Goal: Information Seeking & Learning: Learn about a topic

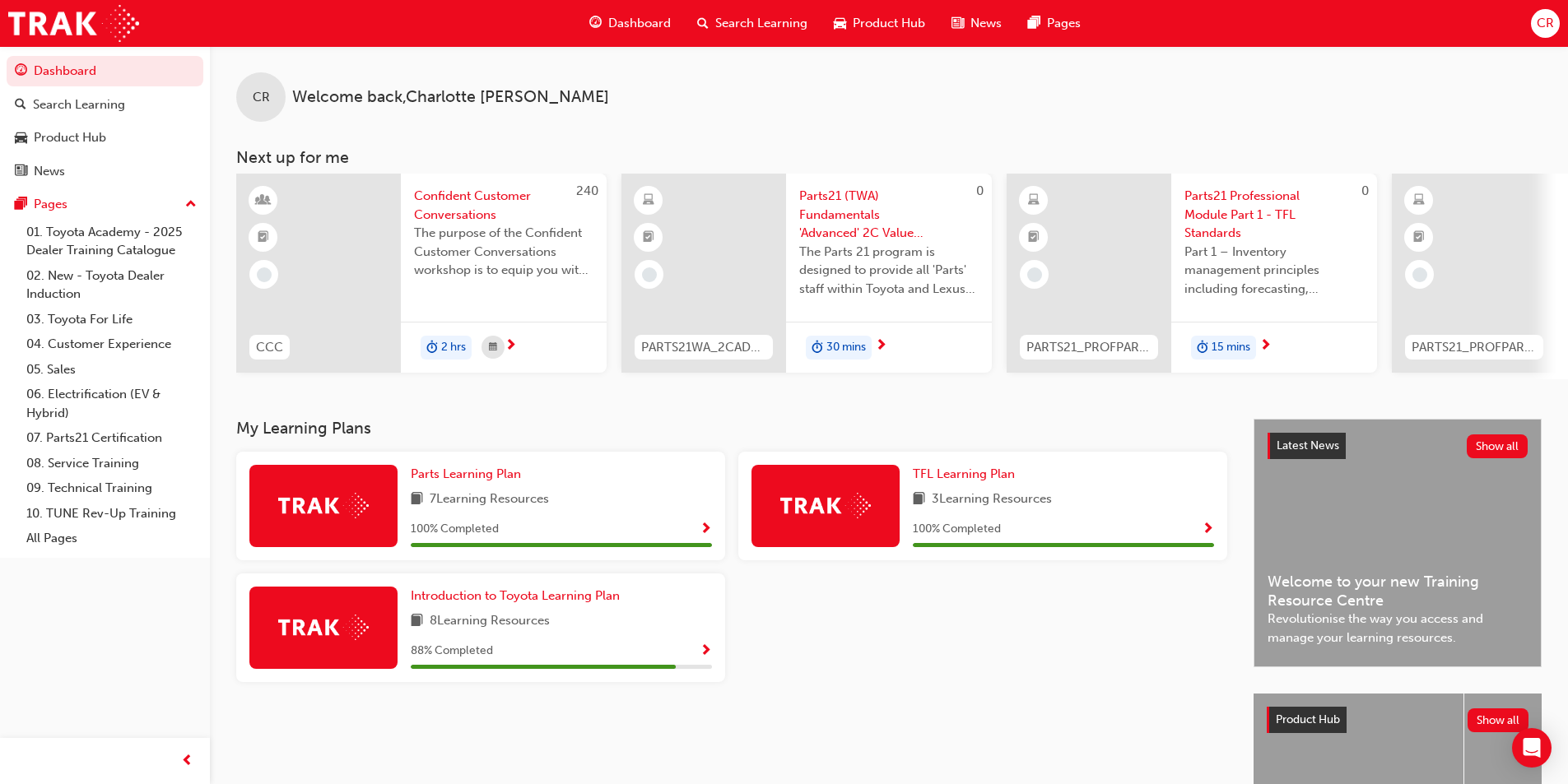
click at [838, 219] on span "Parts21 (TWA) Fundamentals 'Advanced' 2C Value Chain" at bounding box center [889, 214] width 179 height 56
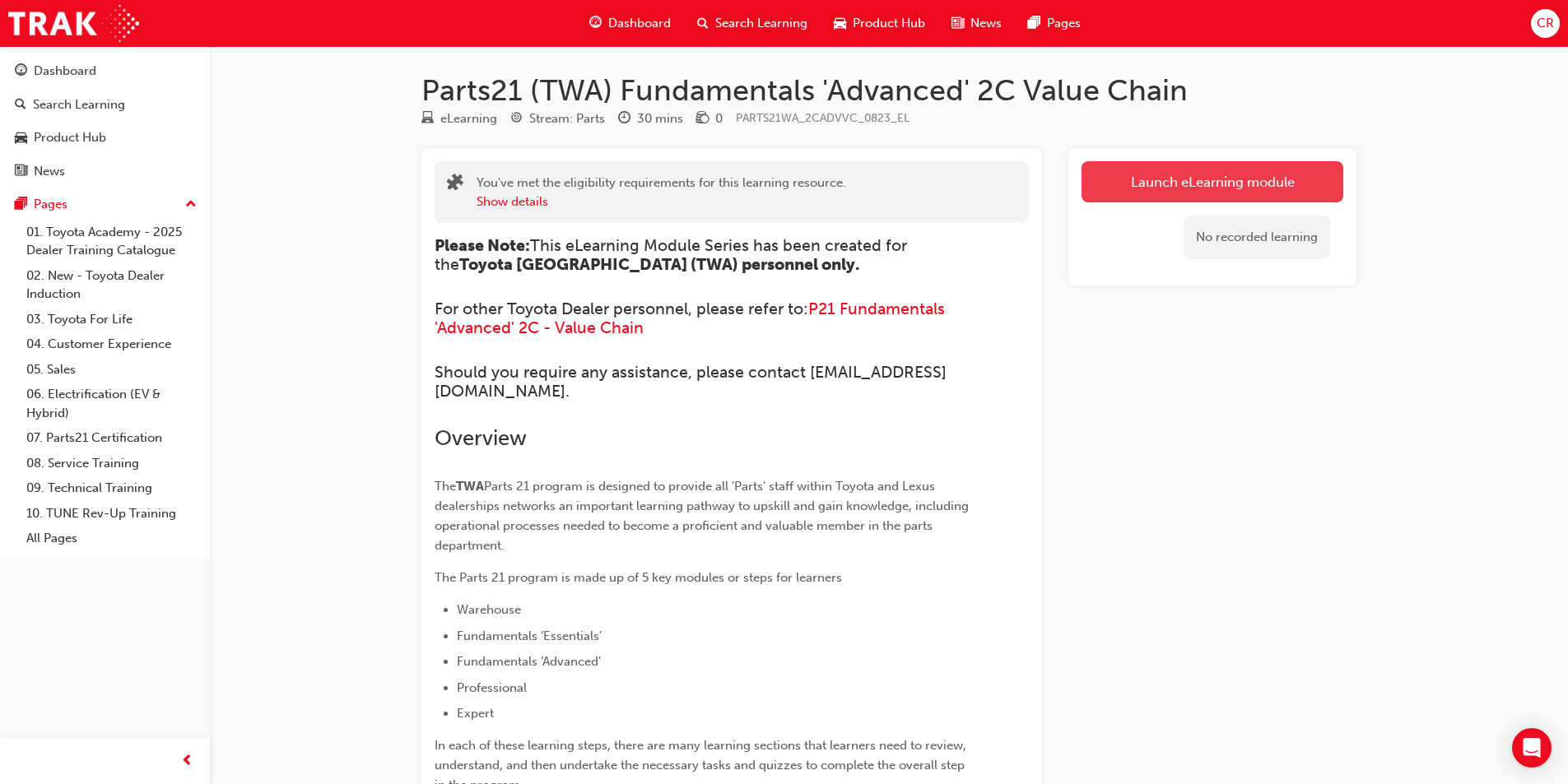
click at [1123, 175] on link "Launch eLearning module" at bounding box center [1212, 181] width 261 height 41
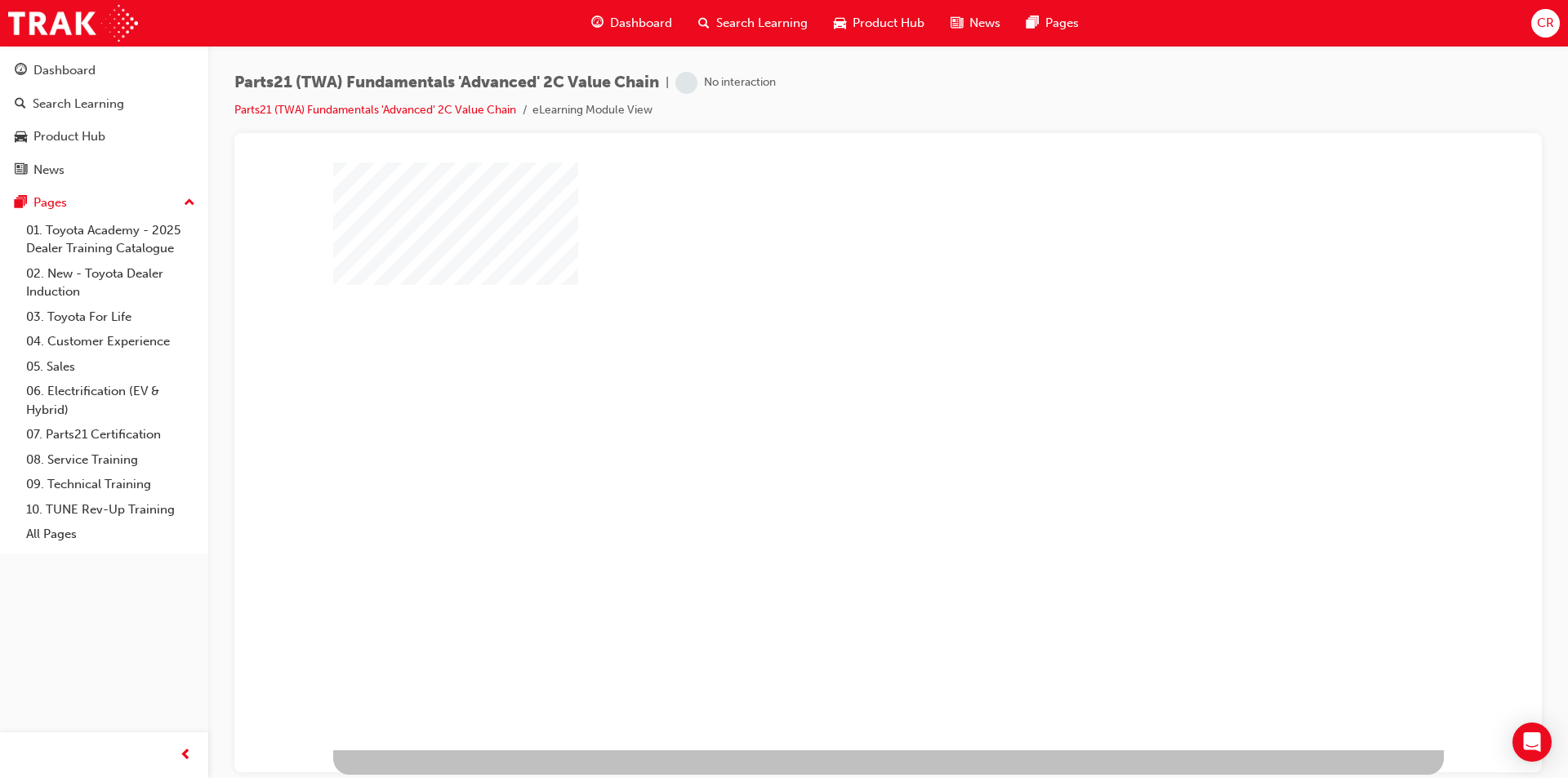
click at [841, 408] on div "play" at bounding box center [841, 408] width 0 height 0
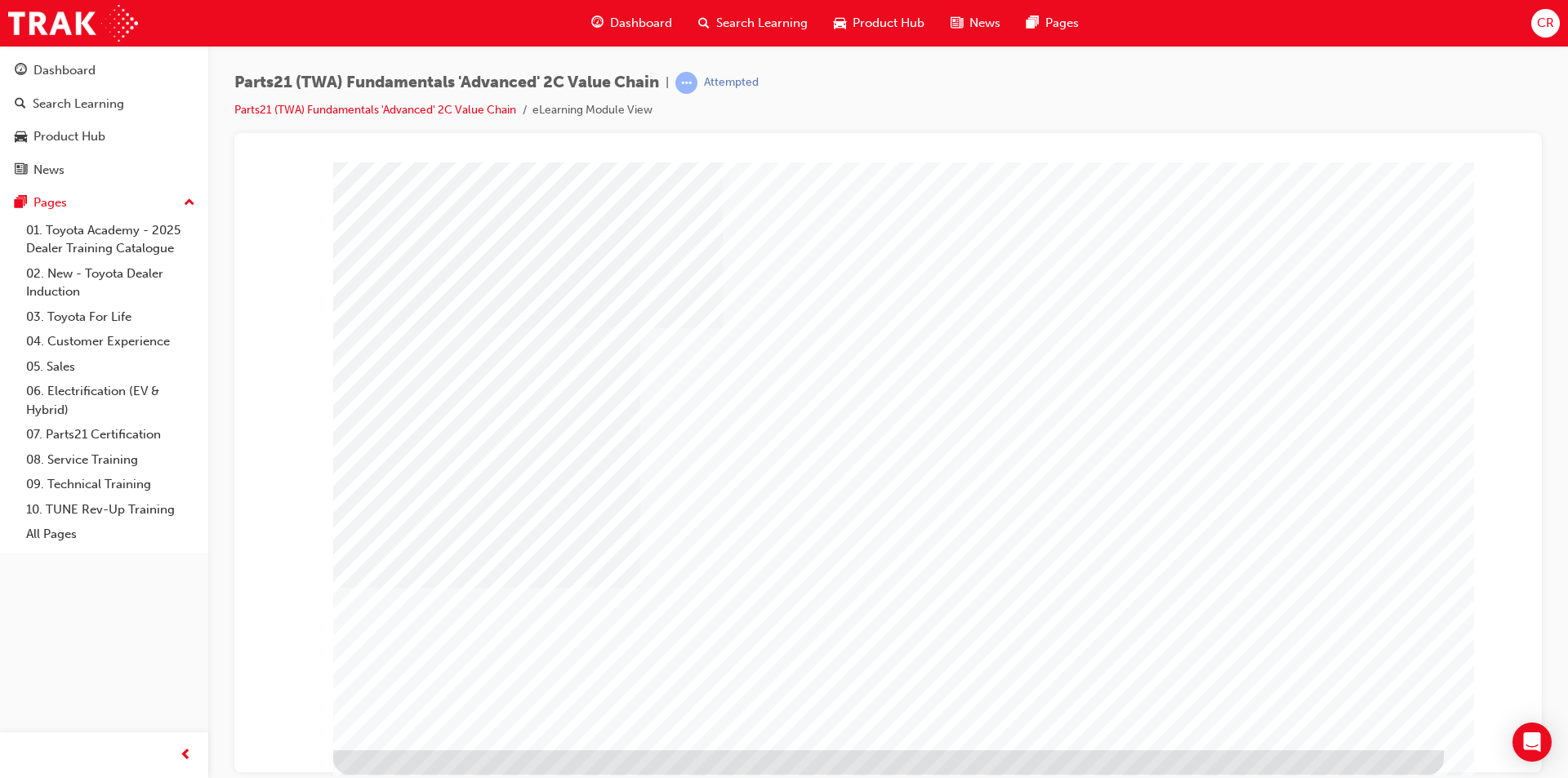
drag, startPoint x: 688, startPoint y: 427, endPoint x: 727, endPoint y: 441, distance: 41.4
type input "[PERSON_NAME]"
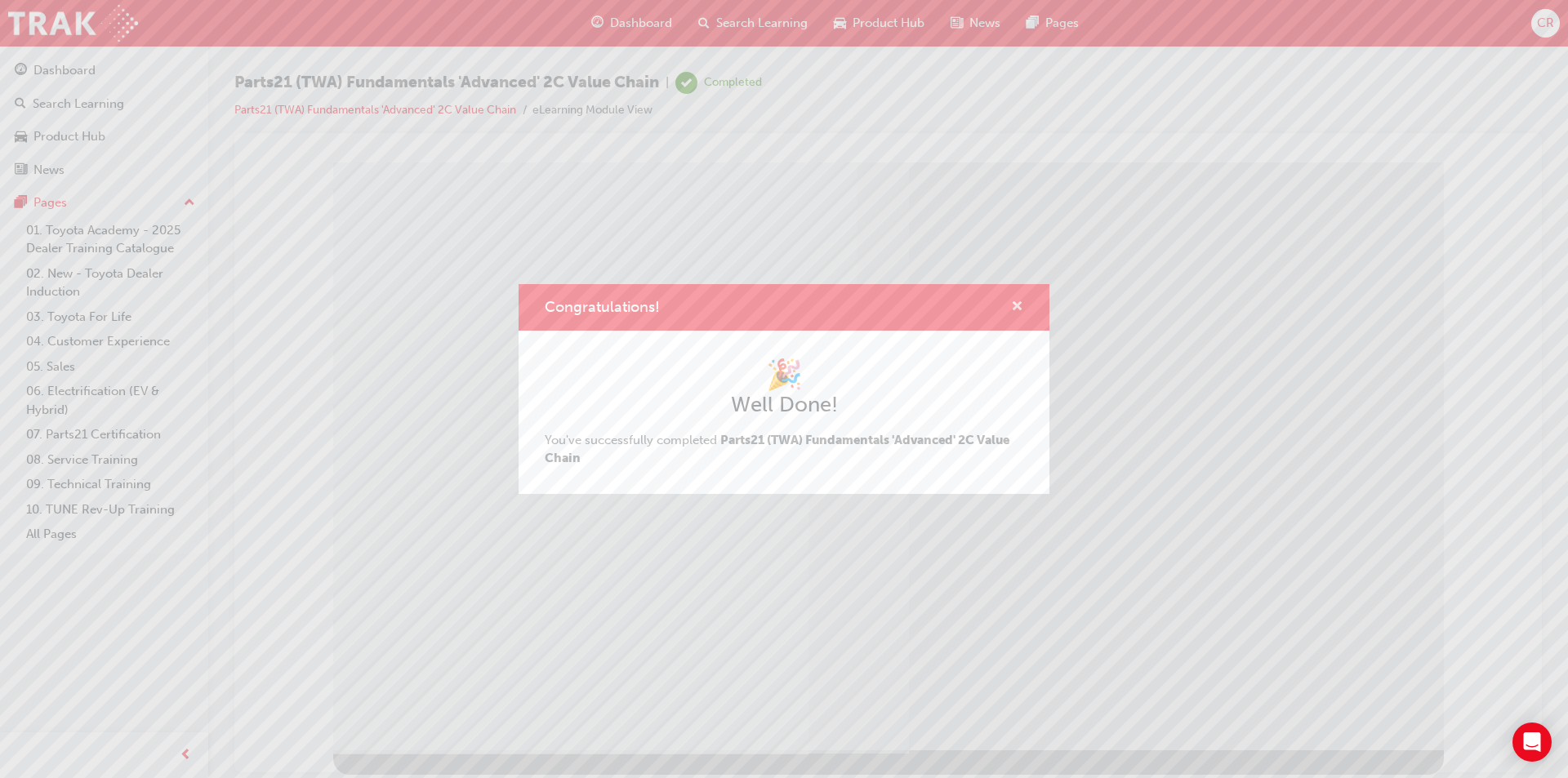
click at [1022, 301] on span "cross-icon" at bounding box center [1017, 308] width 12 height 15
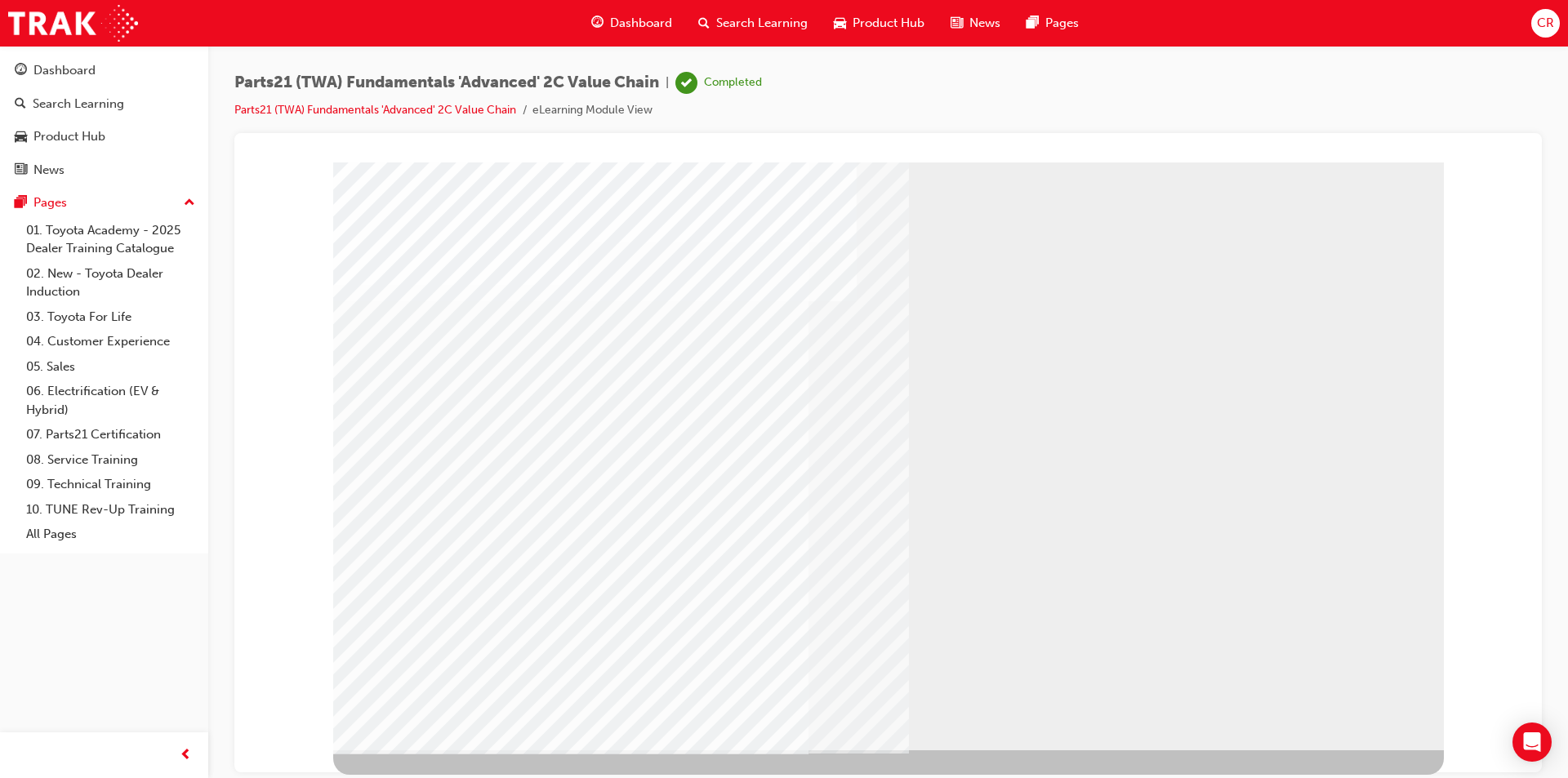
click at [92, 63] on div "Dashboard" at bounding box center [65, 71] width 62 height 19
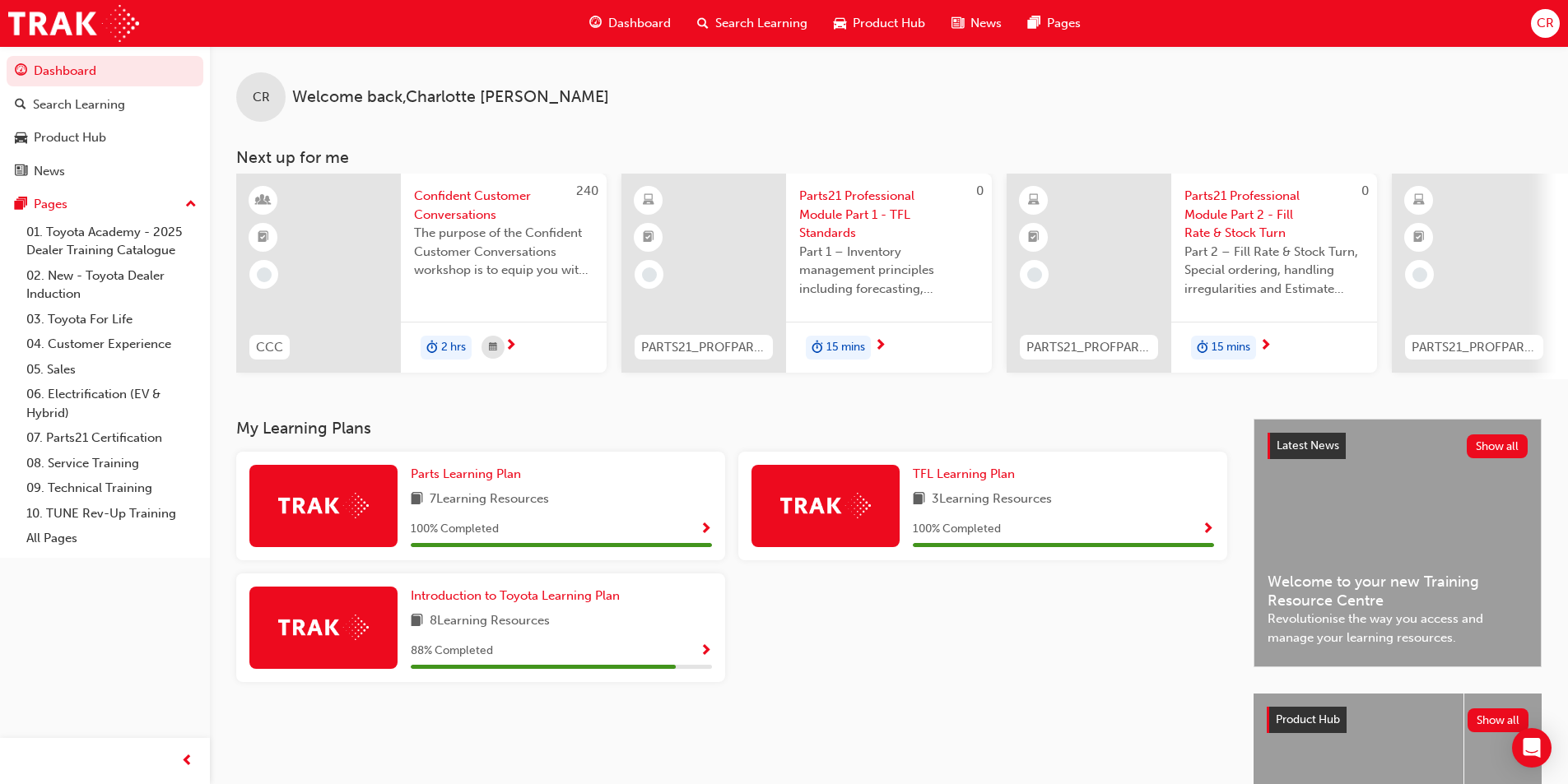
click at [896, 267] on span "Part 1 – Inventory management principles including forecasting, processes, and …" at bounding box center [889, 271] width 179 height 56
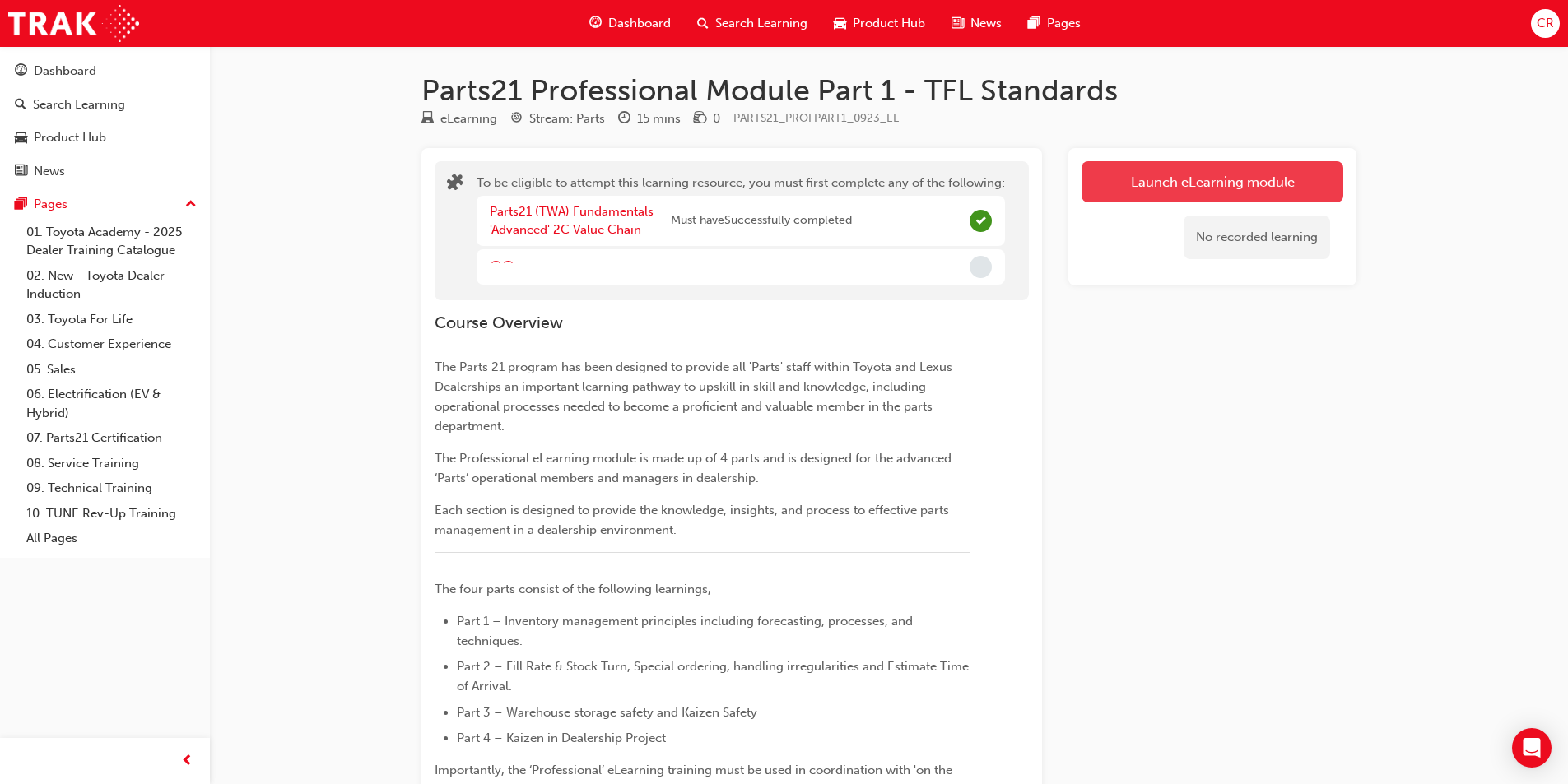
click at [1178, 179] on button "Launch eLearning module" at bounding box center [1212, 181] width 261 height 41
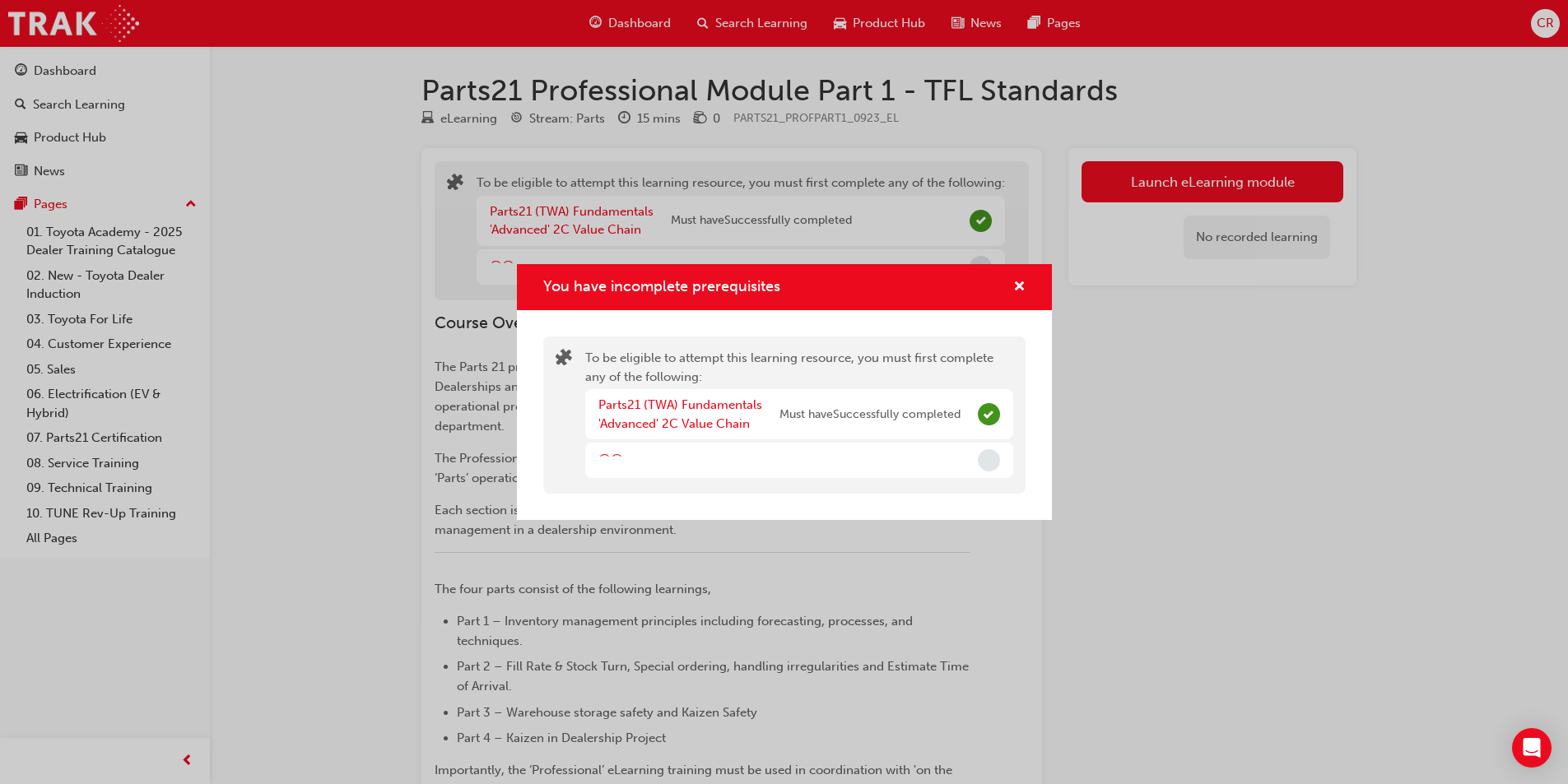
click at [986, 468] on span "Incomplete" at bounding box center [989, 461] width 23 height 23
click at [1024, 284] on span "cross-icon" at bounding box center [1019, 287] width 12 height 15
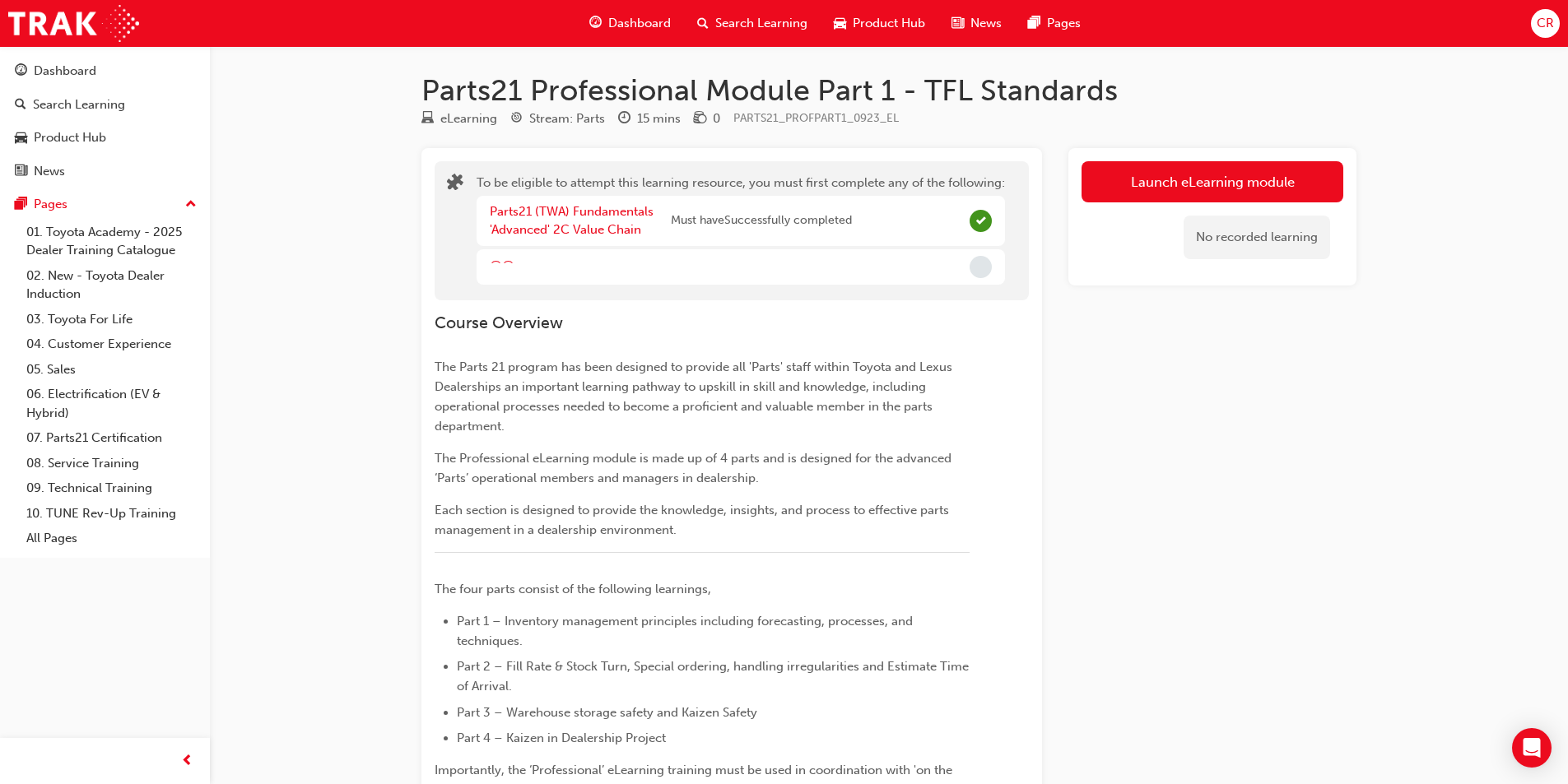
click at [984, 266] on span "Incomplete" at bounding box center [981, 267] width 23 height 23
click at [120, 71] on div "Dashboard" at bounding box center [105, 71] width 180 height 21
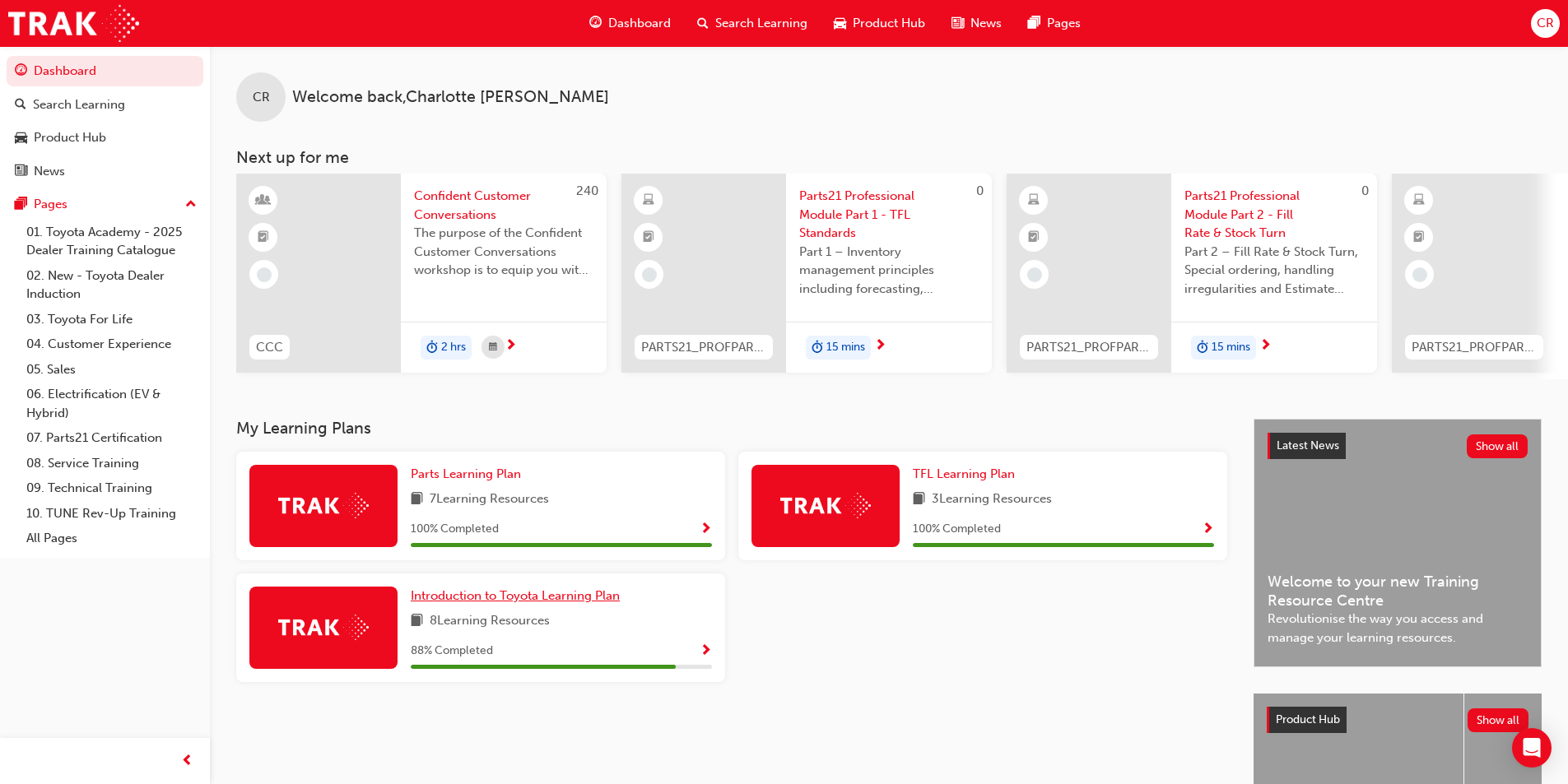
click at [540, 603] on span "Introduction to Toyota Learning Plan" at bounding box center [515, 595] width 209 height 15
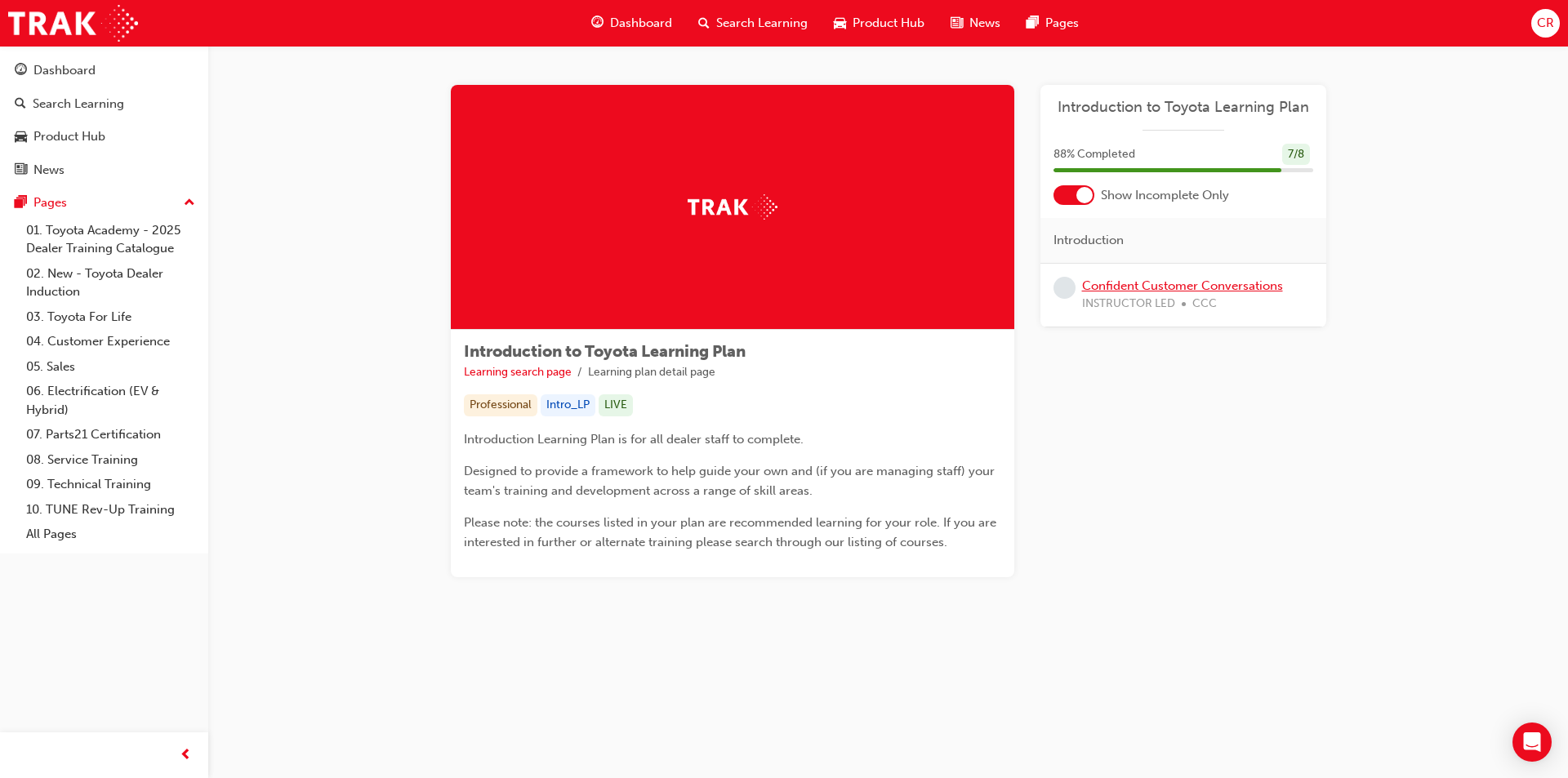
click at [1144, 290] on link "Confident Customer Conversations" at bounding box center [1182, 285] width 201 height 15
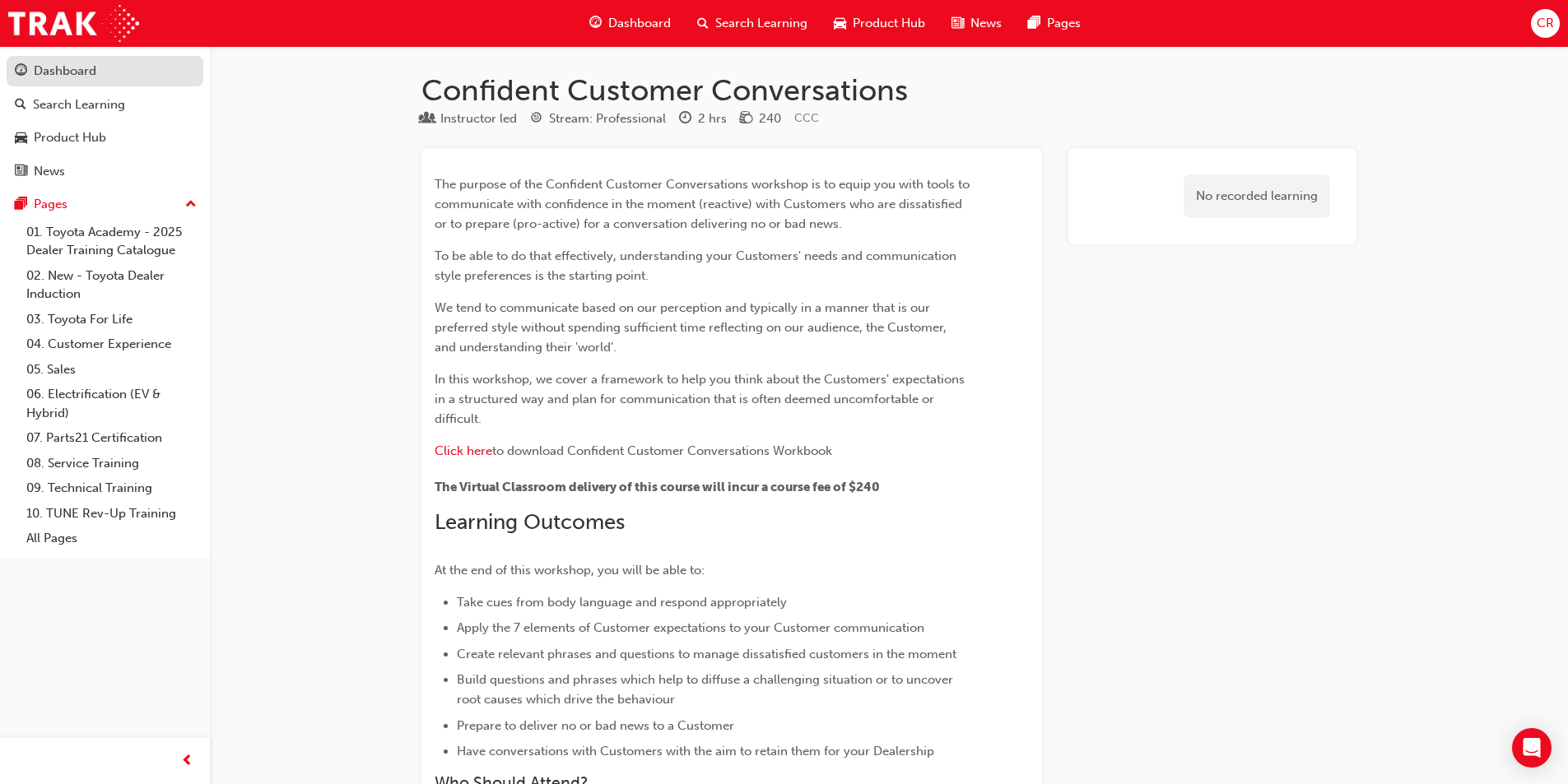
click at [64, 74] on div "Dashboard" at bounding box center [65, 71] width 63 height 19
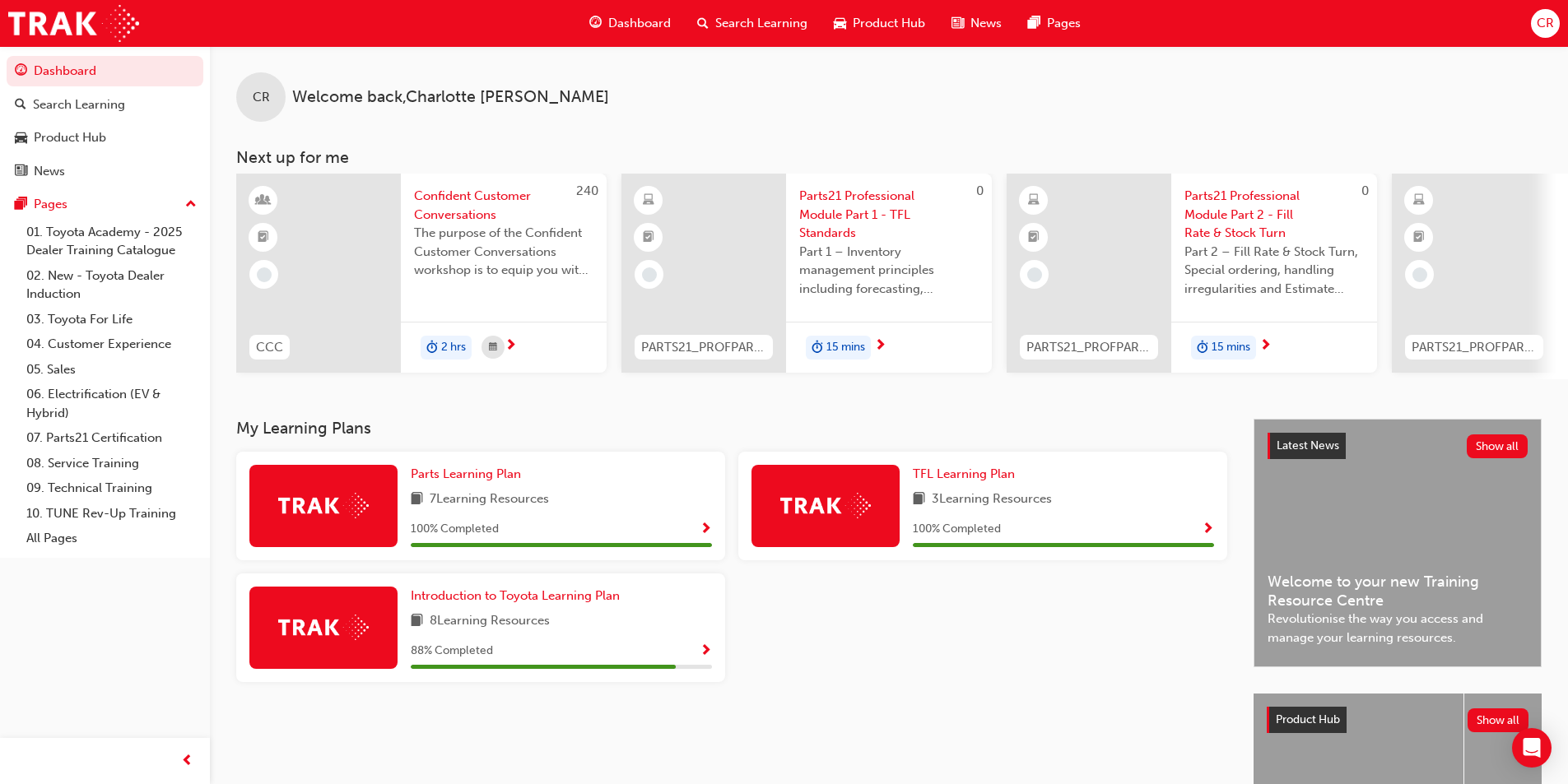
click at [884, 195] on span "Parts21 Professional Module Part 1 - TFL Standards" at bounding box center [889, 214] width 179 height 56
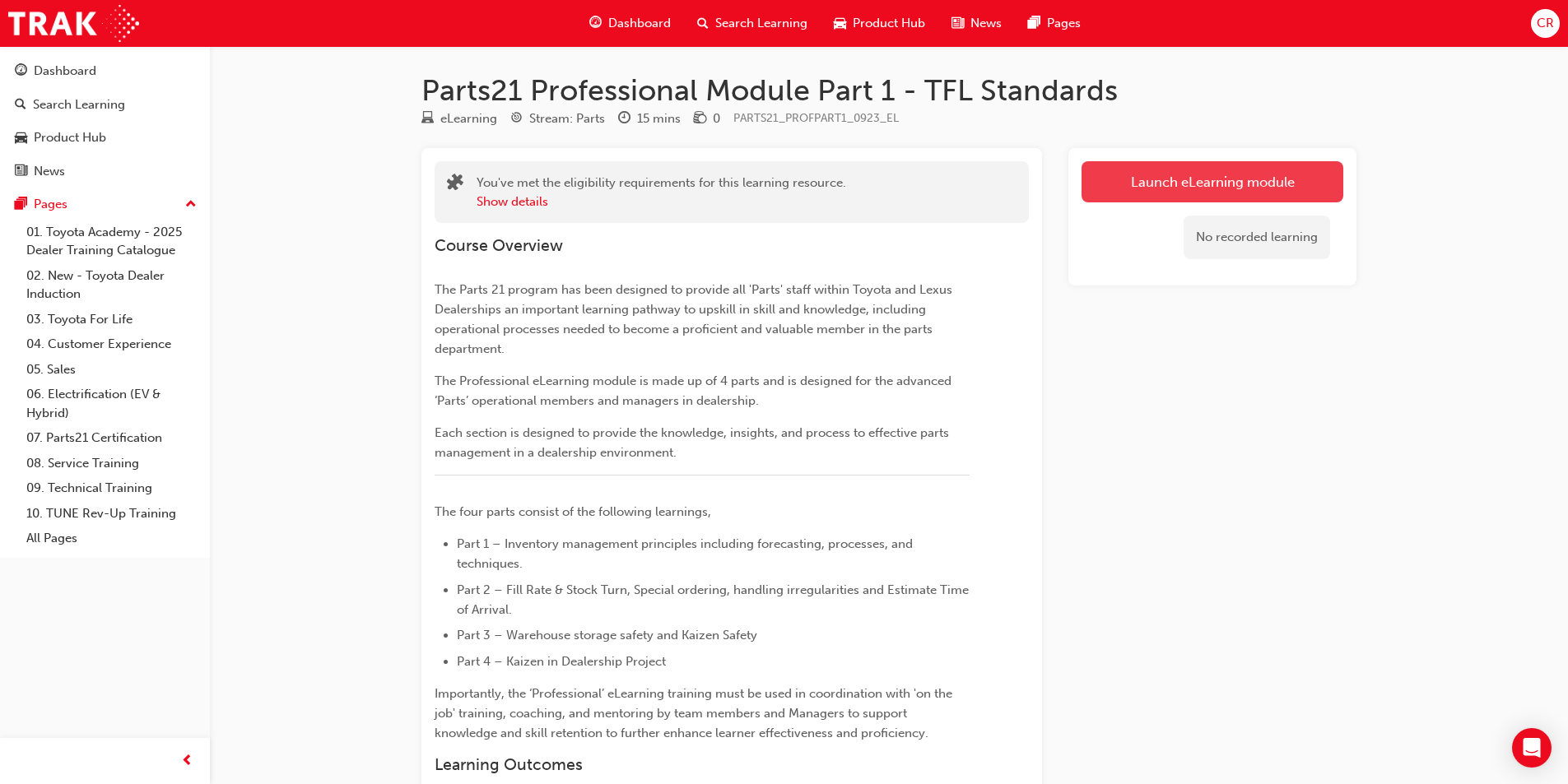
click at [1150, 190] on link "Launch eLearning module" at bounding box center [1212, 181] width 261 height 41
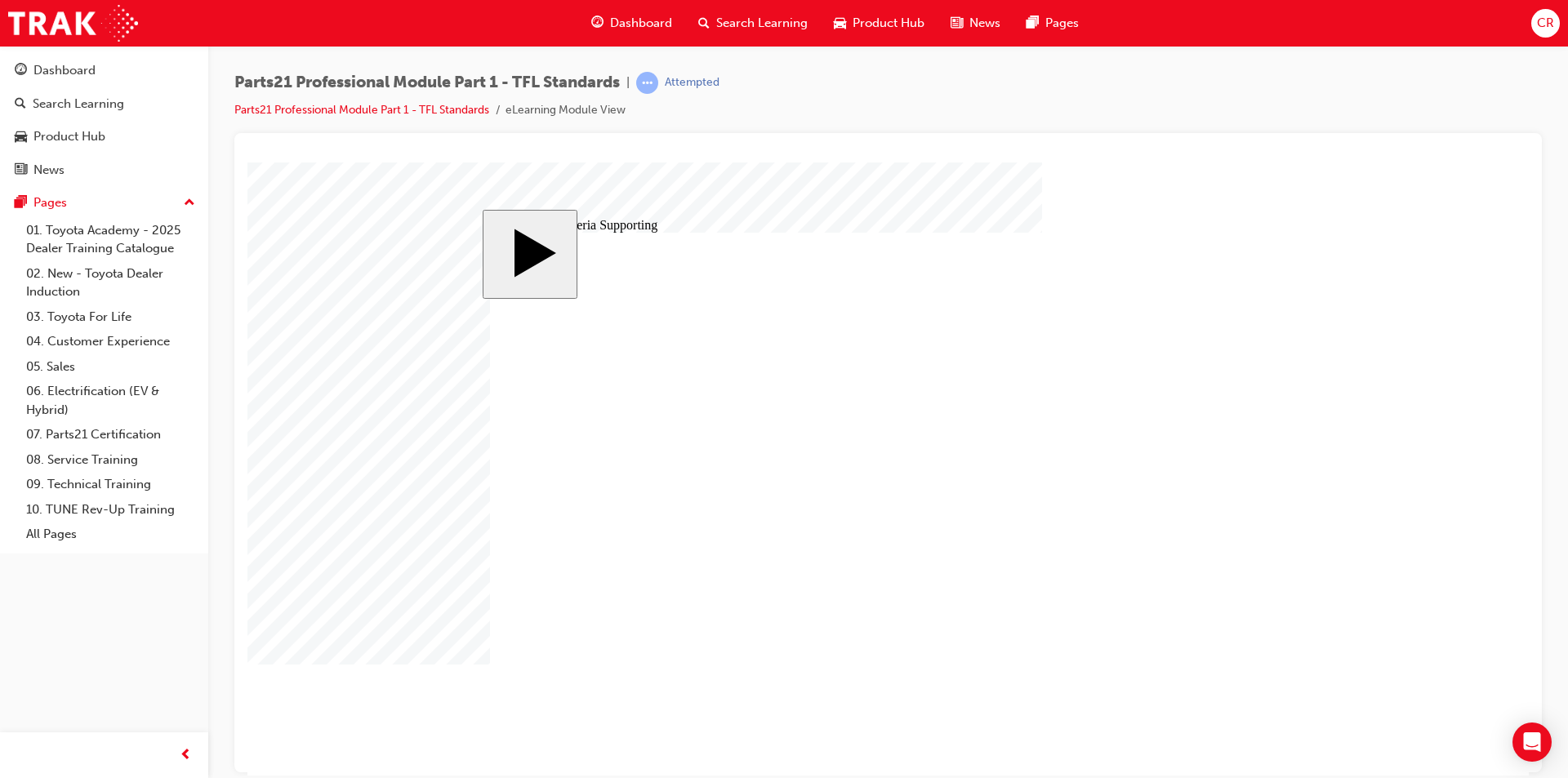
type input "6"
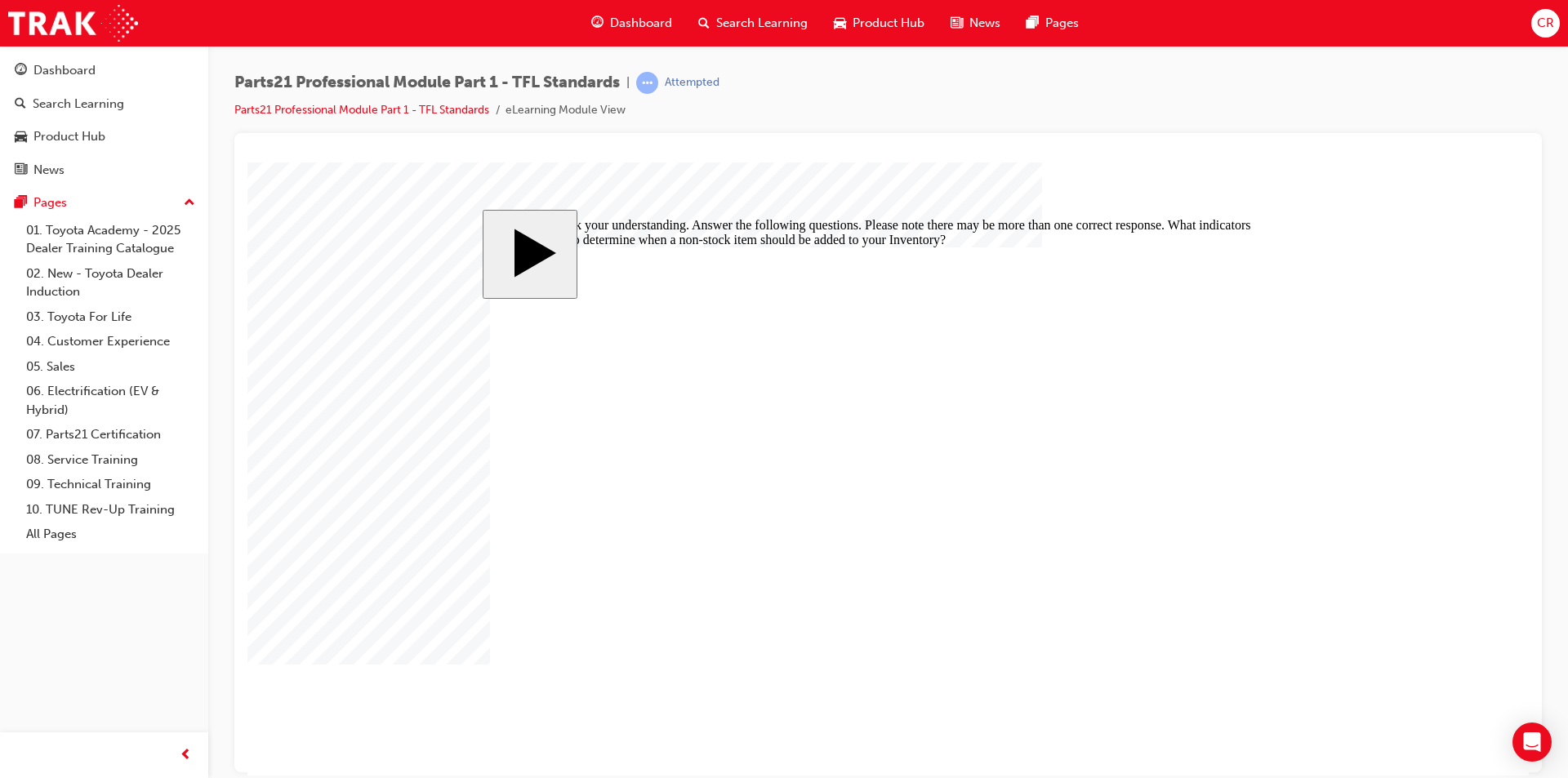
checkbox input "true"
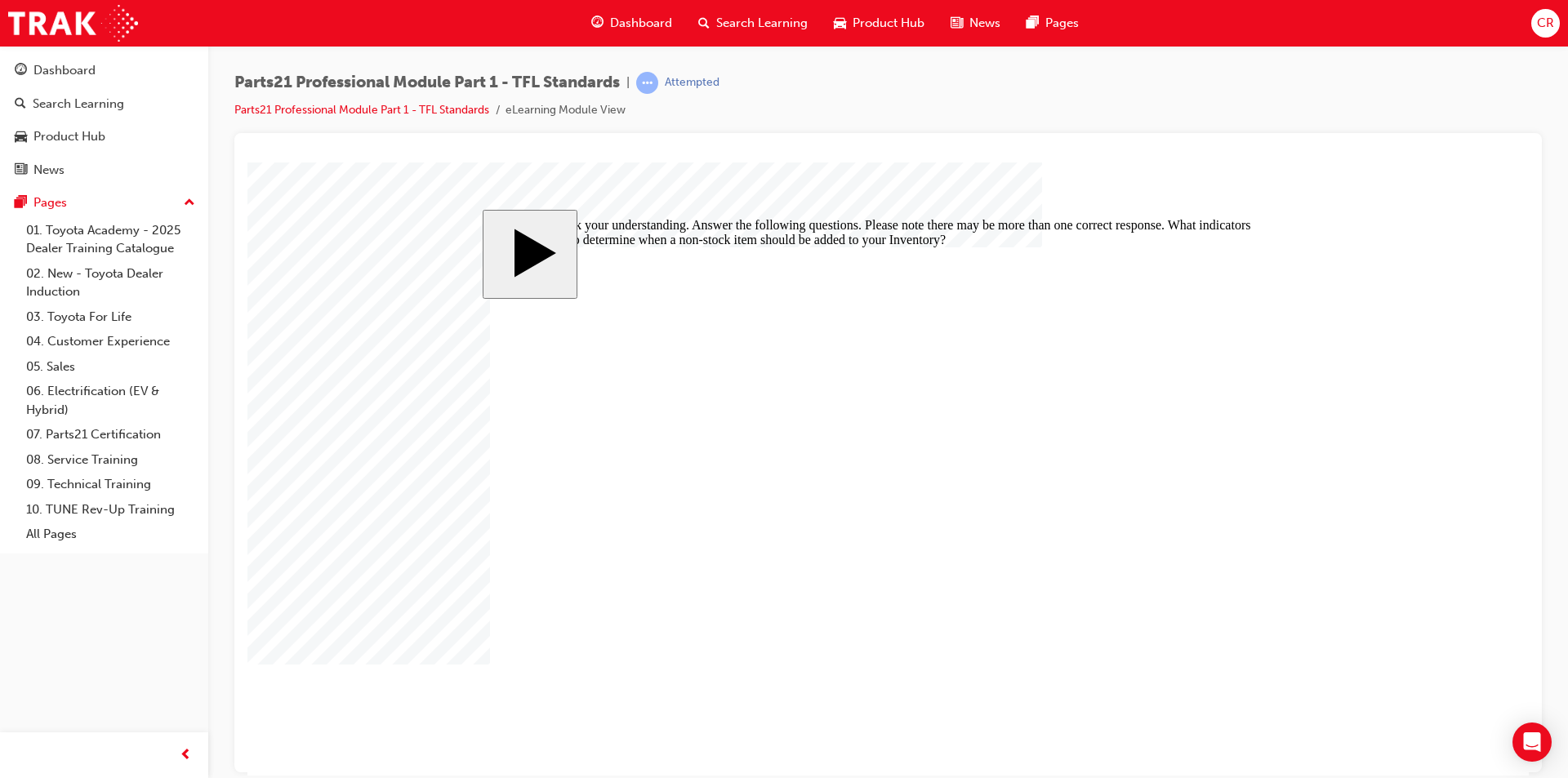
checkbox input "true"
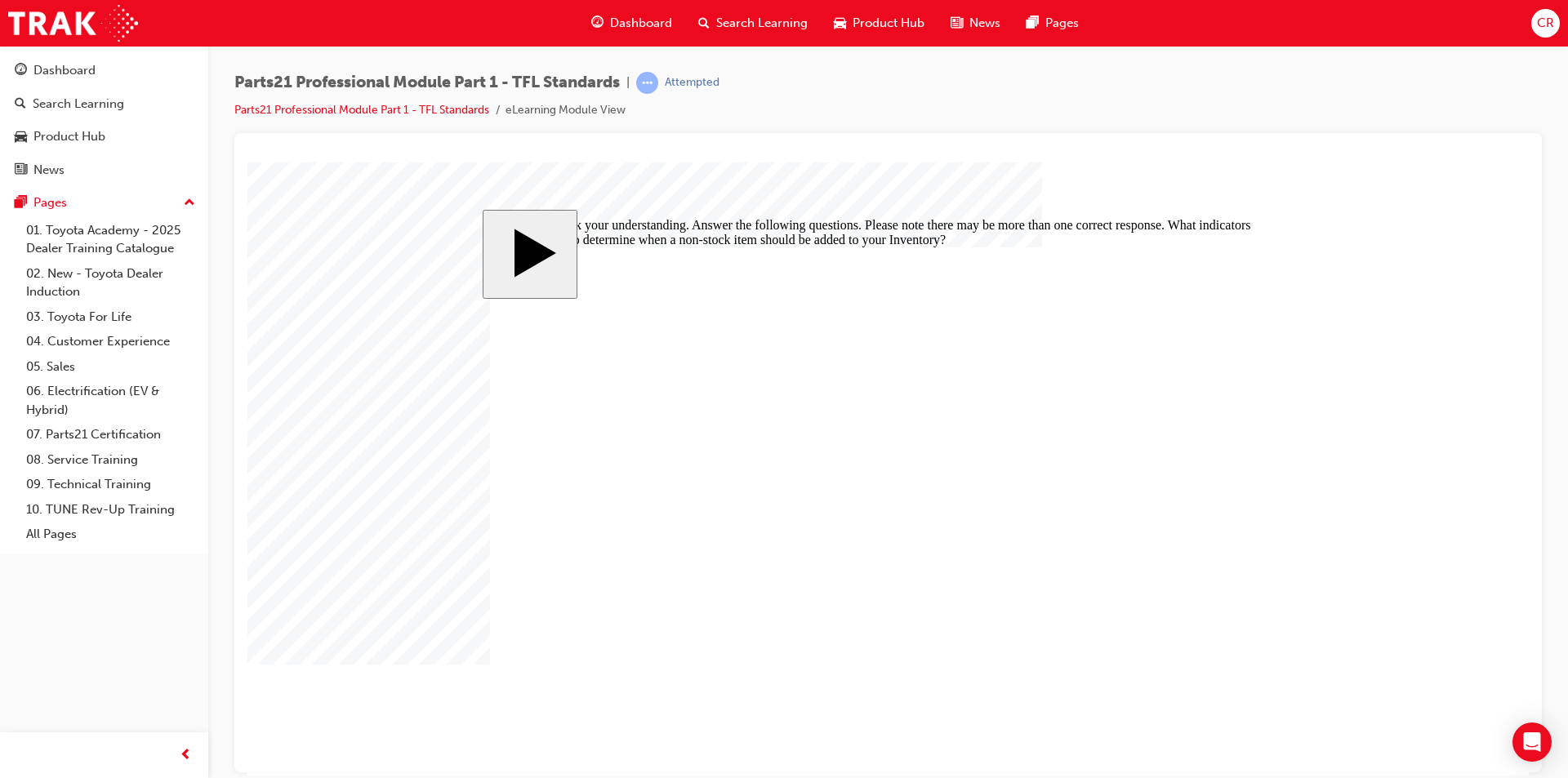
checkbox input "false"
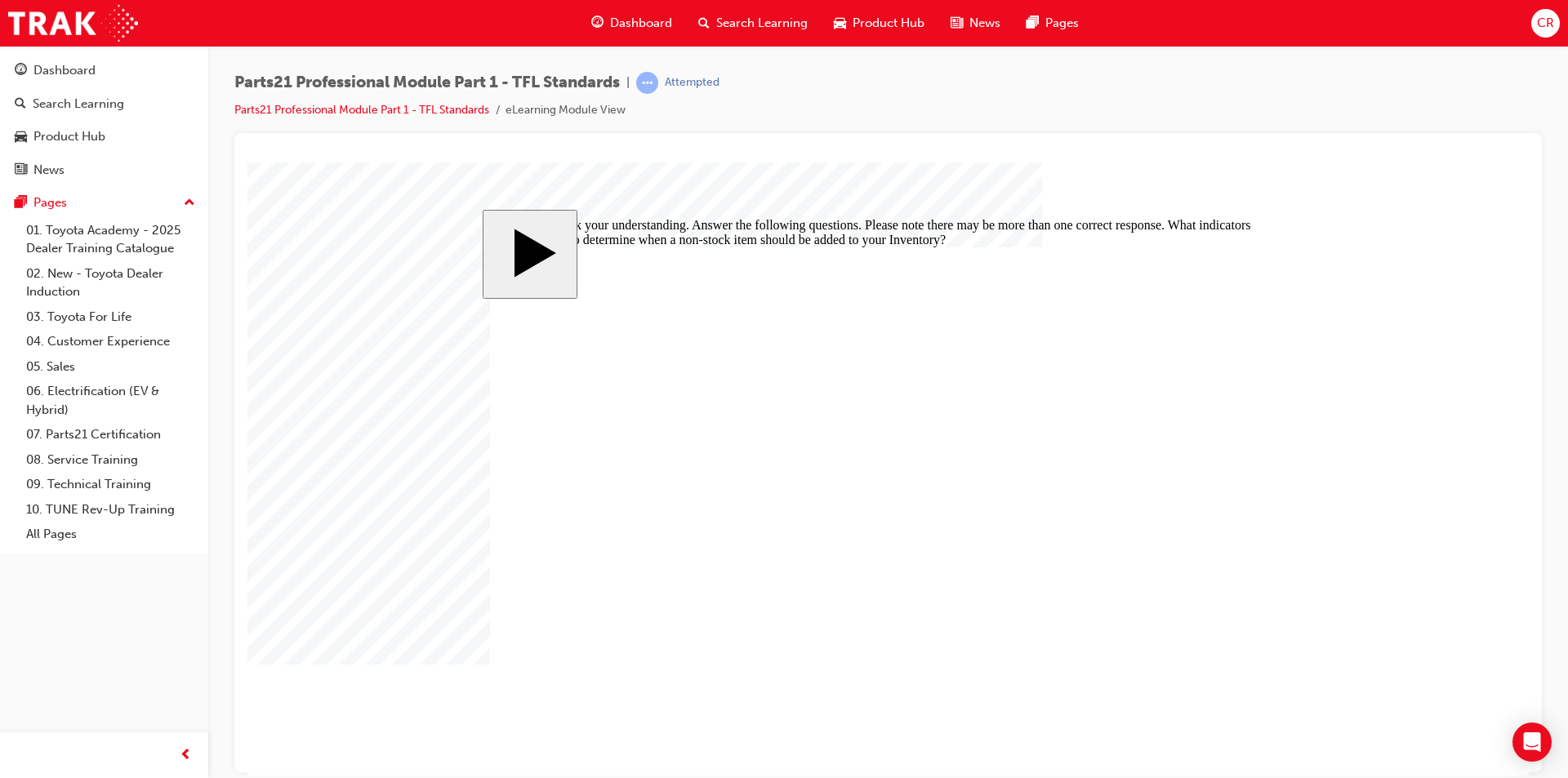
checkbox input "false"
checkbox input "true"
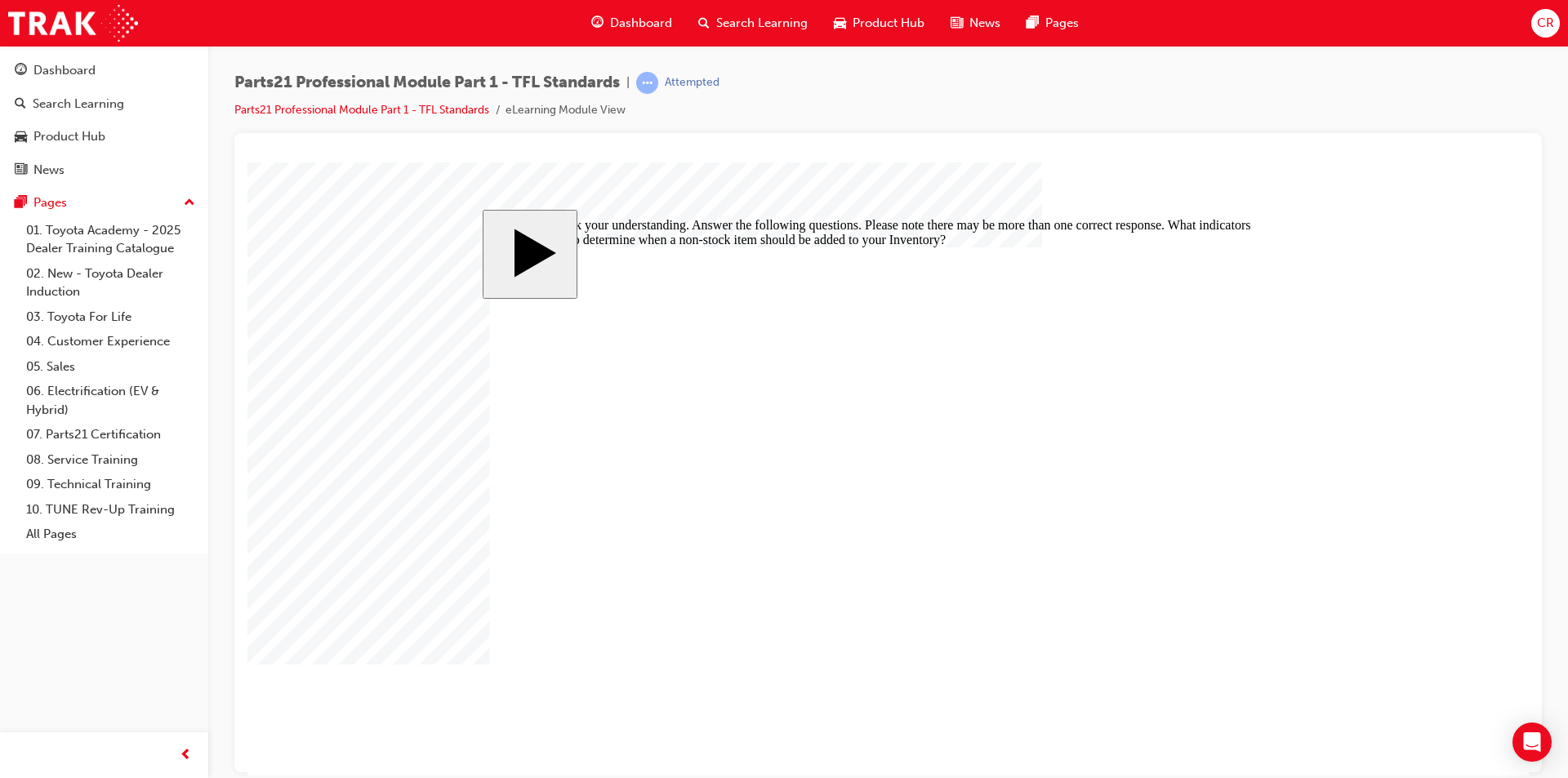
checkbox input "true"
checkbox input "false"
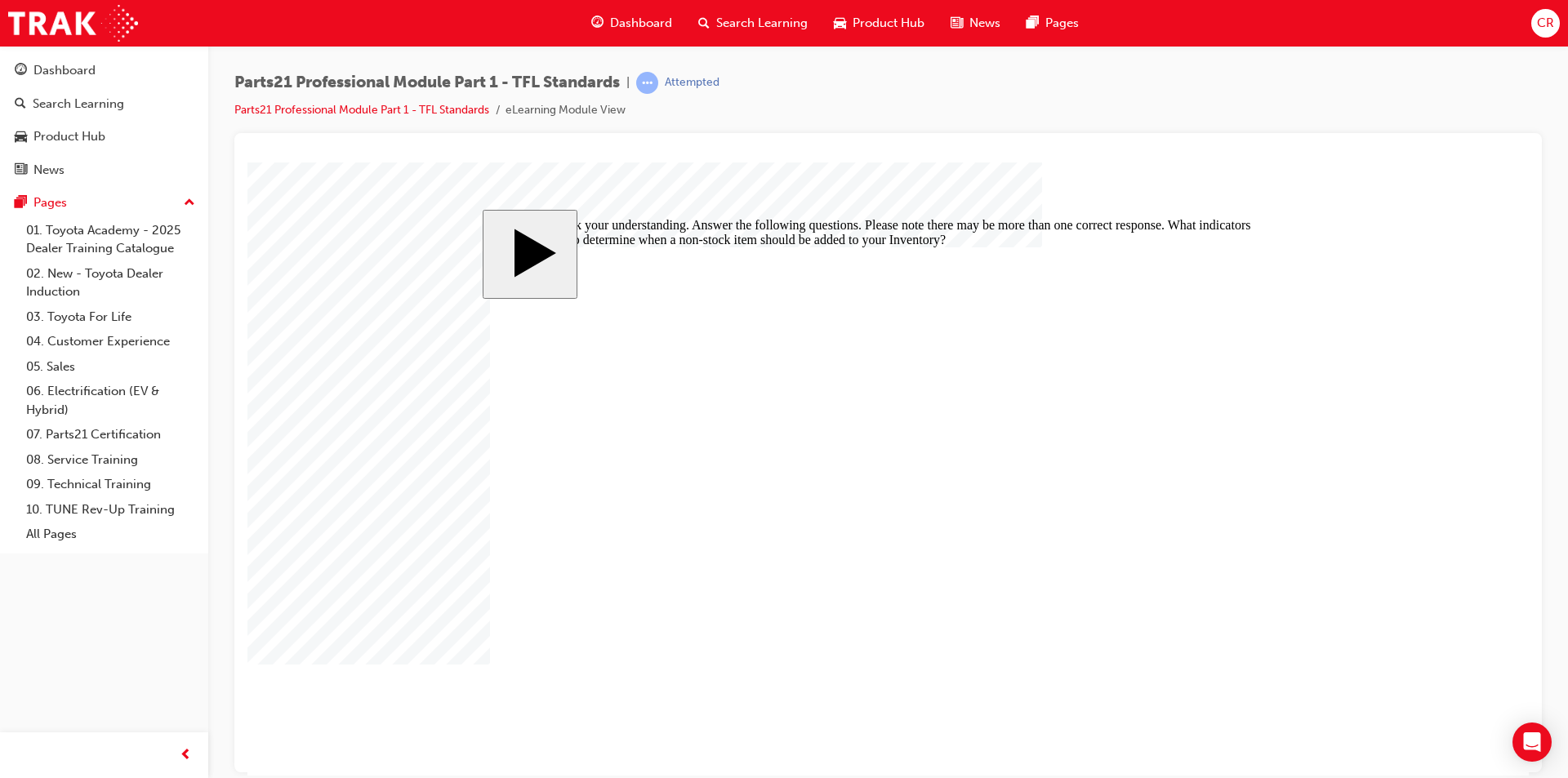
checkbox input "true"
checkbox input "false"
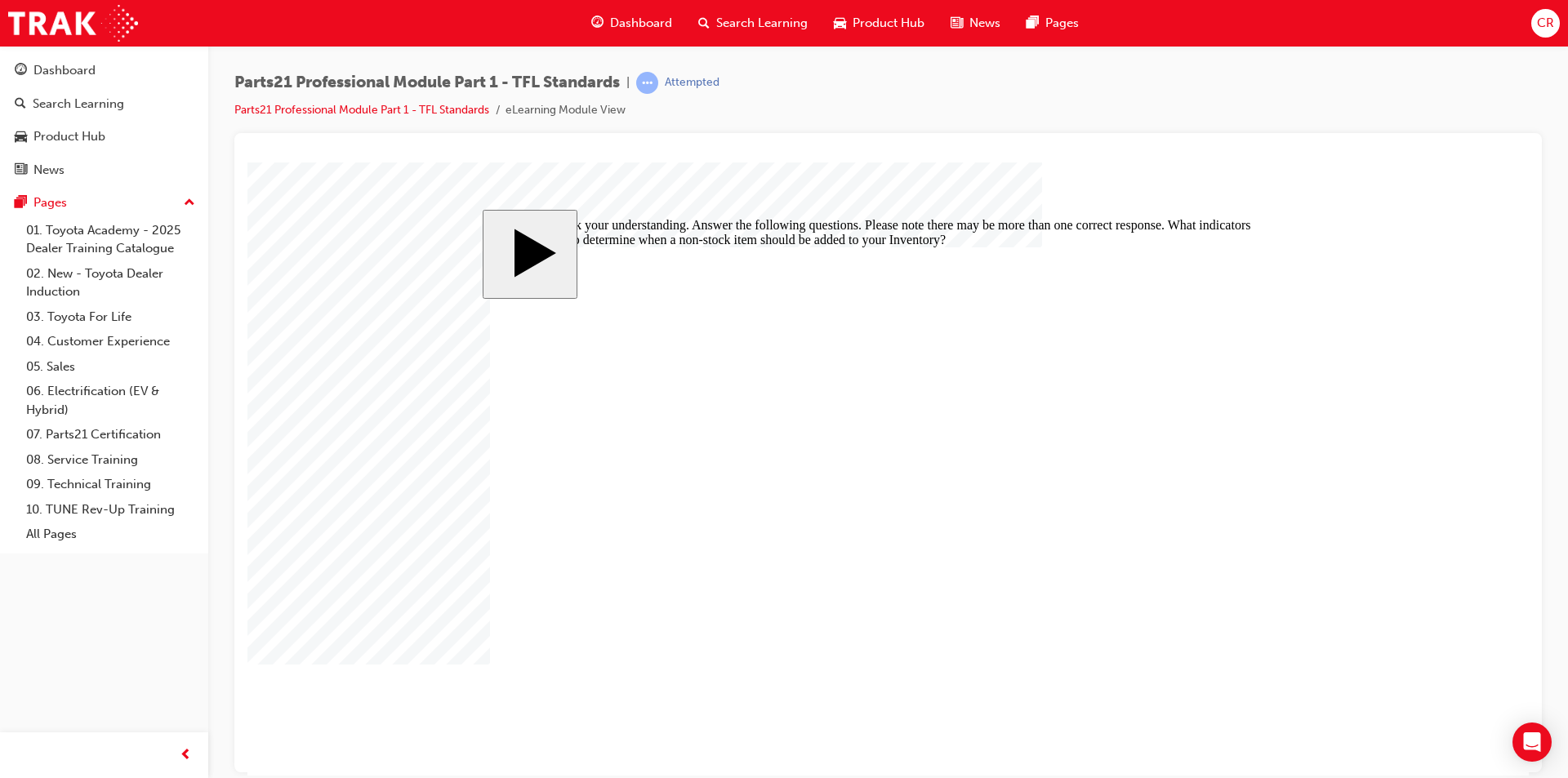
drag, startPoint x: 711, startPoint y: 551, endPoint x: 1021, endPoint y: 647, distance: 324.5
checkbox input "true"
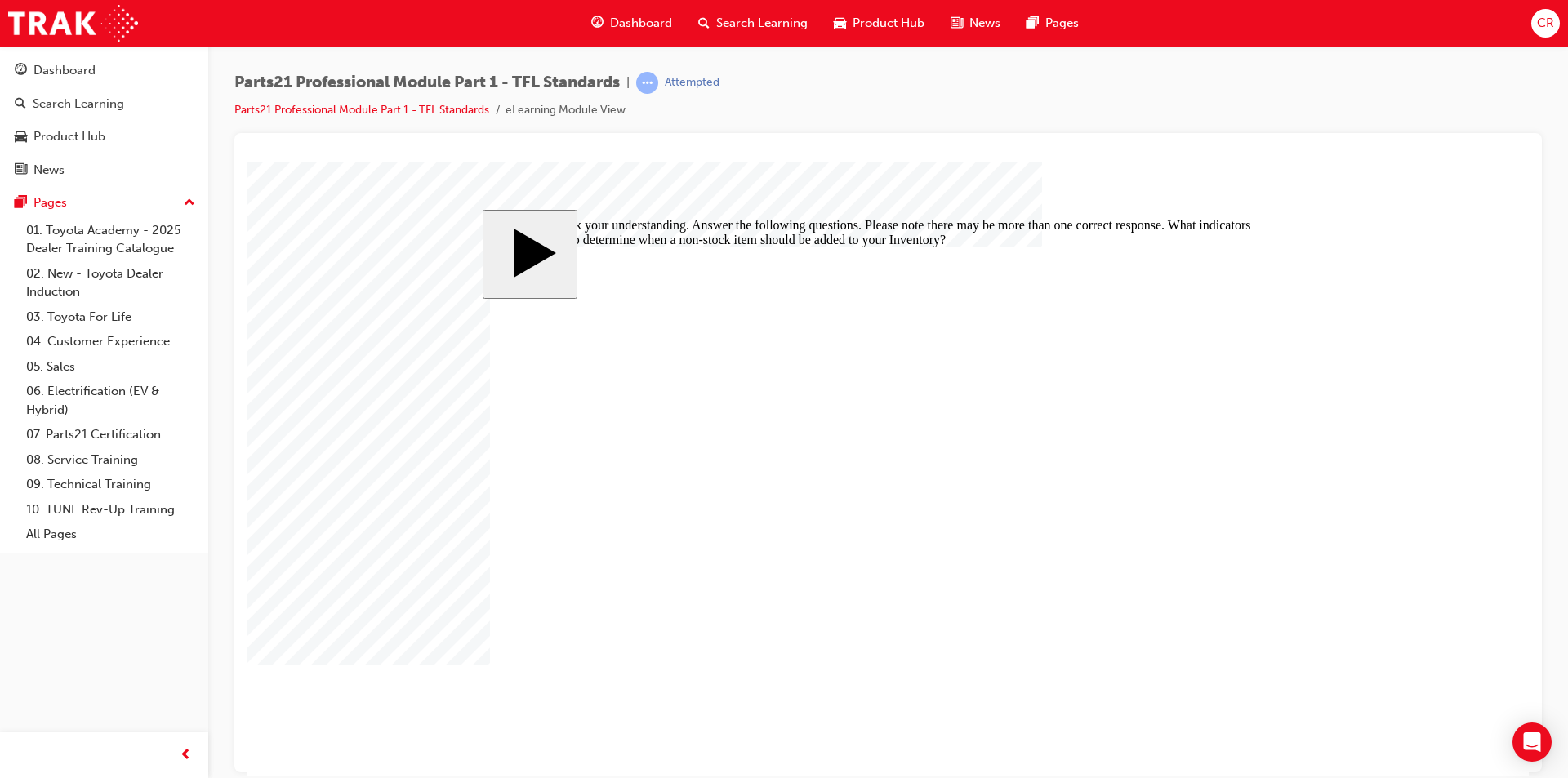
drag, startPoint x: 914, startPoint y: 513, endPoint x: 899, endPoint y: 520, distance: 16.6
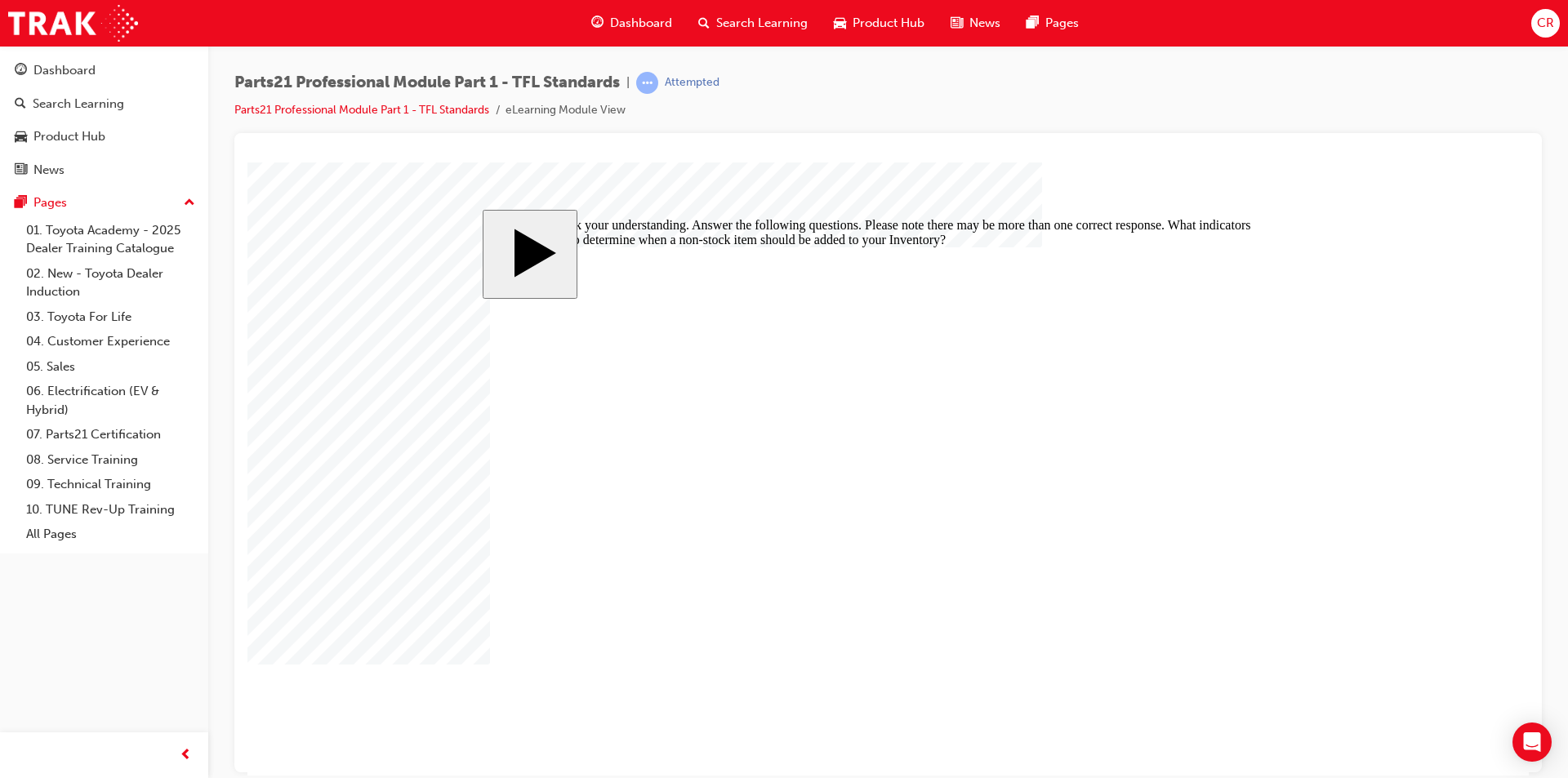
checkbox input "false"
checkbox input "true"
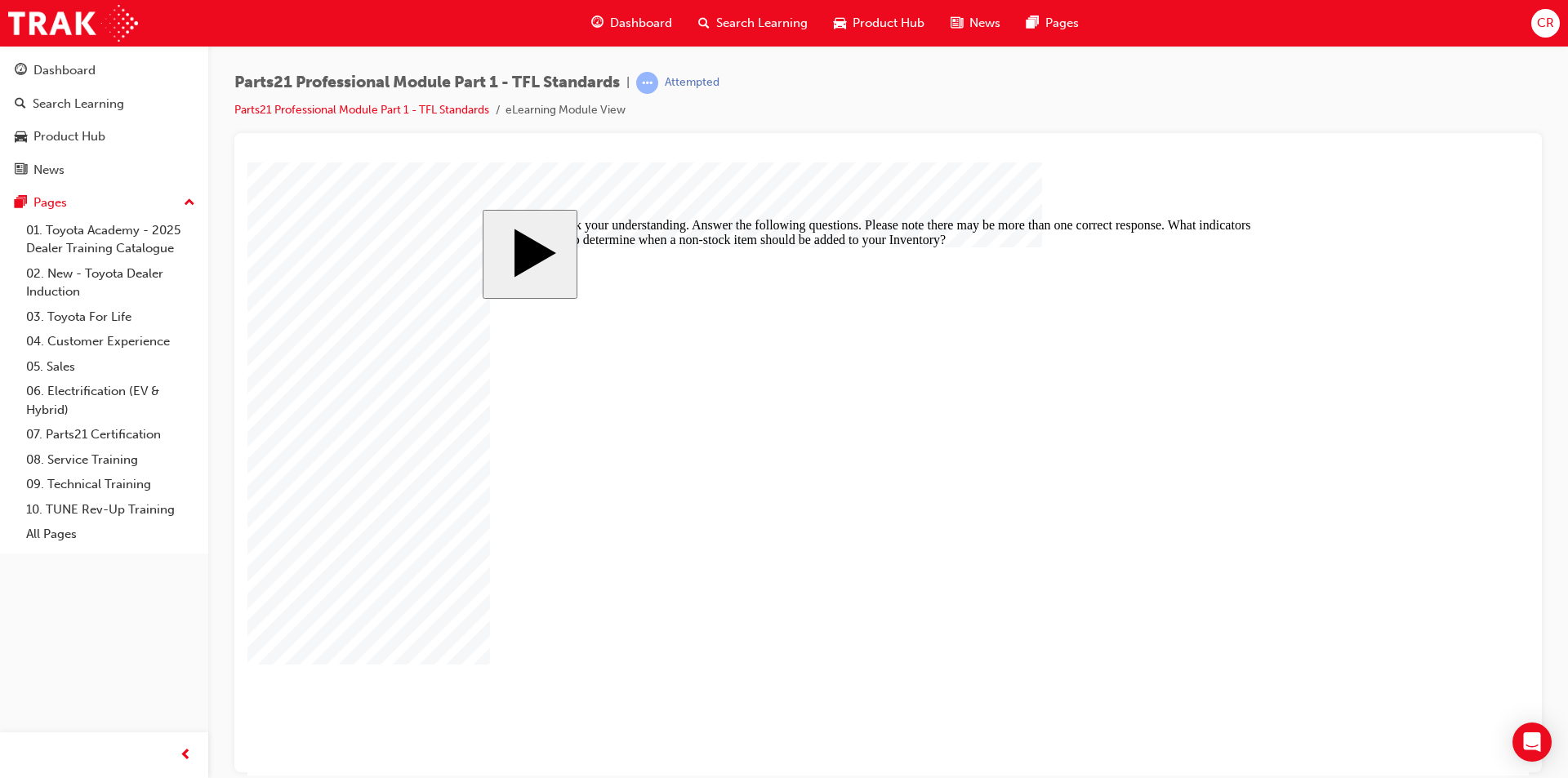
drag, startPoint x: 842, startPoint y: 505, endPoint x: 864, endPoint y: 510, distance: 22.6
checkbox input "false"
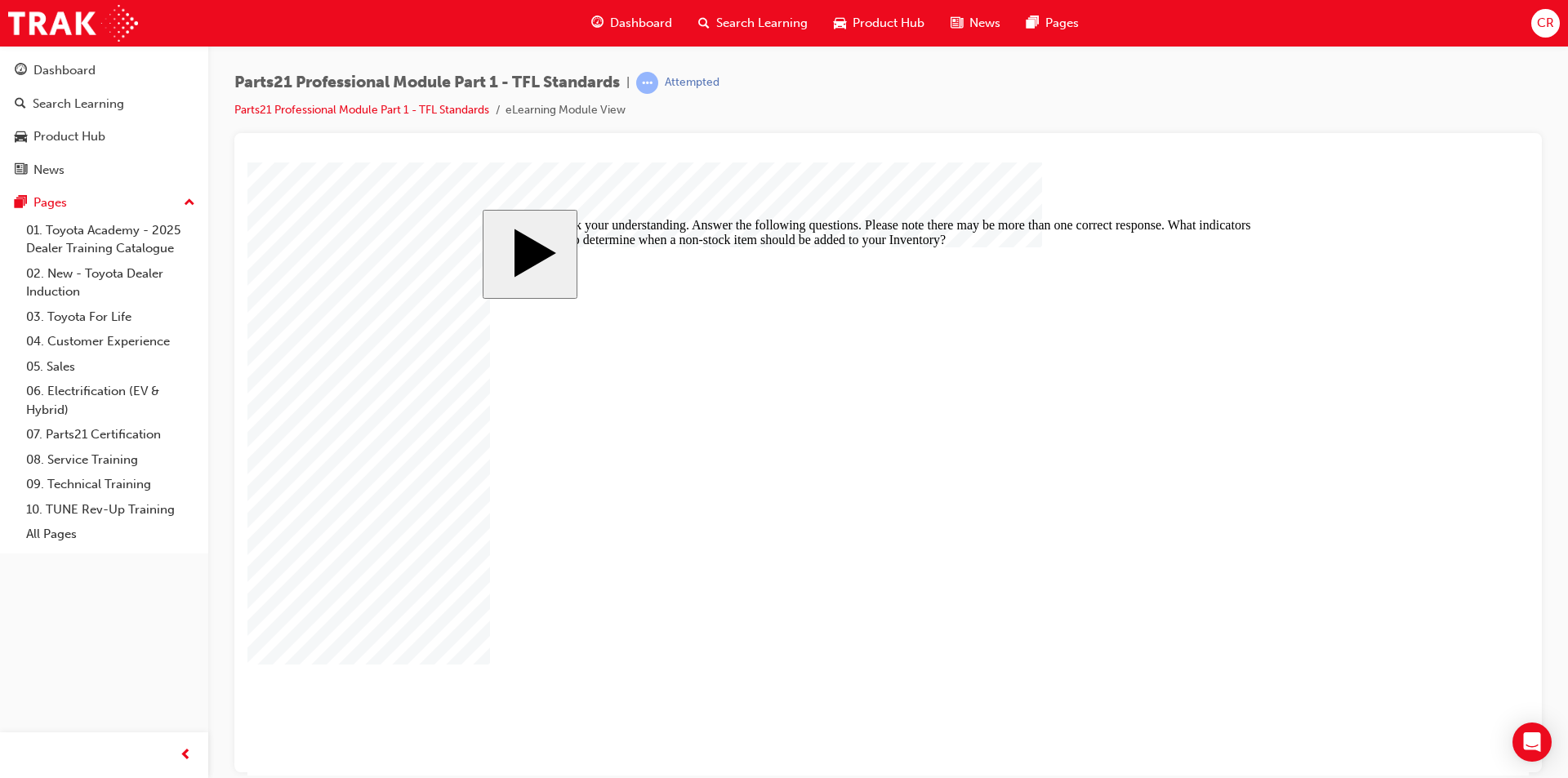
checkbox input "false"
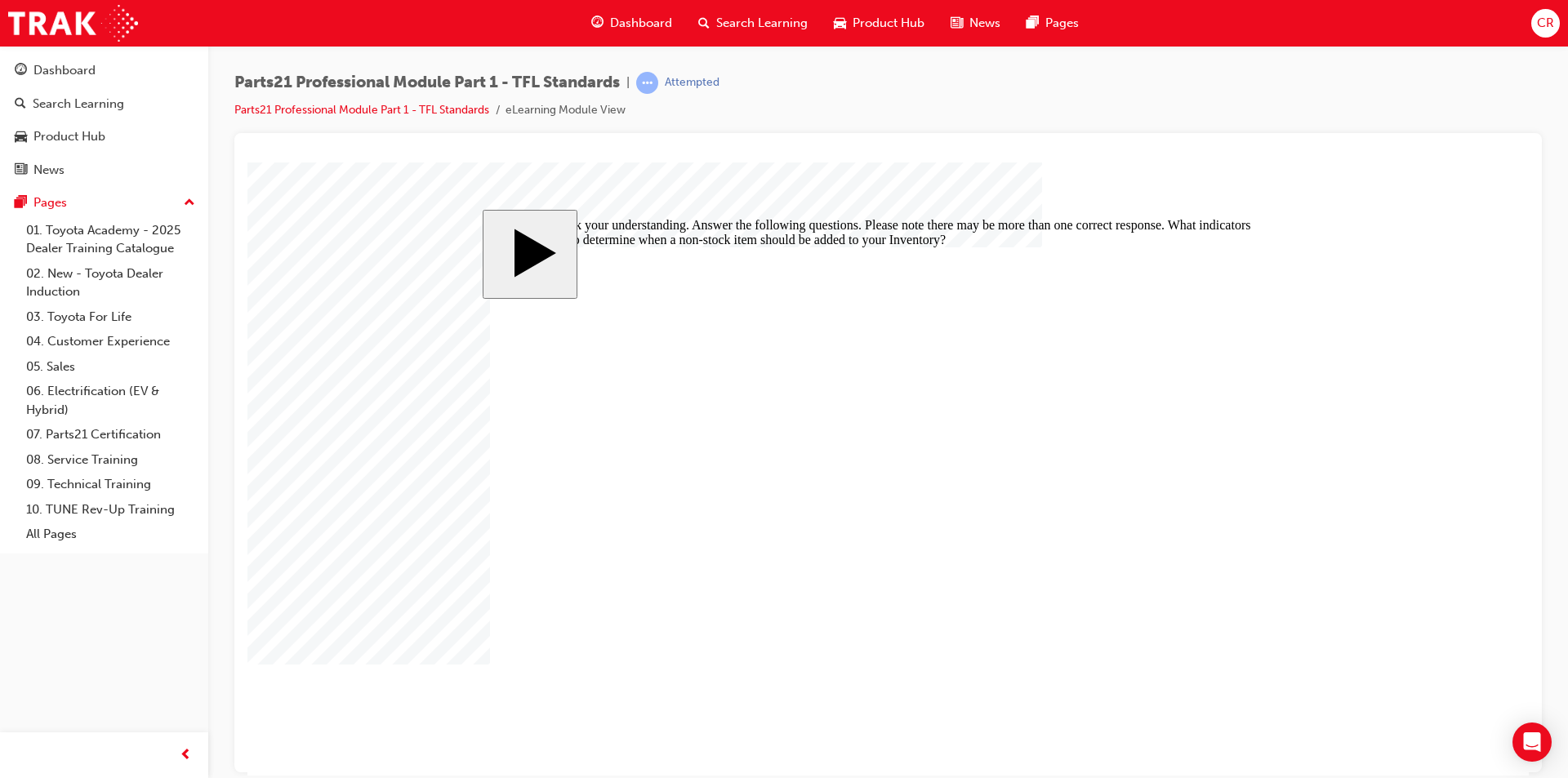
checkbox input "true"
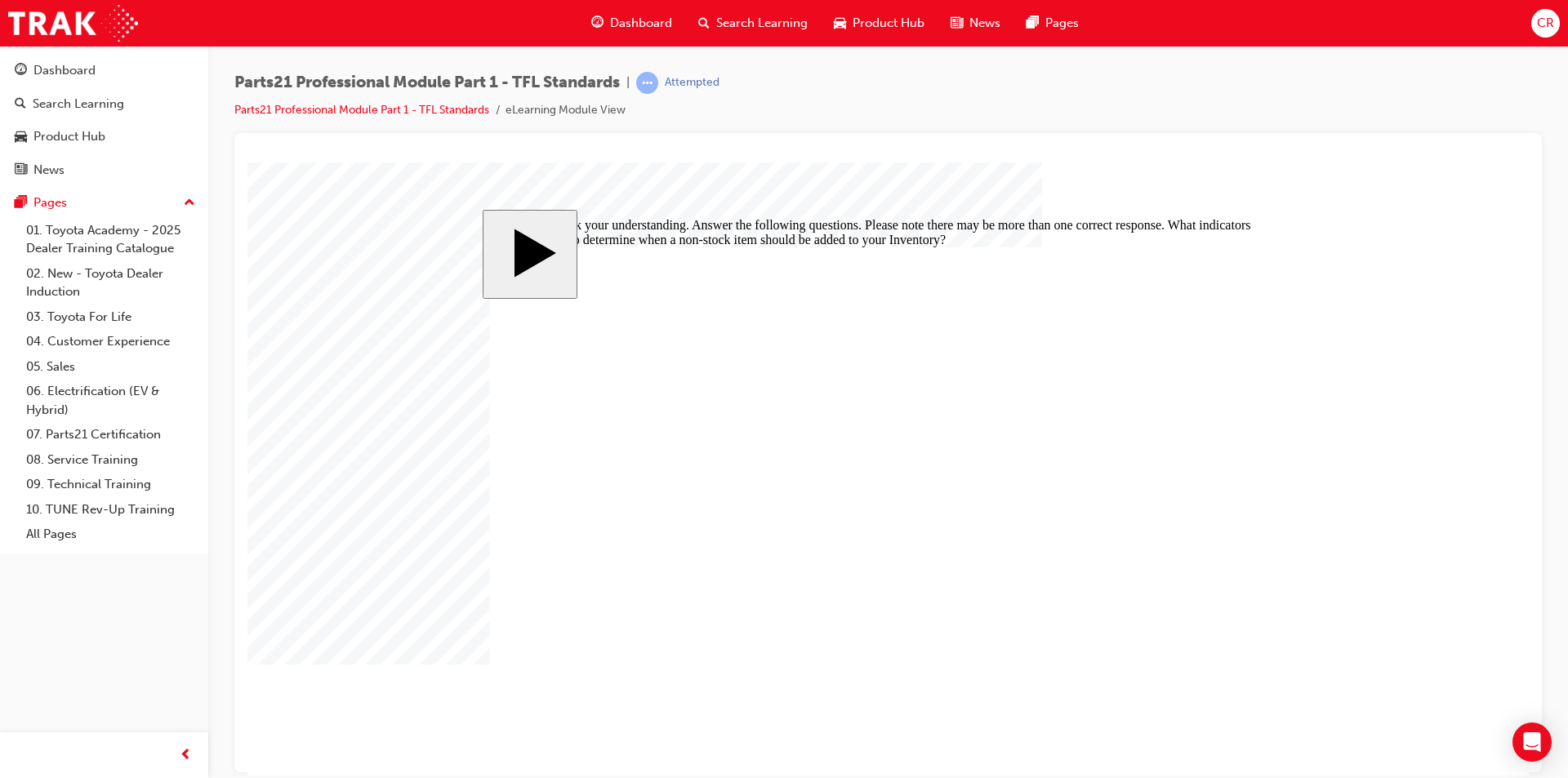
checkbox input "true"
drag, startPoint x: 590, startPoint y: 469, endPoint x: 613, endPoint y: 508, distance: 45.3
checkbox input "true"
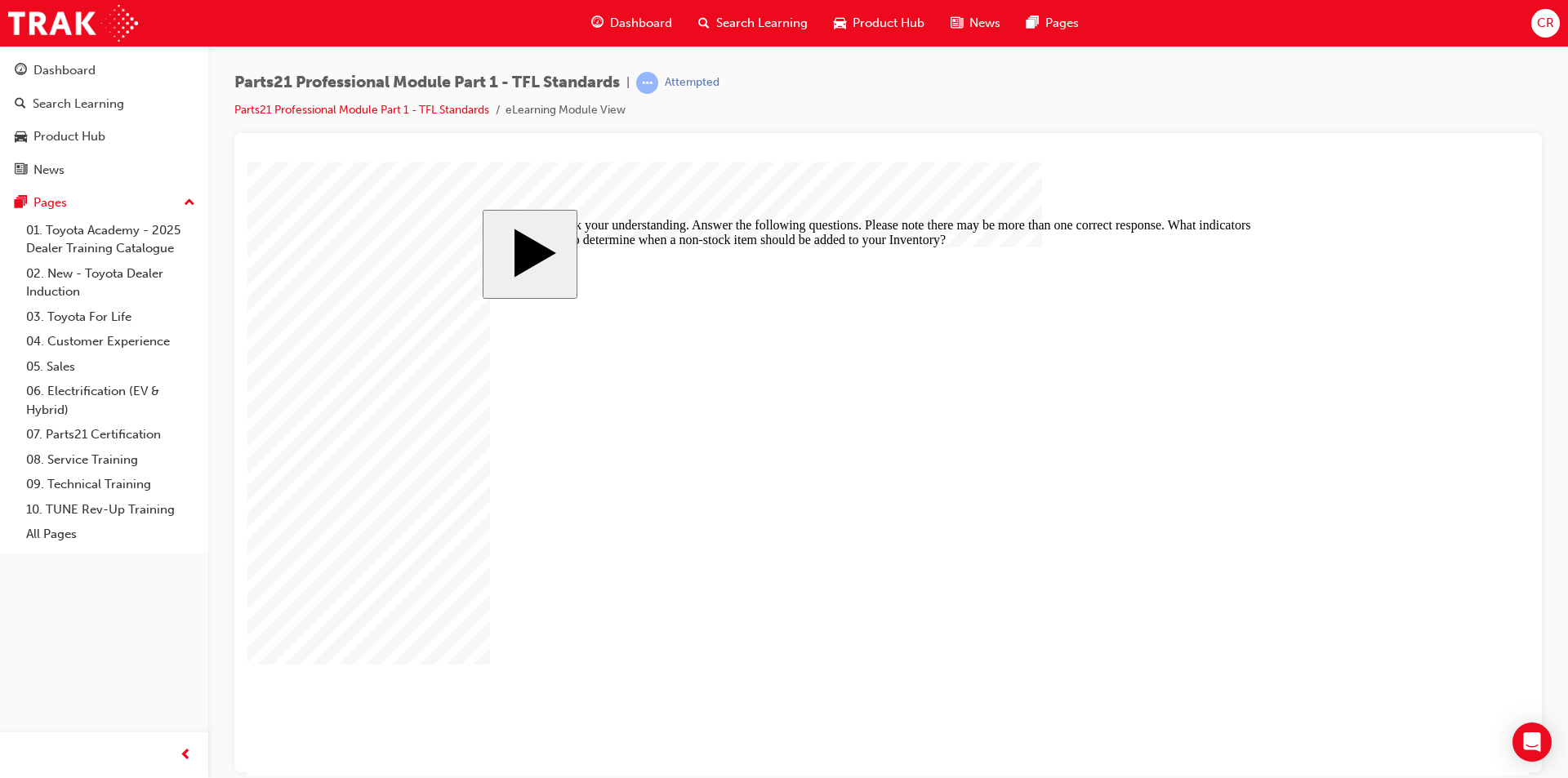
checkbox input "true"
drag, startPoint x: 692, startPoint y: 560, endPoint x: 682, endPoint y: 543, distance: 19.7
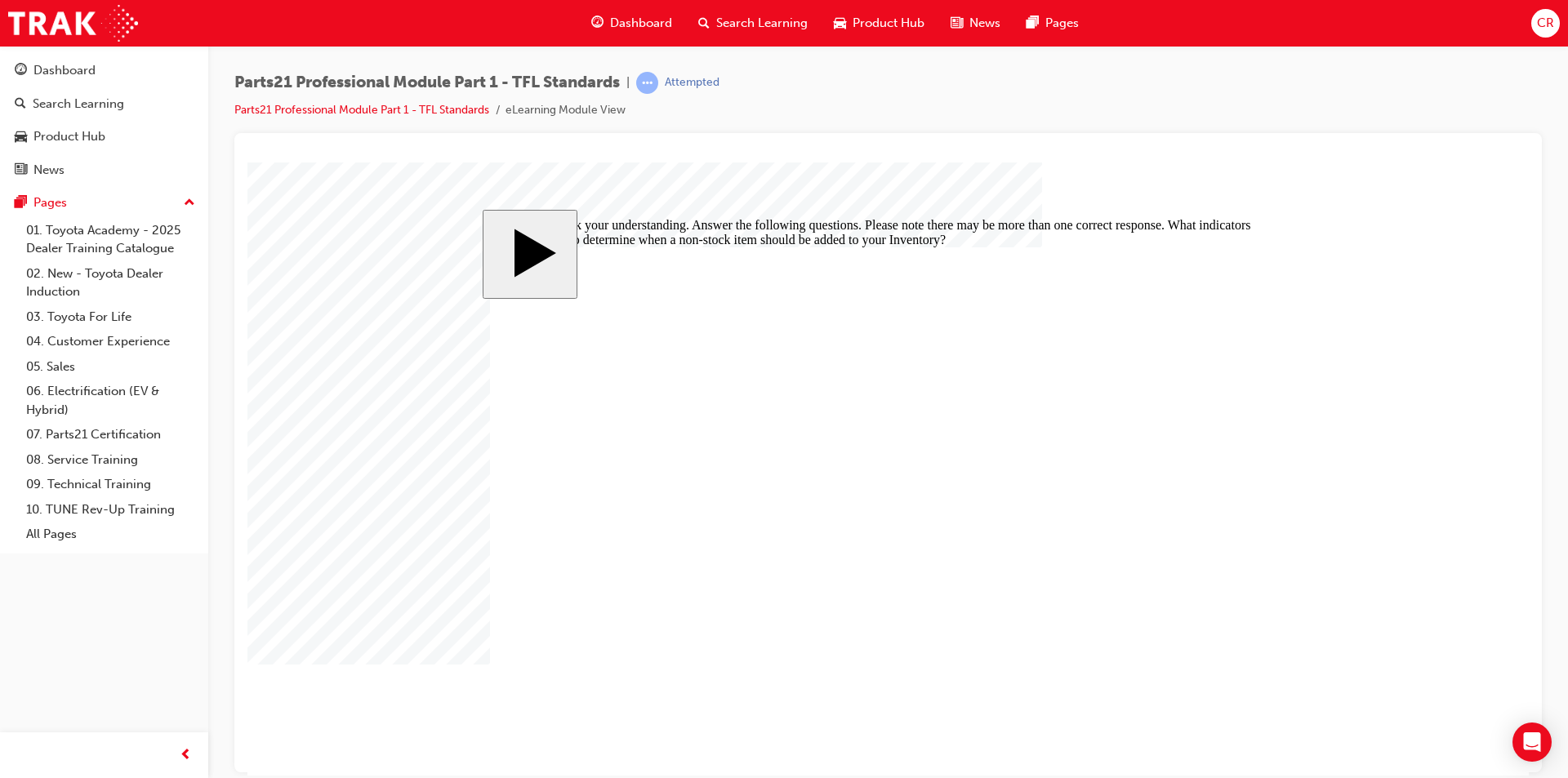
checkbox input "false"
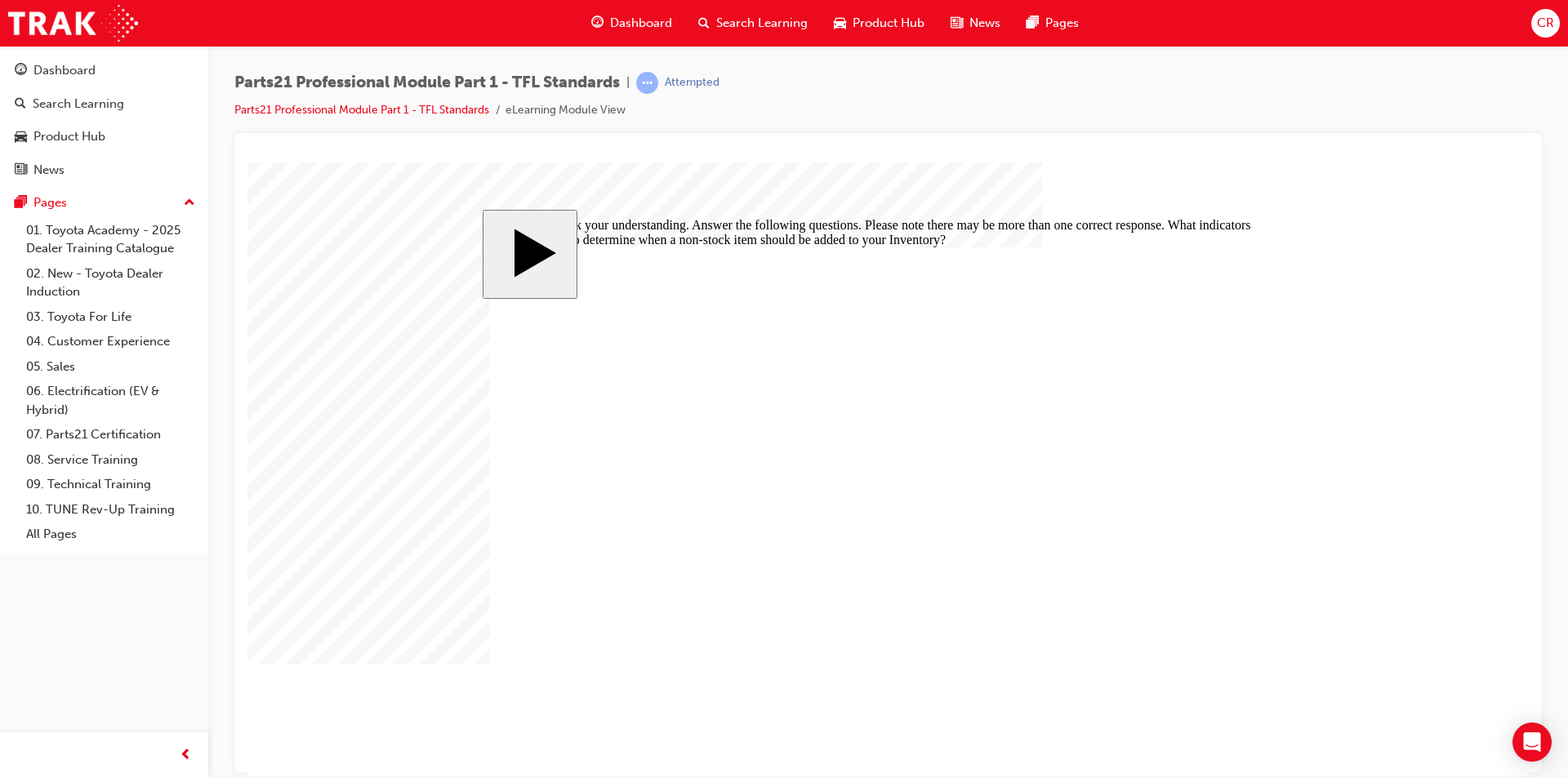
checkbox input "false"
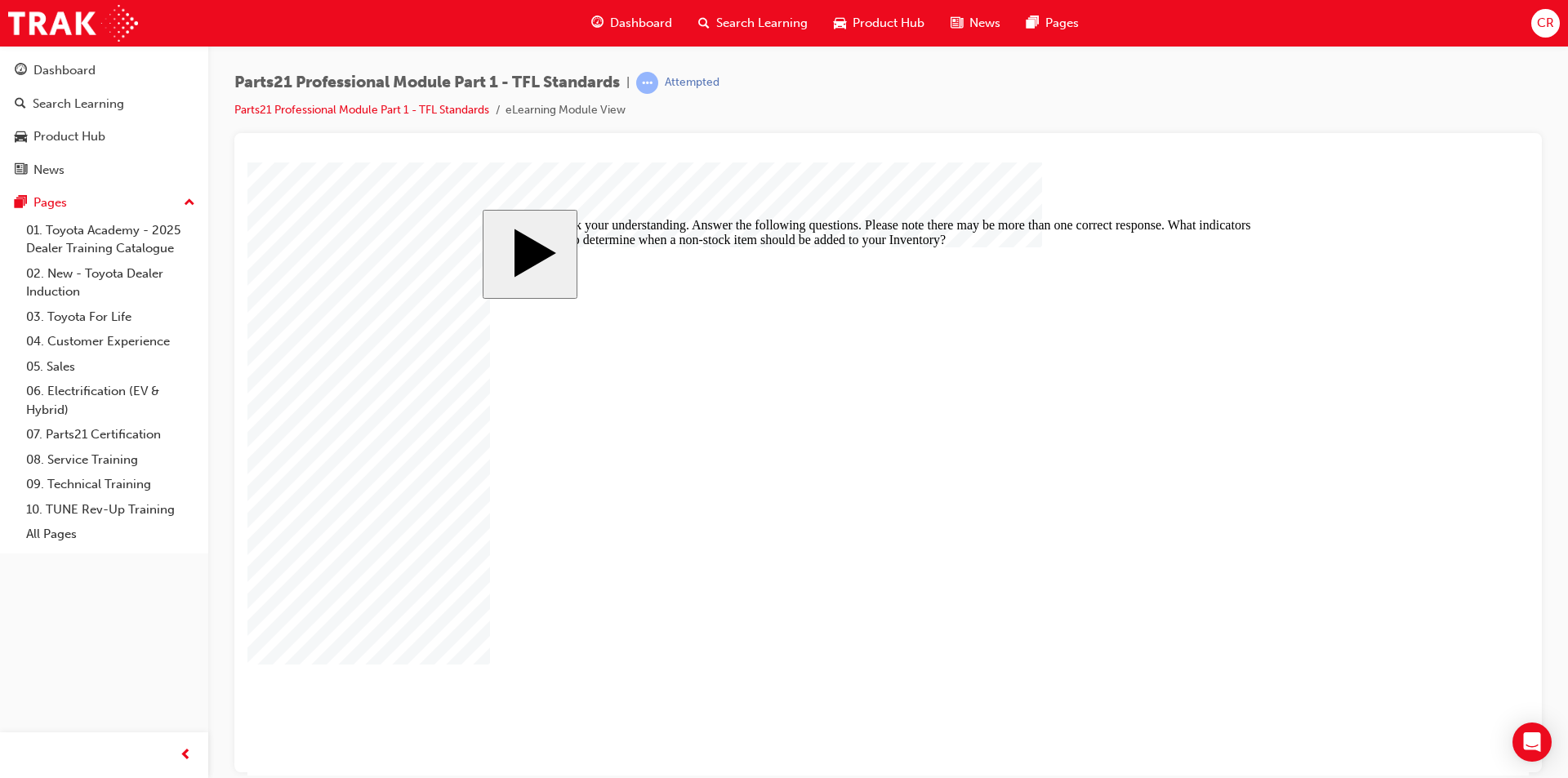
checkbox input "true"
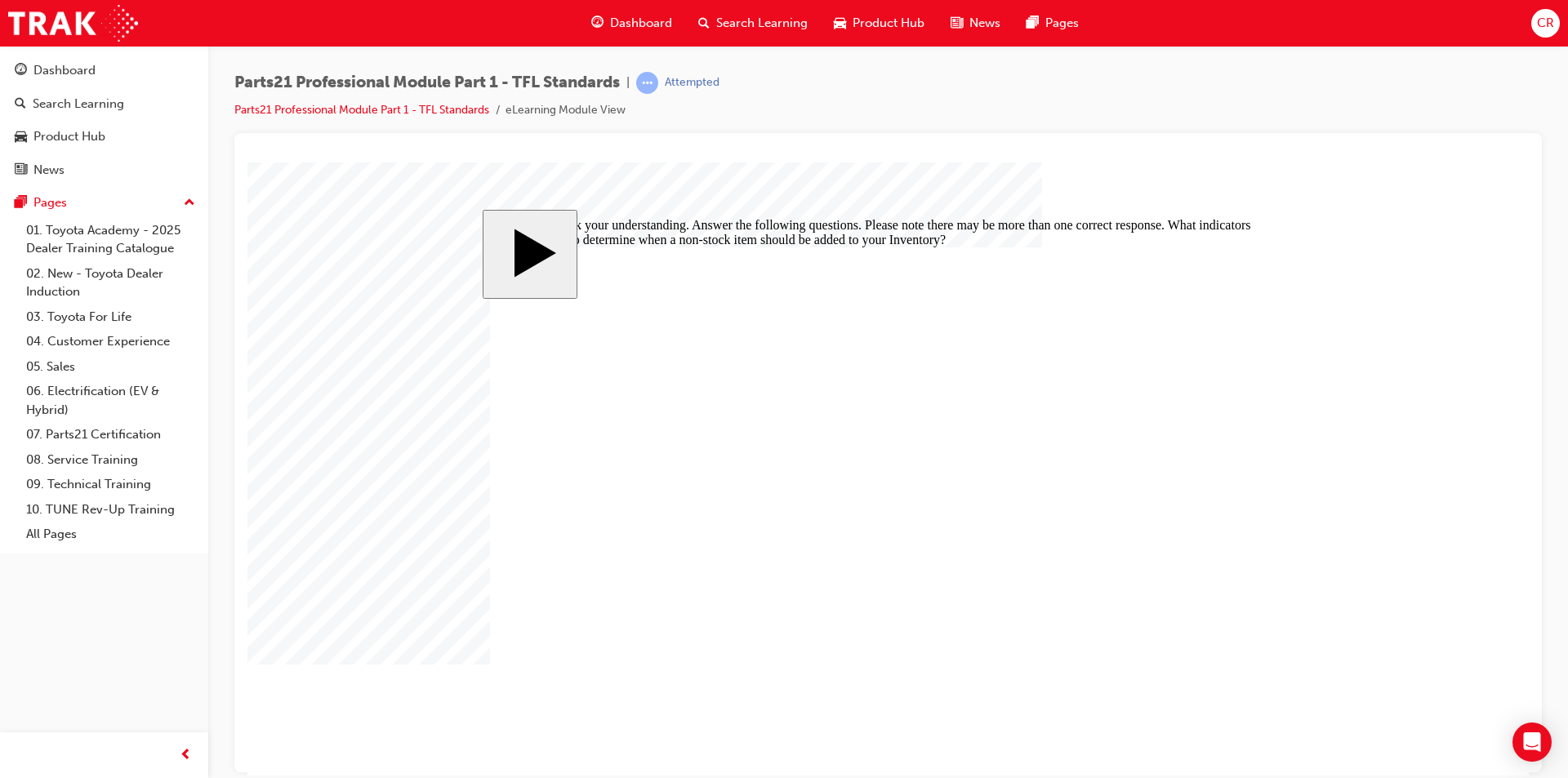
checkbox input "false"
checkbox input "true"
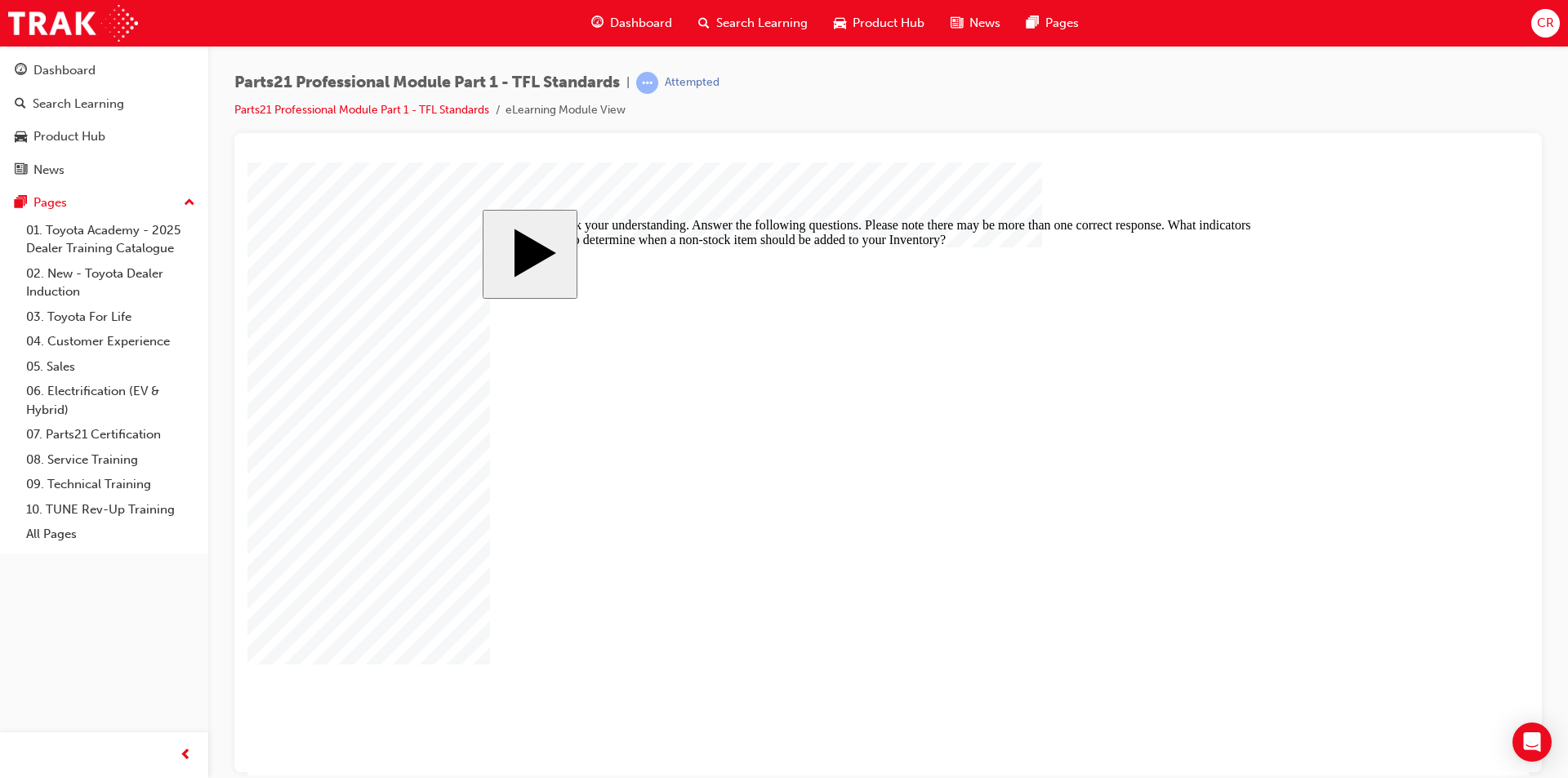
checkbox input "true"
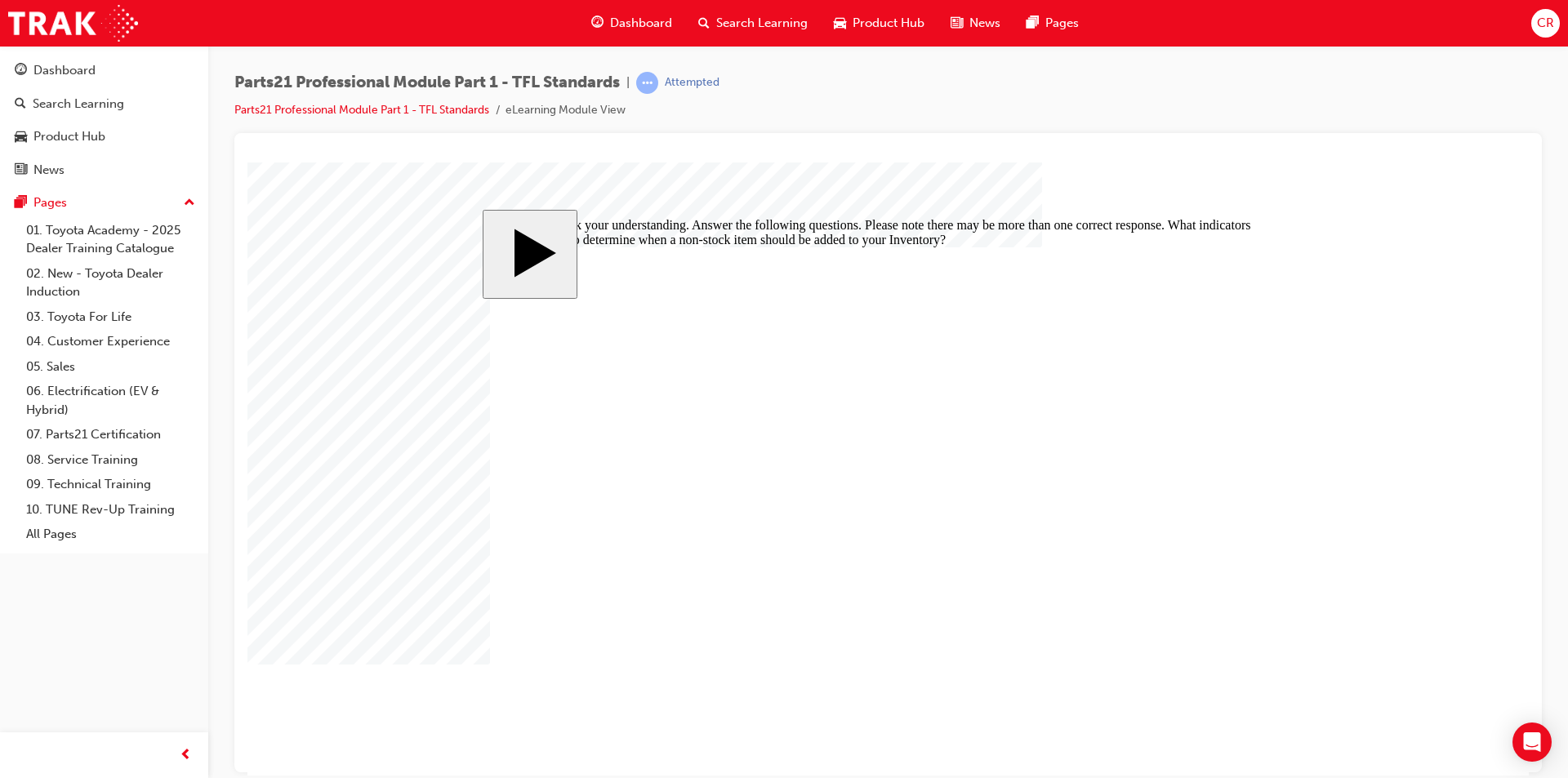
drag, startPoint x: 857, startPoint y: 480, endPoint x: 869, endPoint y: 480, distance: 12.0
checkbox input "false"
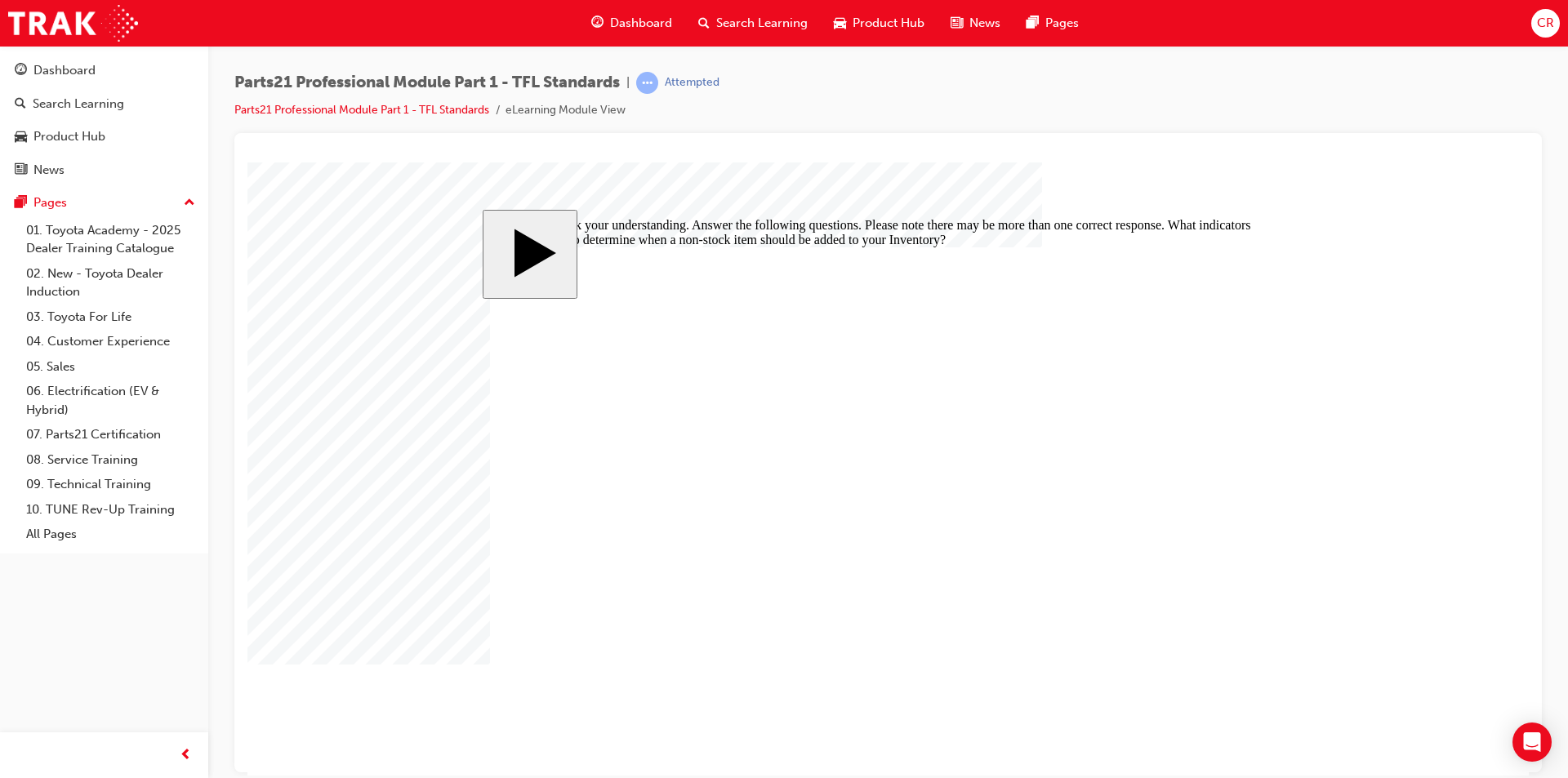
checkbox input "false"
checkbox input "true"
drag, startPoint x: 1131, startPoint y: 672, endPoint x: 1141, endPoint y: 672, distance: 10.0
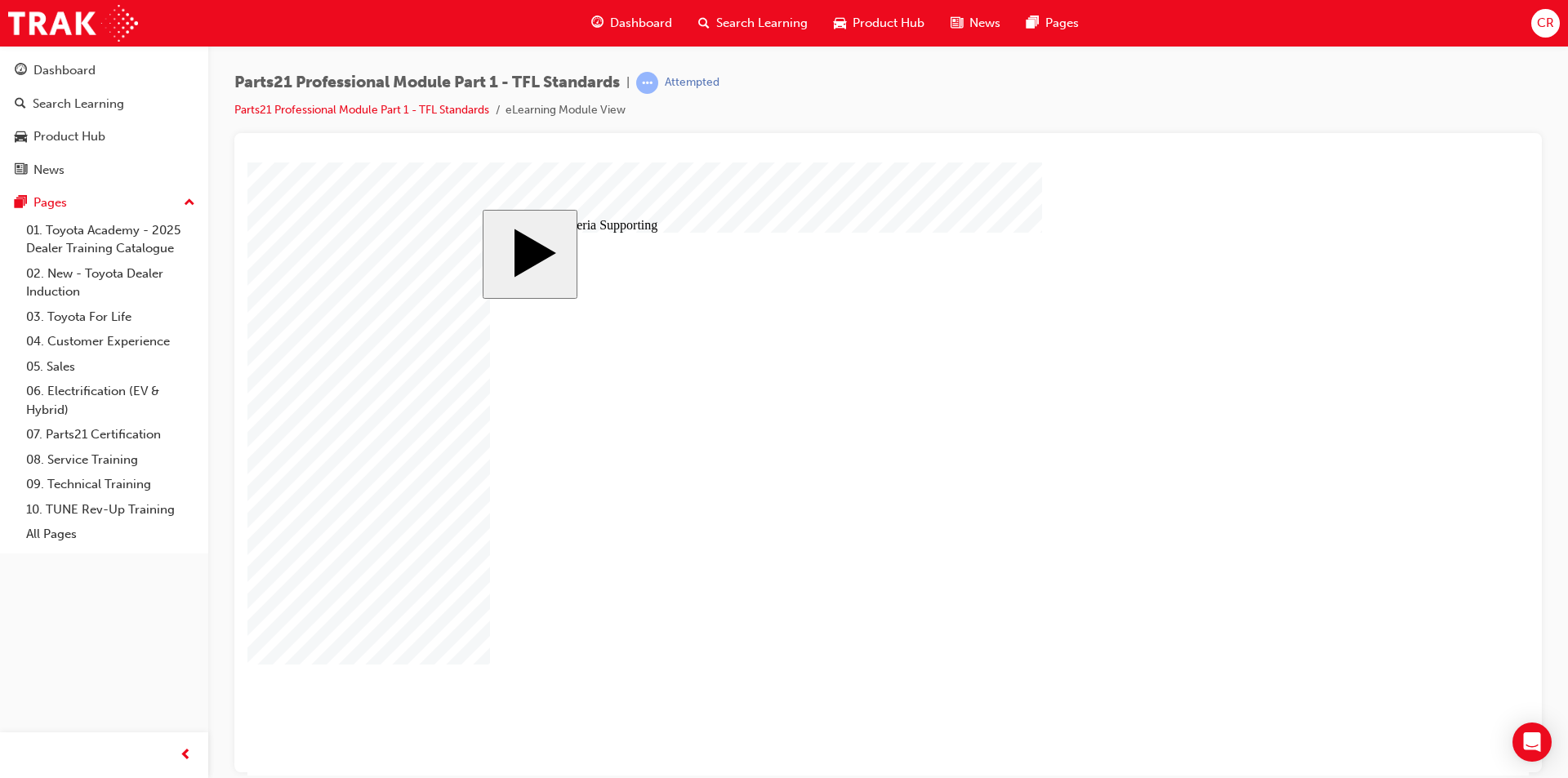
type input "6"
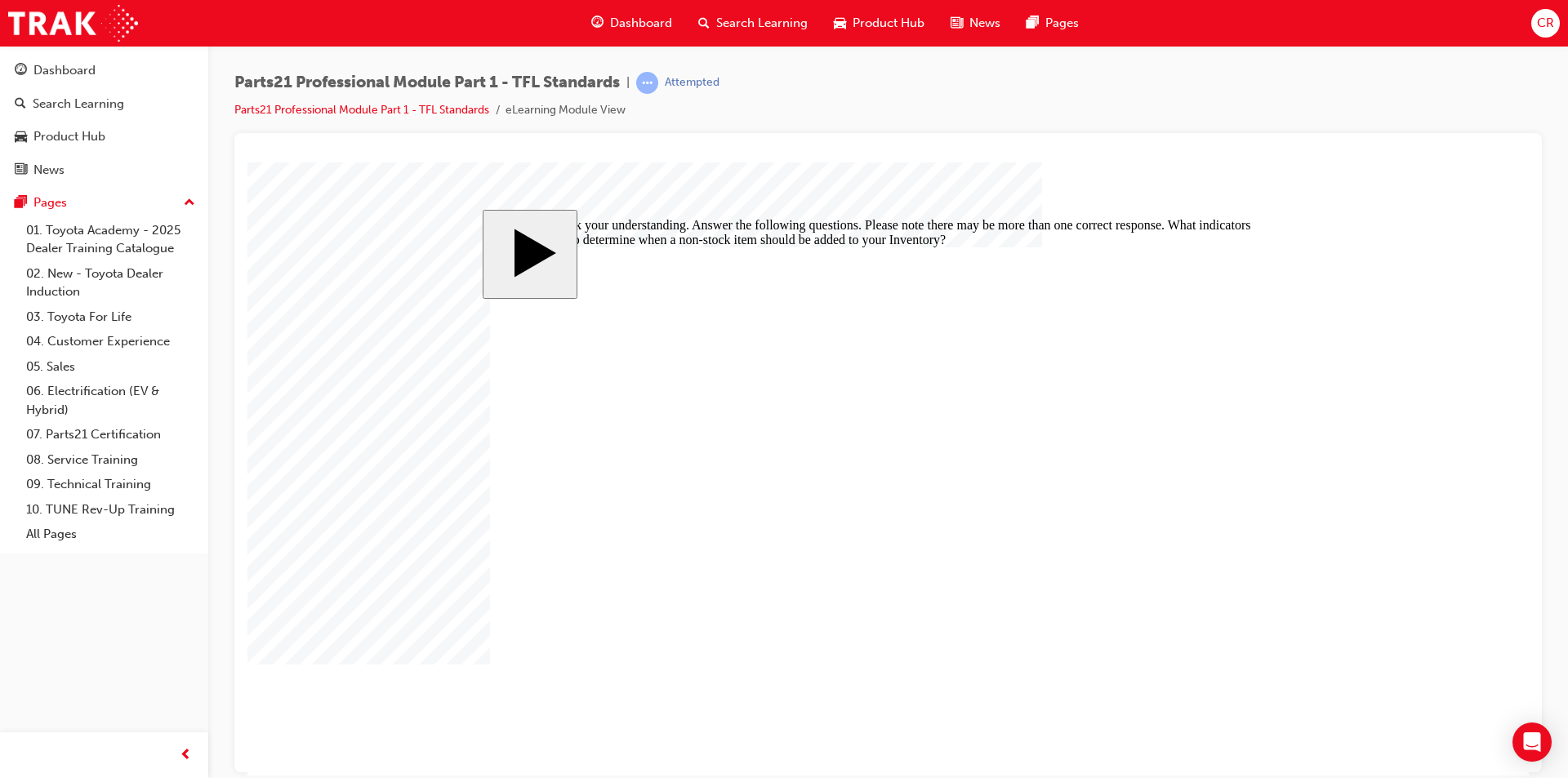
checkbox input "false"
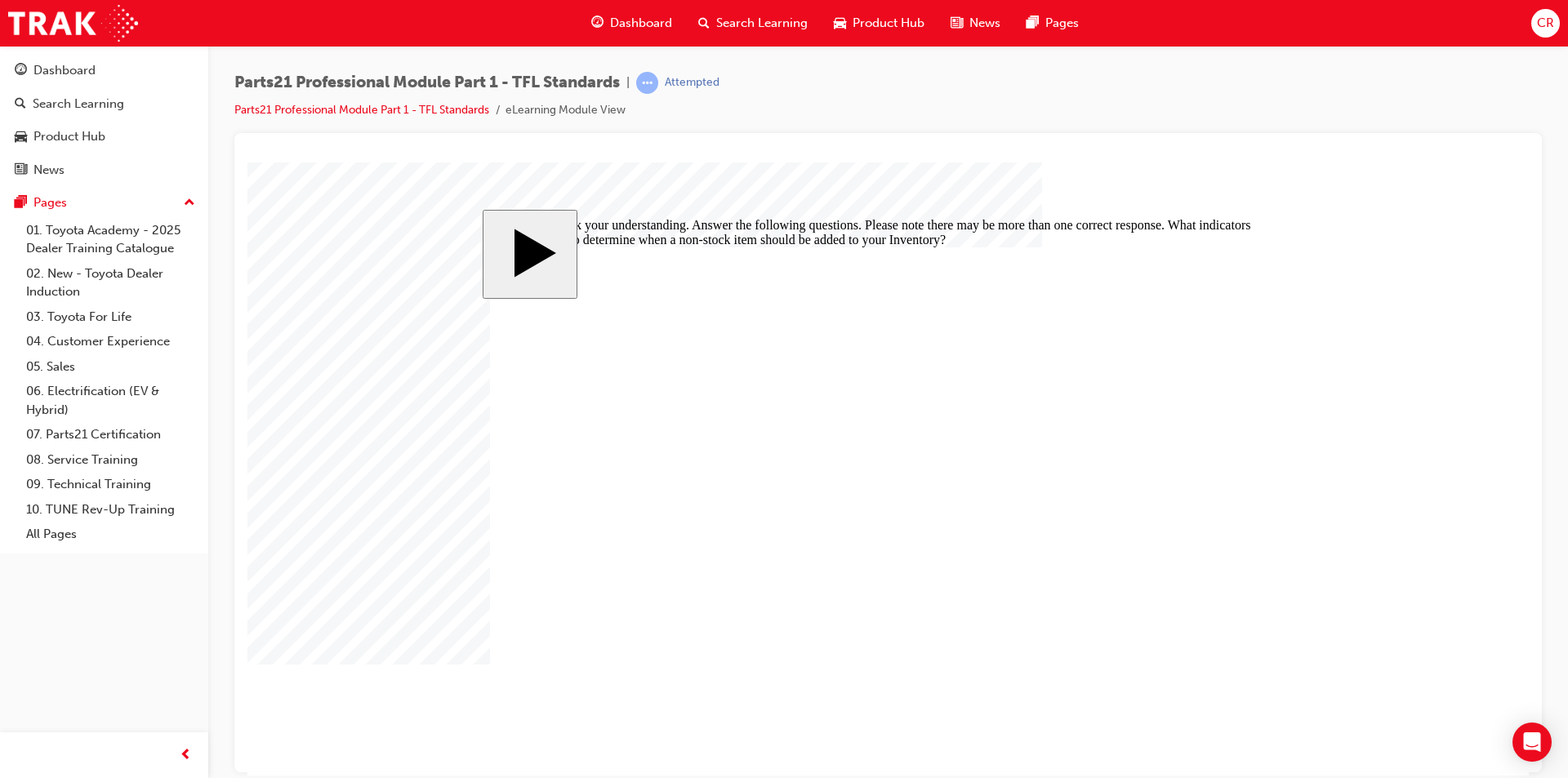
checkbox input "true"
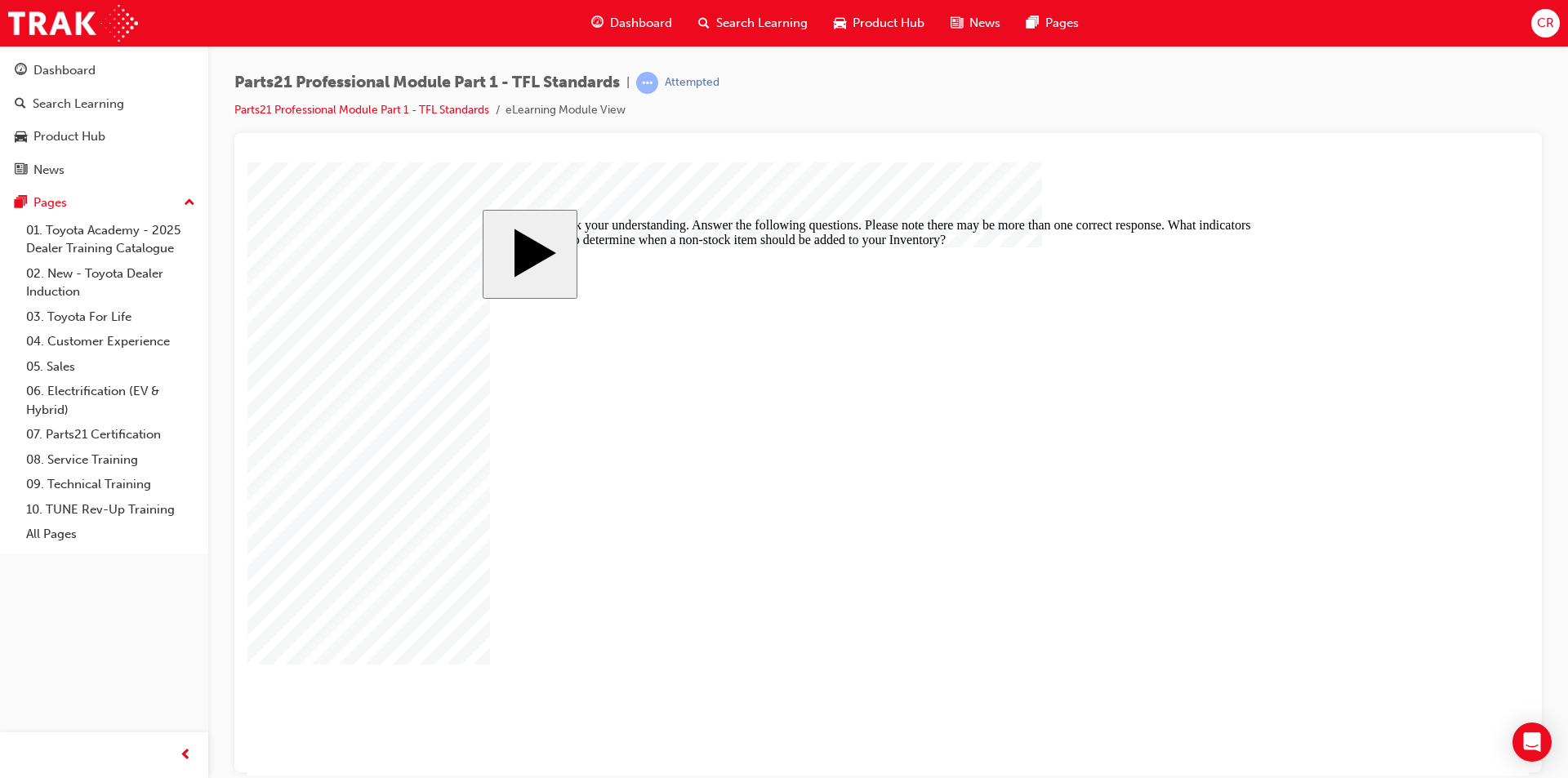
checkbox input "true"
checkbox input "false"
drag, startPoint x: 851, startPoint y: 511, endPoint x: 840, endPoint y: 505, distance: 12.5
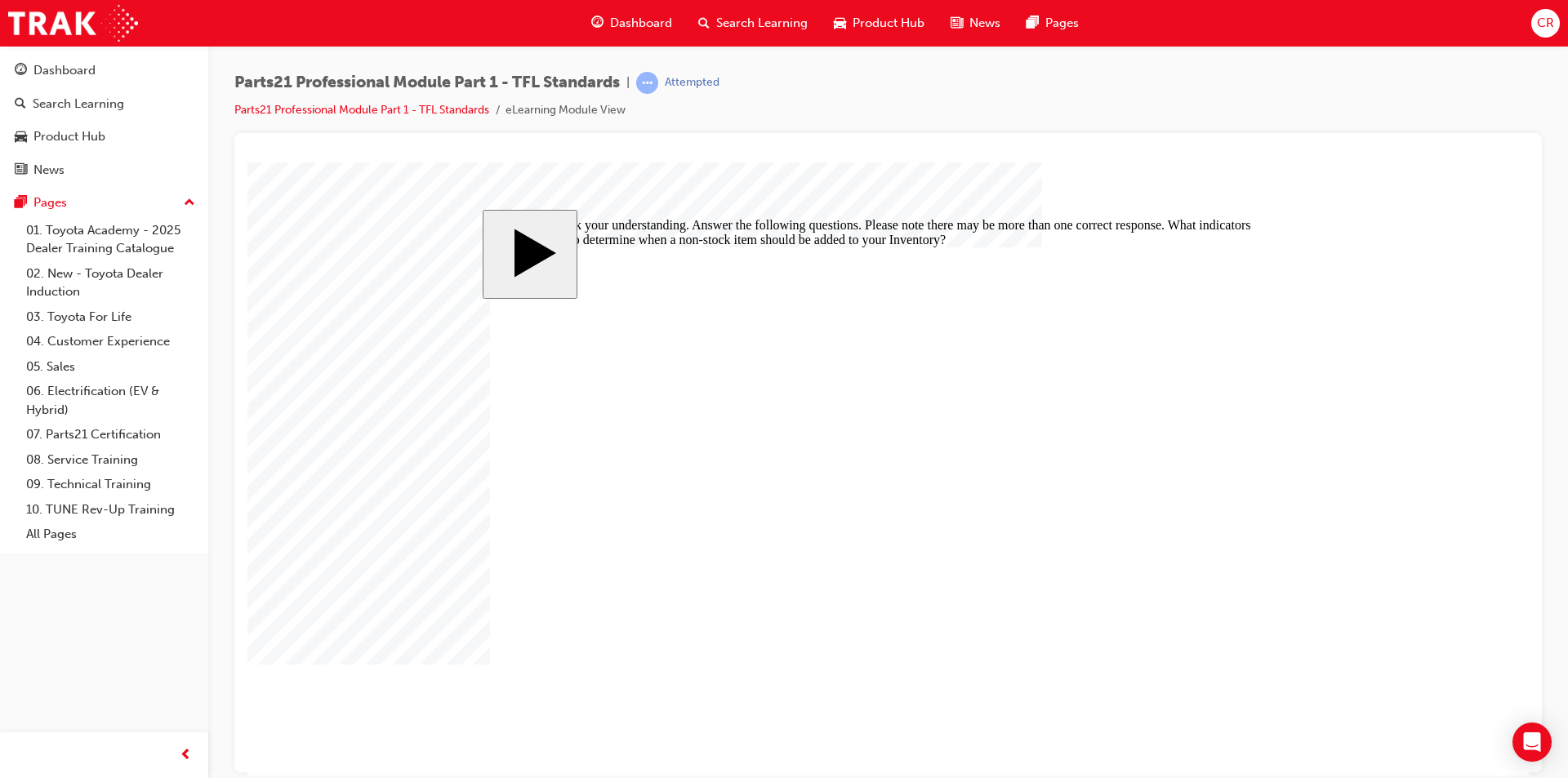
drag, startPoint x: 755, startPoint y: 492, endPoint x: 753, endPoint y: 506, distance: 14.1
checkbox input "true"
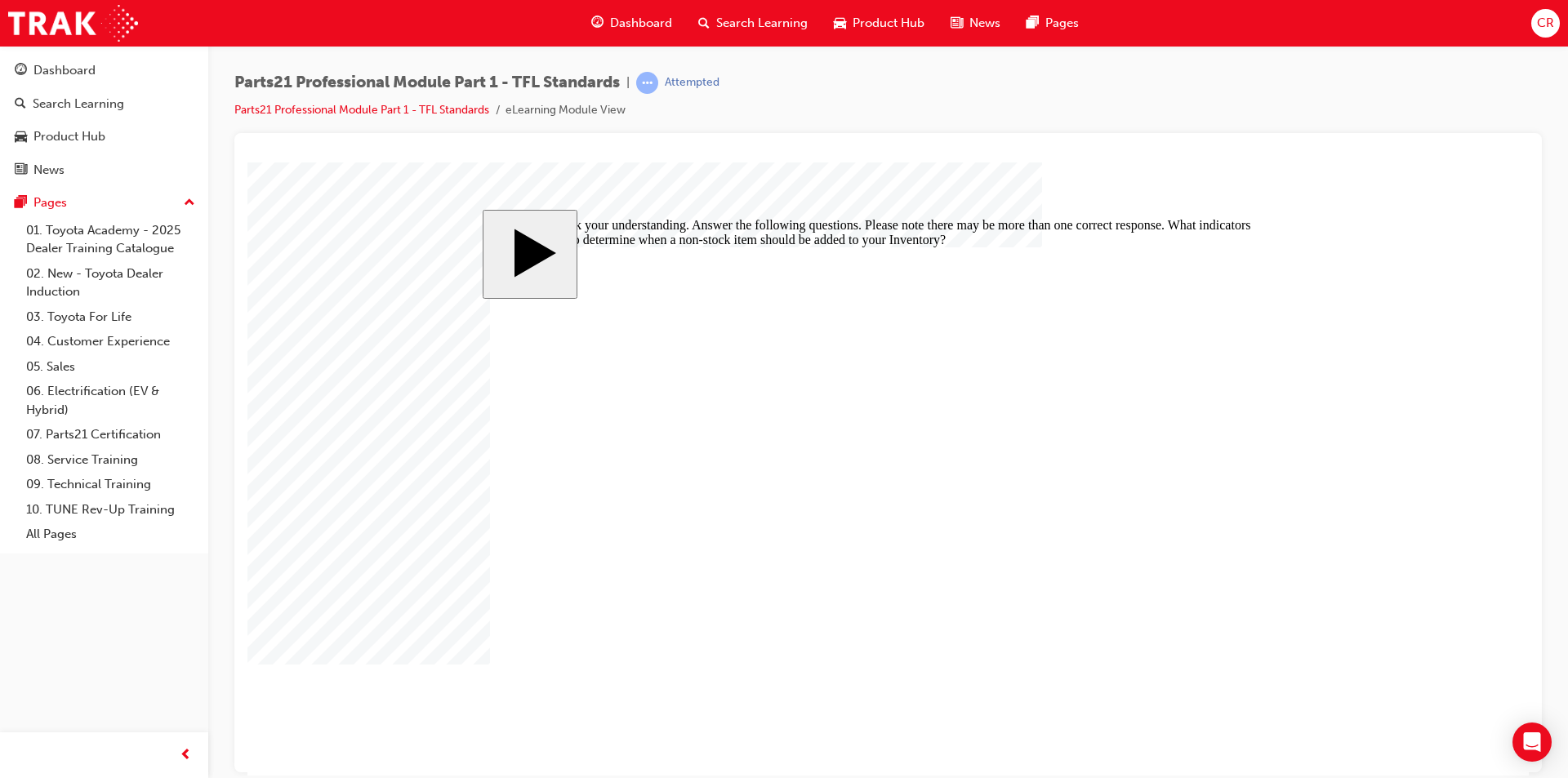
checkbox input "false"
drag, startPoint x: 921, startPoint y: 514, endPoint x: 869, endPoint y: 492, distance: 56.5
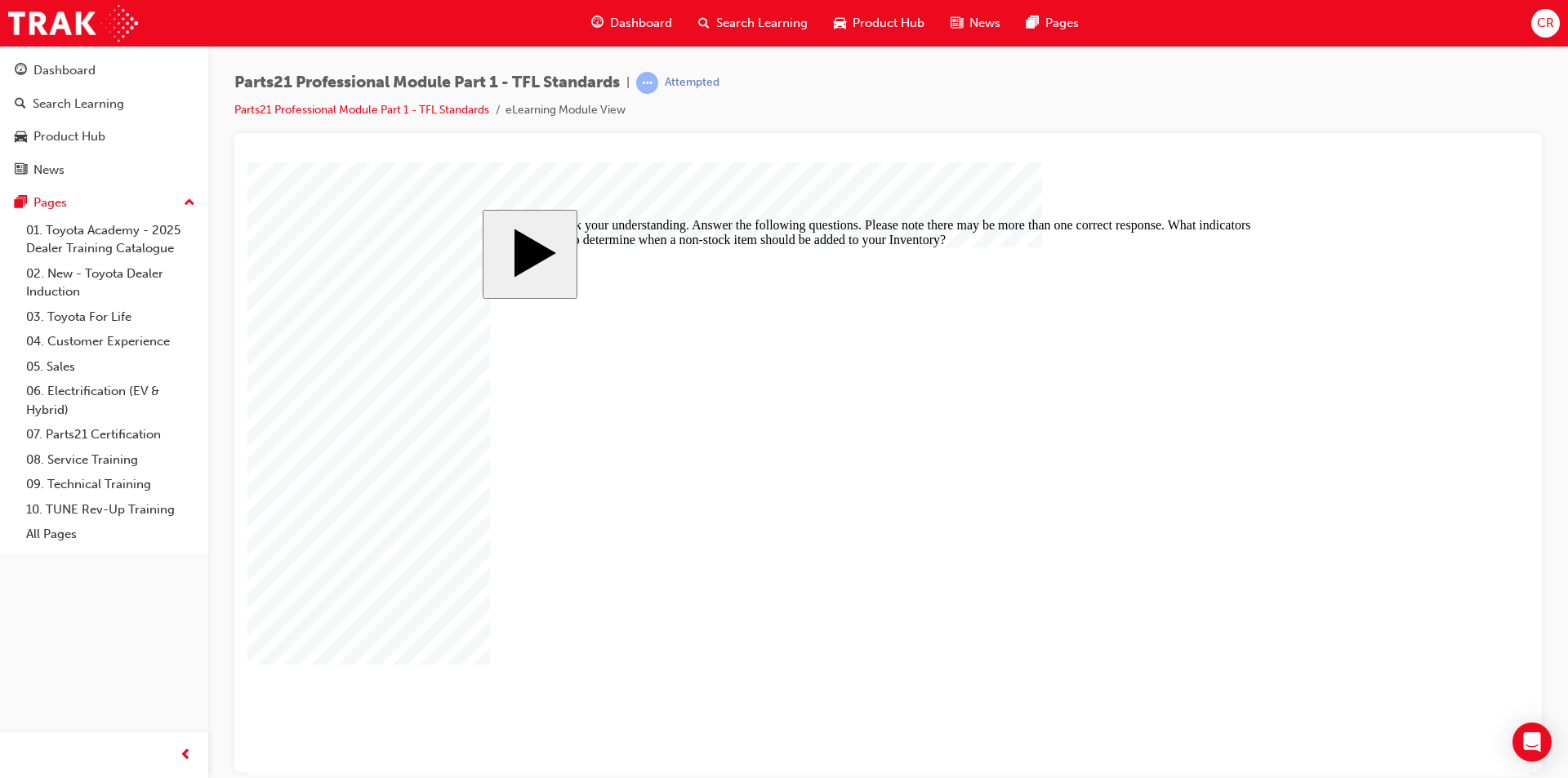
checkbox input "true"
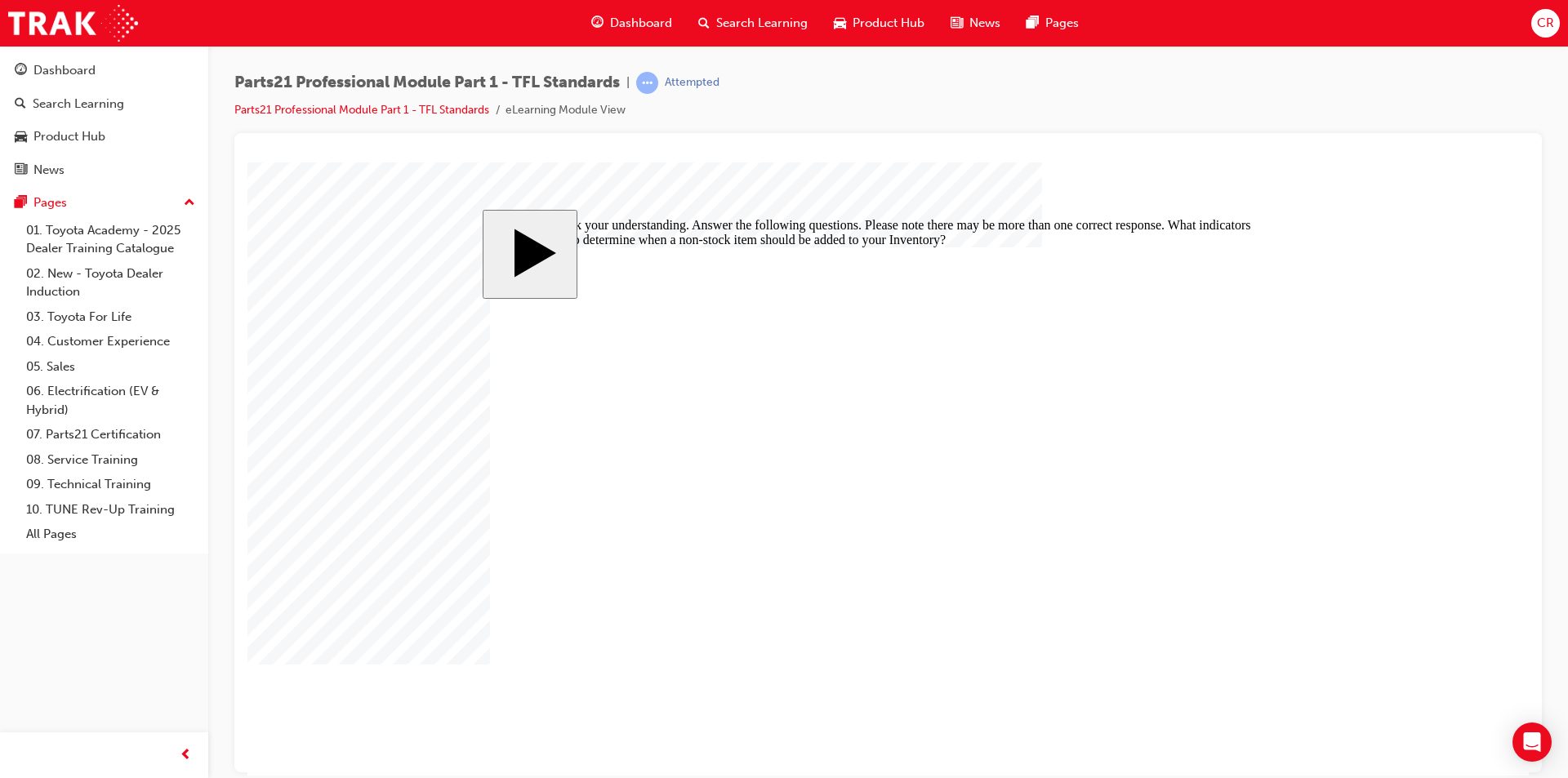
drag, startPoint x: 930, startPoint y: 524, endPoint x: 857, endPoint y: 496, distance: 78.2
drag, startPoint x: 739, startPoint y: 491, endPoint x: 751, endPoint y: 506, distance: 19.2
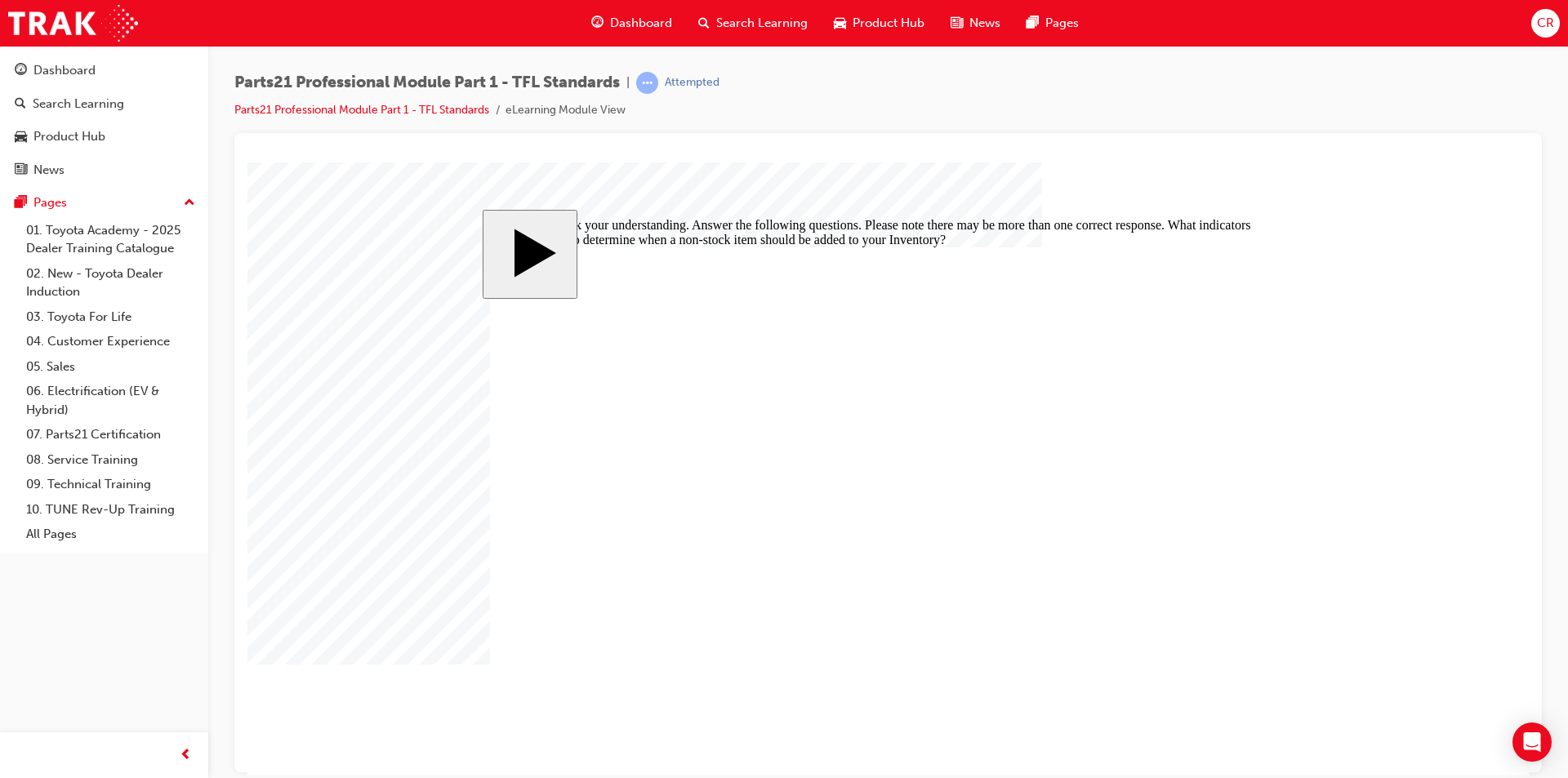
checkbox input "false"
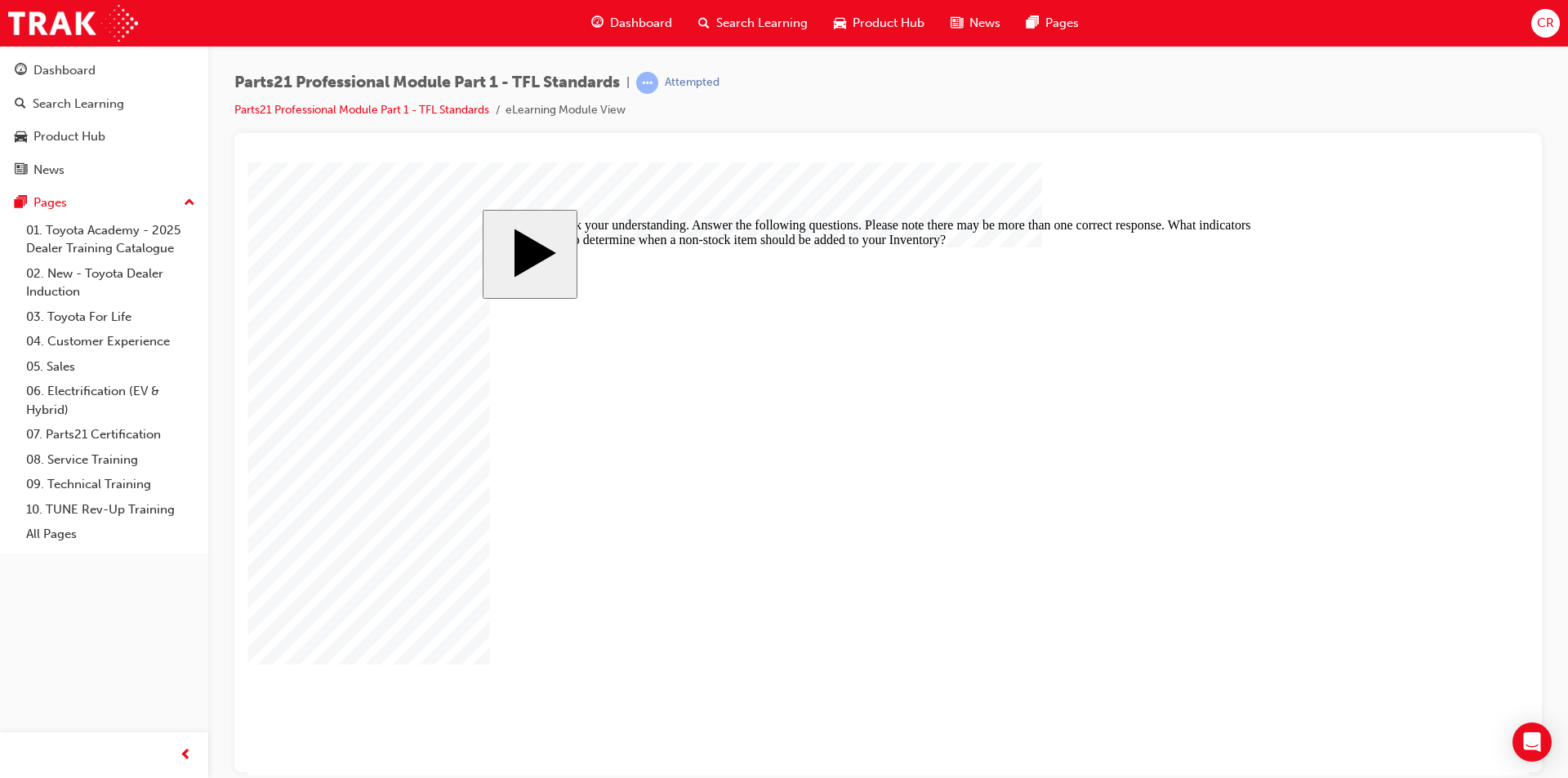
checkbox input "false"
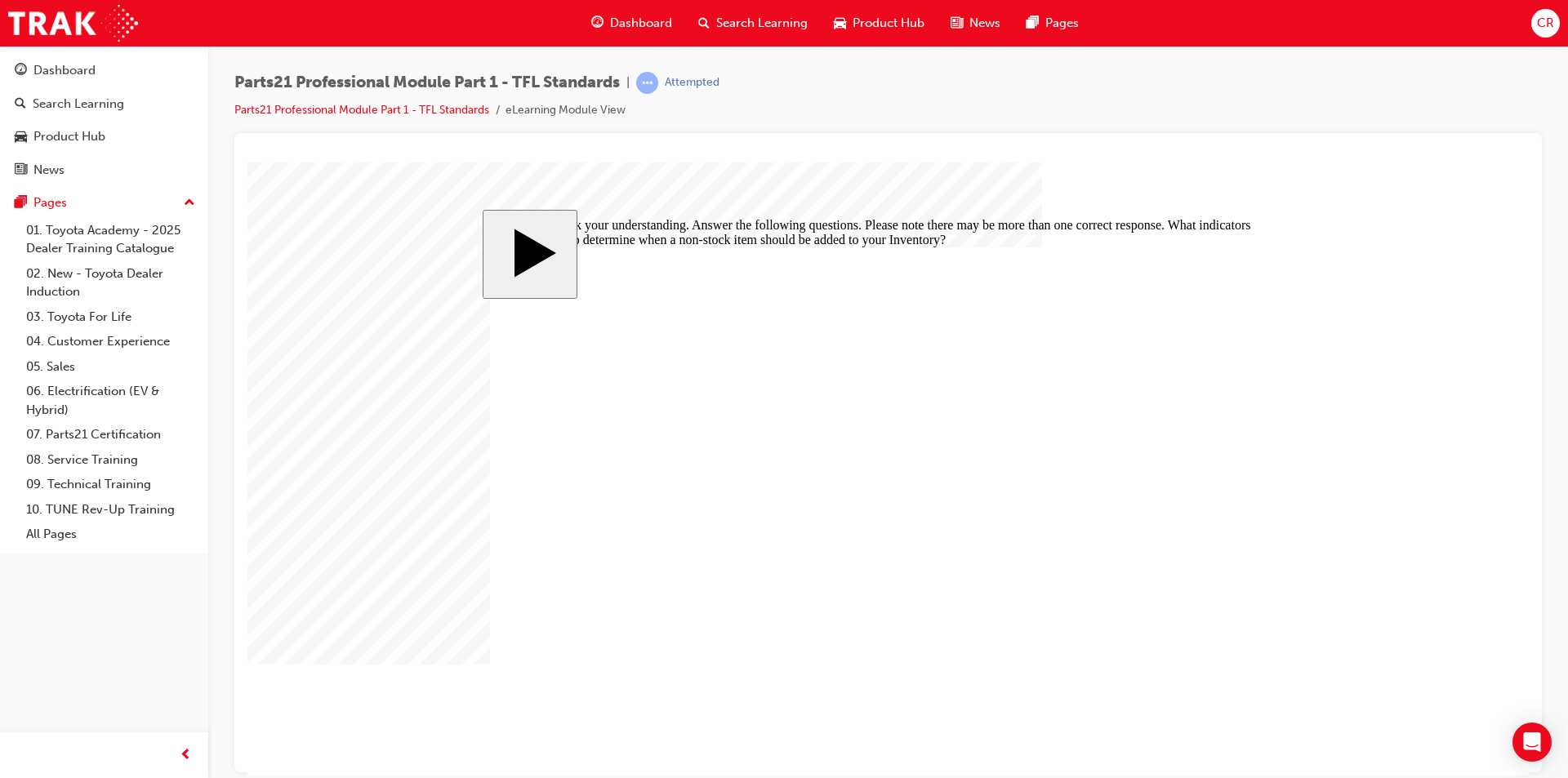
checkbox input "false"
checkbox input "true"
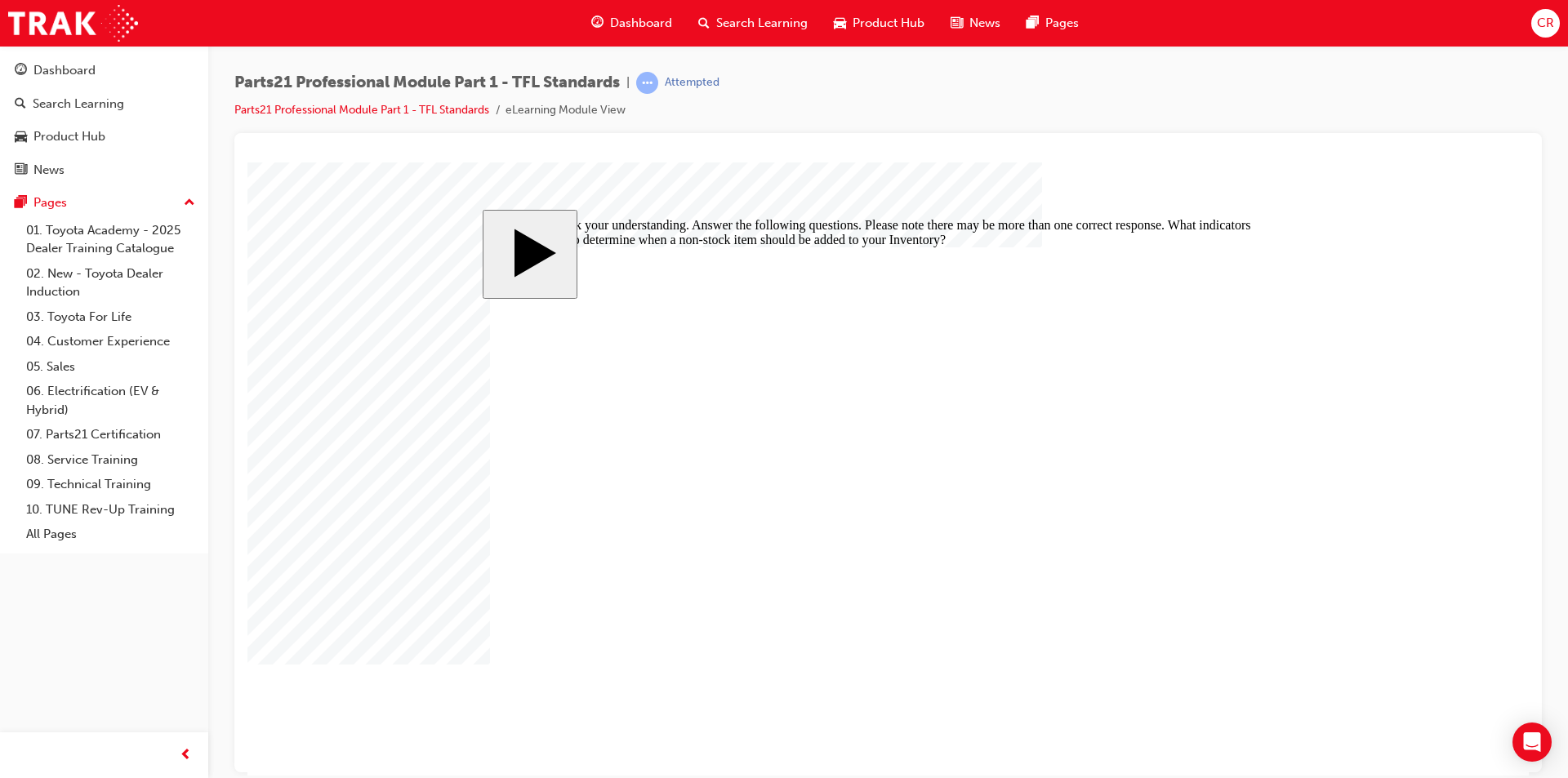
checkbox input "false"
checkbox input "true"
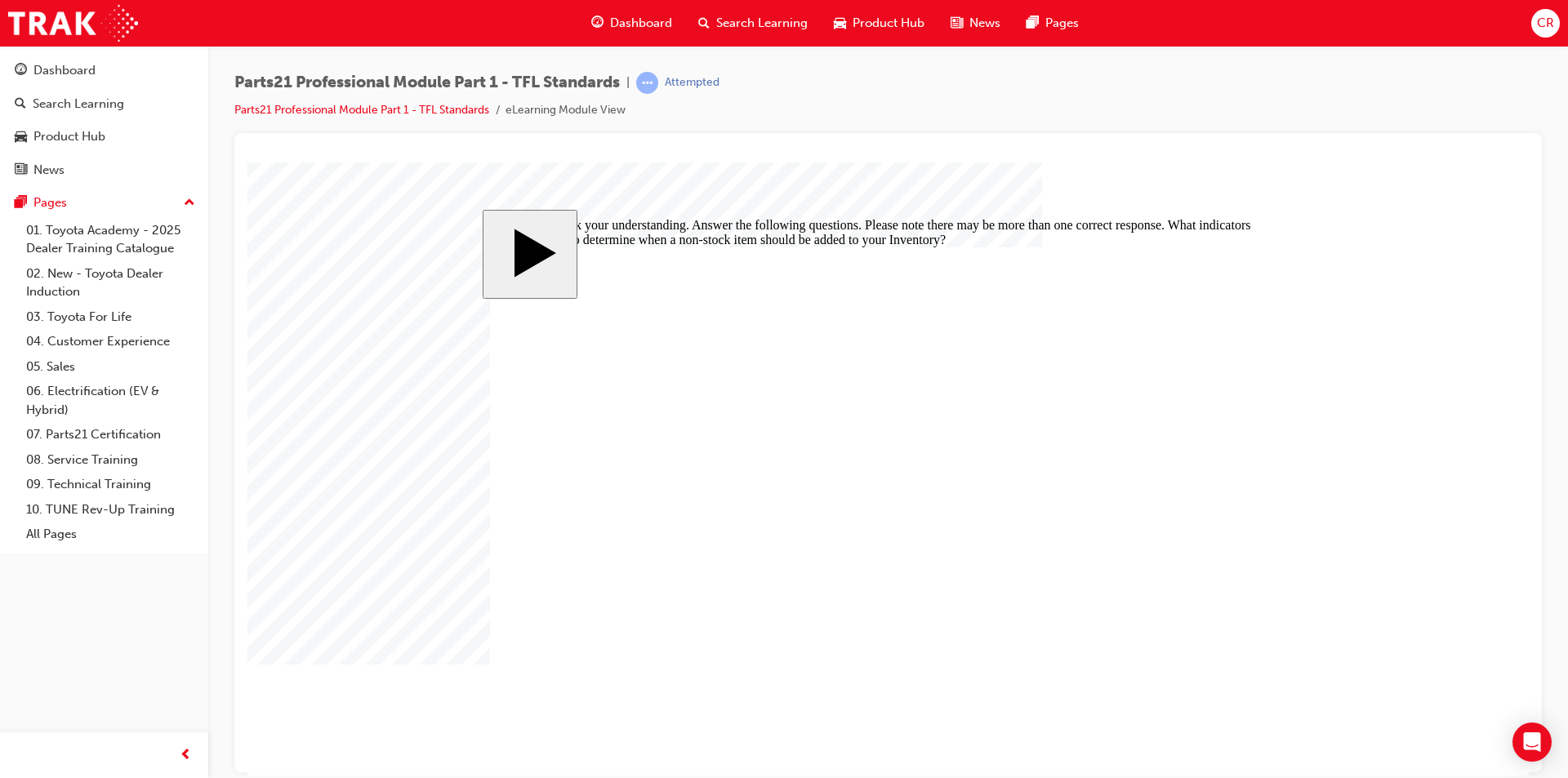
checkbox input "true"
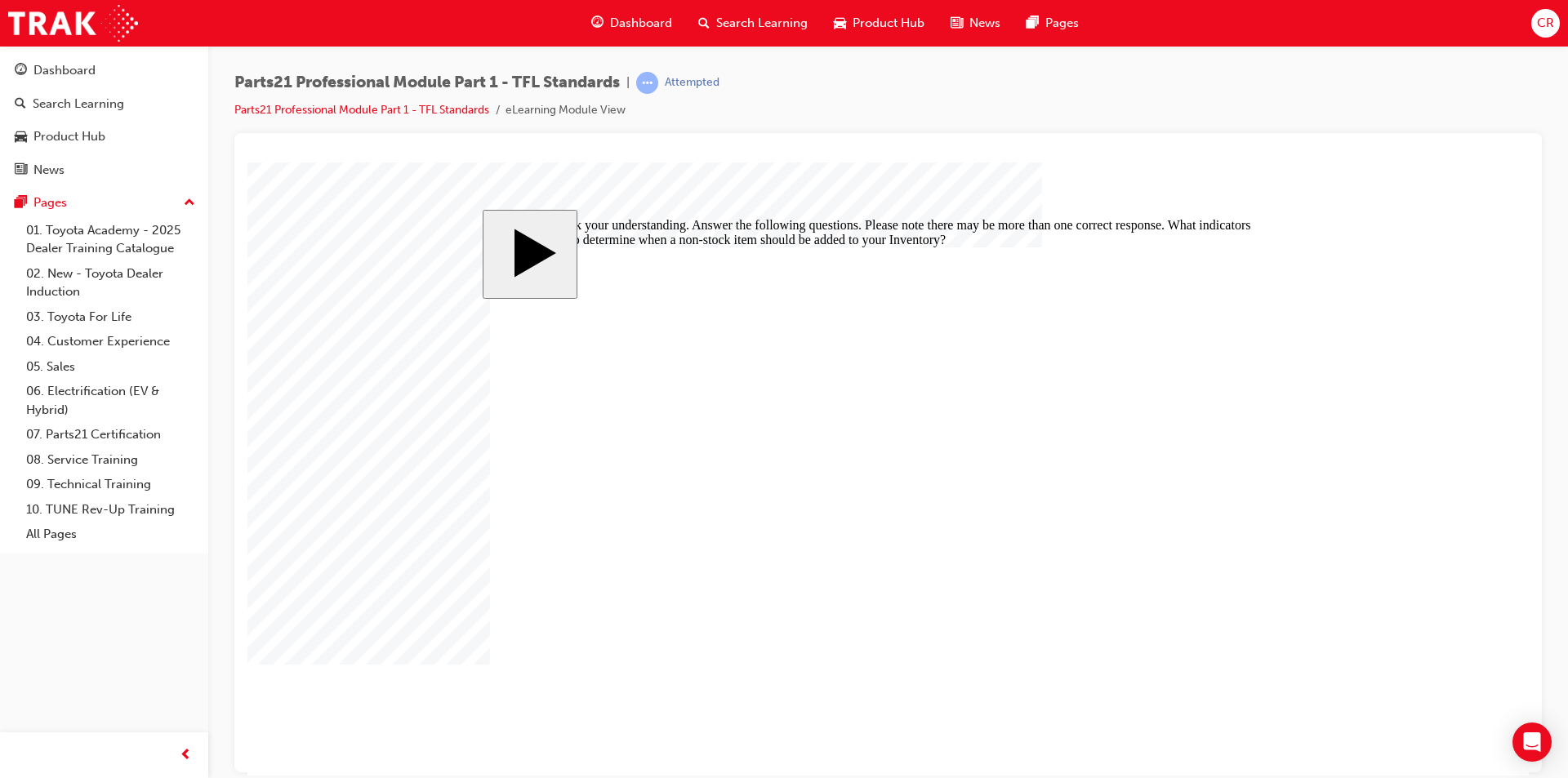
checkbox input "false"
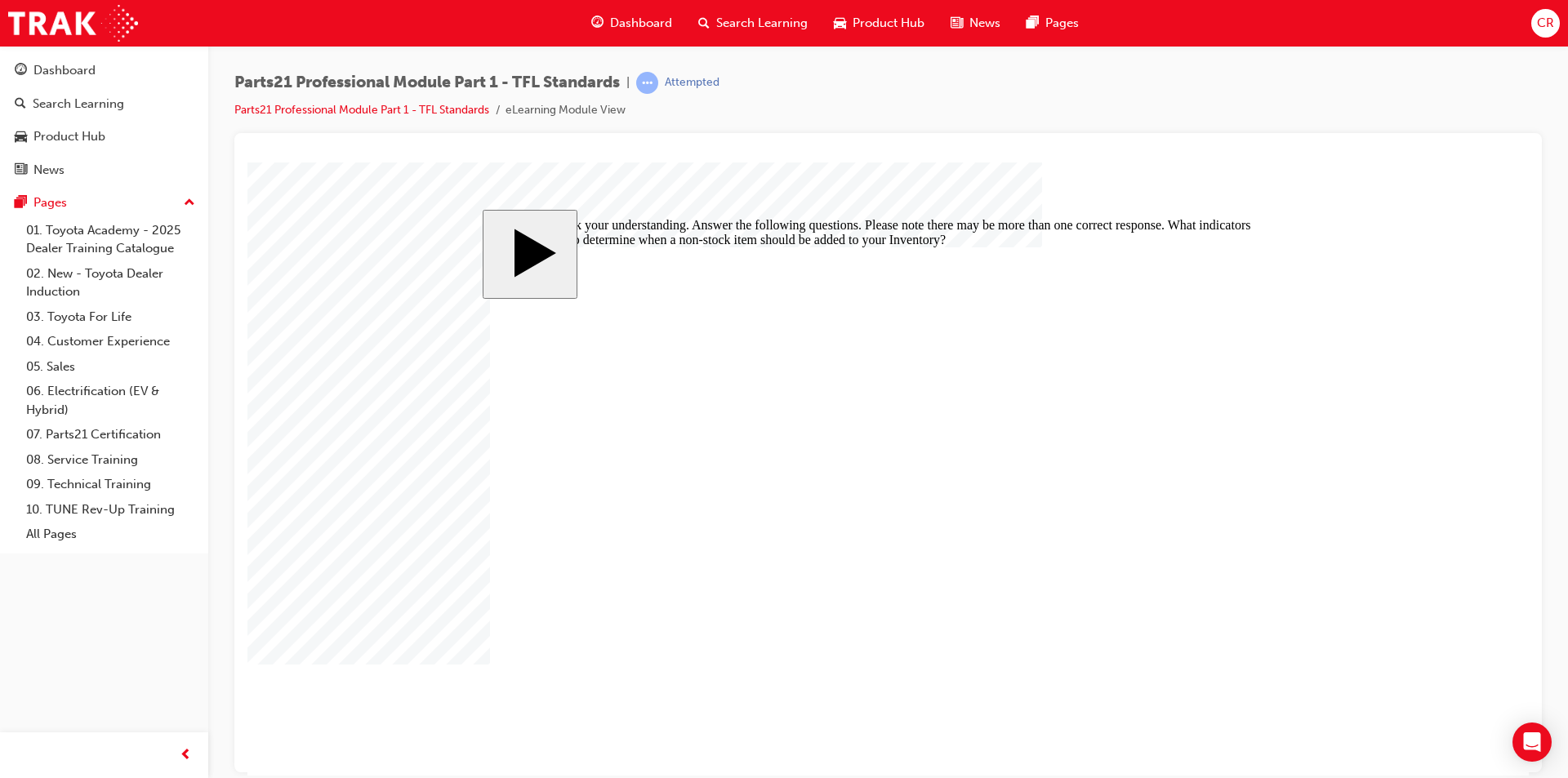
drag, startPoint x: 824, startPoint y: 545, endPoint x: 915, endPoint y: 584, distance: 99.0
checkbox input "true"
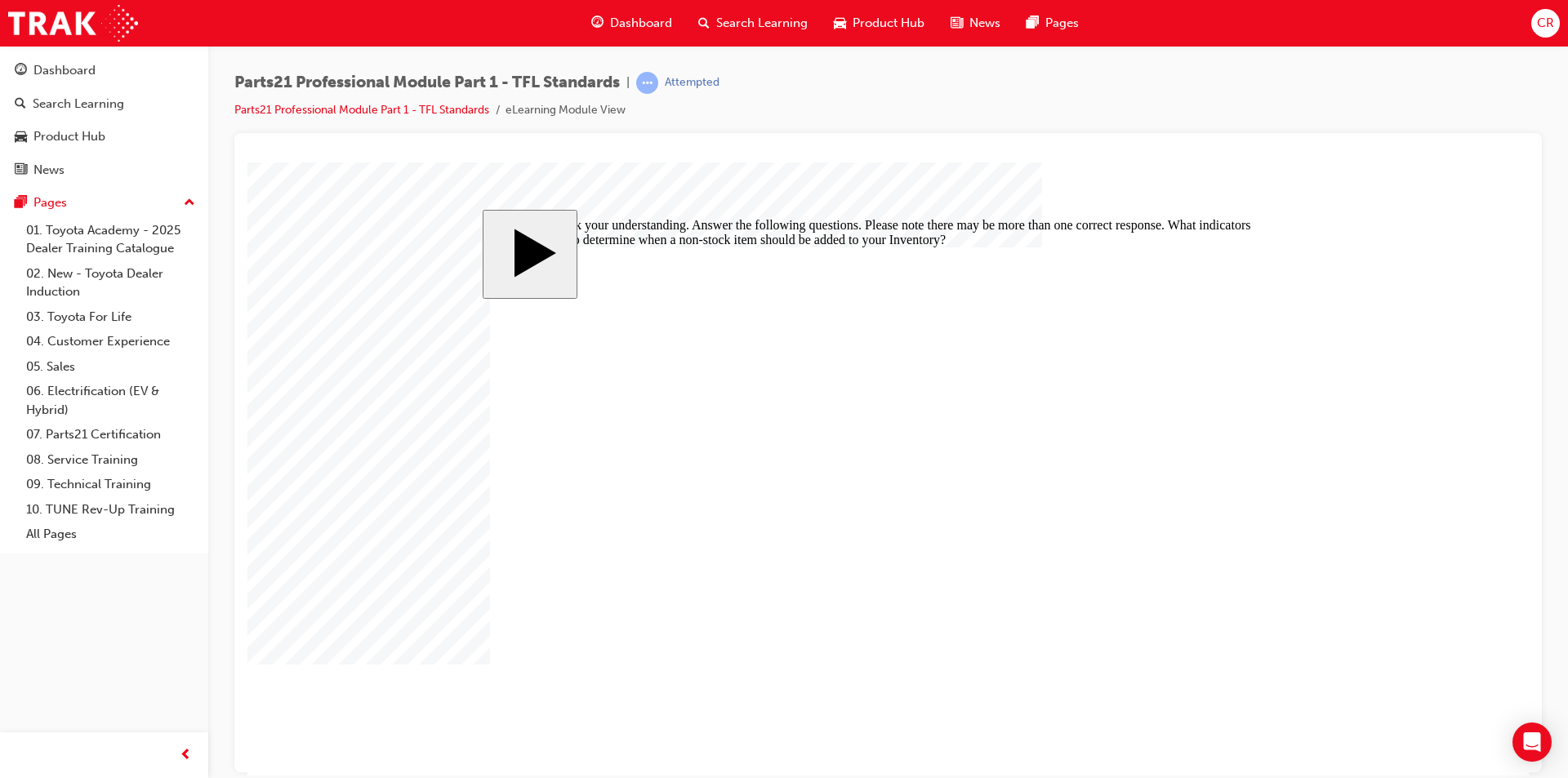
checkbox input "false"
checkbox input "true"
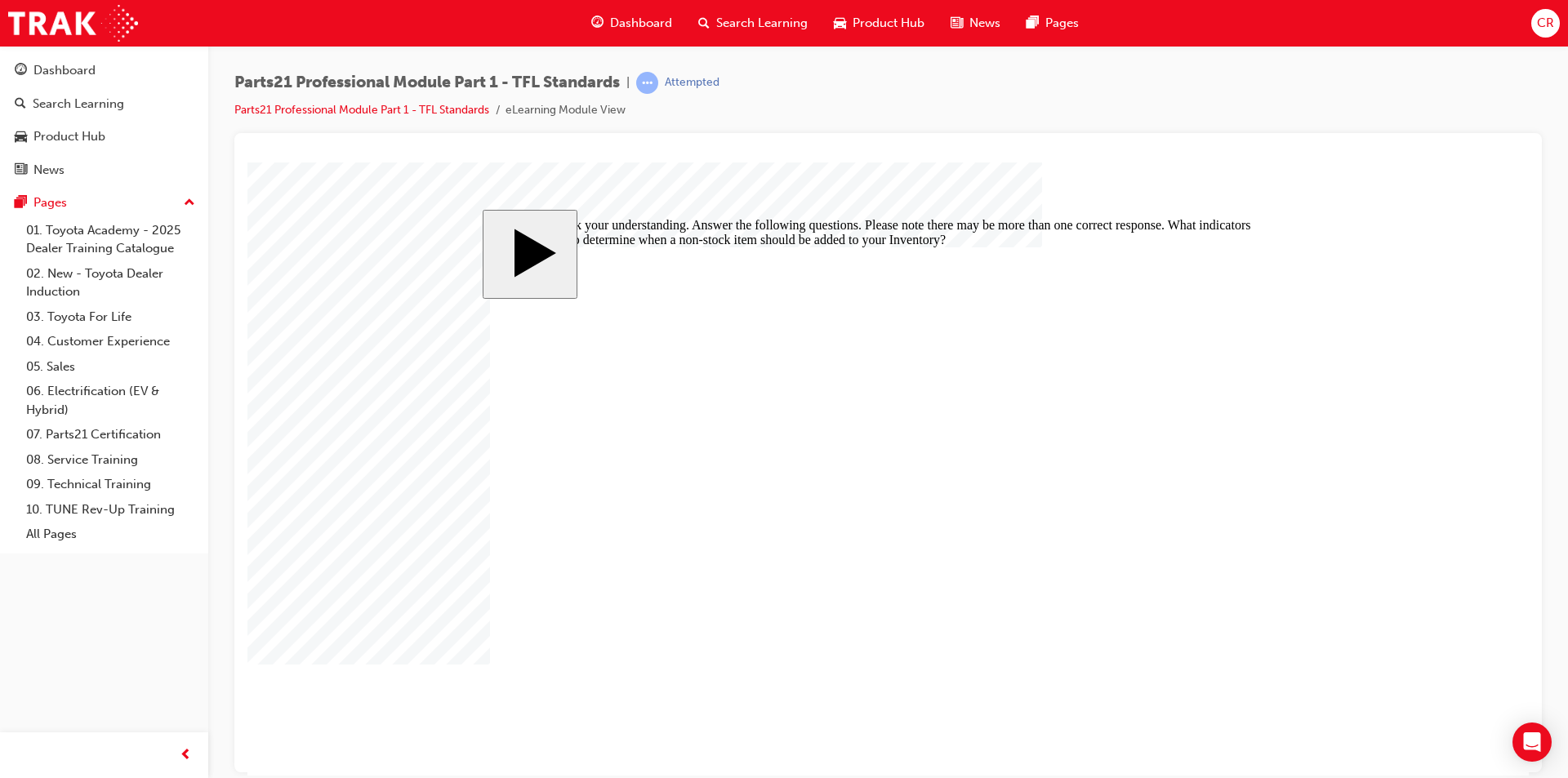
checkbox input "false"
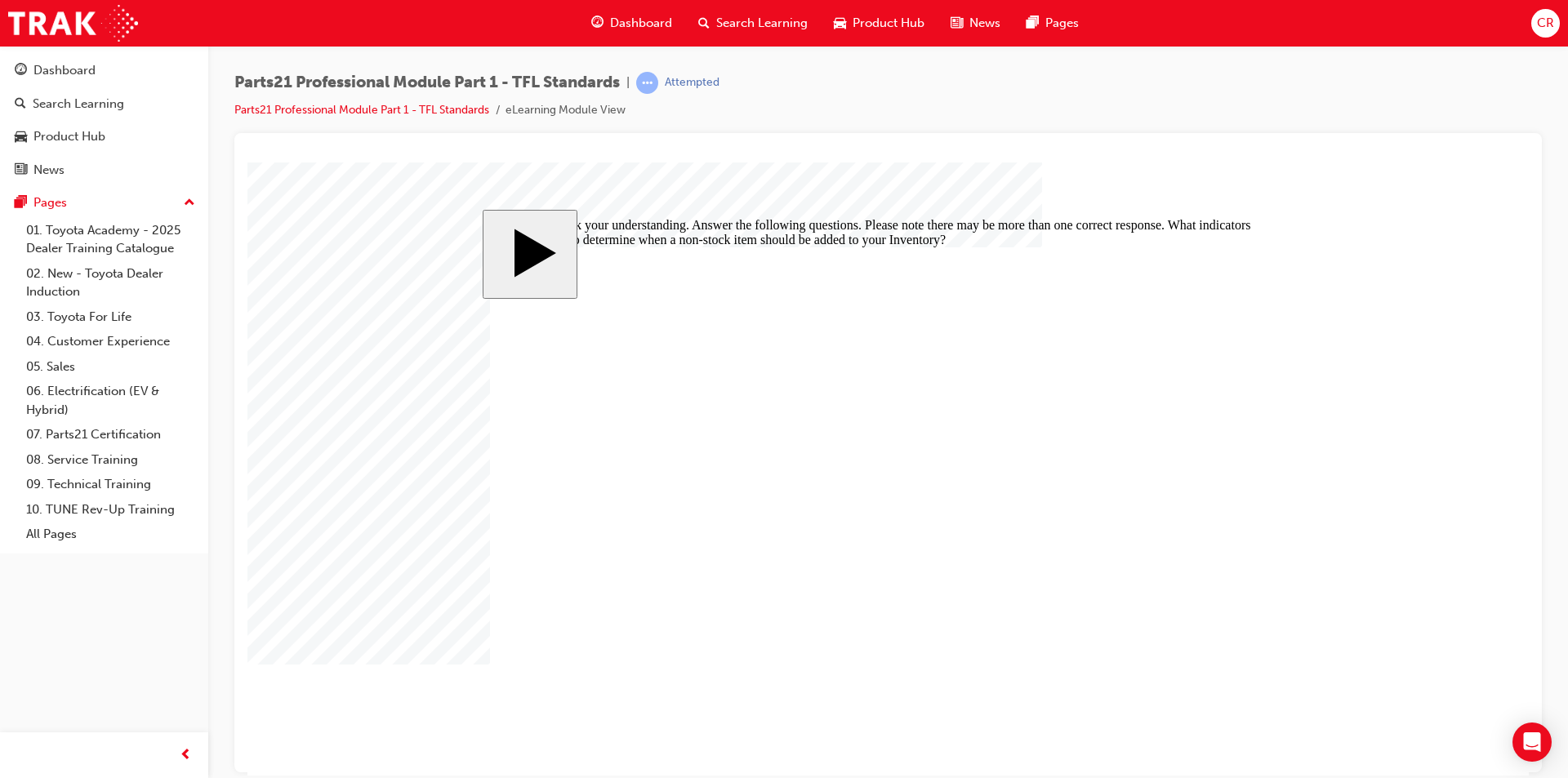
drag, startPoint x: 757, startPoint y: 594, endPoint x: 739, endPoint y: 578, distance: 24.1
checkbox input "false"
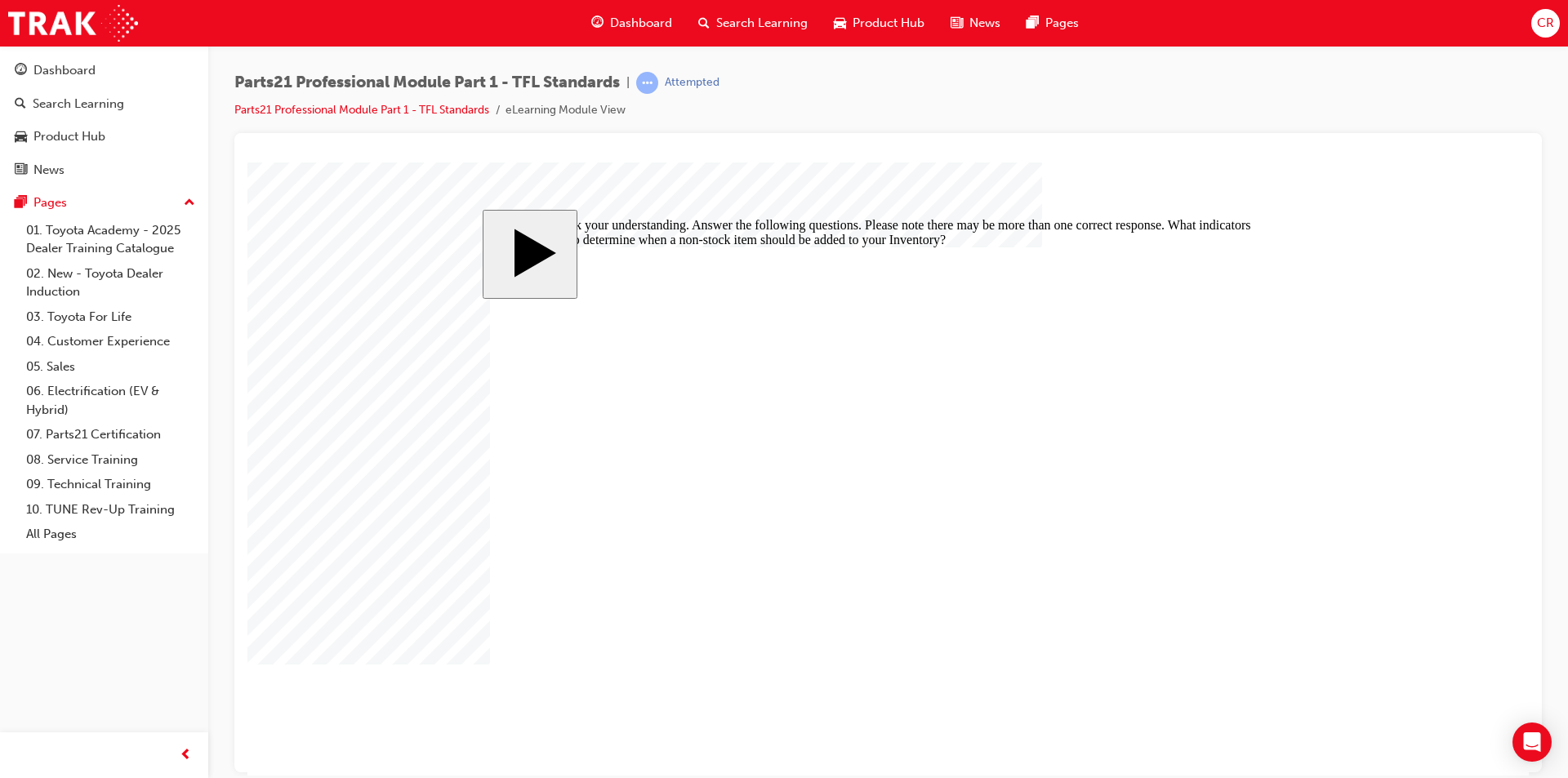
checkbox input "false"
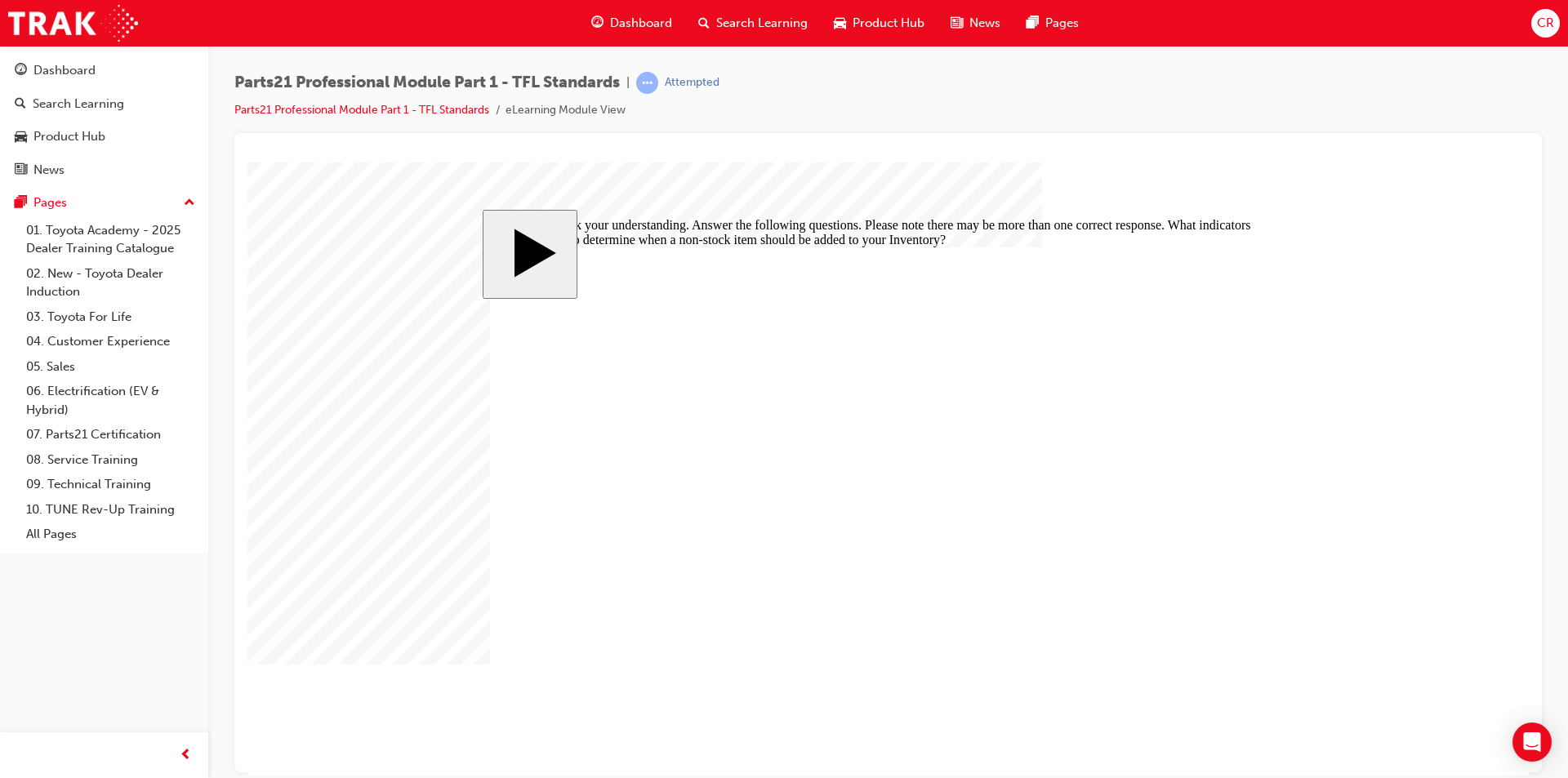
drag, startPoint x: 851, startPoint y: 496, endPoint x: 843, endPoint y: 501, distance: 9.4
checkbox input "false"
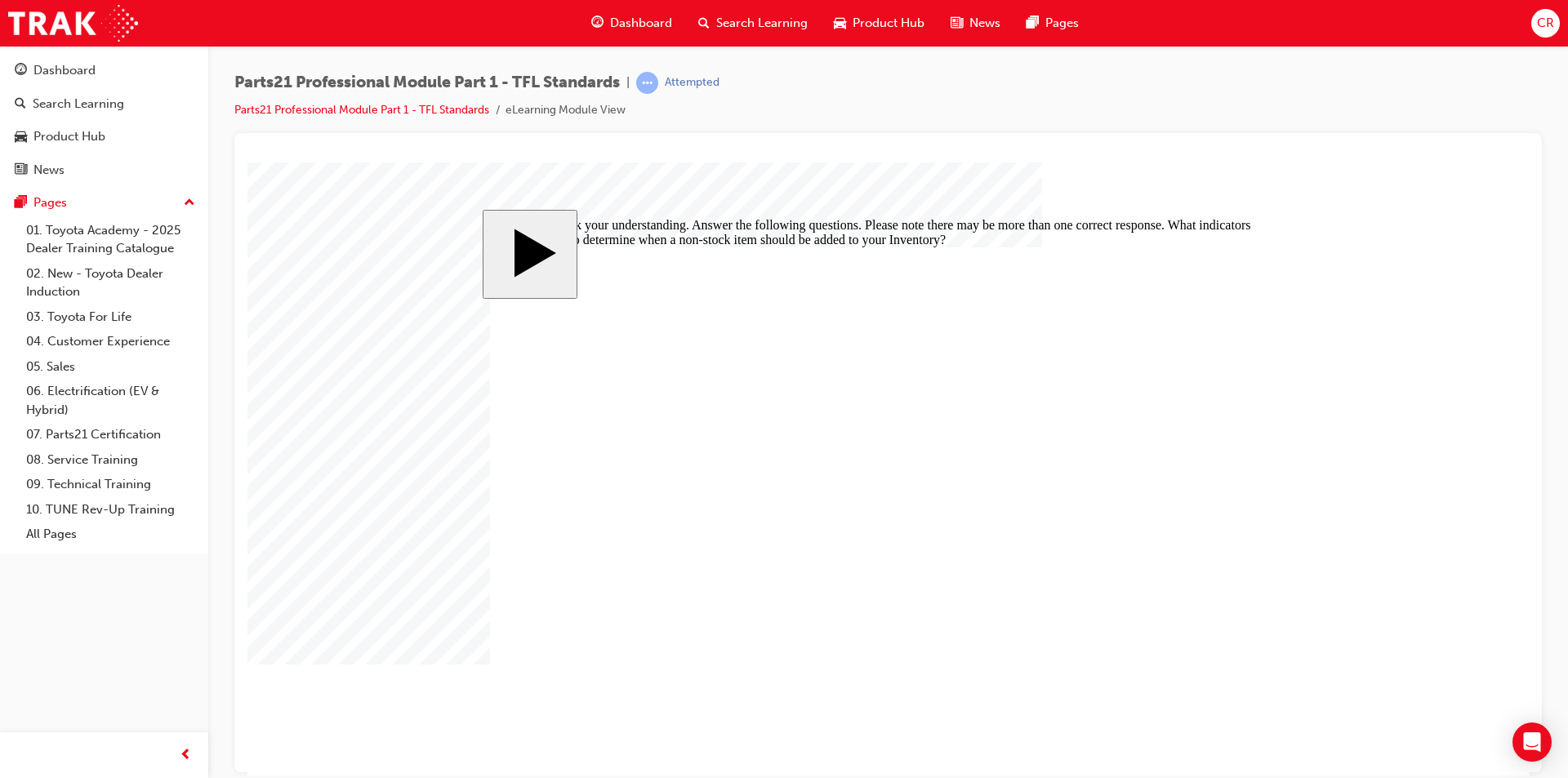
drag, startPoint x: 736, startPoint y: 509, endPoint x: 730, endPoint y: 547, distance: 38.5
checkbox input "false"
checkbox input "true"
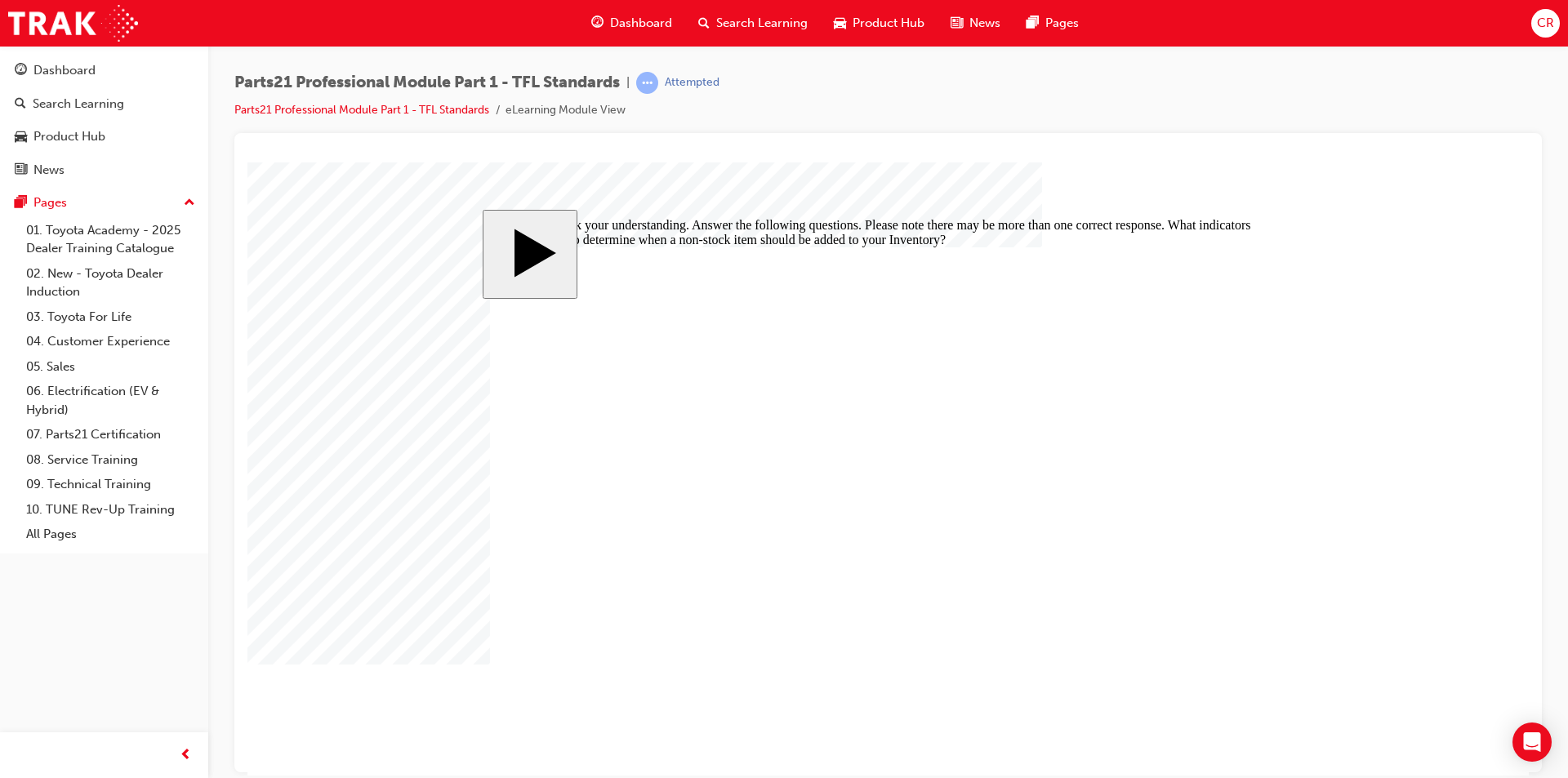
checkbox input "true"
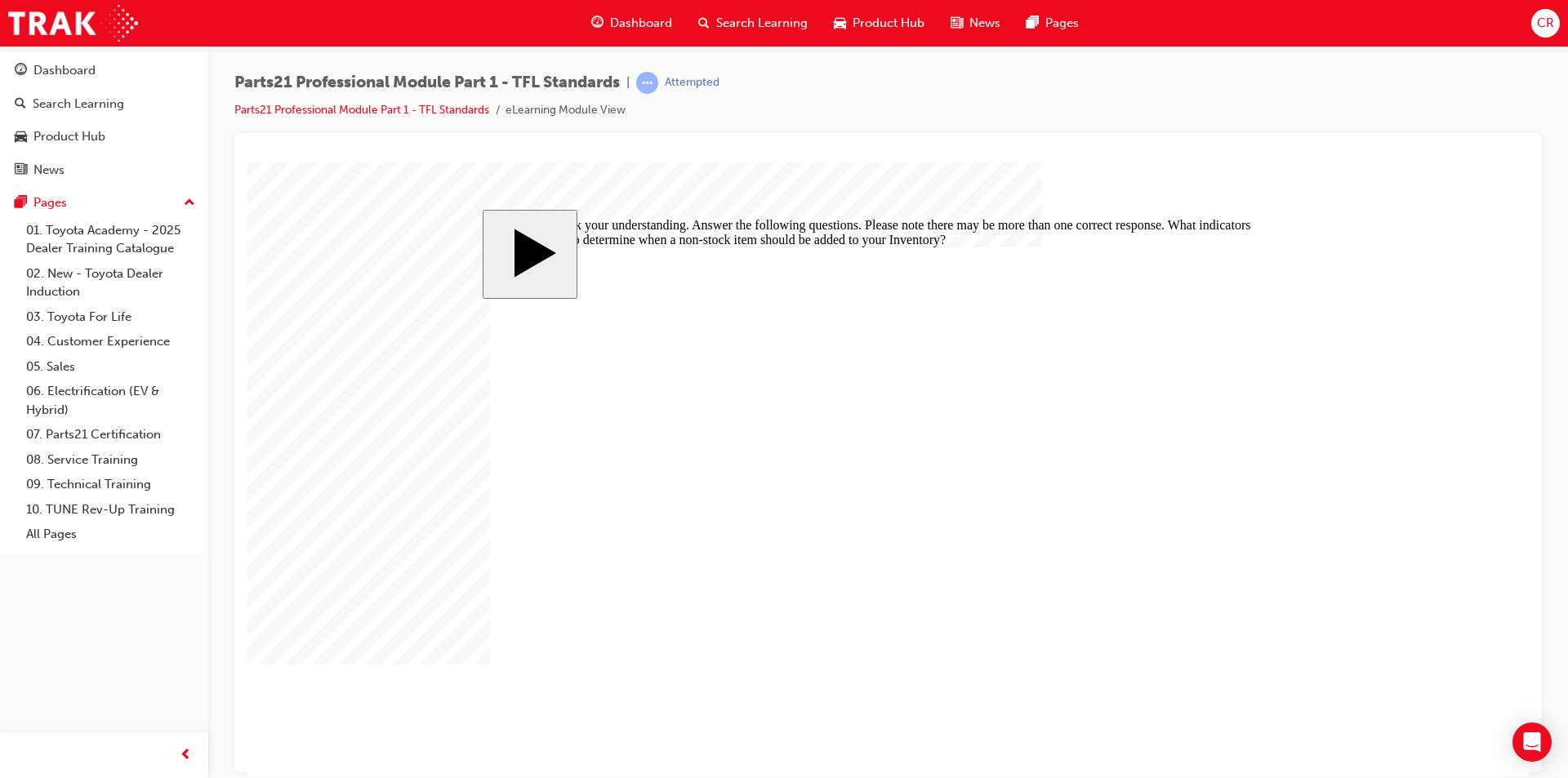
checkbox input "true"
drag, startPoint x: 710, startPoint y: 595, endPoint x: 959, endPoint y: 622, distance: 250.5
checkbox input "false"
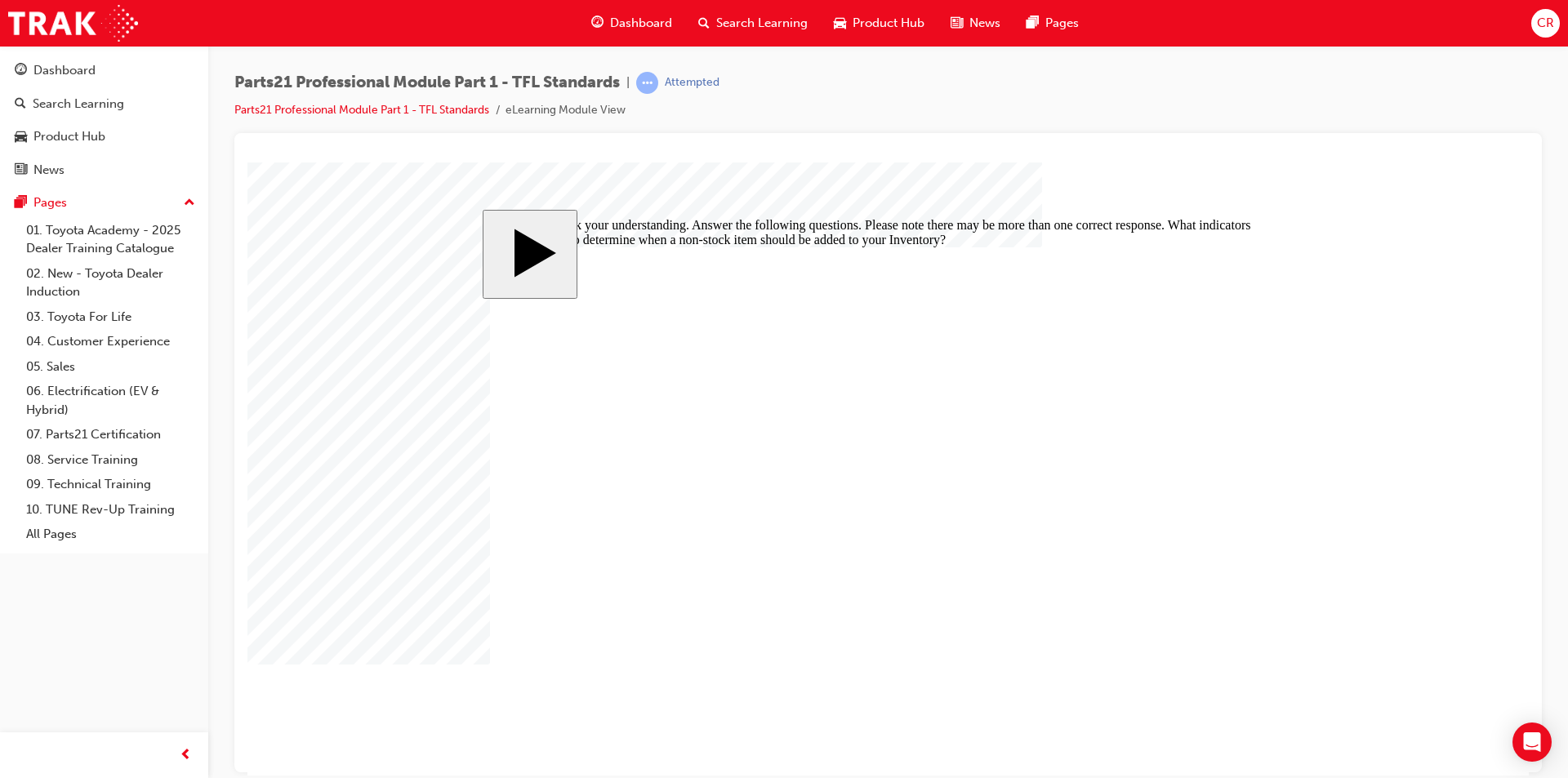
checkbox input "false"
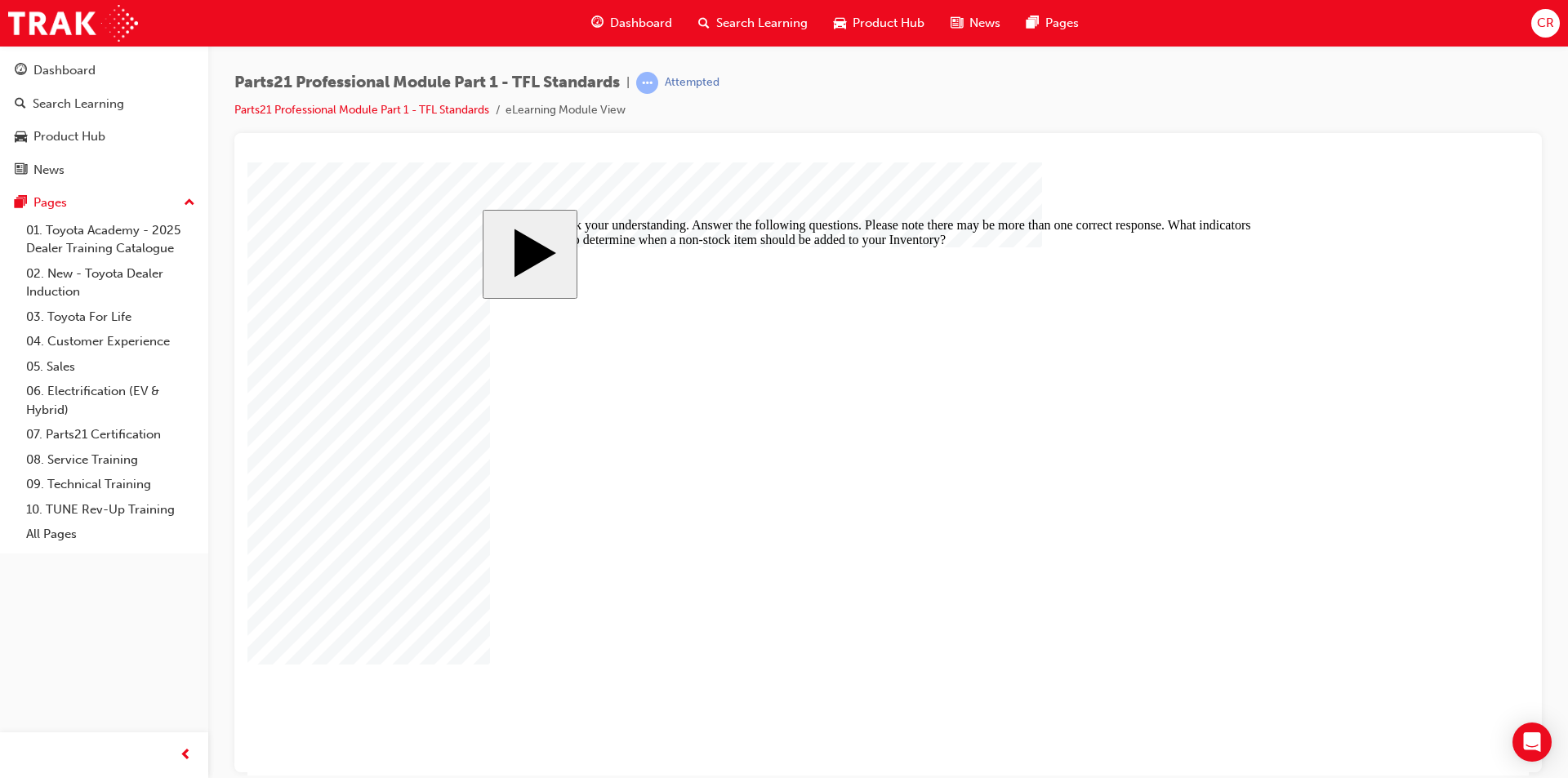
checkbox input "false"
drag, startPoint x: 724, startPoint y: 529, endPoint x: 764, endPoint y: 548, distance: 44.3
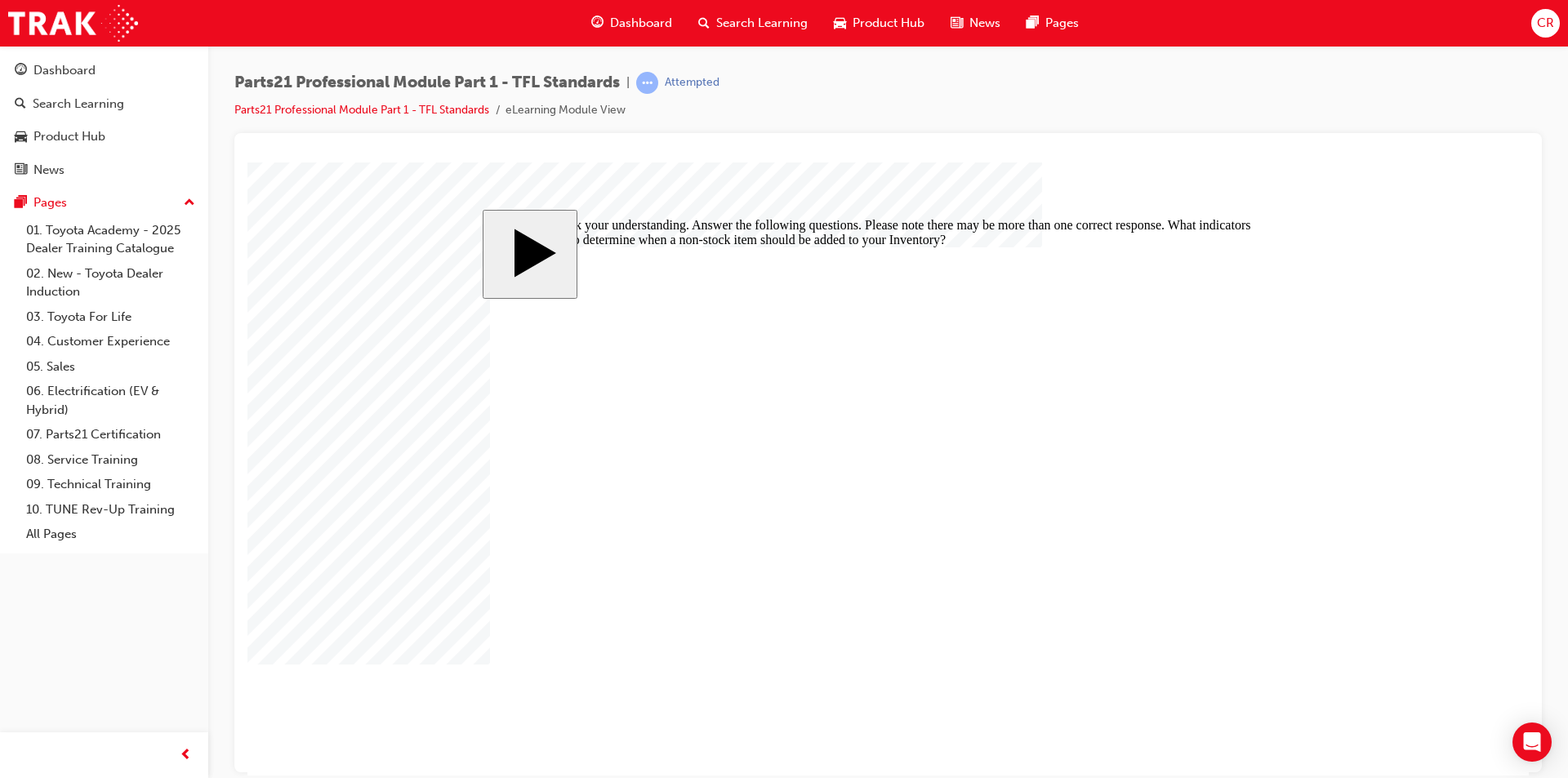
checkbox input "false"
drag, startPoint x: 748, startPoint y: 566, endPoint x: 746, endPoint y: 577, distance: 11.2
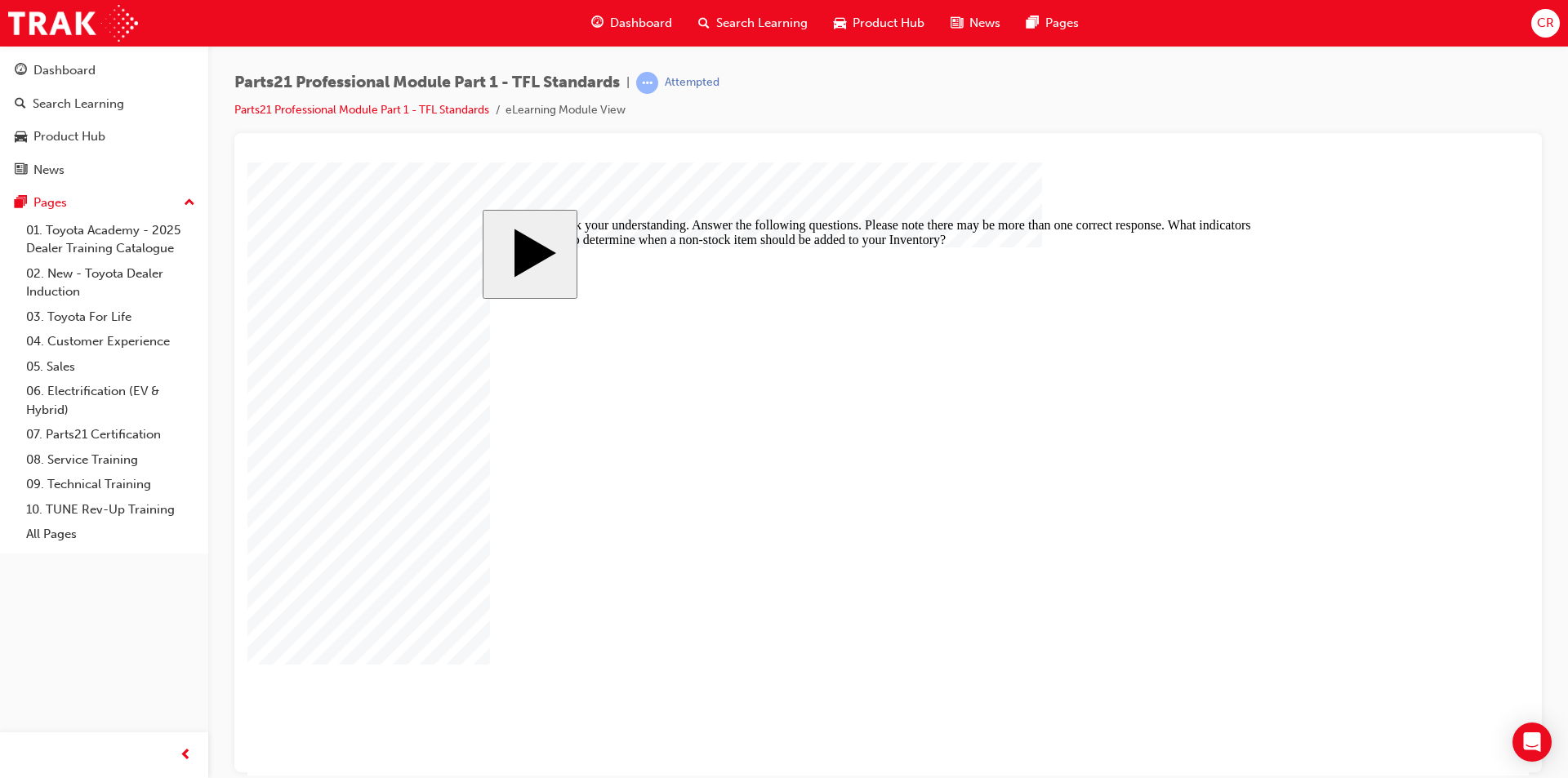
checkbox input "false"
checkbox input "true"
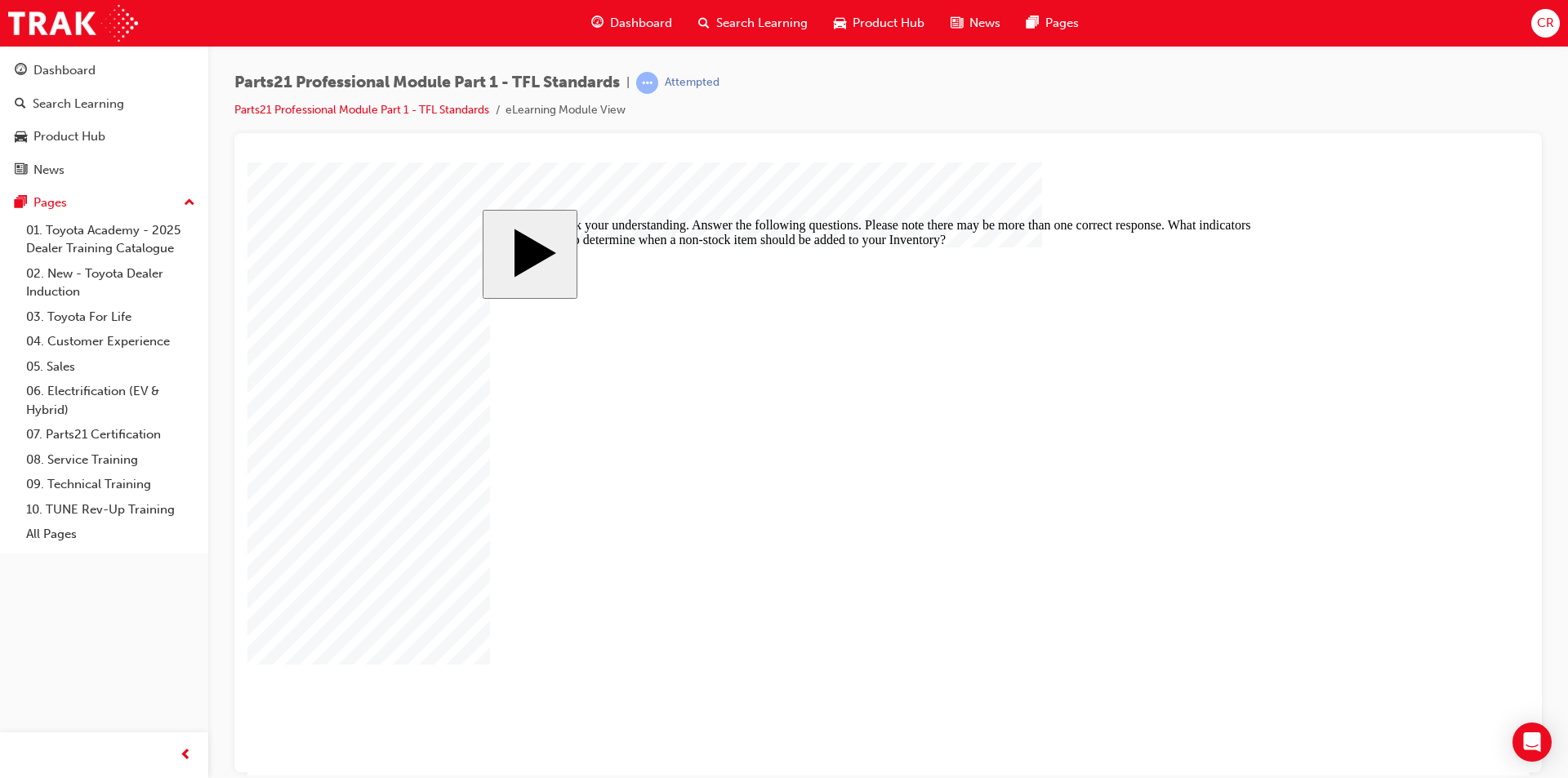
checkbox input "false"
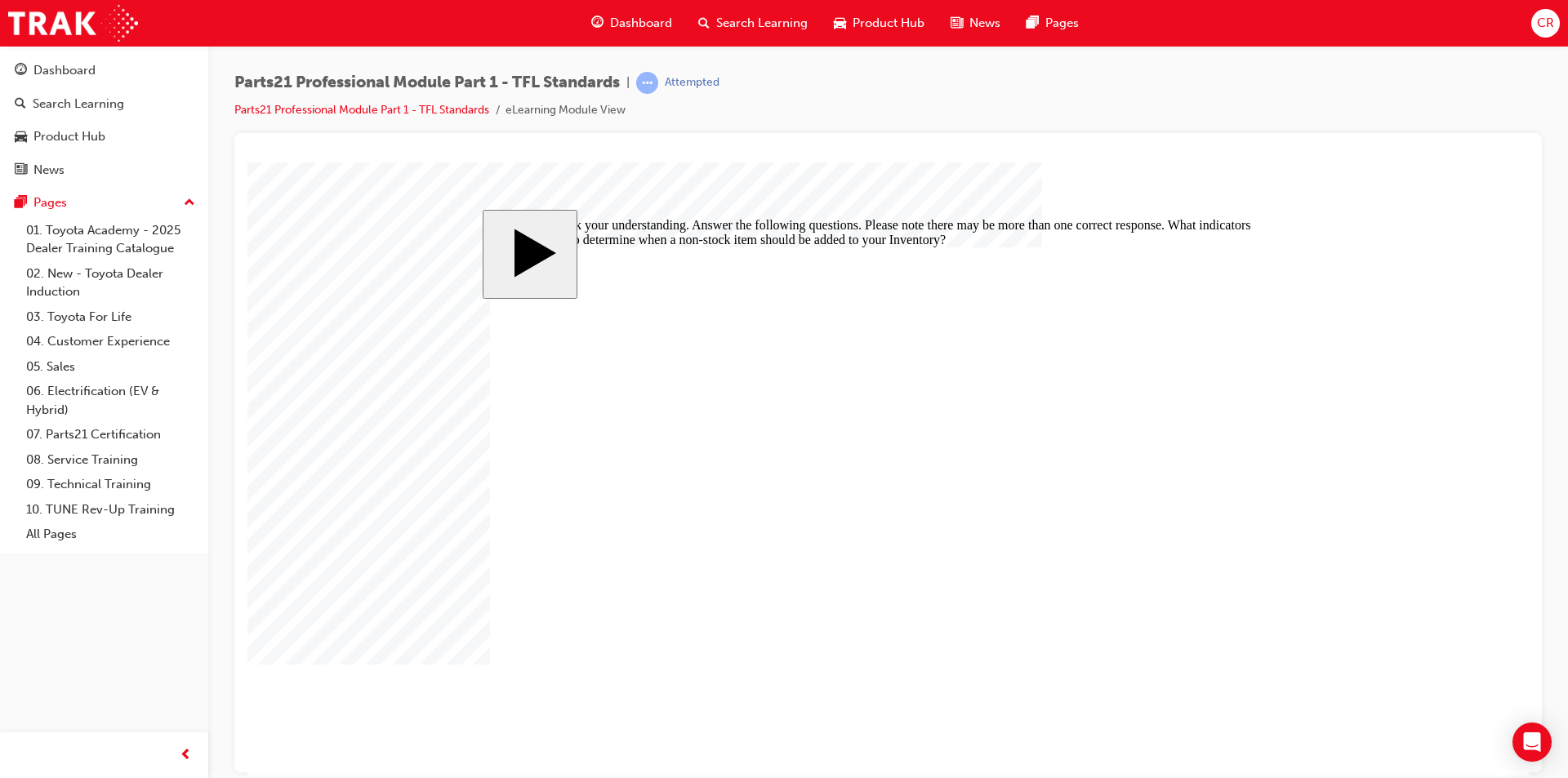
drag, startPoint x: 763, startPoint y: 494, endPoint x: 764, endPoint y: 506, distance: 12.0
checkbox input "false"
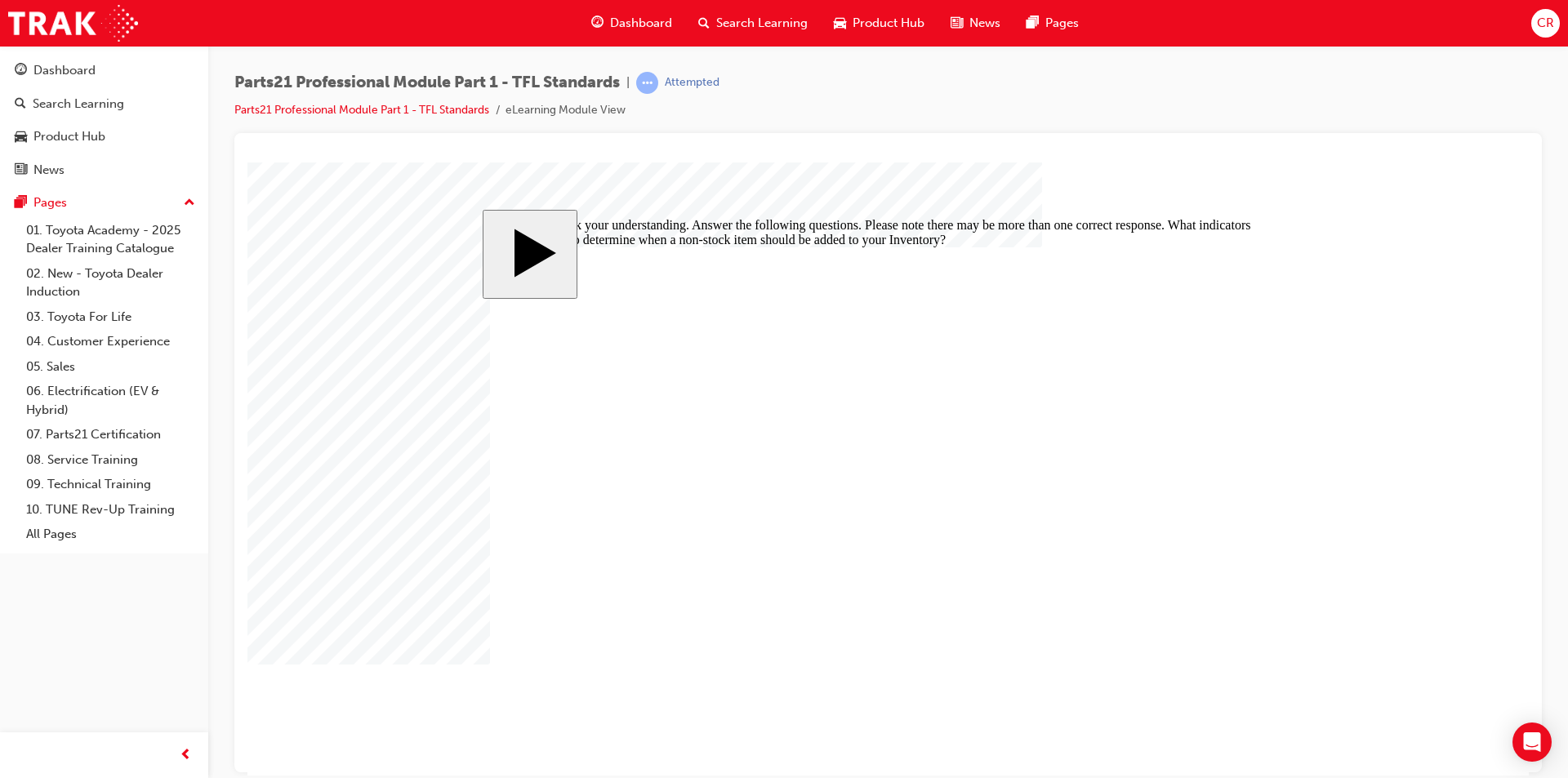
drag, startPoint x: 768, startPoint y: 531, endPoint x: 822, endPoint y: 545, distance: 55.8
checkbox input "true"
drag, startPoint x: 1264, startPoint y: 693, endPoint x: 1221, endPoint y: 679, distance: 45.2
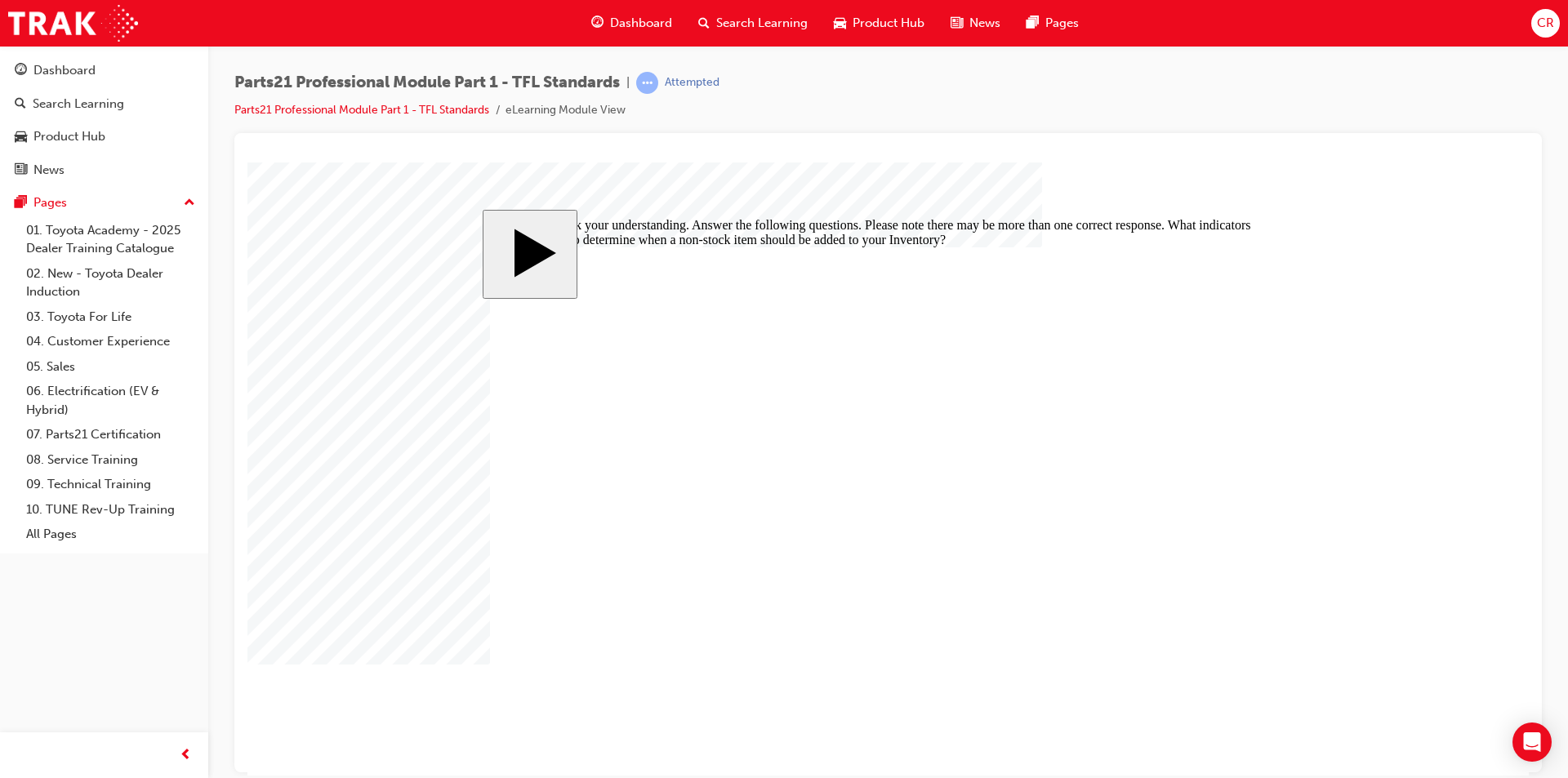
checkbox input "true"
drag, startPoint x: 864, startPoint y: 524, endPoint x: 880, endPoint y: 530, distance: 17.1
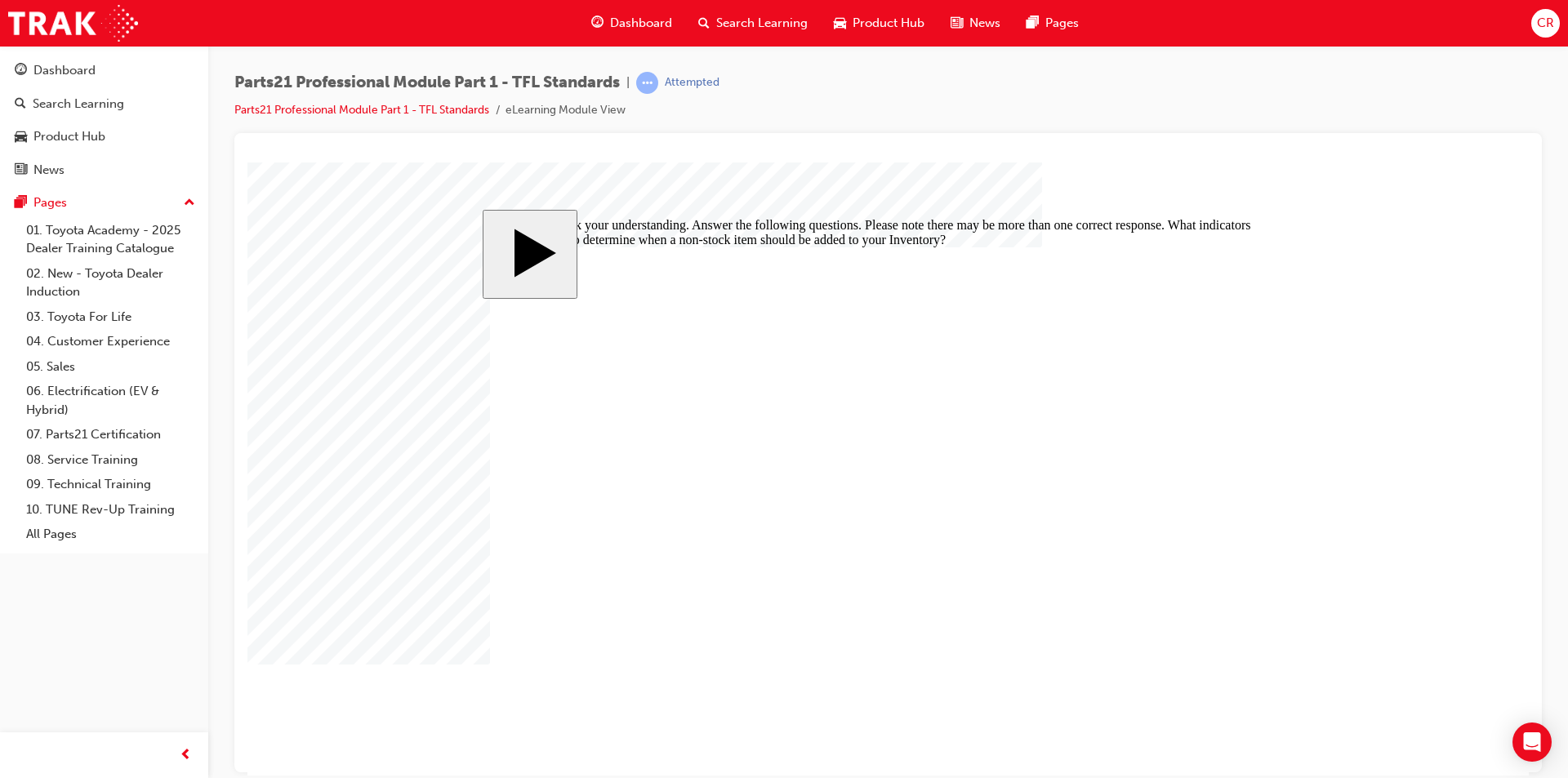
checkbox input "false"
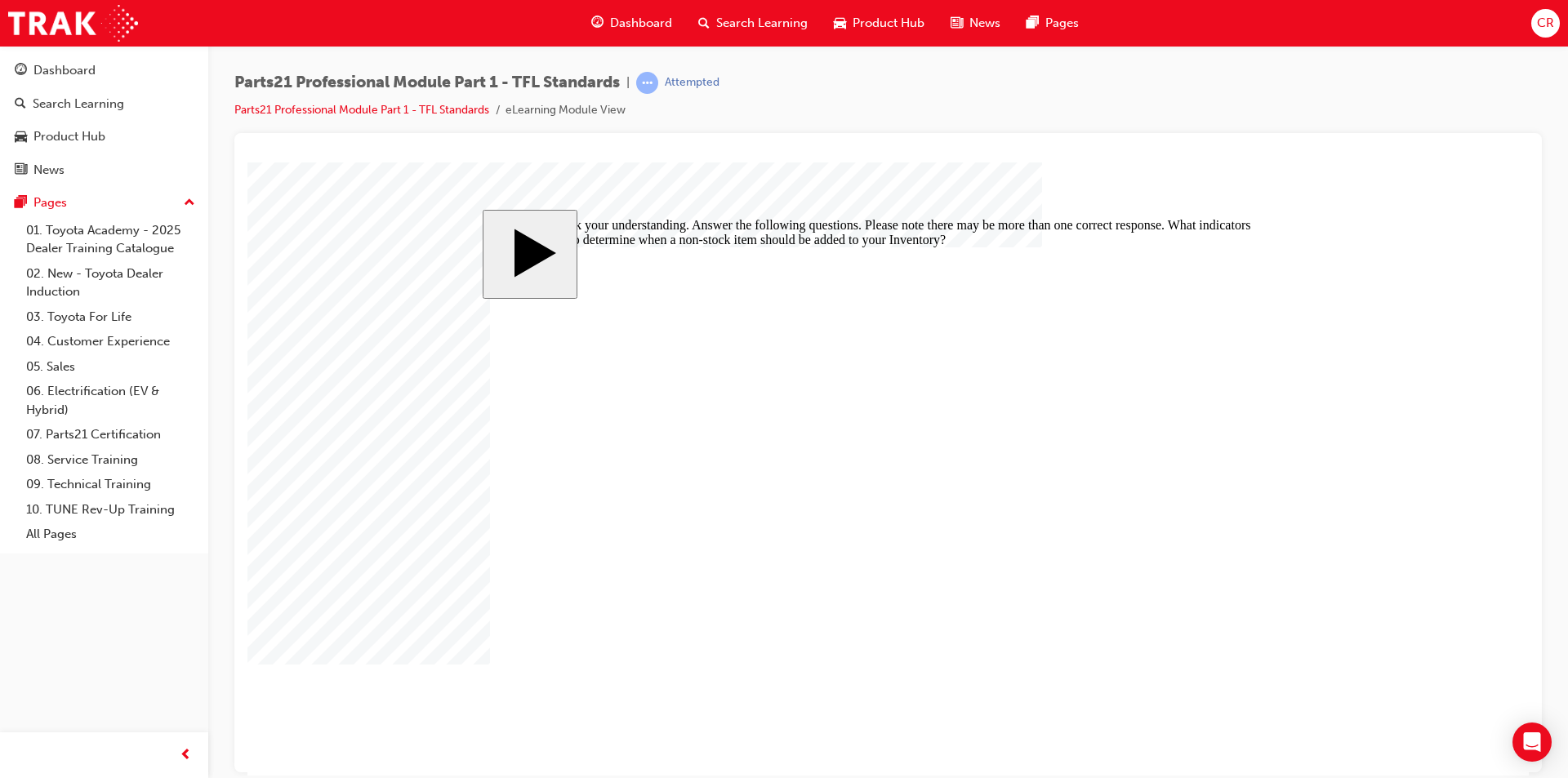
checkbox input "true"
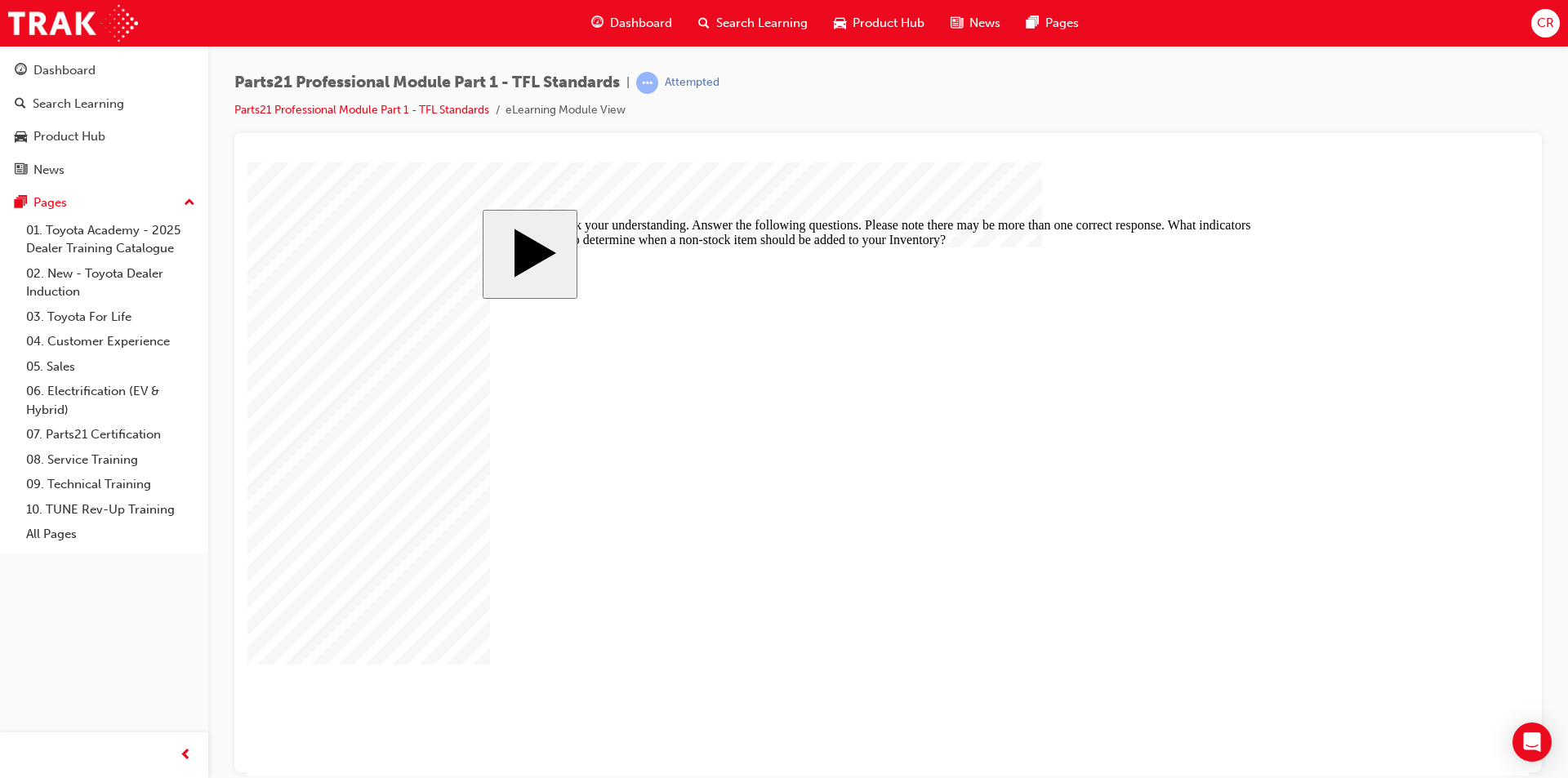
checkbox input "true"
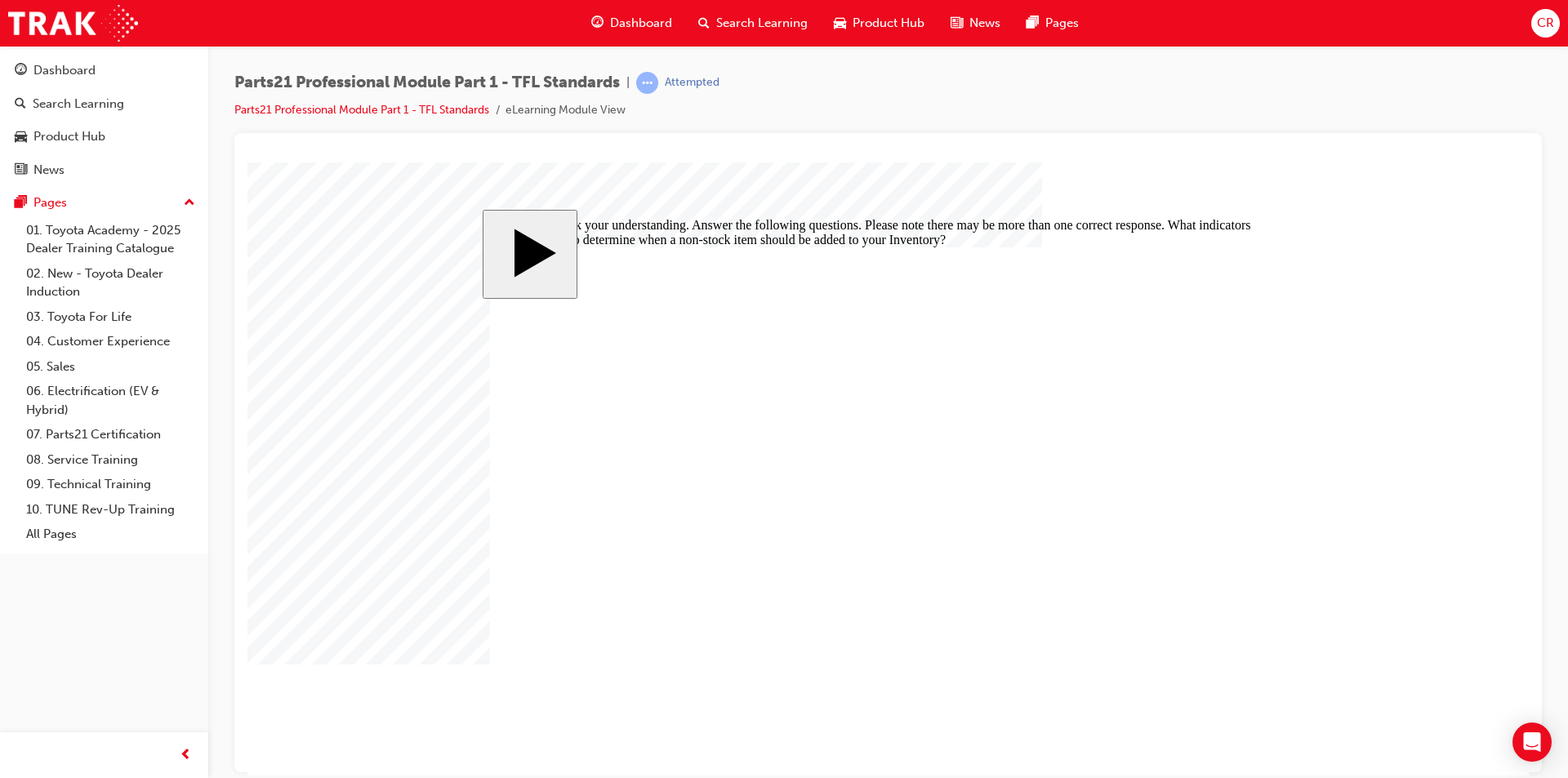
checkbox input "false"
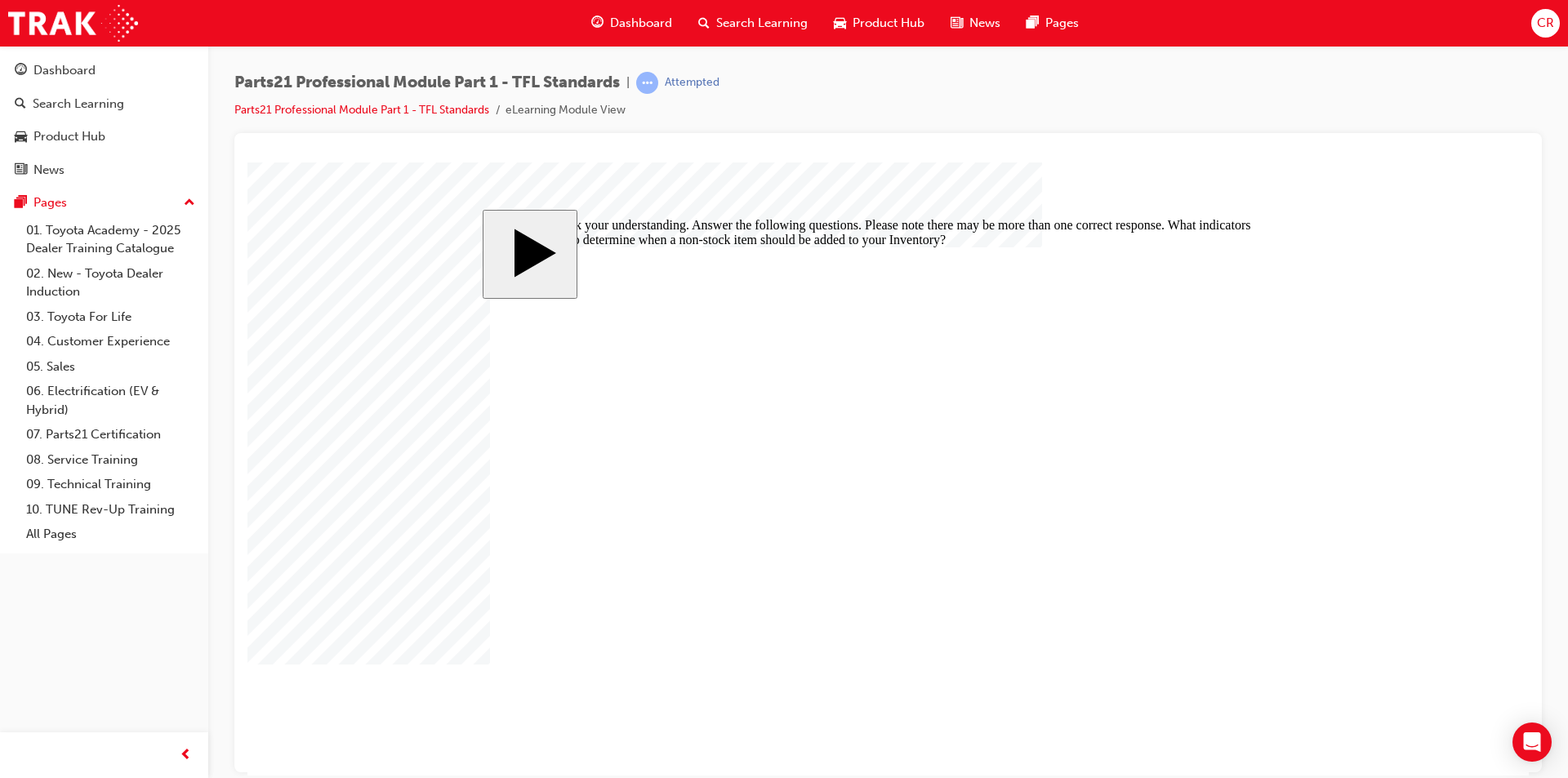
checkbox input "false"
checkbox input "true"
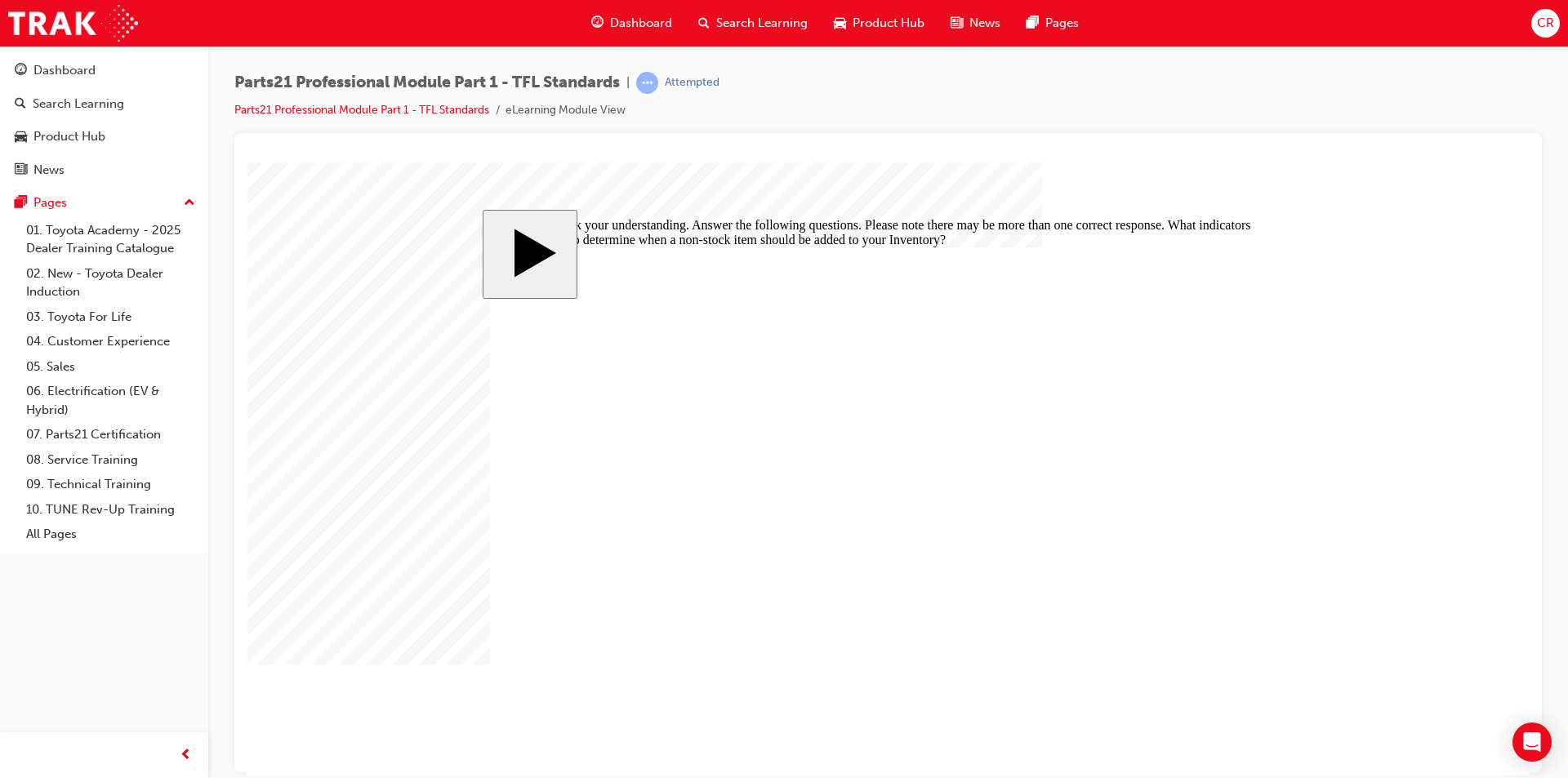
checkbox input "false"
checkbox input "true"
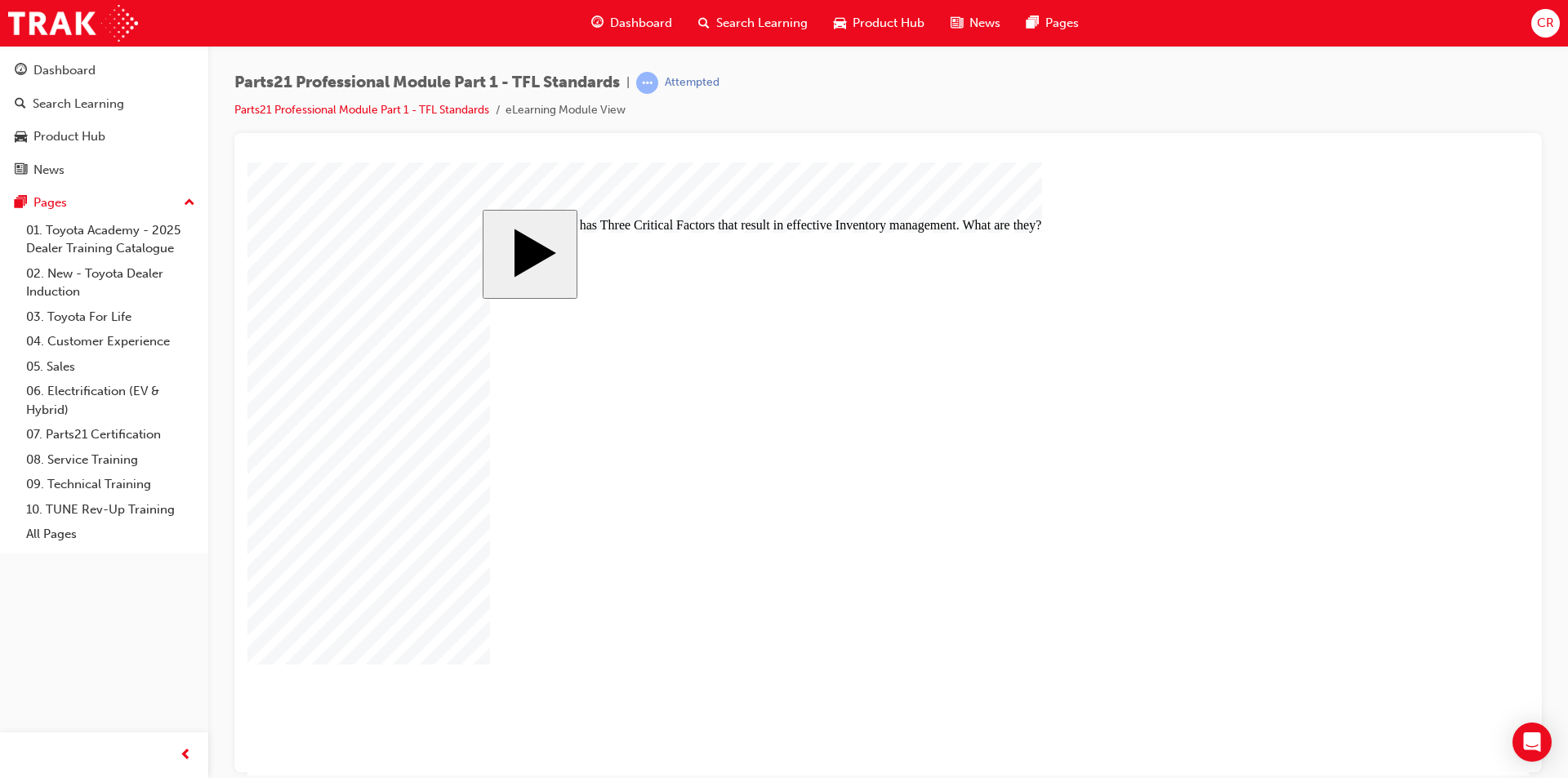
checkbox input "true"
drag, startPoint x: 1297, startPoint y: 671, endPoint x: 1256, endPoint y: 679, distance: 41.8
click at [1296, 671] on body "slide: Every part has Three Critical Factors that result in effective Inventory…" at bounding box center [888, 468] width 1281 height 613
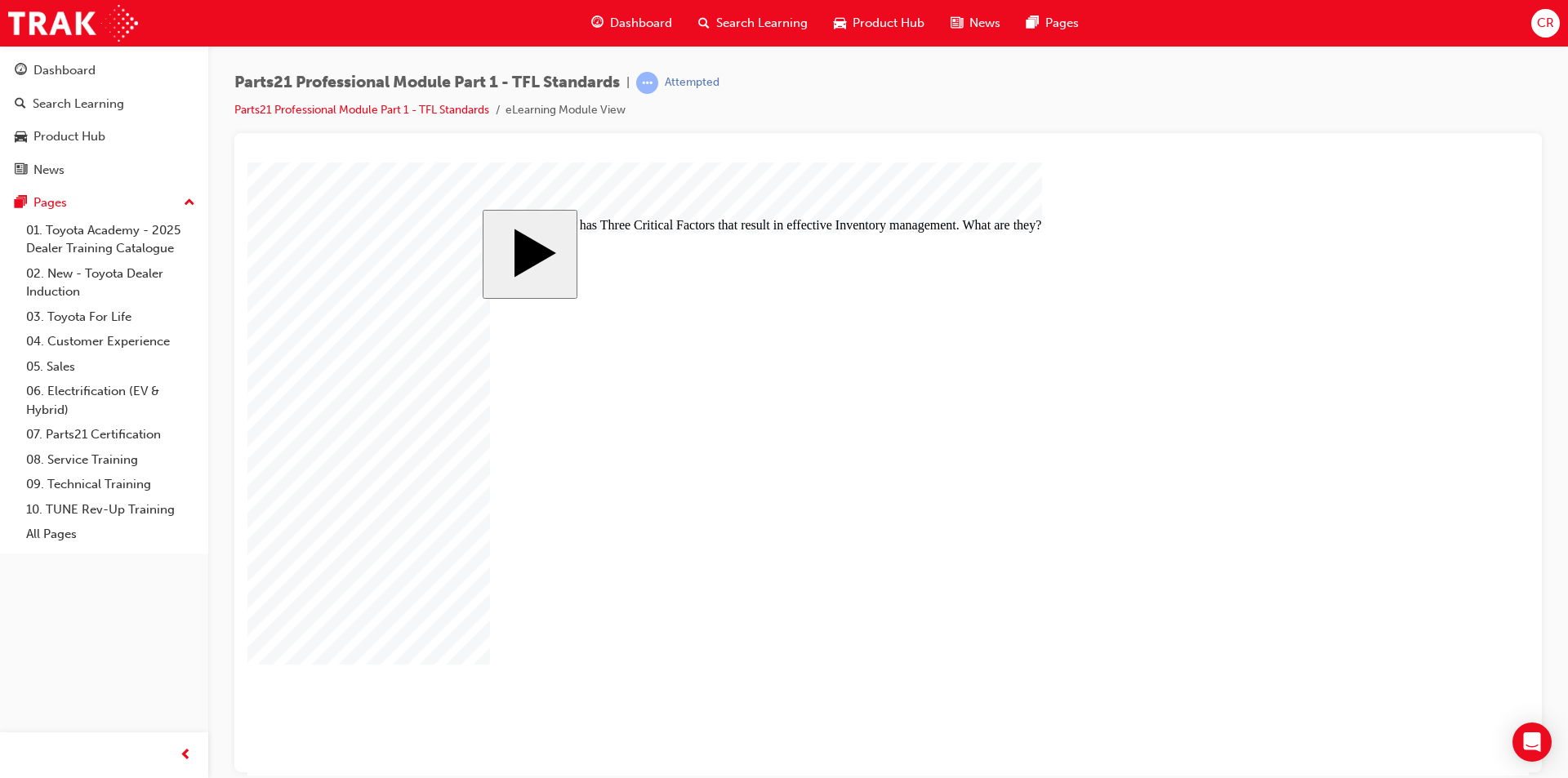
drag, startPoint x: 713, startPoint y: 556, endPoint x: 730, endPoint y: 442, distance: 115.3
drag, startPoint x: 732, startPoint y: 433, endPoint x: 1056, endPoint y: 540, distance: 341.2
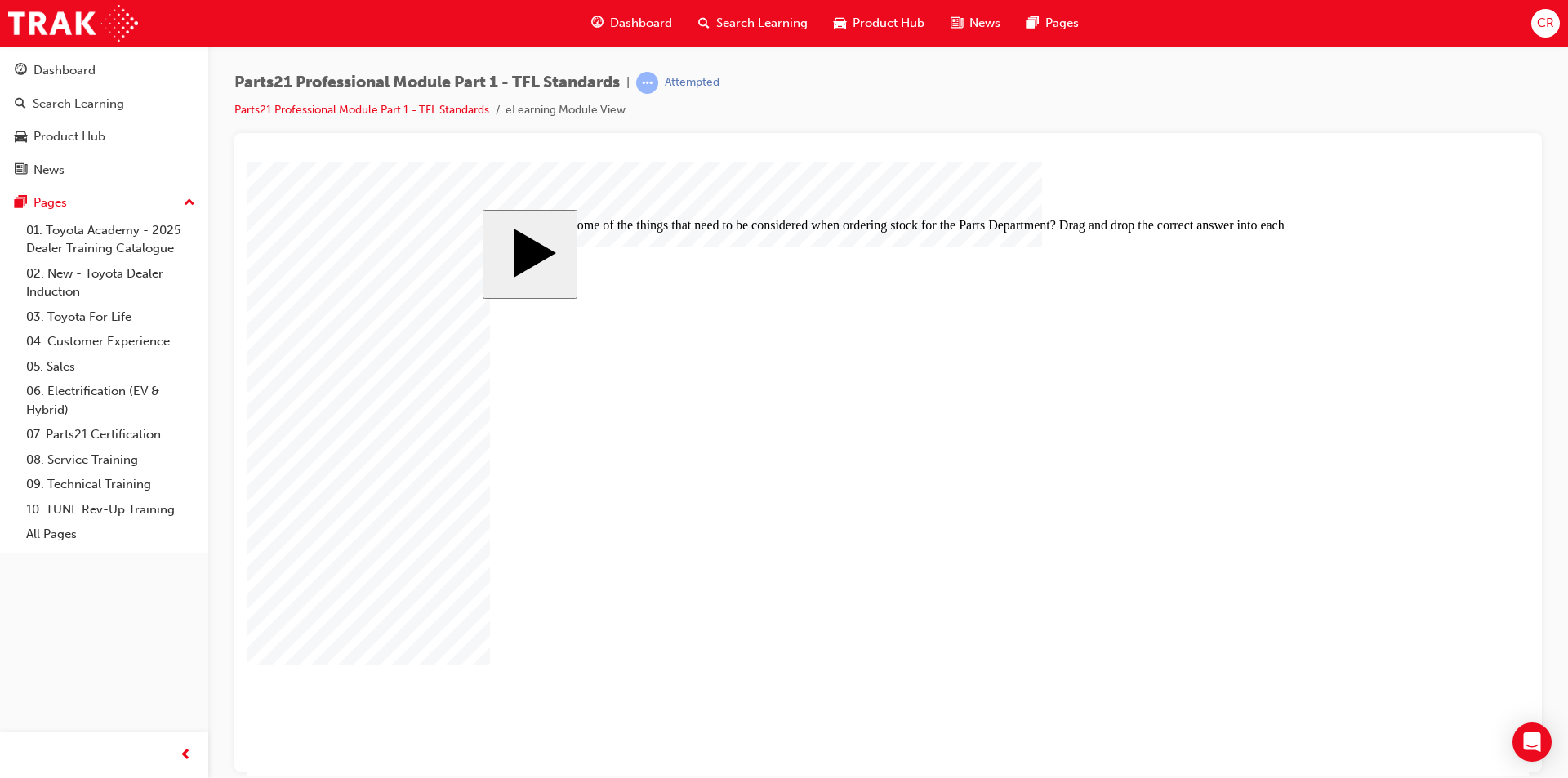
drag, startPoint x: 1056, startPoint y: 542, endPoint x: 1026, endPoint y: 443, distance: 103.4
drag, startPoint x: 1040, startPoint y: 556, endPoint x: 997, endPoint y: 556, distance: 43.0
drag, startPoint x: 1005, startPoint y: 484, endPoint x: 954, endPoint y: 484, distance: 51.0
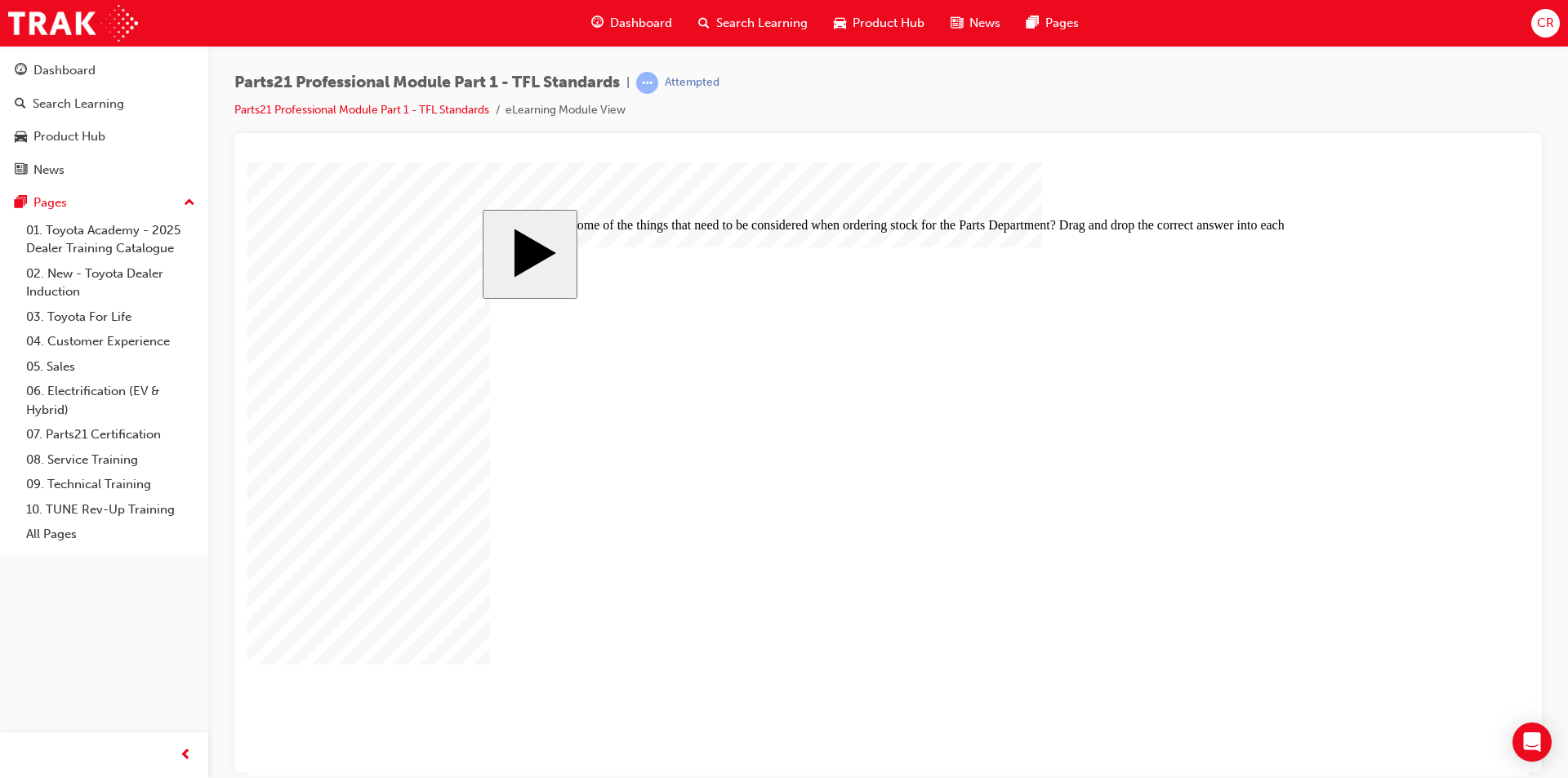
drag, startPoint x: 955, startPoint y: 439, endPoint x: 1006, endPoint y: 447, distance: 51.6
drag, startPoint x: 950, startPoint y: 529, endPoint x: 947, endPoint y: 441, distance: 88.1
drag, startPoint x: 1035, startPoint y: 553, endPoint x: 1004, endPoint y: 545, distance: 32.0
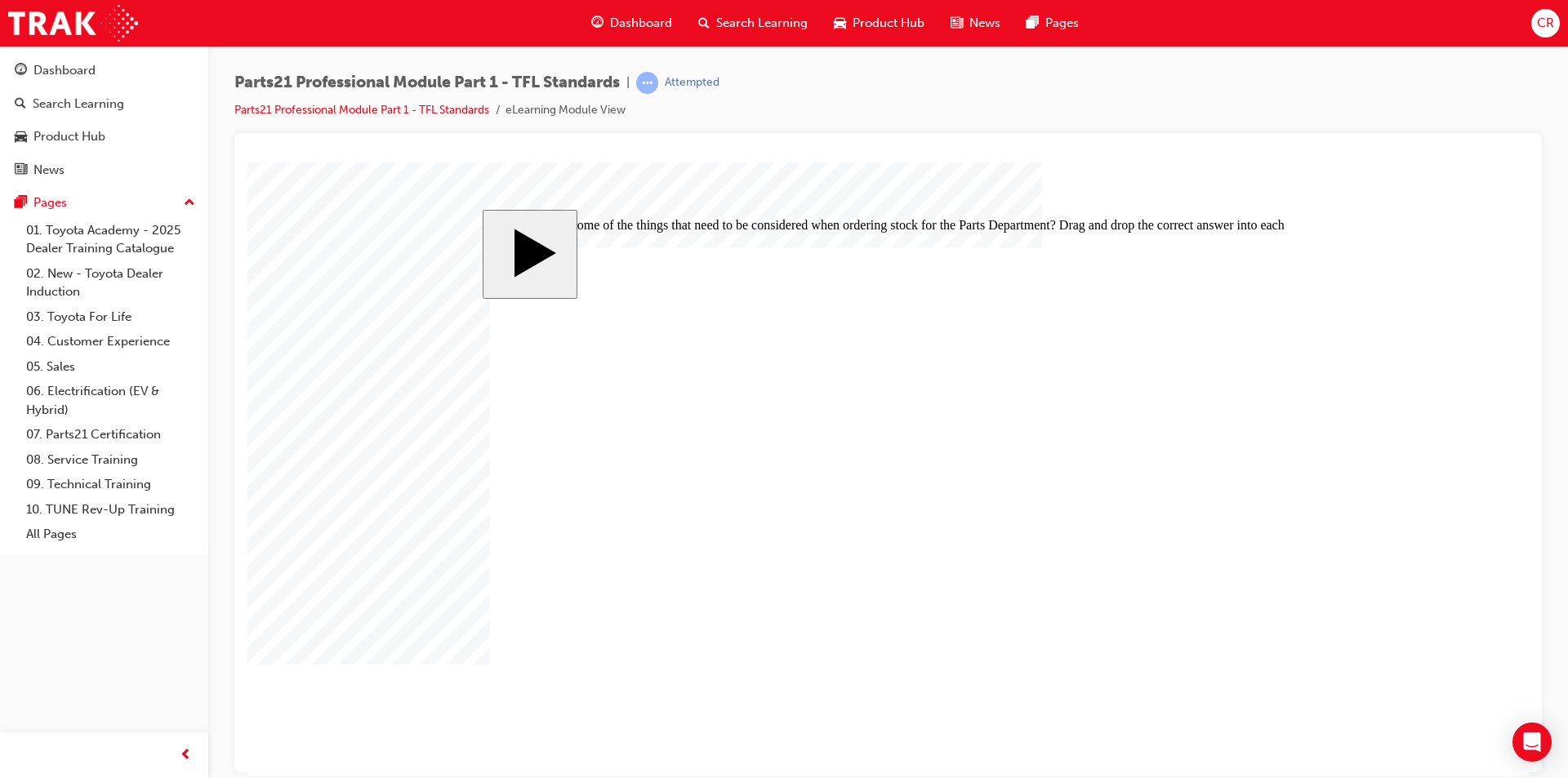
drag, startPoint x: 1026, startPoint y: 451, endPoint x: 1039, endPoint y: 429, distance: 25.6
drag, startPoint x: 1025, startPoint y: 502, endPoint x: 998, endPoint y: 444, distance: 64.0
drag, startPoint x: 989, startPoint y: 406, endPoint x: 967, endPoint y: 406, distance: 22.0
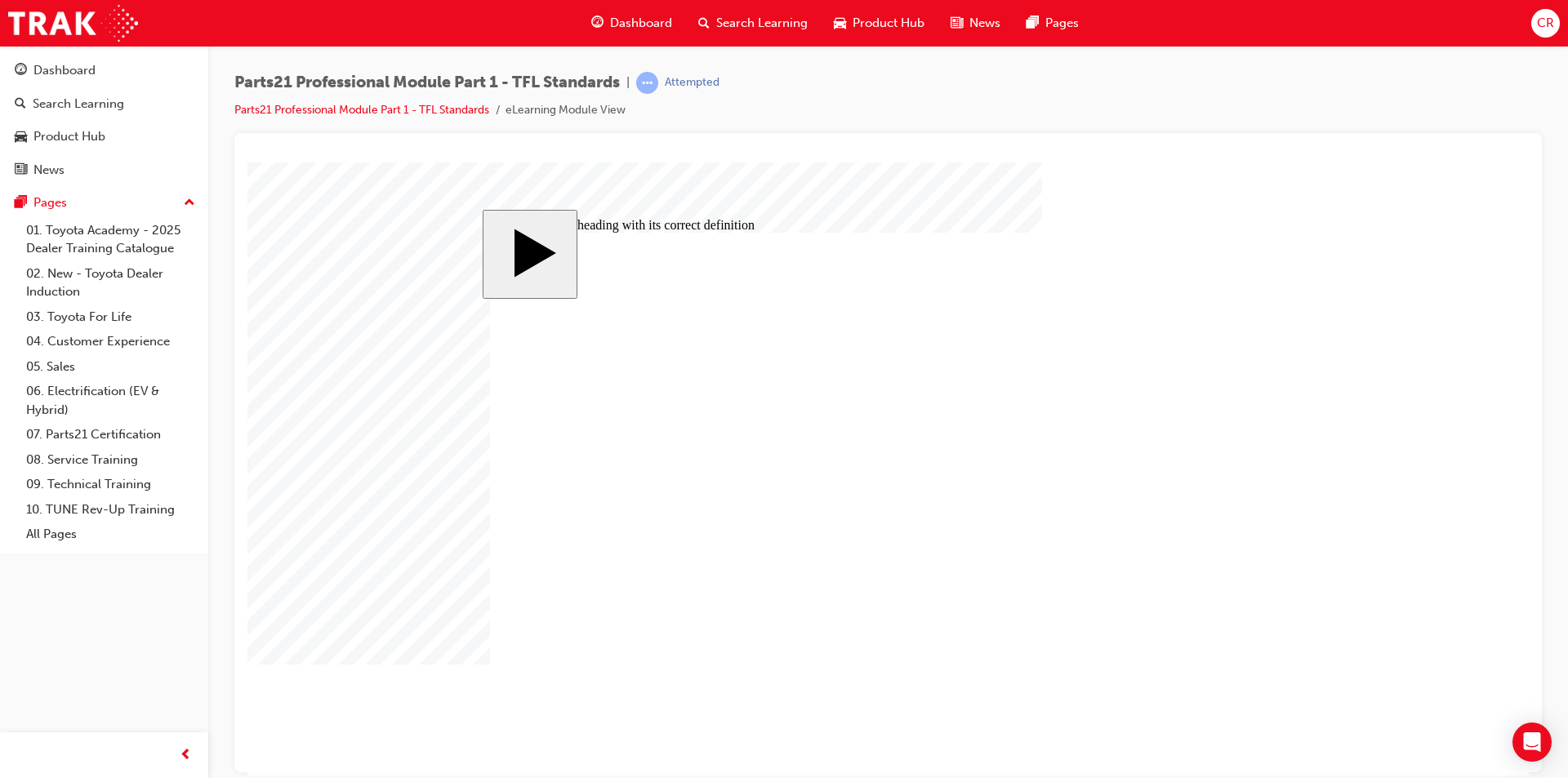
checkbox input "true"
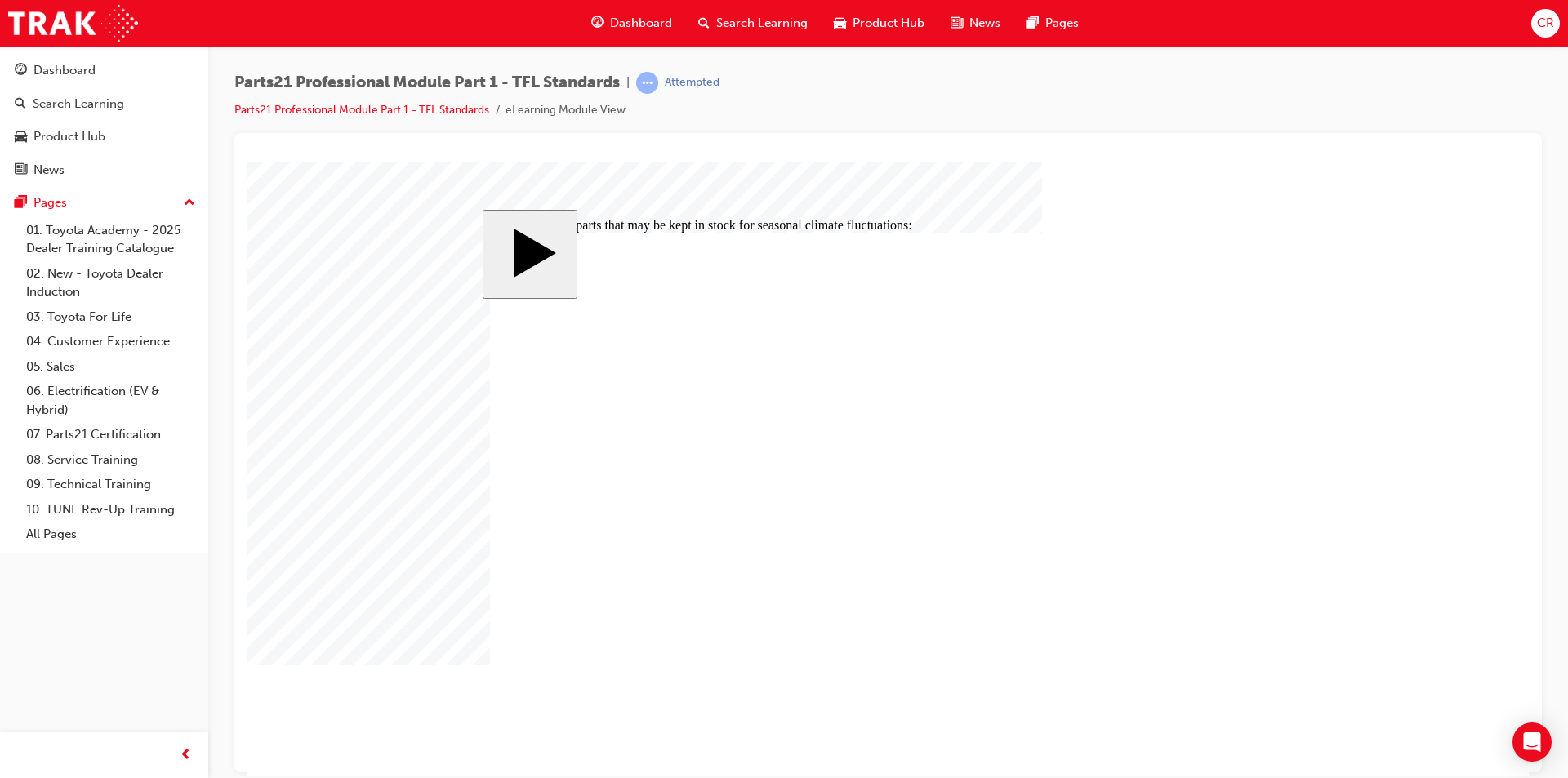
checkbox input "false"
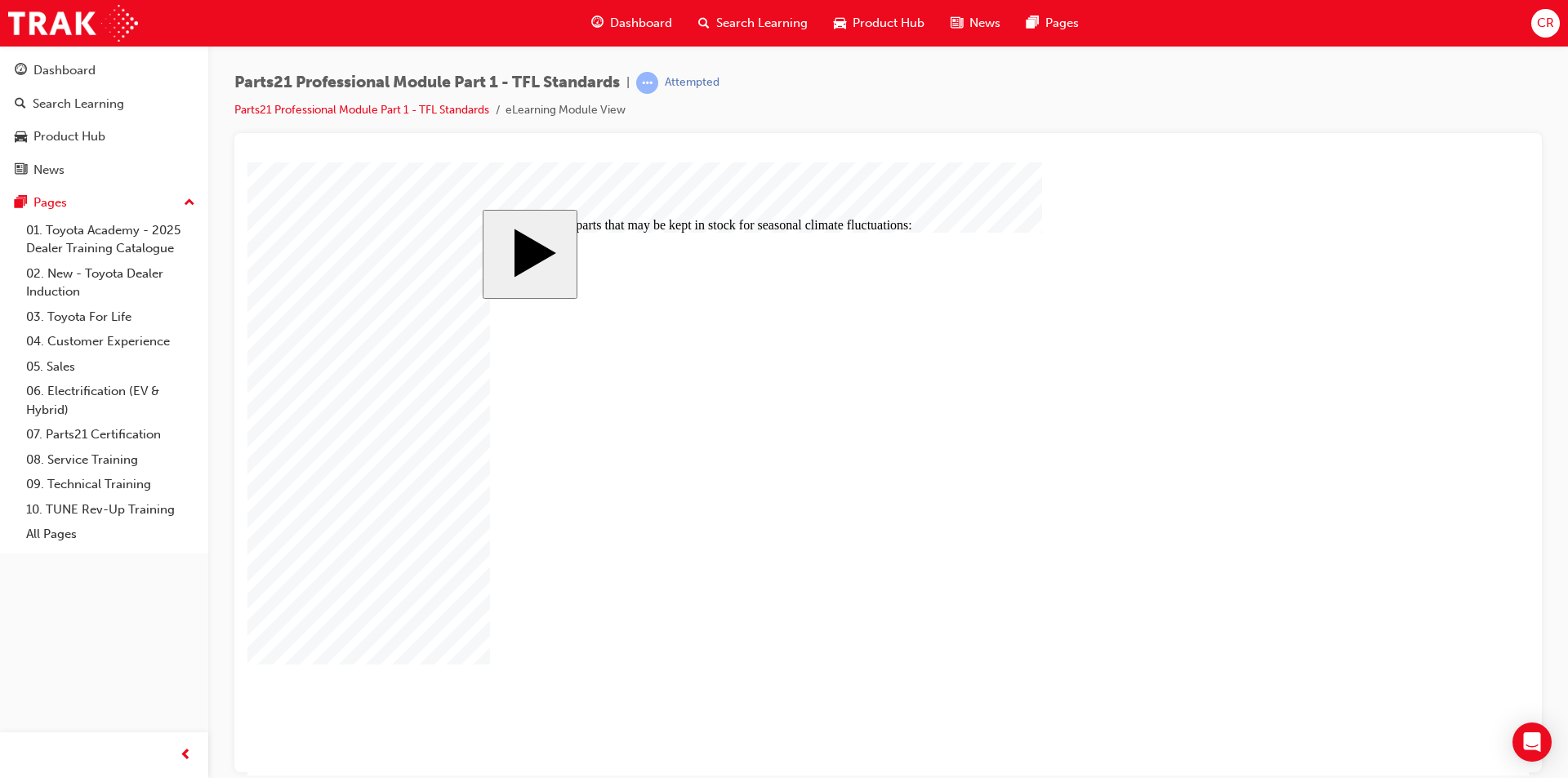
checkbox input "true"
drag, startPoint x: 589, startPoint y: 657, endPoint x: 730, endPoint y: 657, distance: 141.0
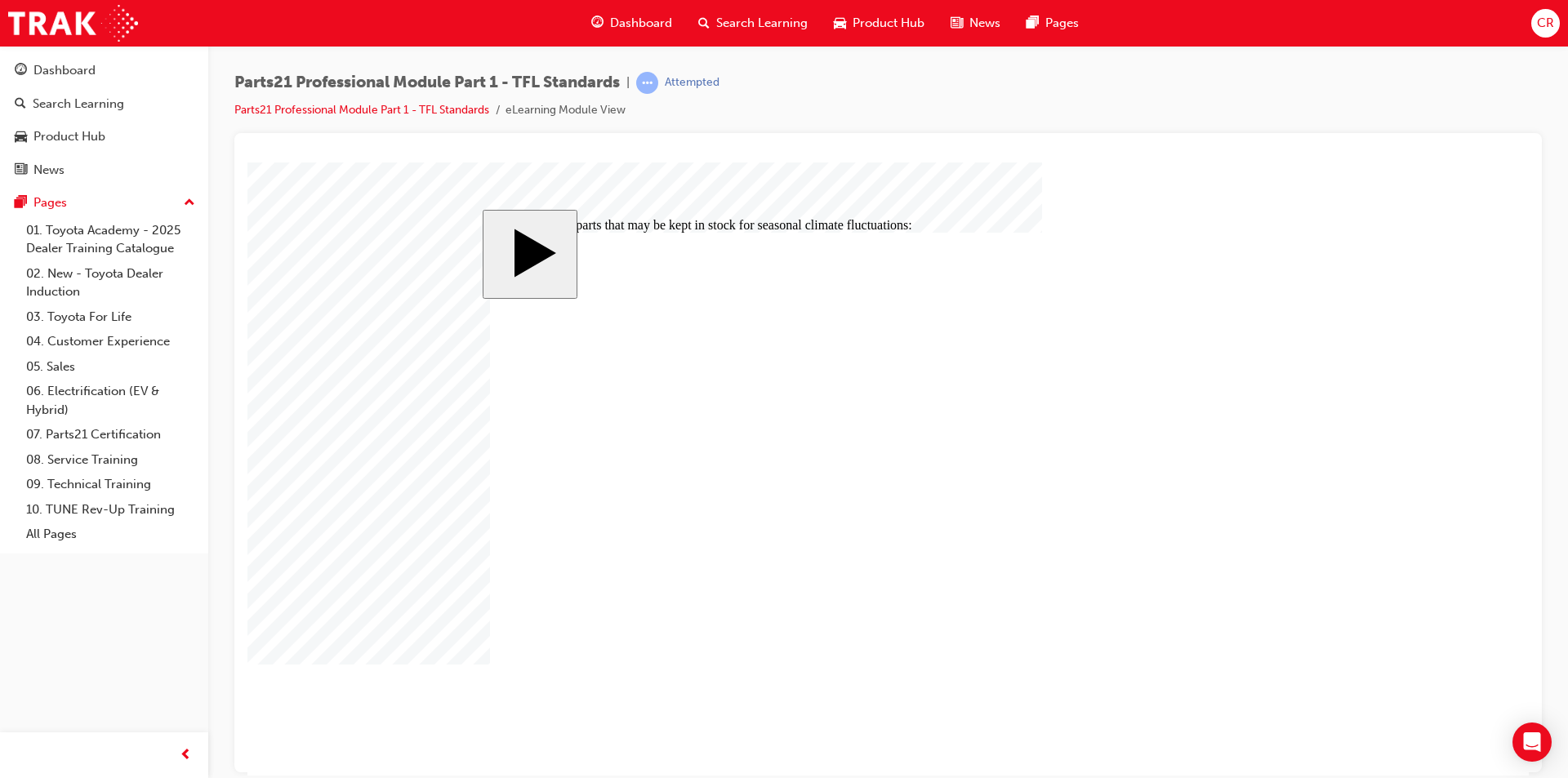
checkbox input "false"
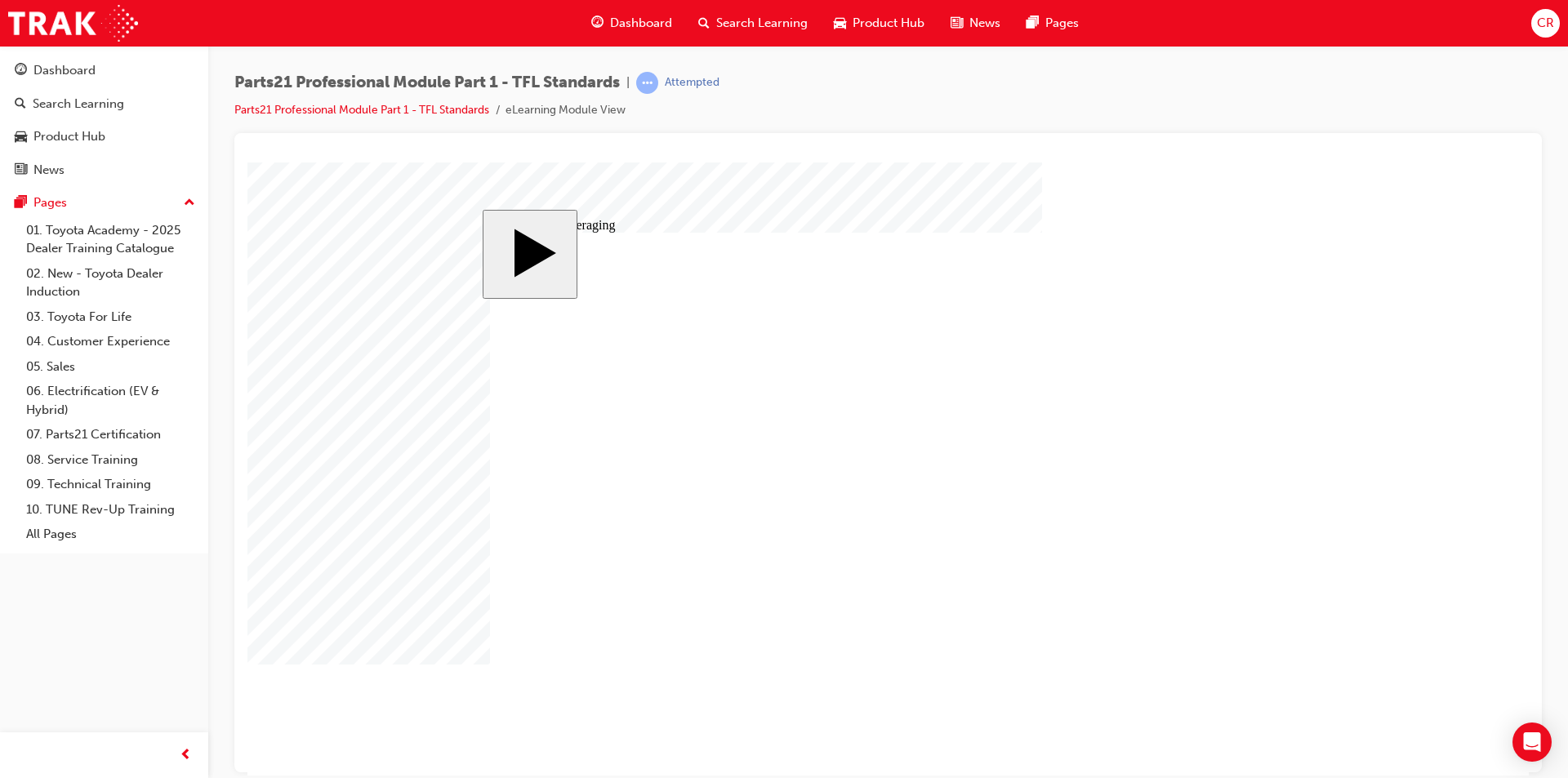
click at [1529, 294] on div at bounding box center [888, 453] width 1307 height 640
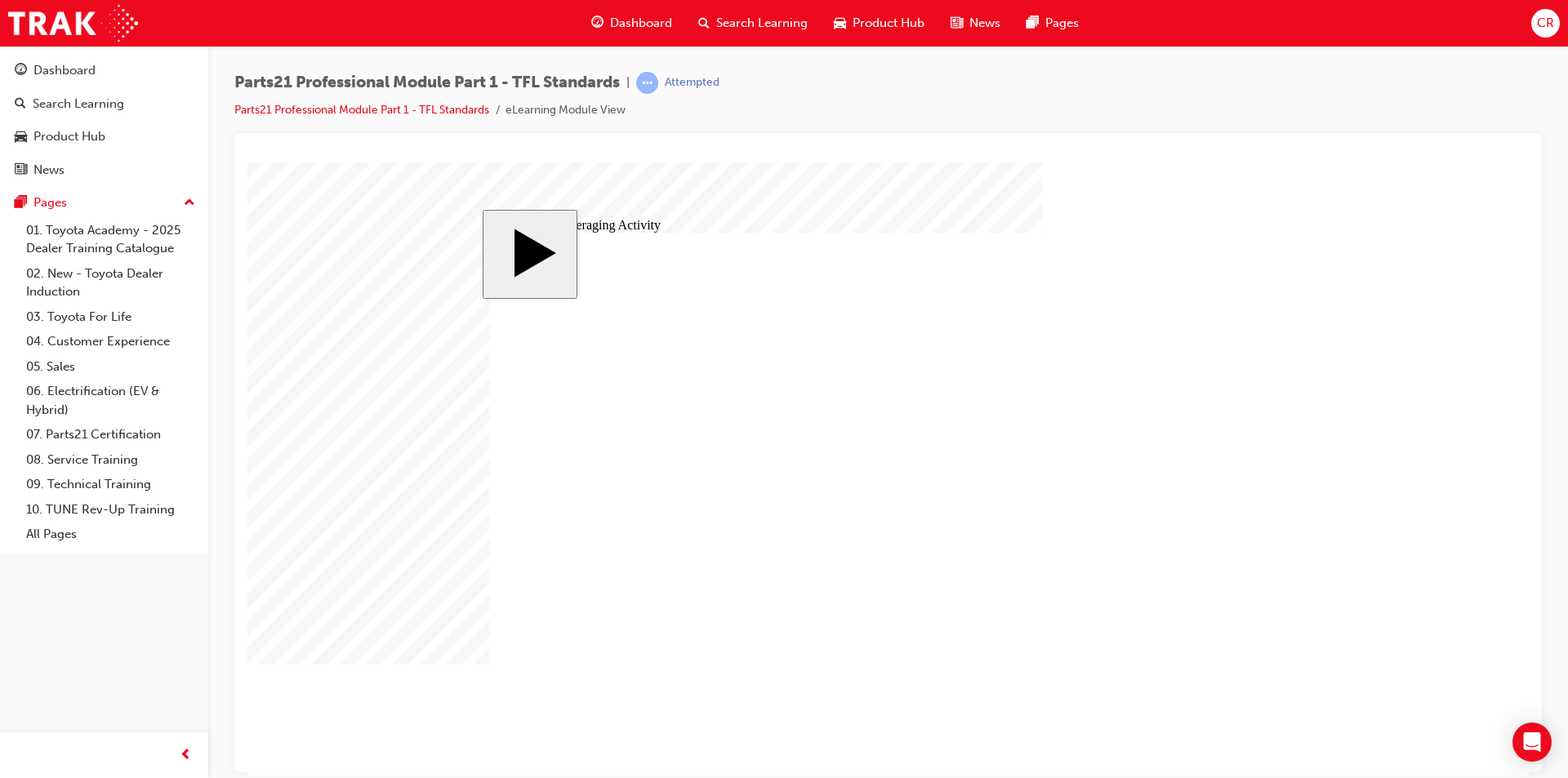
type input "1"
type input "10"
type input "102"
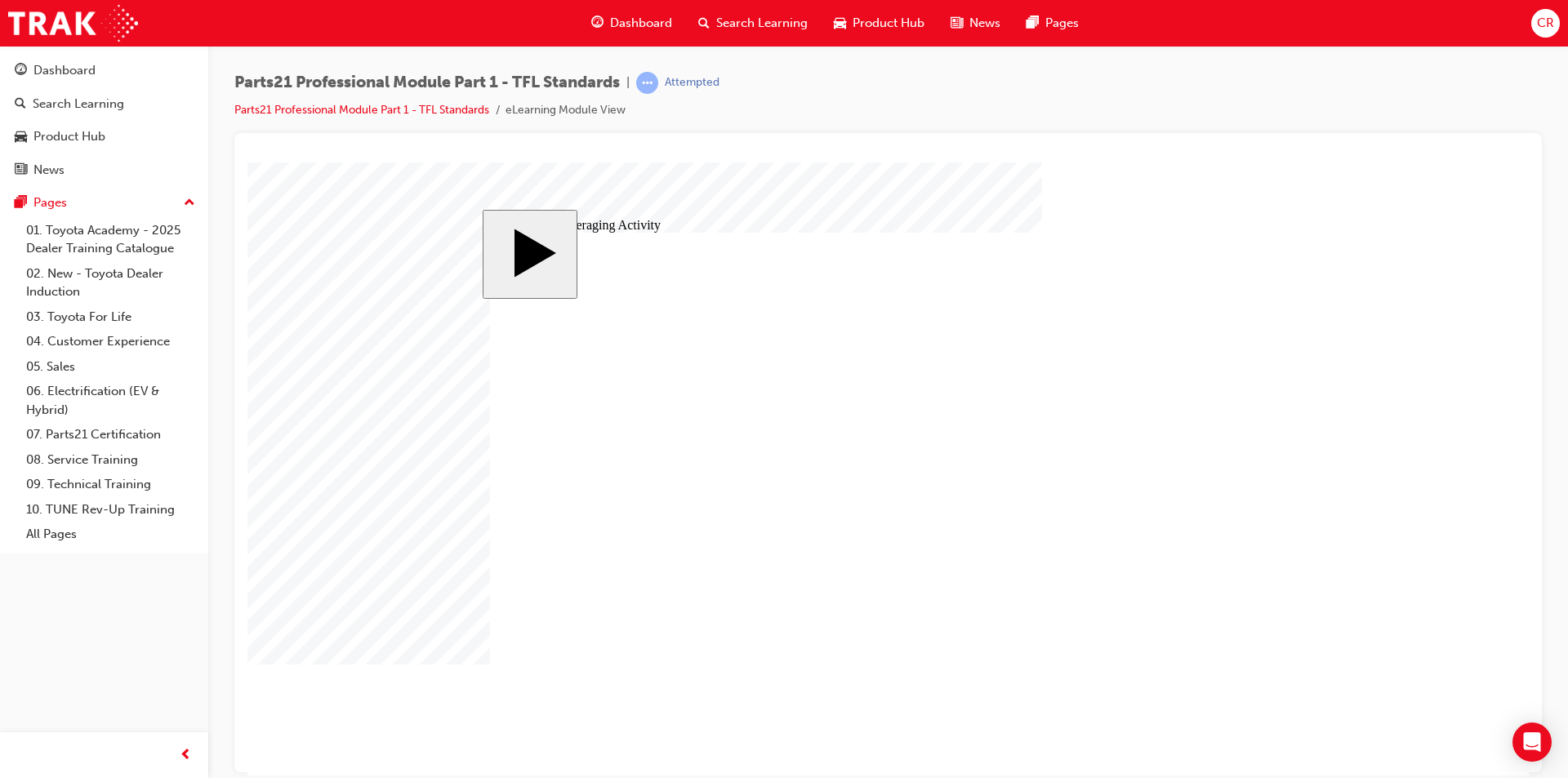
type input "102"
type input "1"
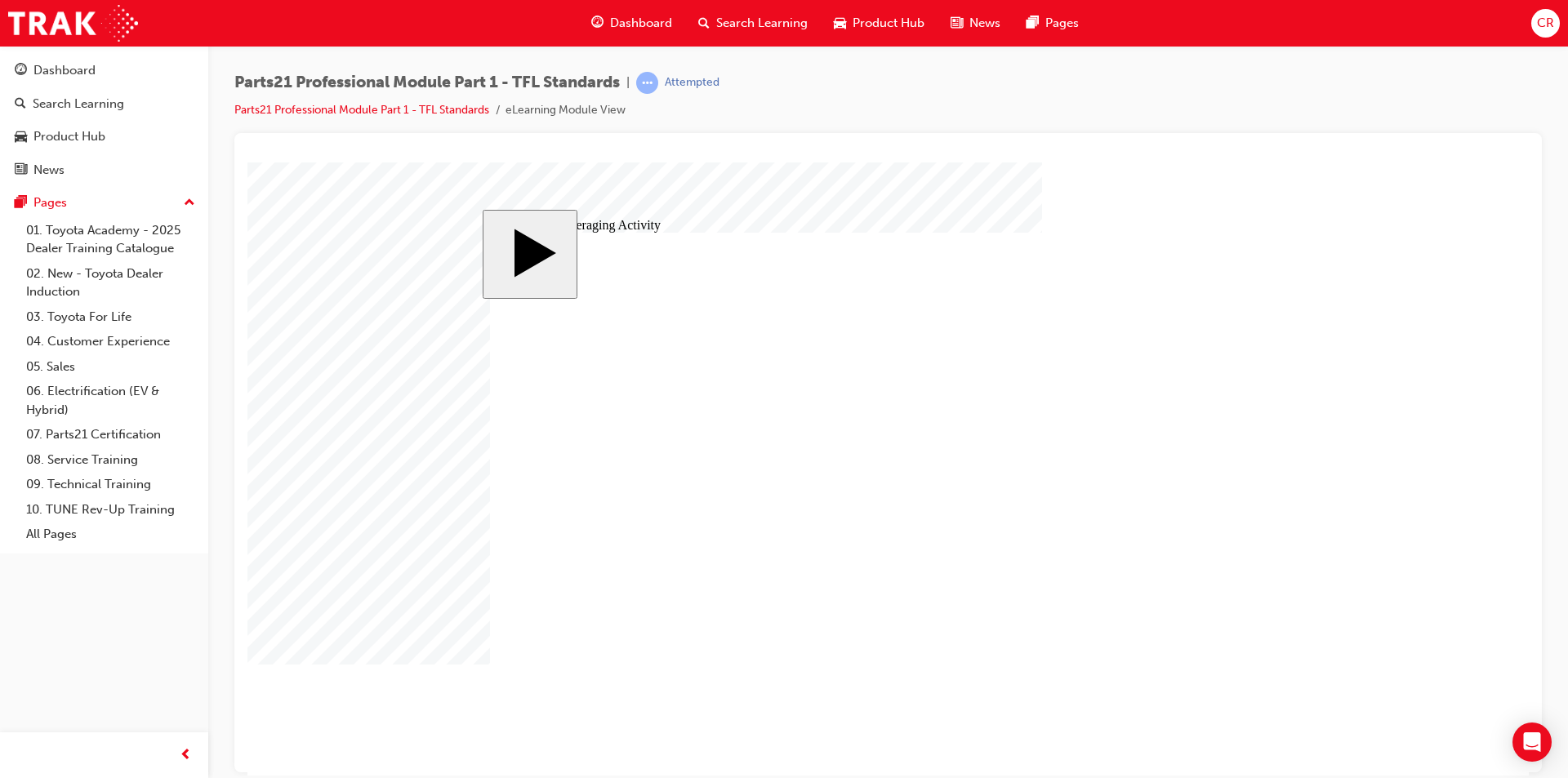
type input "10"
type input "102"
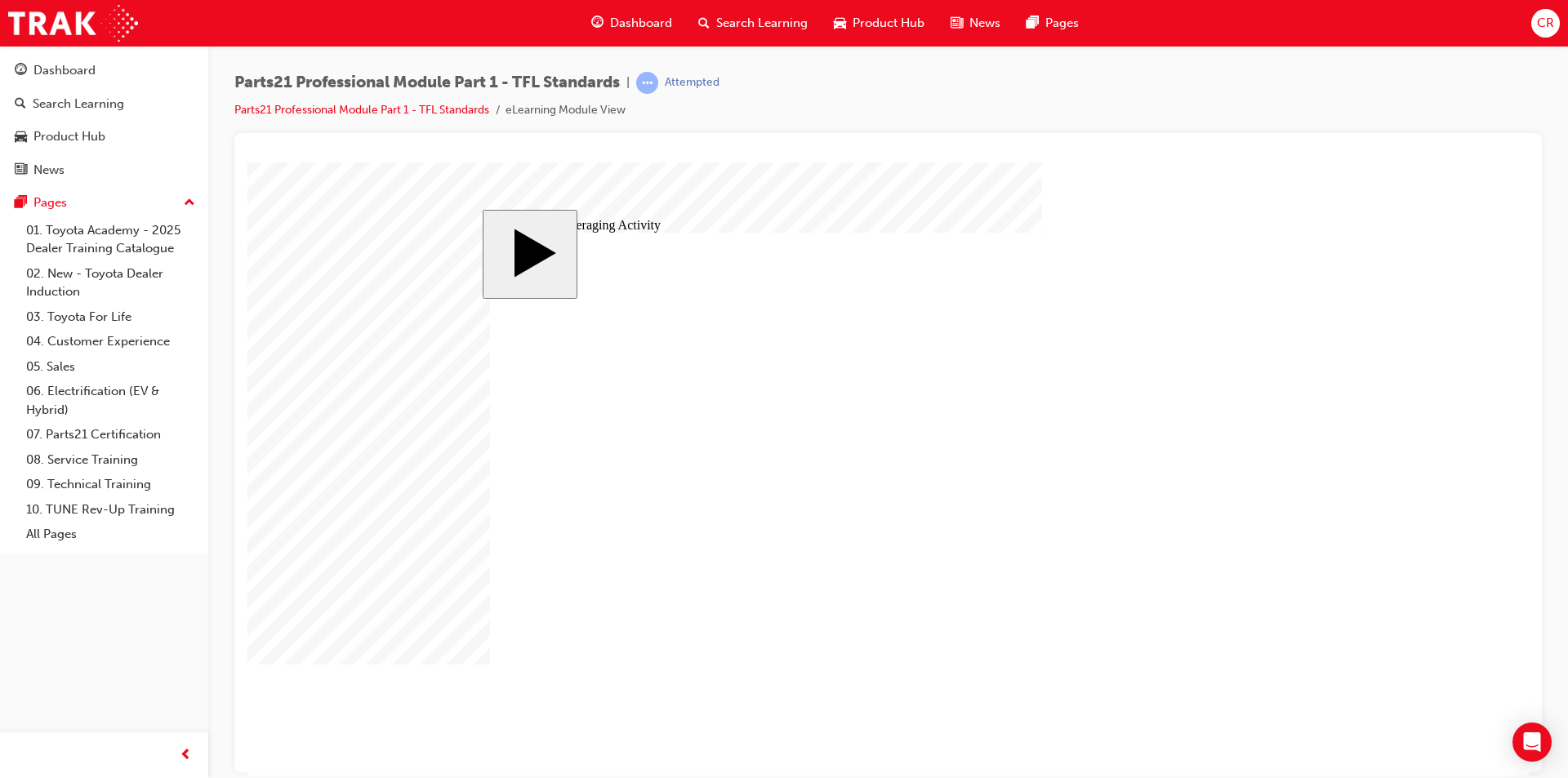
type input "6"
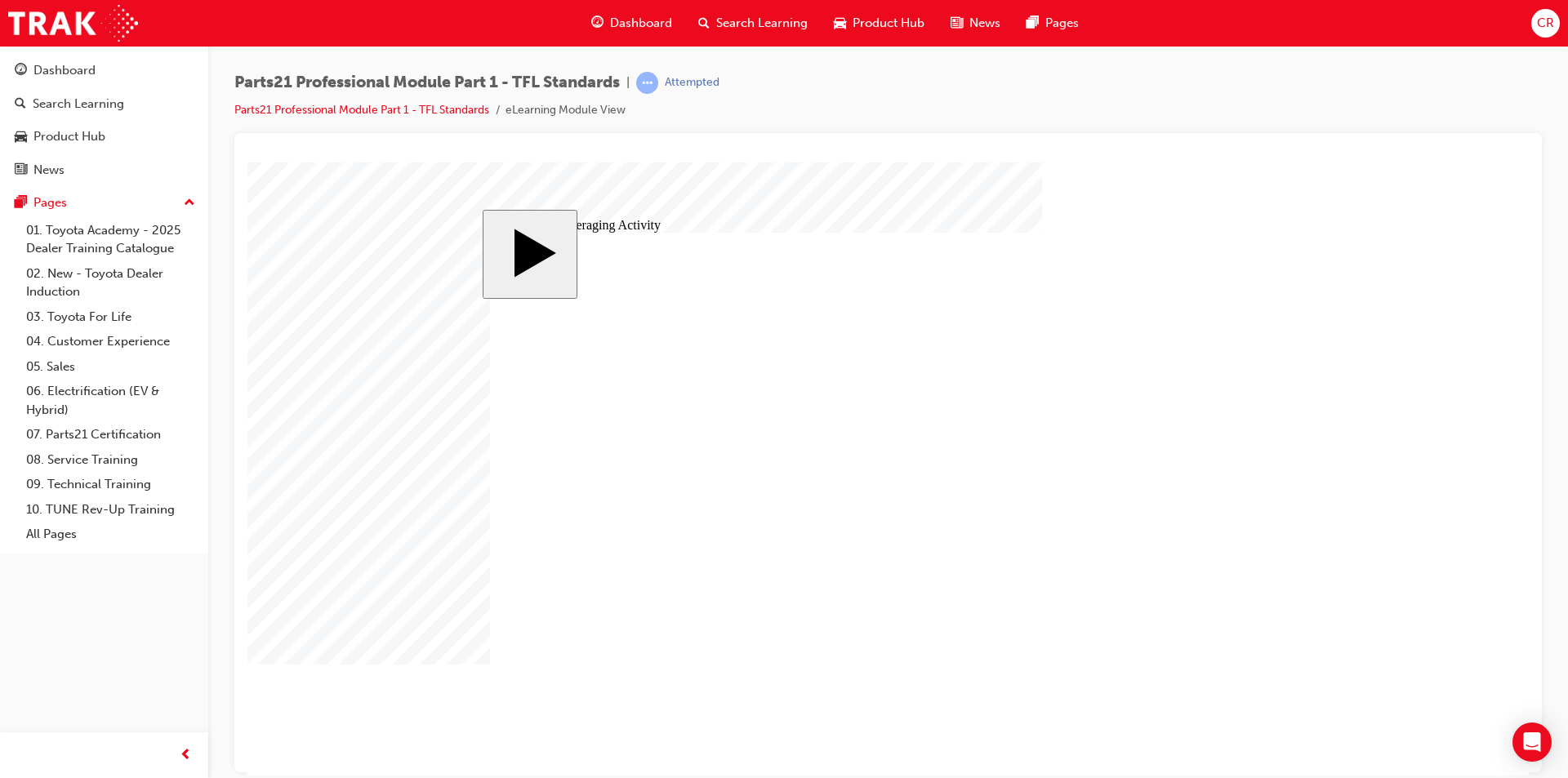
type input "102"
type input "6"
type input "102"
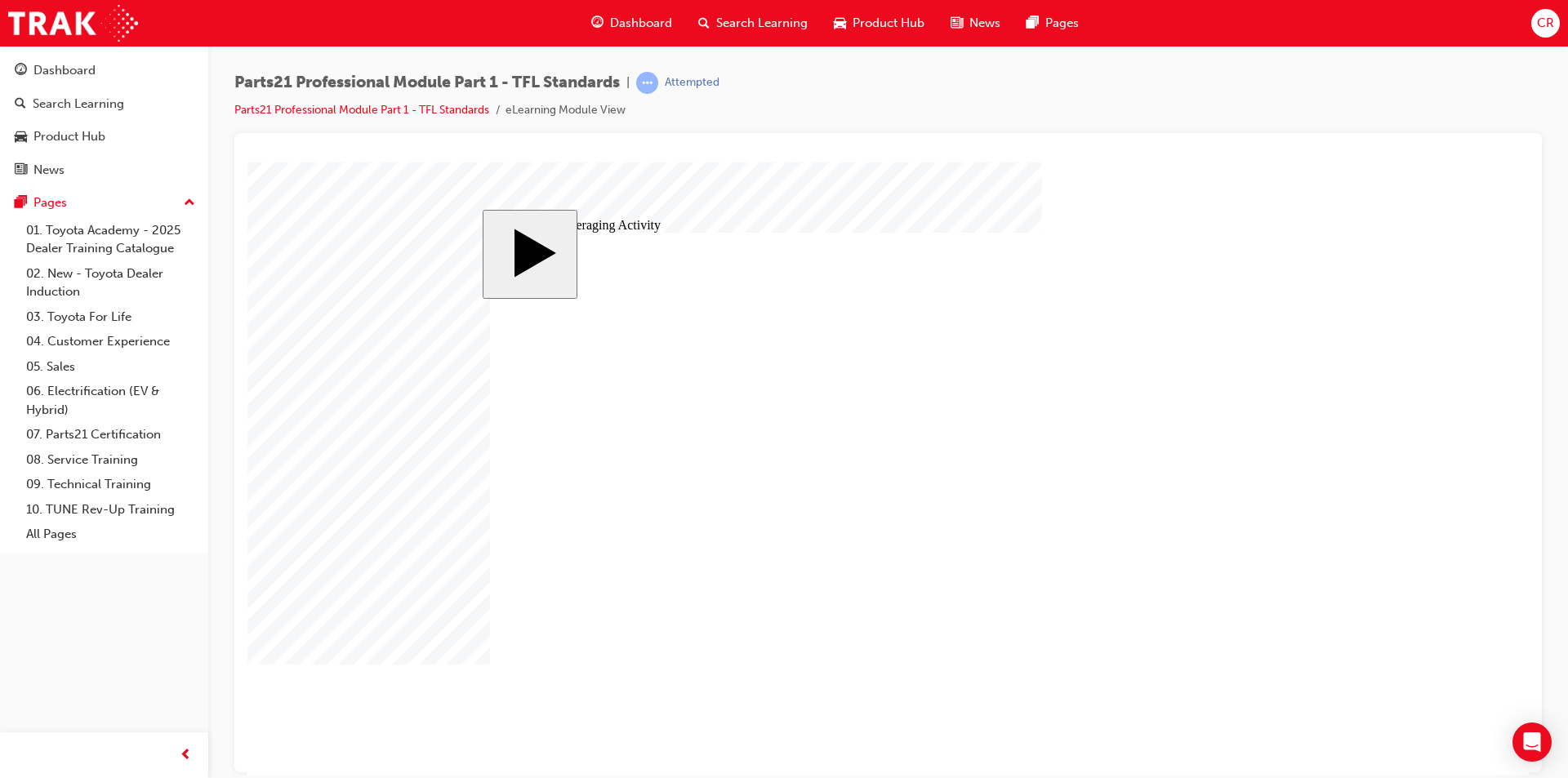
type input "102"
type input "6"
type input "10"
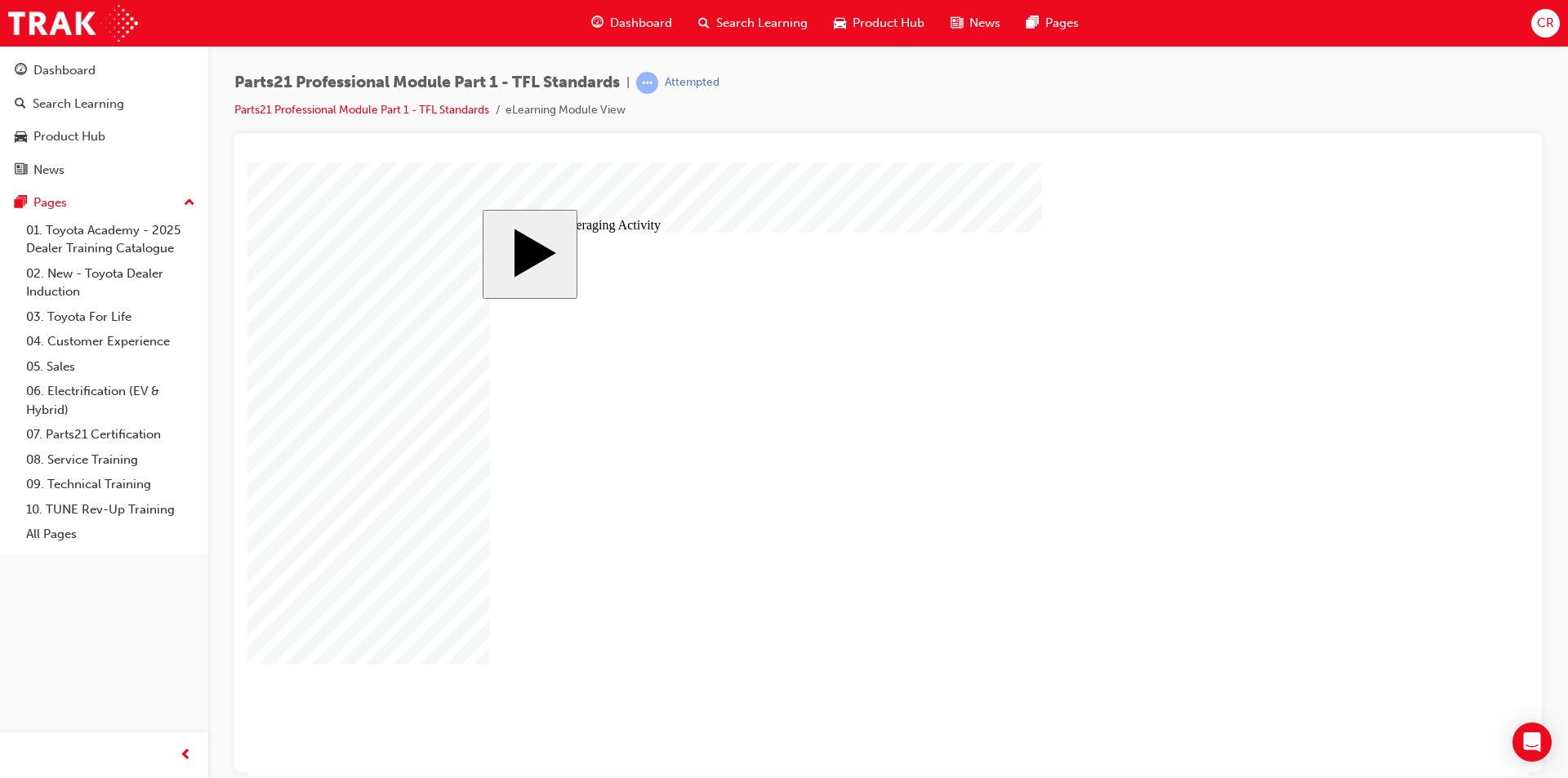
type input "1"
type input "3"
type input "30"
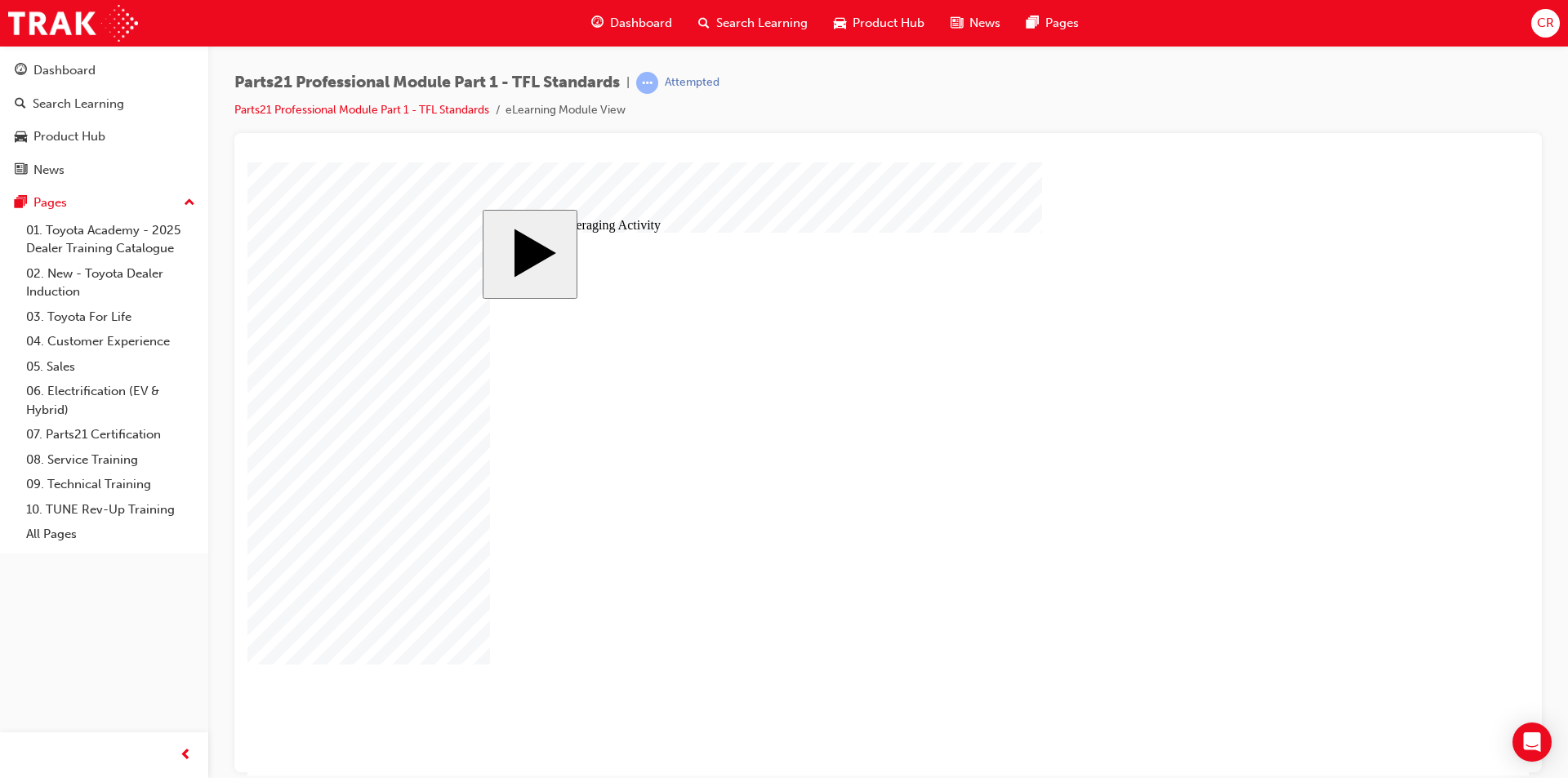
type input "30"
drag, startPoint x: 584, startPoint y: 557, endPoint x: 533, endPoint y: 554, distance: 51.1
type input "3"
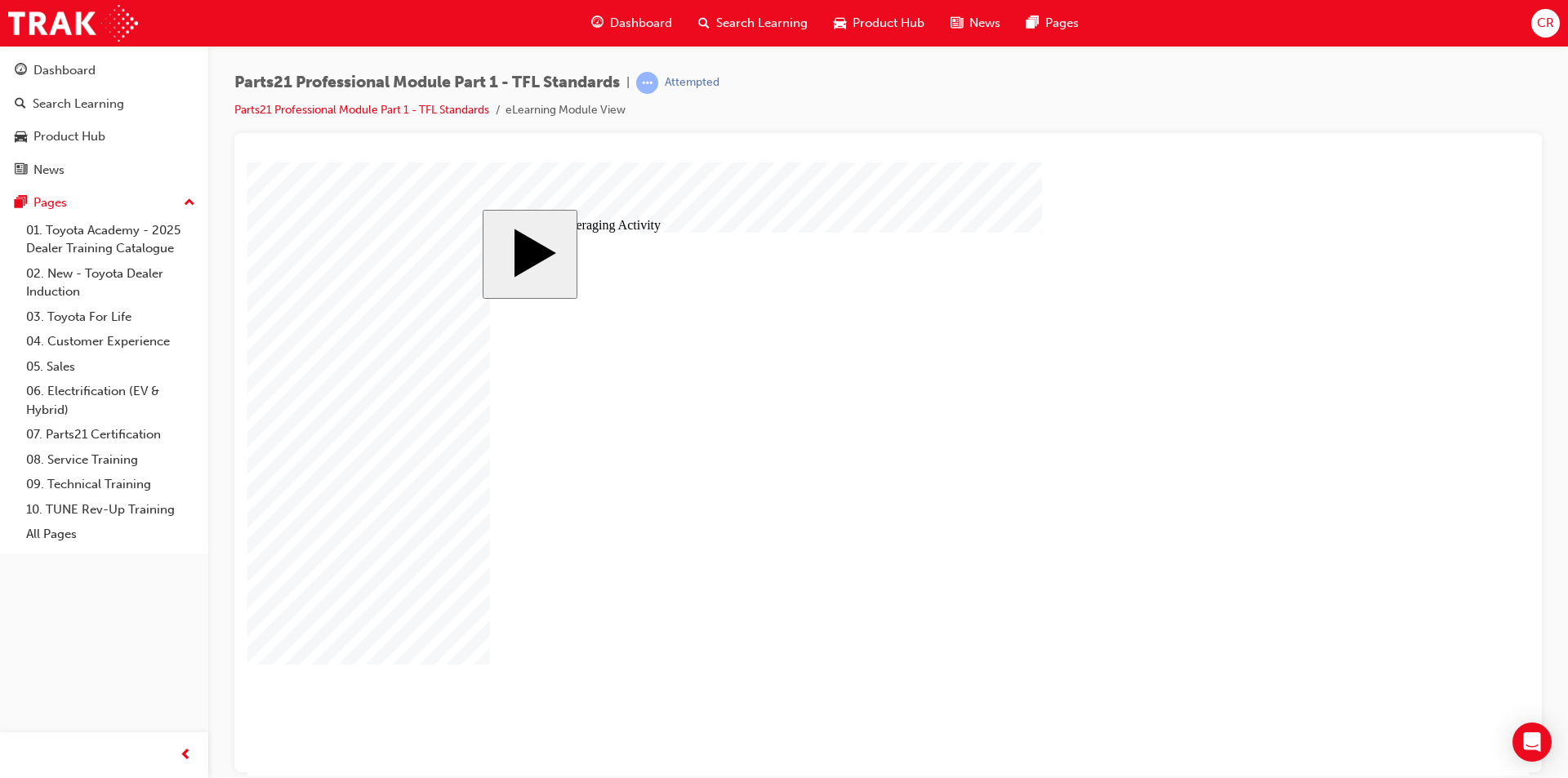
type input "3"
type input "30"
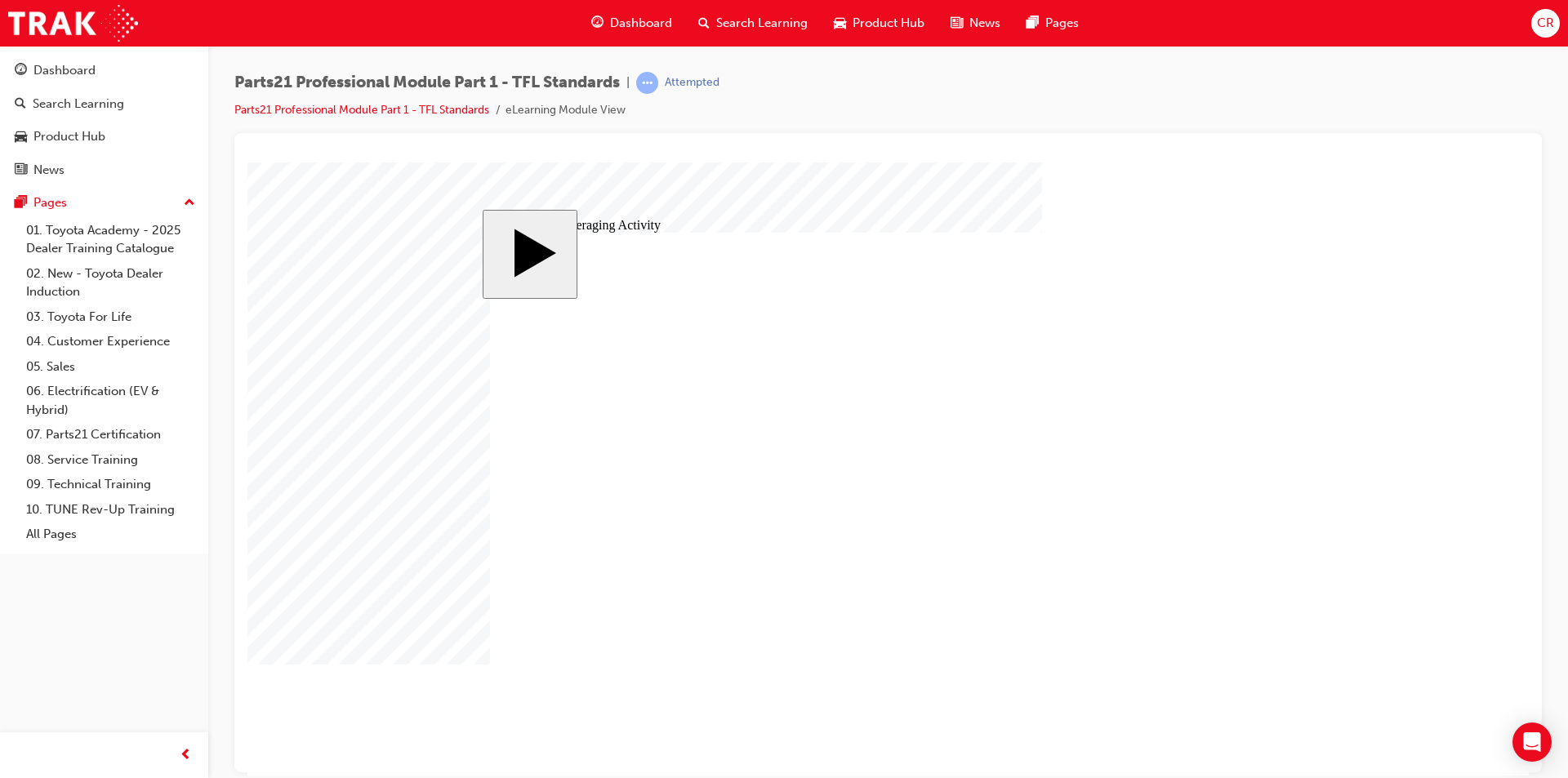
type input "30"
type input "6"
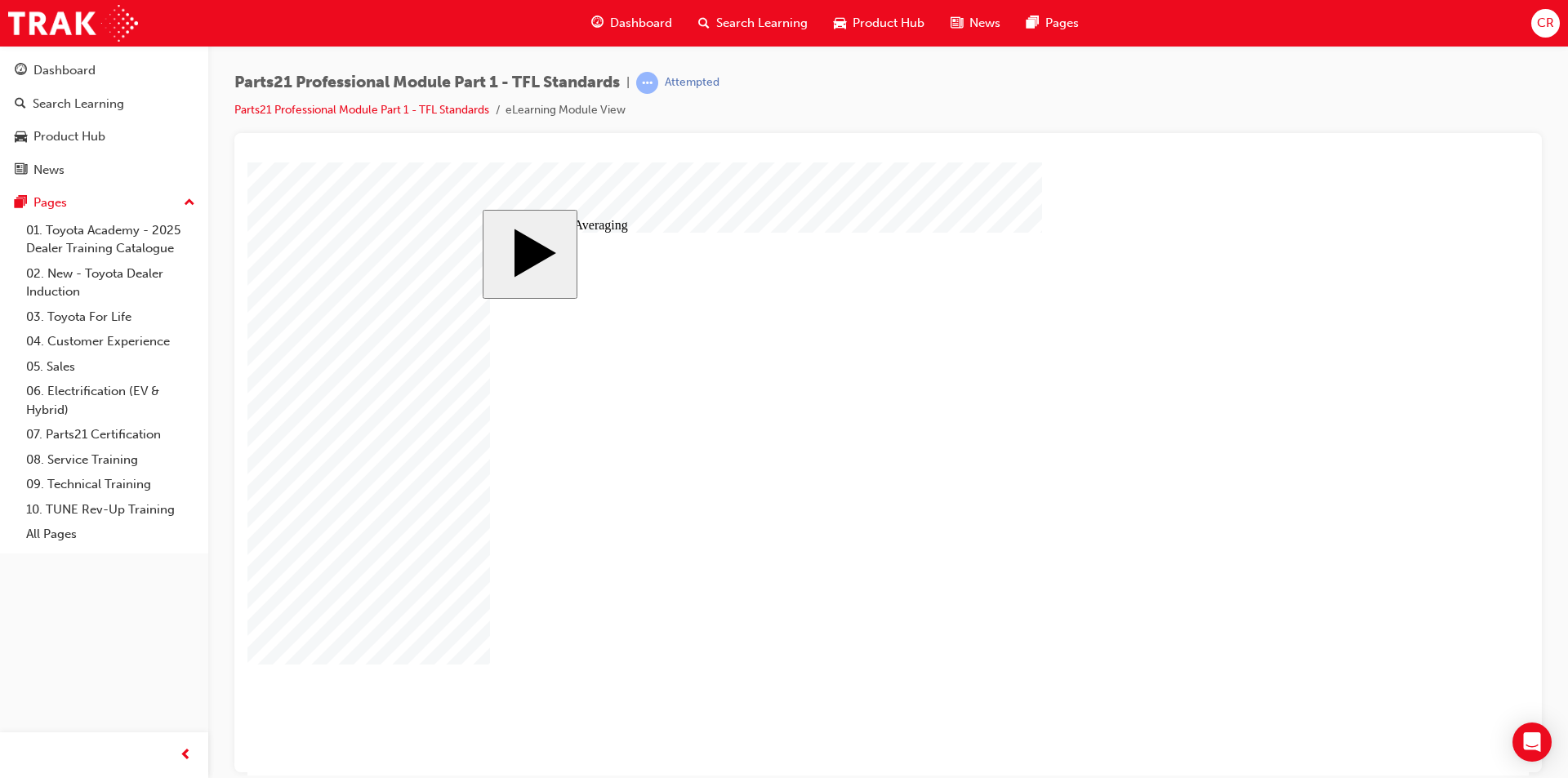
drag, startPoint x: 647, startPoint y: 532, endPoint x: 700, endPoint y: 530, distance: 53.0
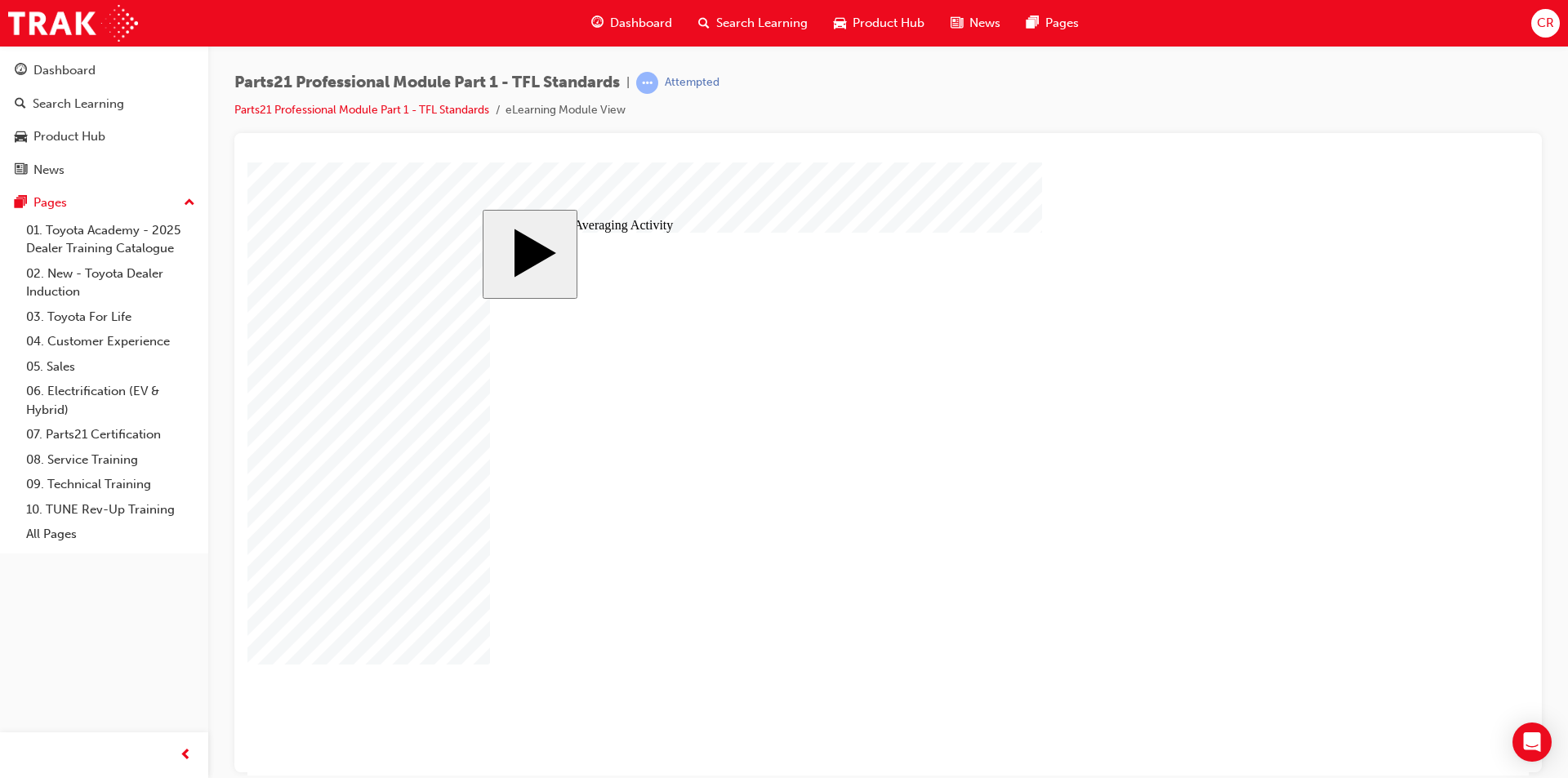
drag, startPoint x: 1178, startPoint y: 411, endPoint x: 706, endPoint y: 538, distance: 488.8
drag, startPoint x: 1173, startPoint y: 437, endPoint x: 951, endPoint y: 532, distance: 241.5
drag, startPoint x: 1180, startPoint y: 469, endPoint x: 1219, endPoint y: 530, distance: 72.4
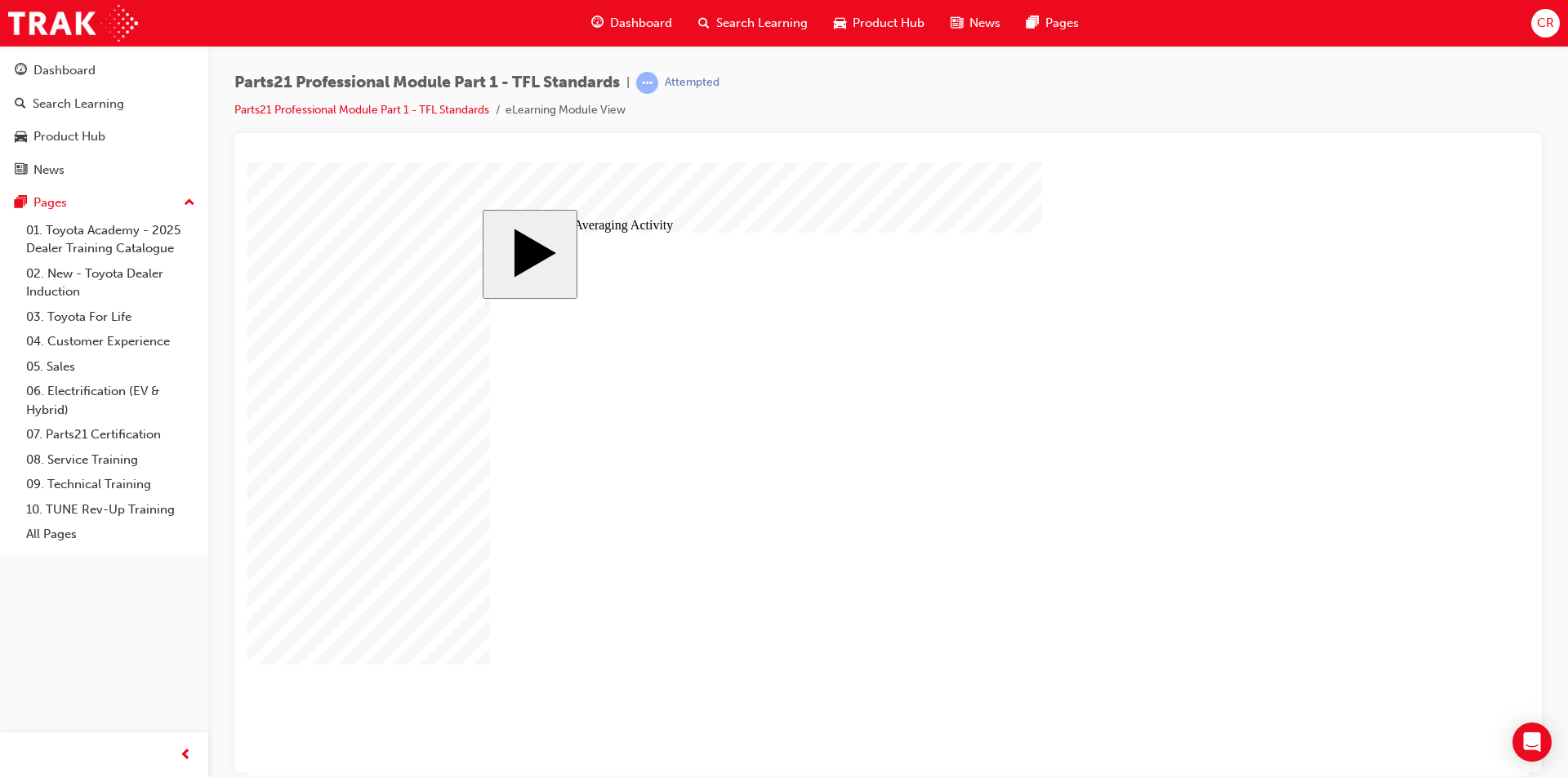
type input "8"
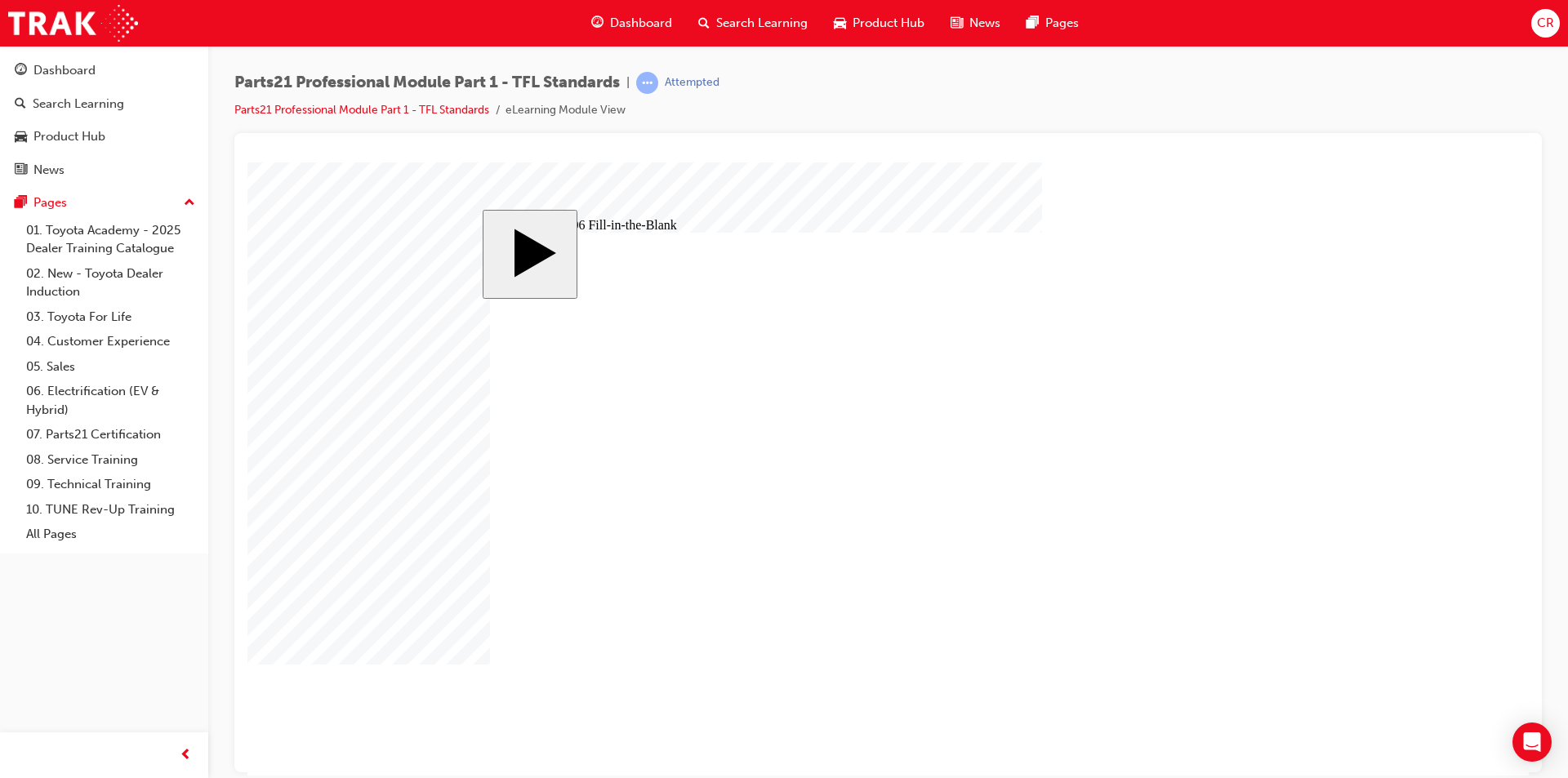
type input "83"
drag, startPoint x: 586, startPoint y: 616, endPoint x: 589, endPoint y: 605, distance: 11.4
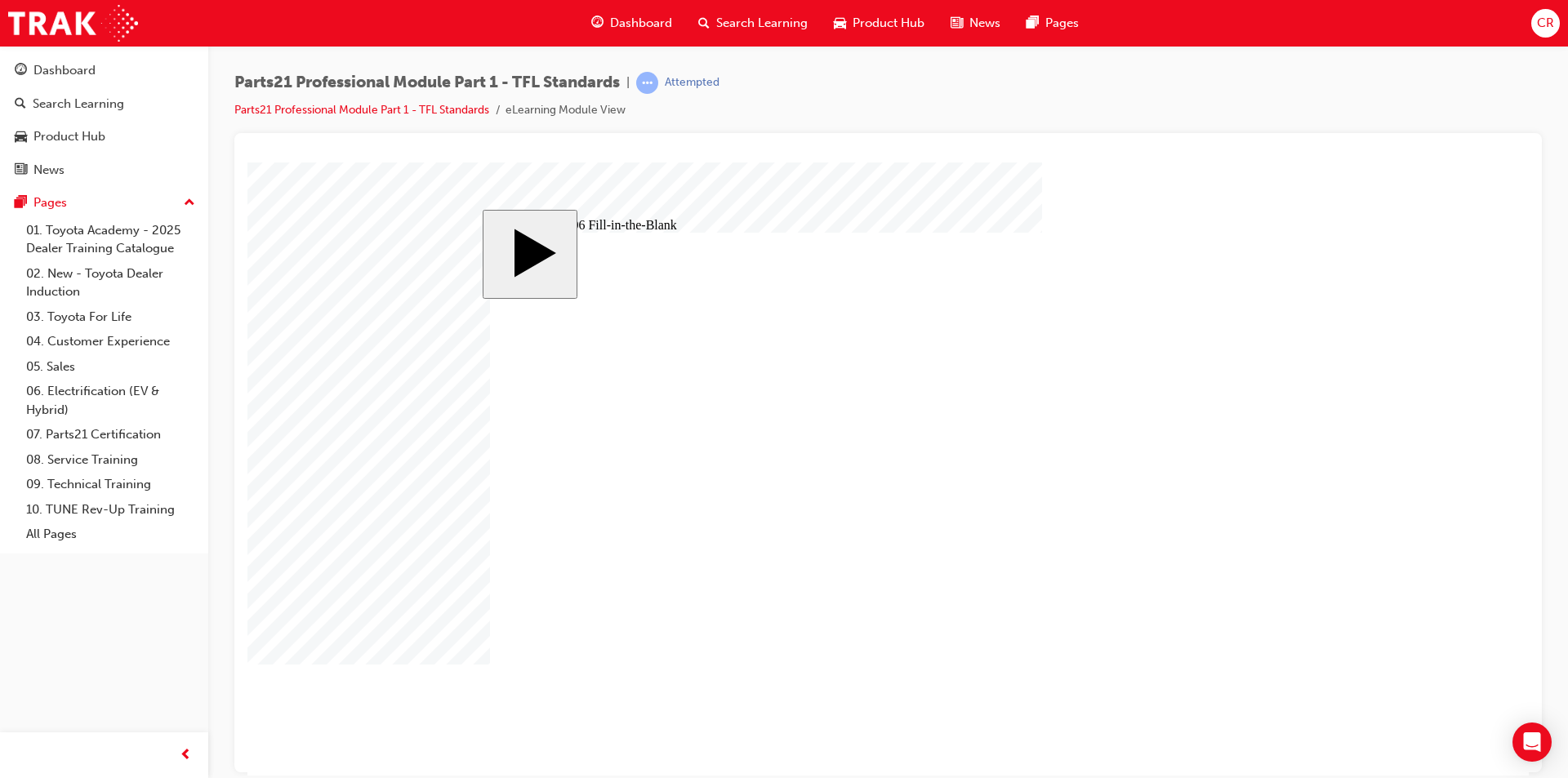
type input "8"
type input "83"
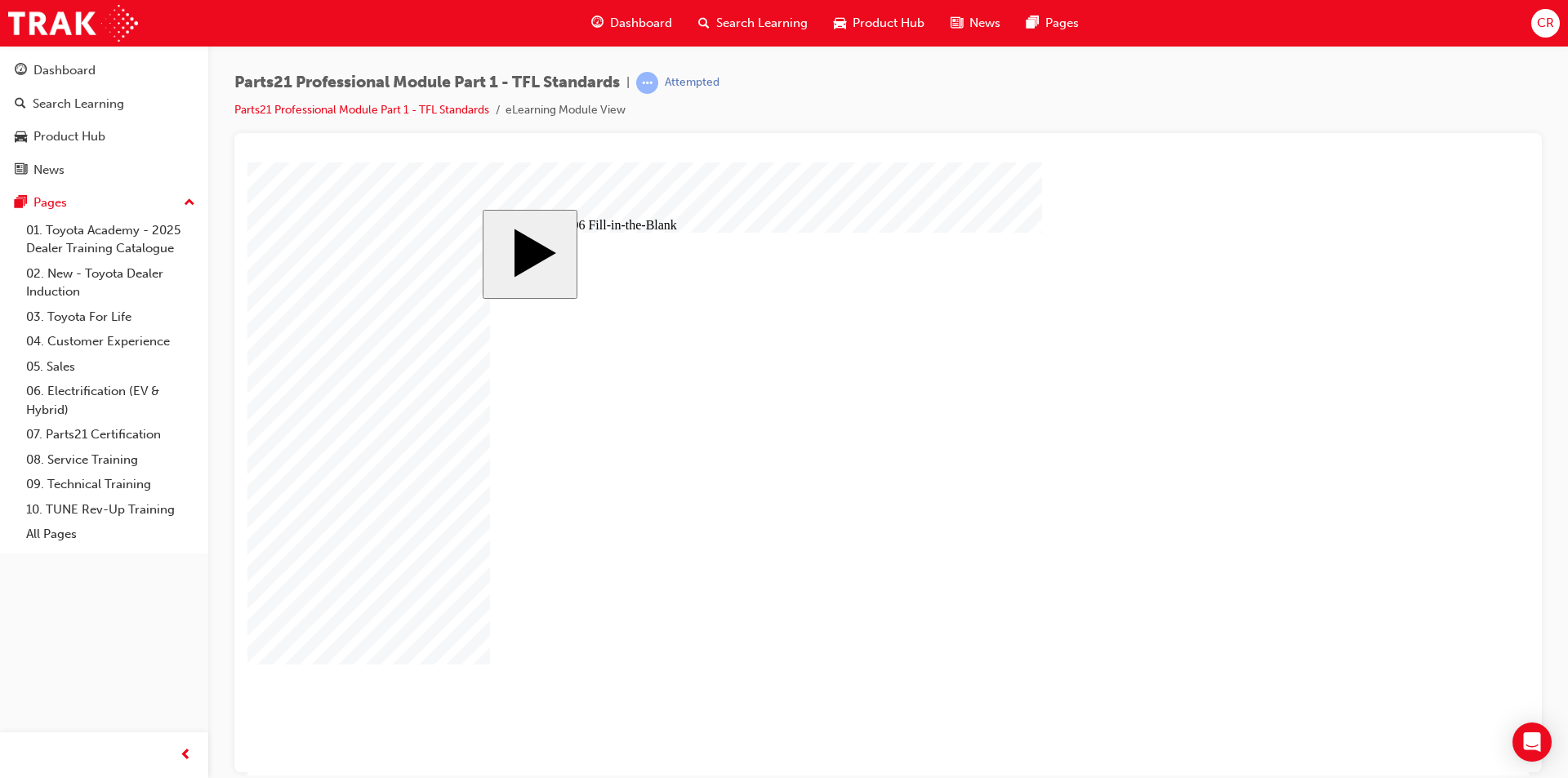
type input "83"
type input "6"
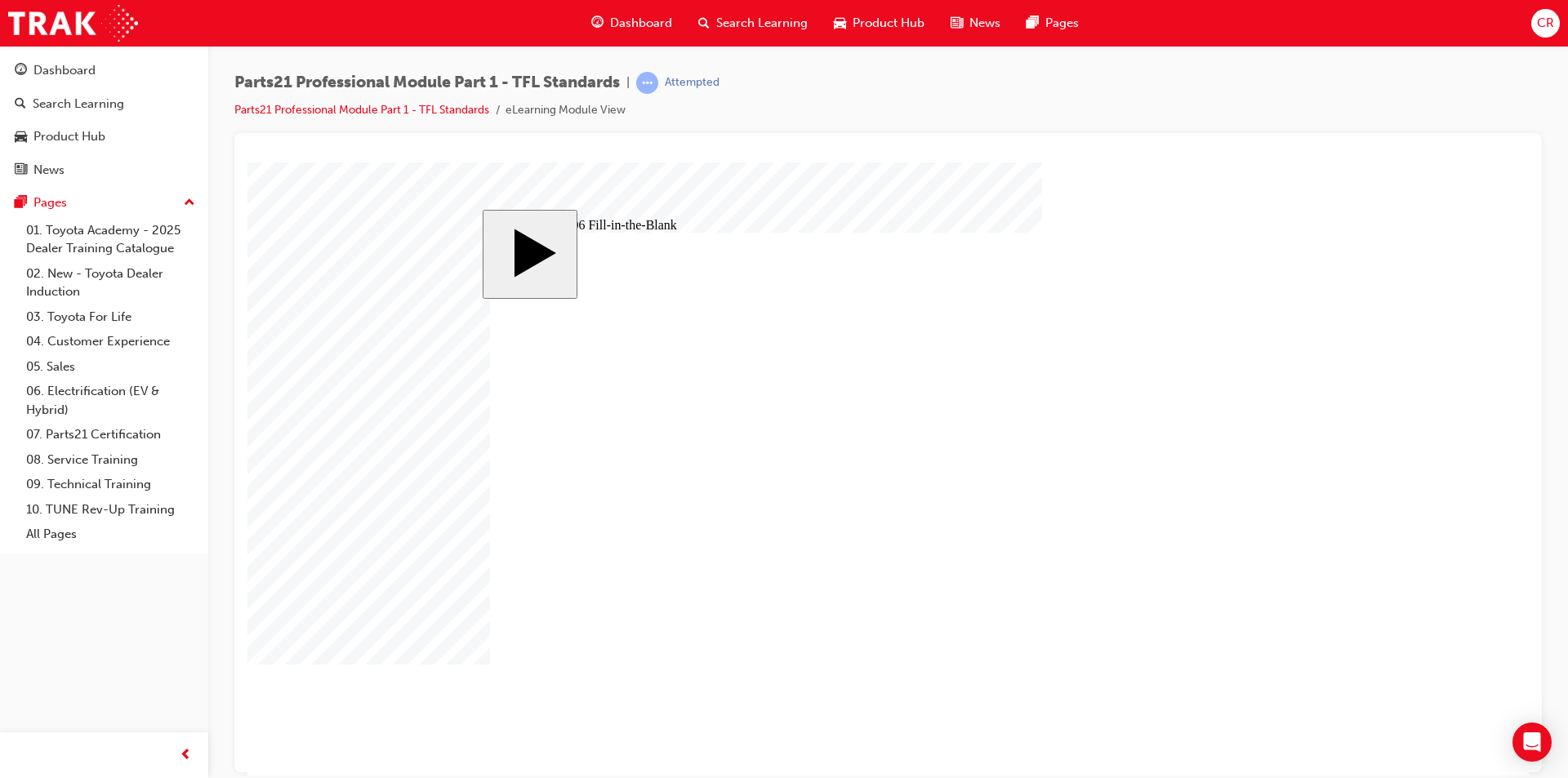
type input "1"
type input "14"
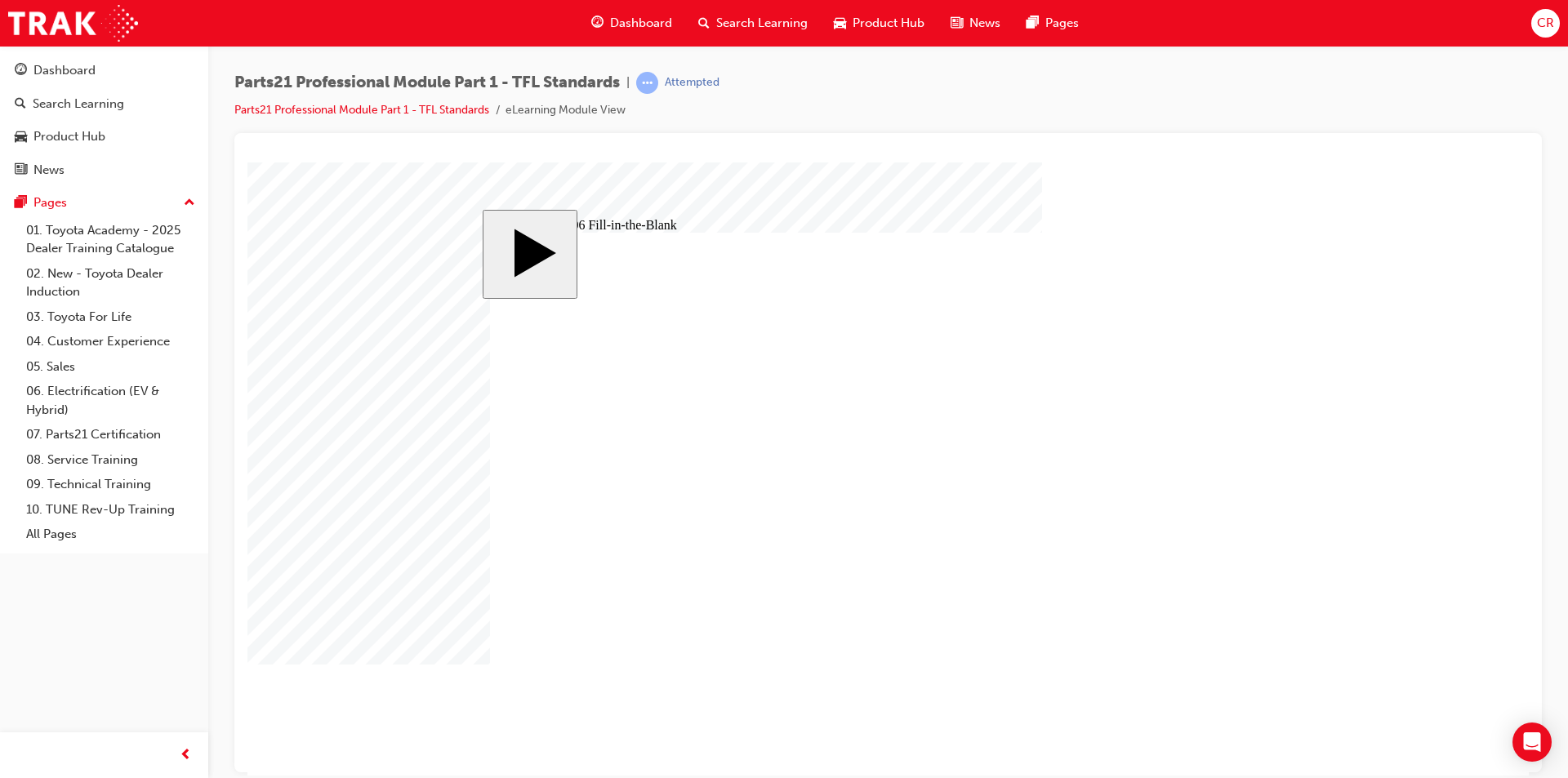
drag, startPoint x: 1183, startPoint y: 670, endPoint x: 1045, endPoint y: 645, distance: 140.2
type input "1"
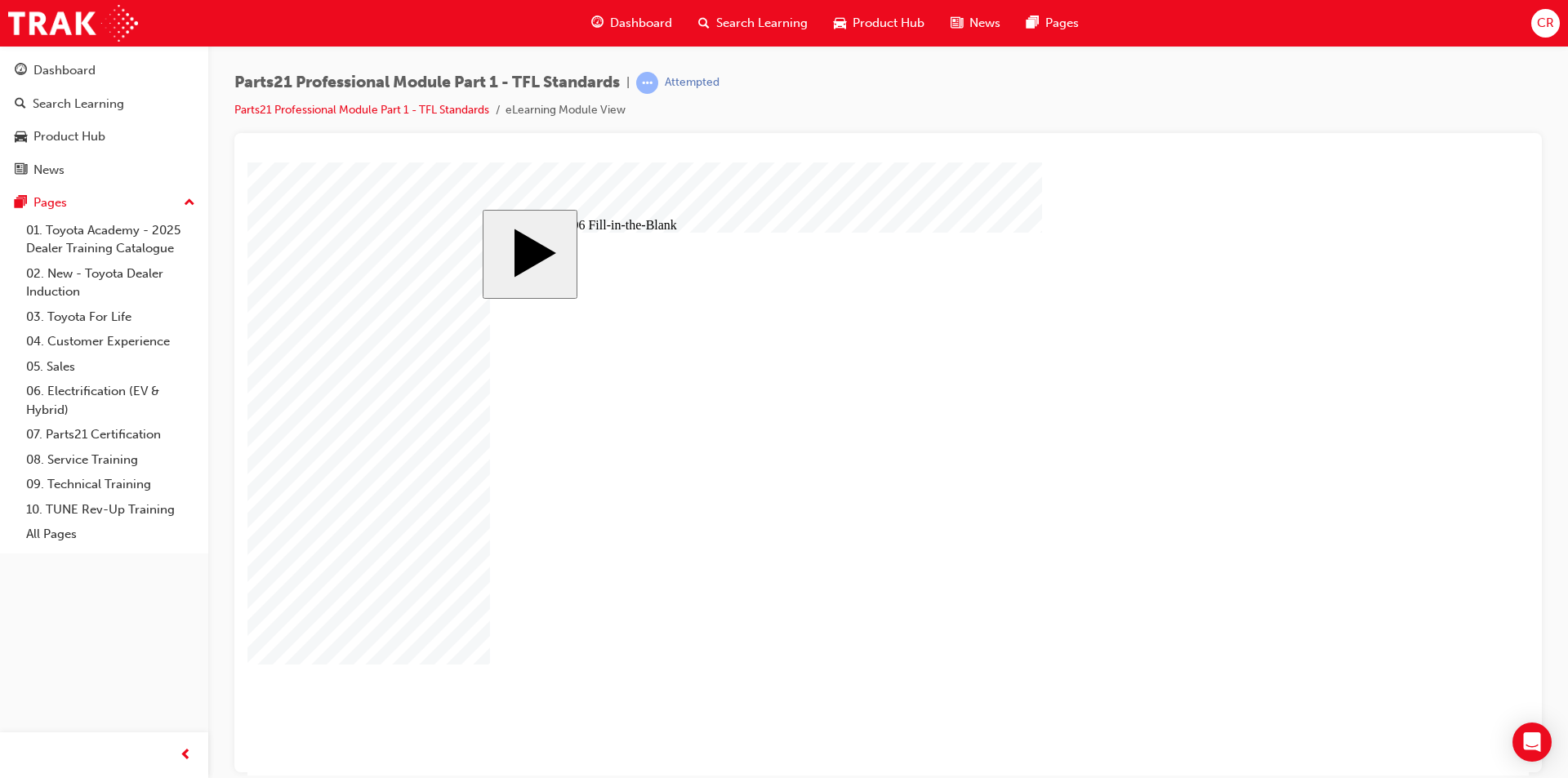
type input "1"
type input "13"
type input "13."
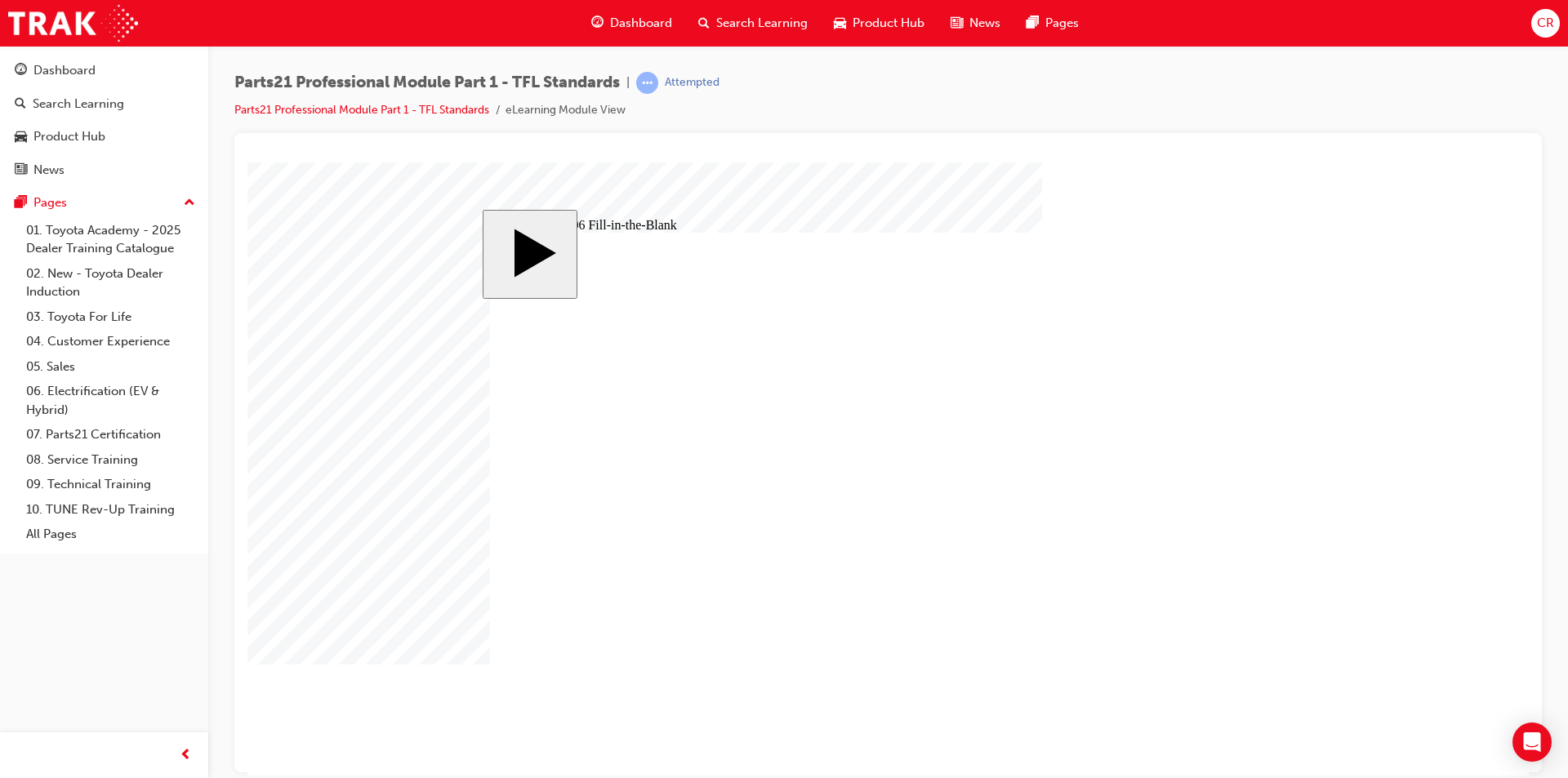
type input "13."
type input "13.8"
type input "13.83"
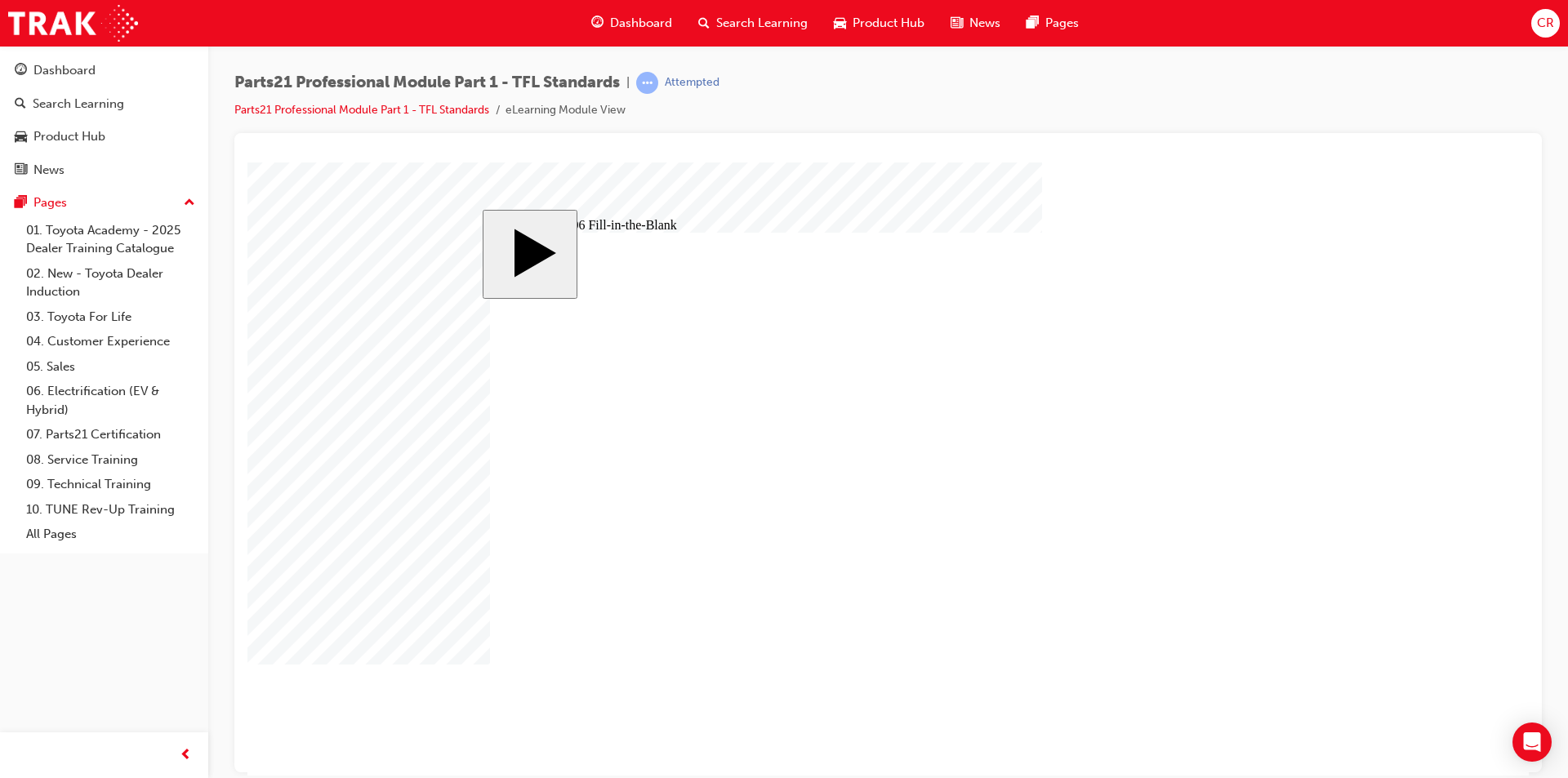
type input "13.83"
drag, startPoint x: 1200, startPoint y: 668, endPoint x: 1199, endPoint y: 657, distance: 11.0
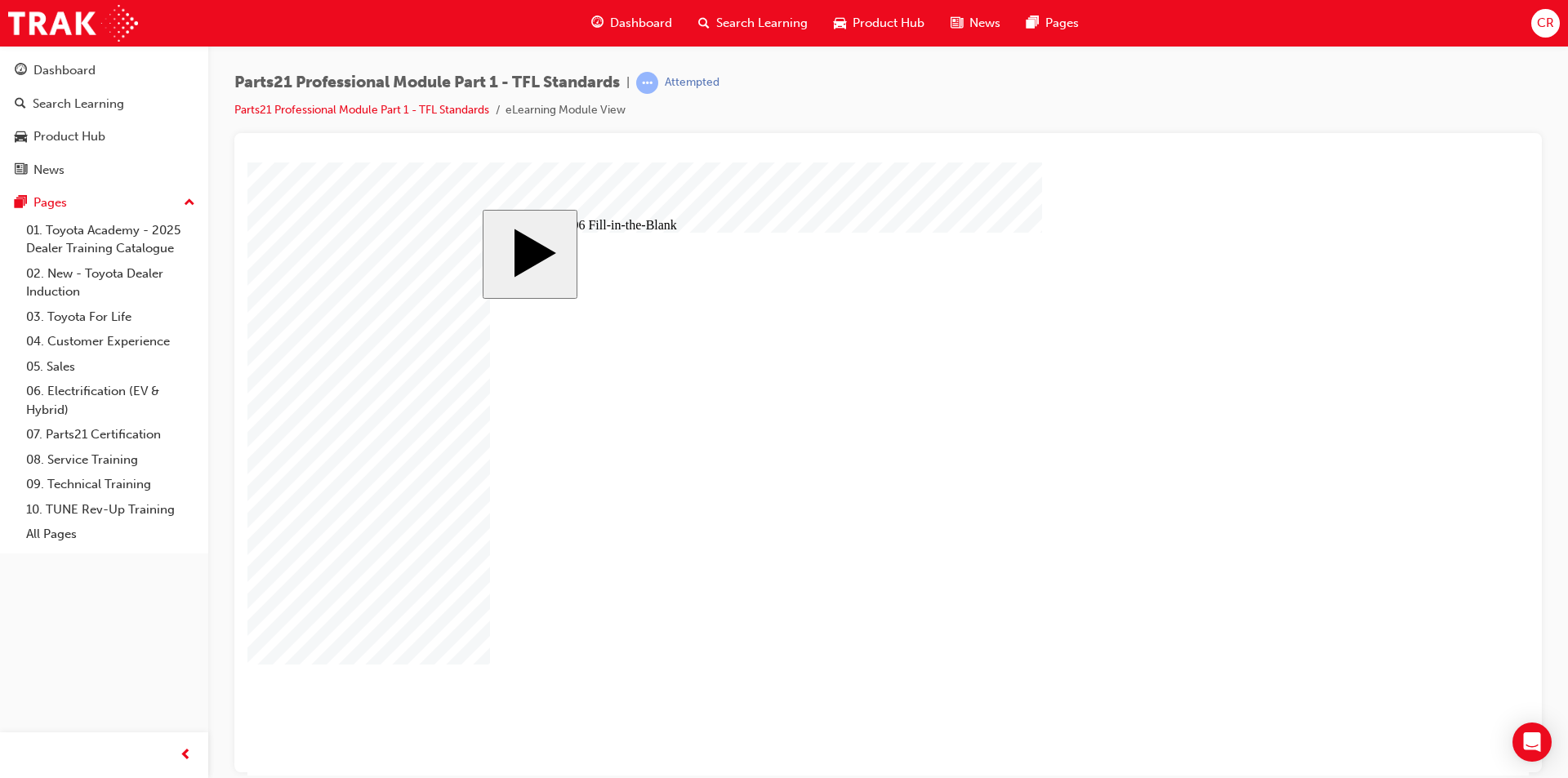
type input "9"
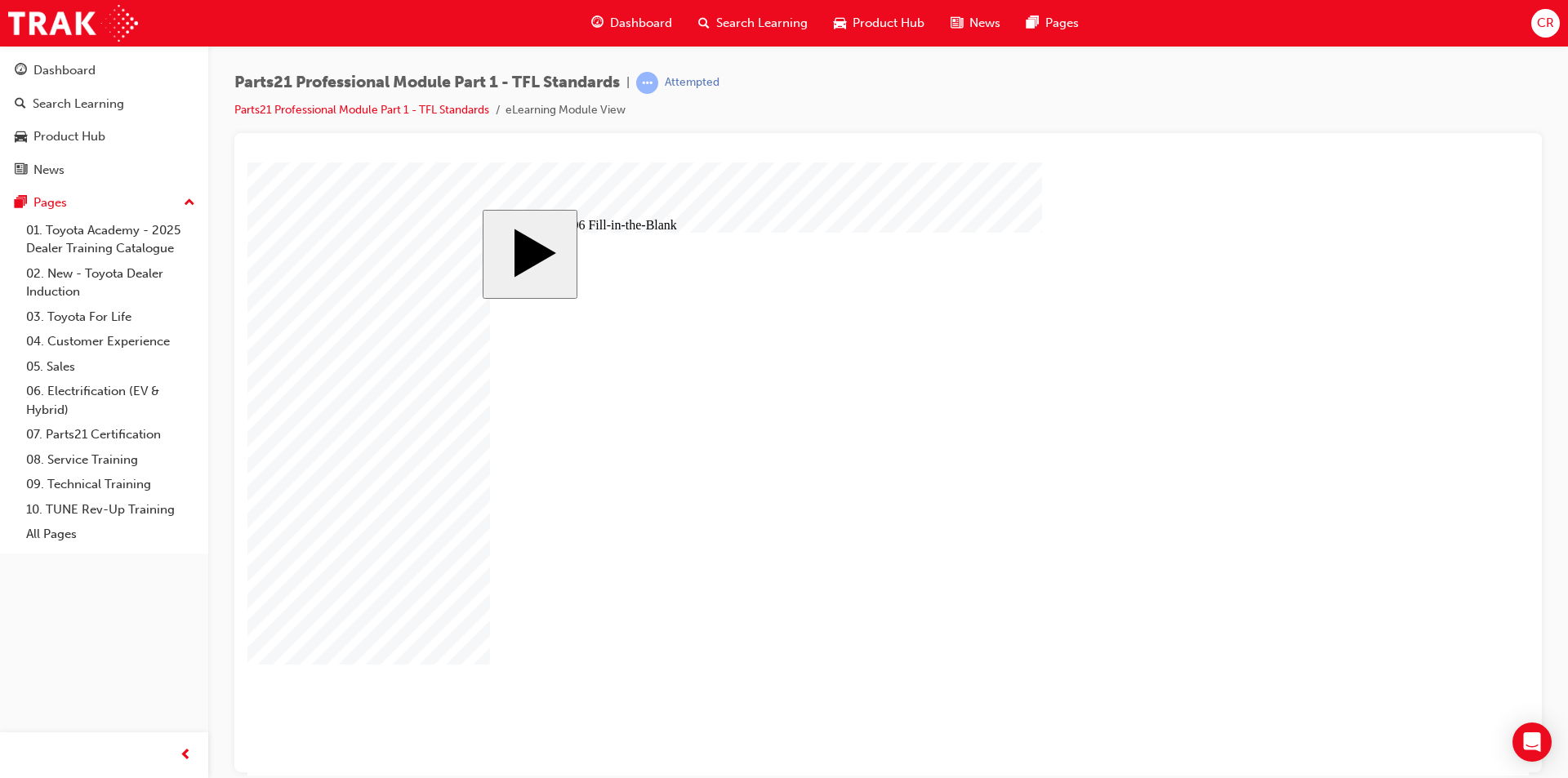
type input "1"
type input "17"
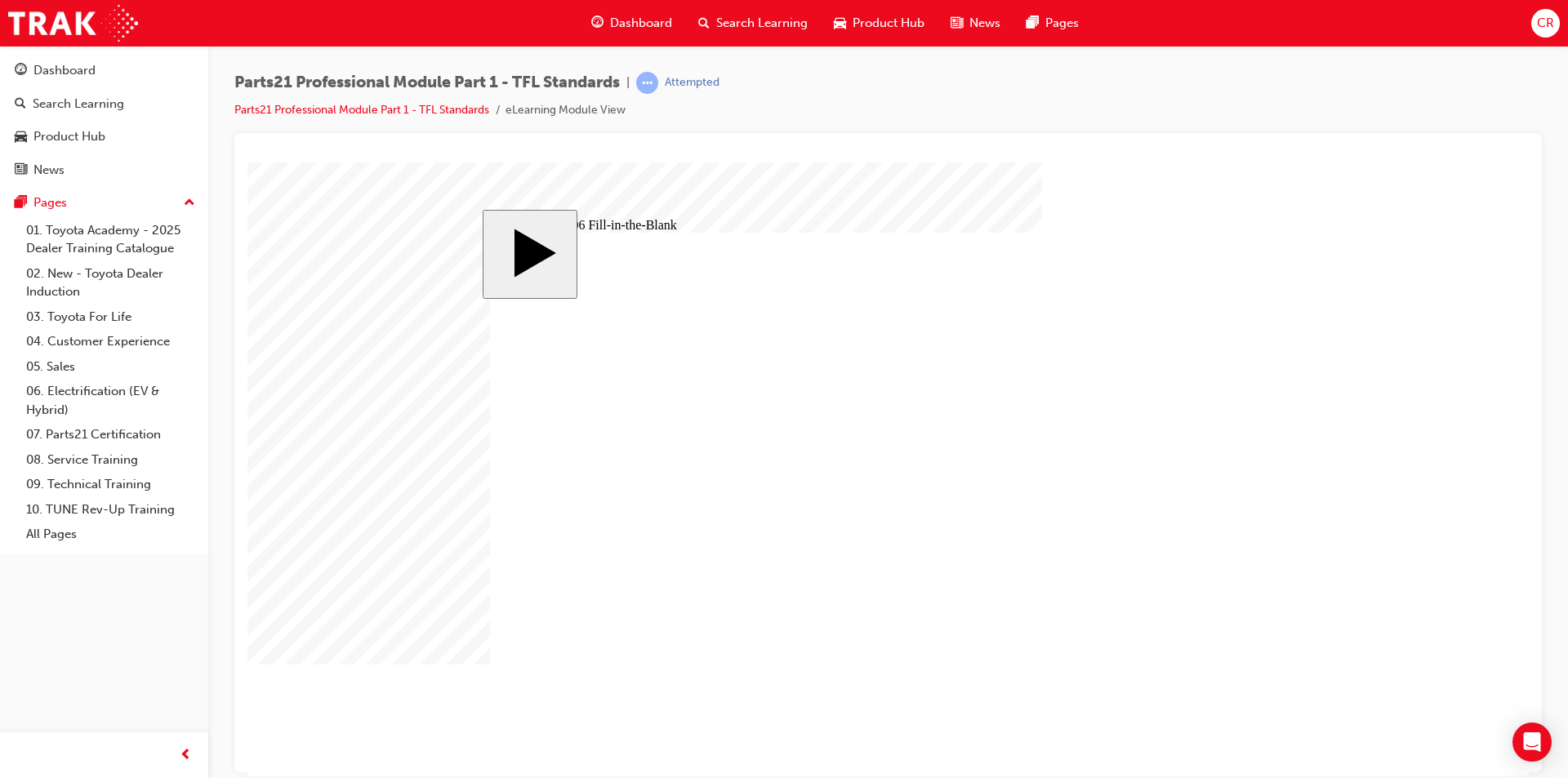
type input "1"
type input "18"
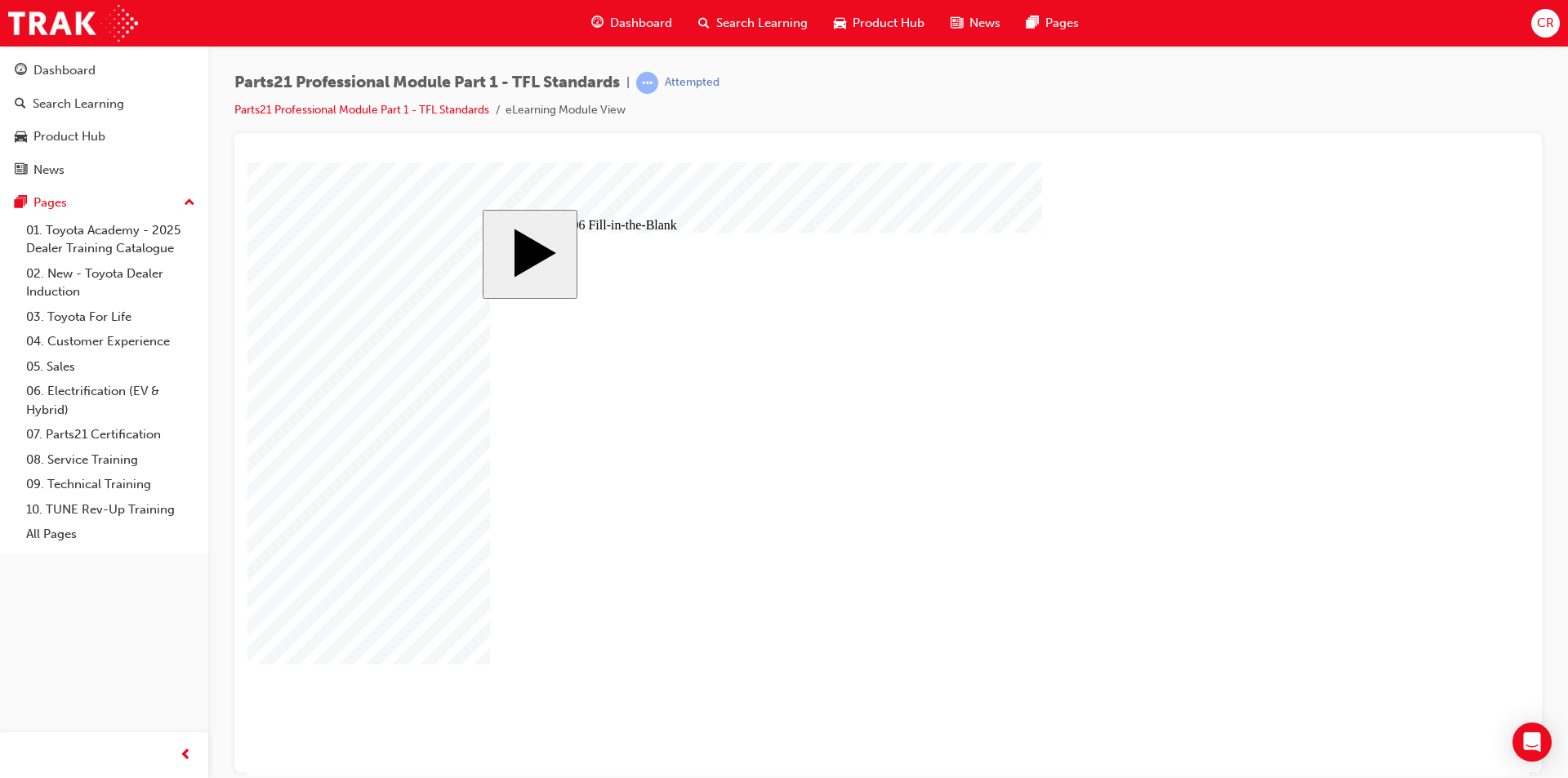
type input "1"
type input "14"
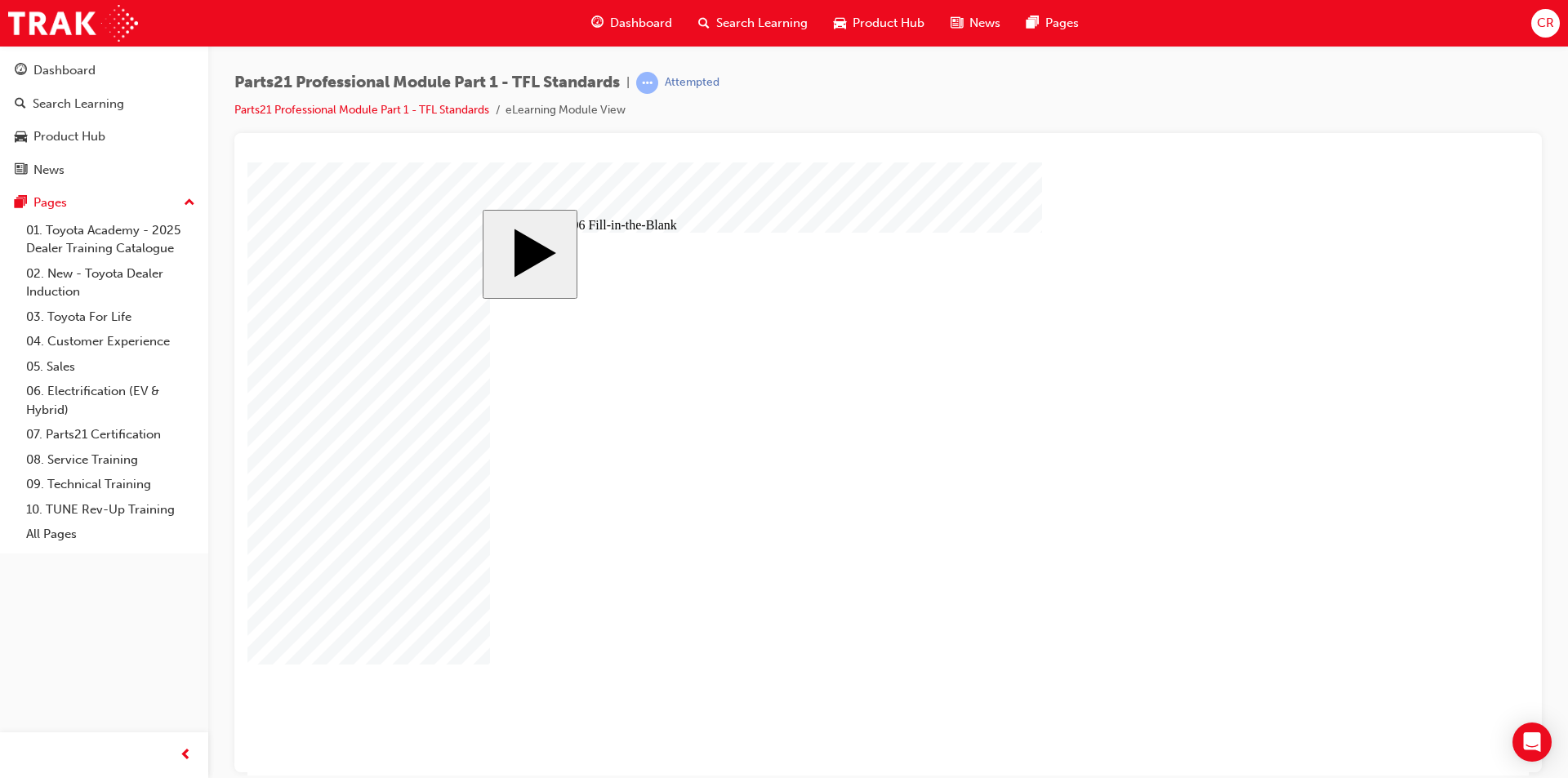
type input "1"
type input "12"
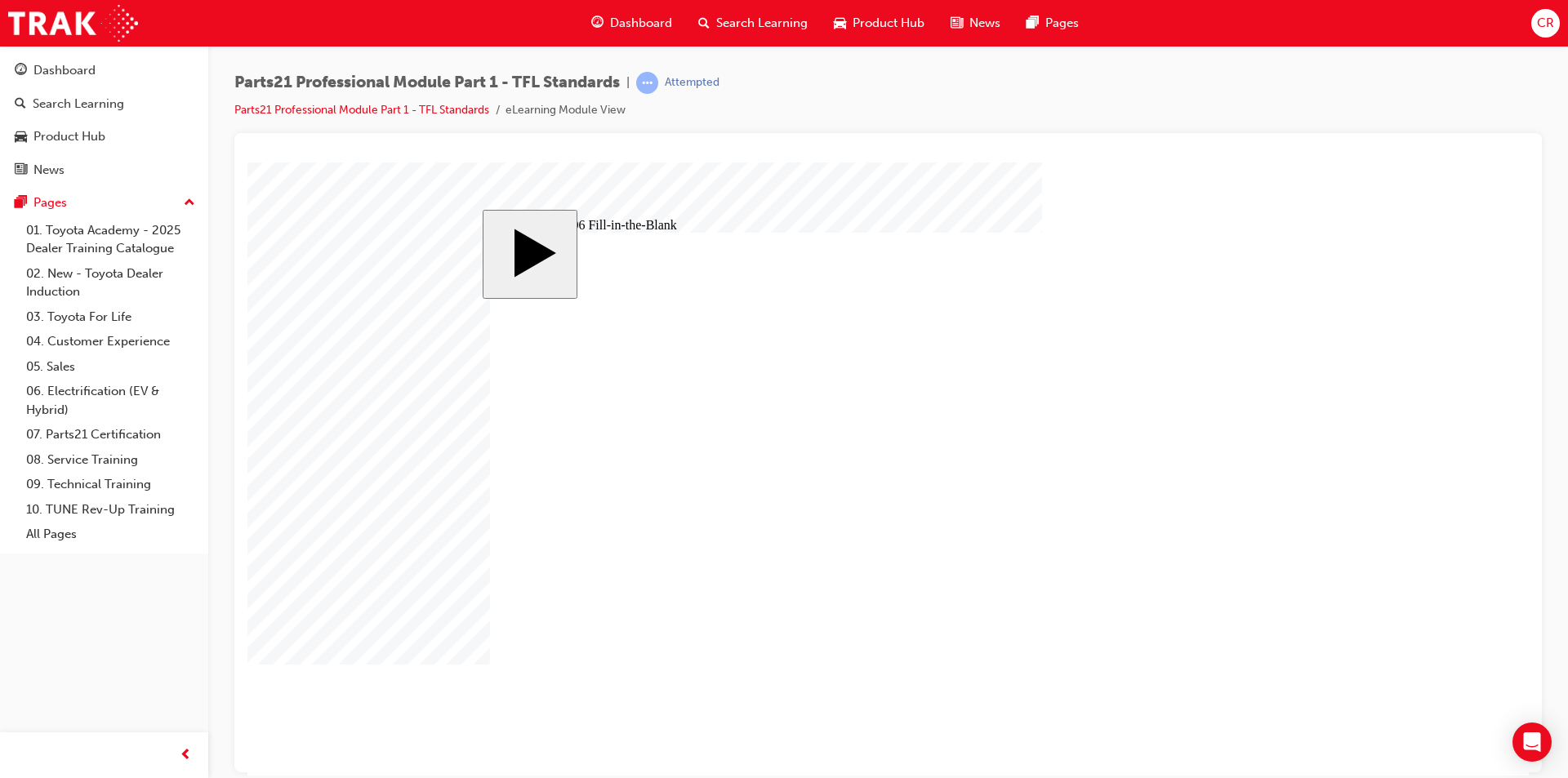
type input "1"
type input "13"
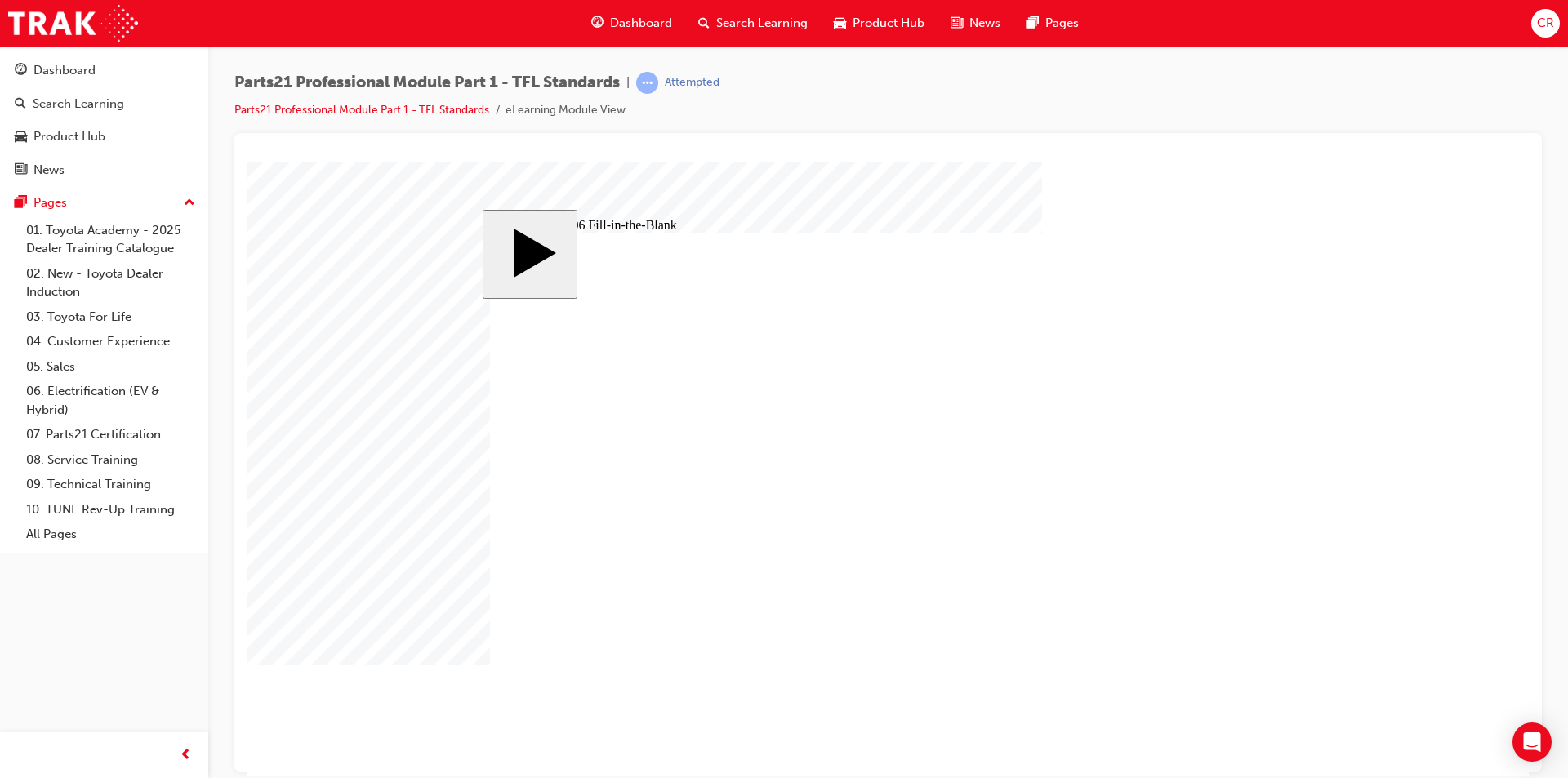
type input "9"
type input "17"
type input "18"
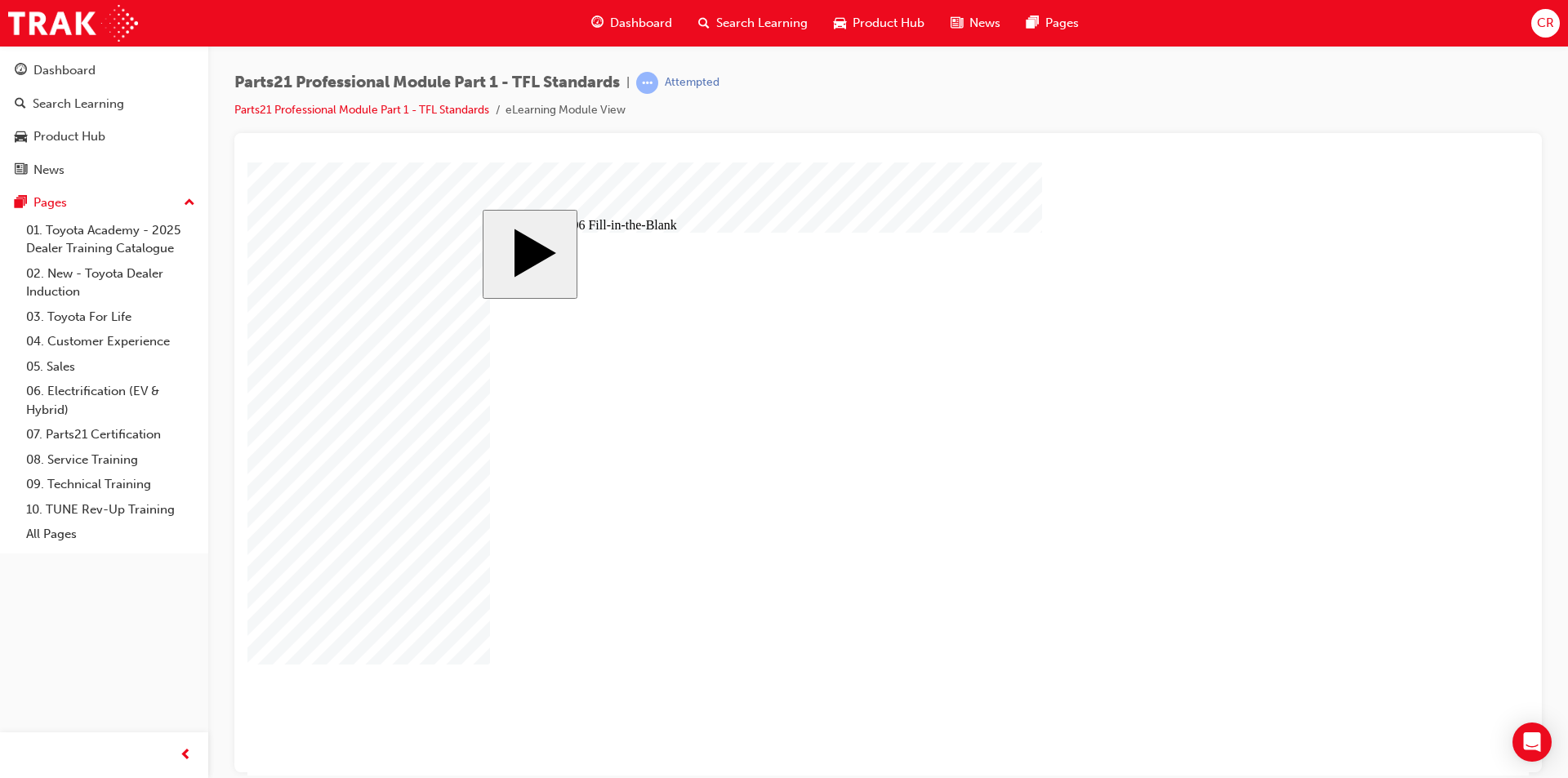
type input "14"
type input "12"
type input "13"
type input "83"
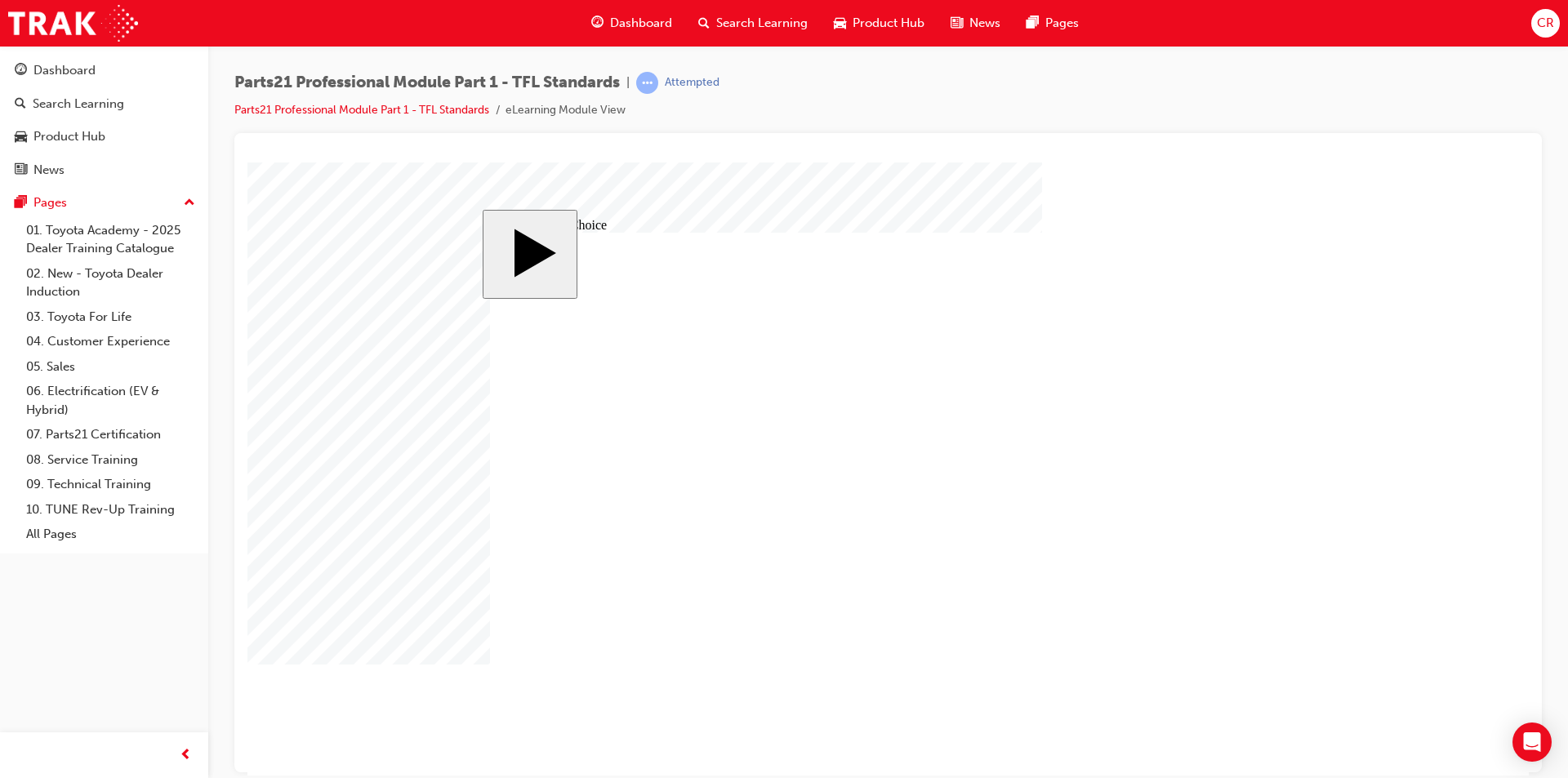
drag, startPoint x: 518, startPoint y: 528, endPoint x: 808, endPoint y: 558, distance: 291.5
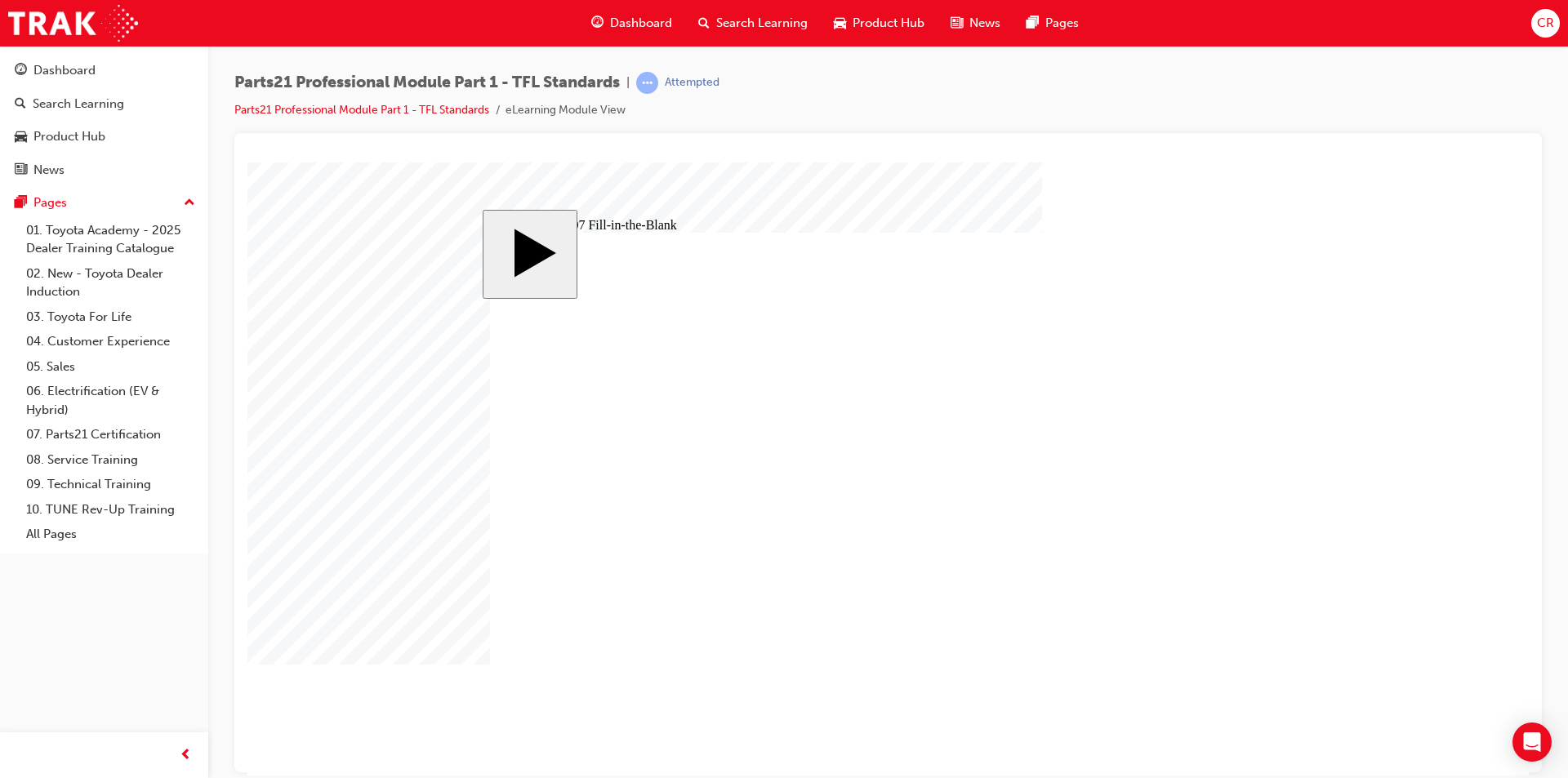
type input "5."
type input "5"
type input "7"
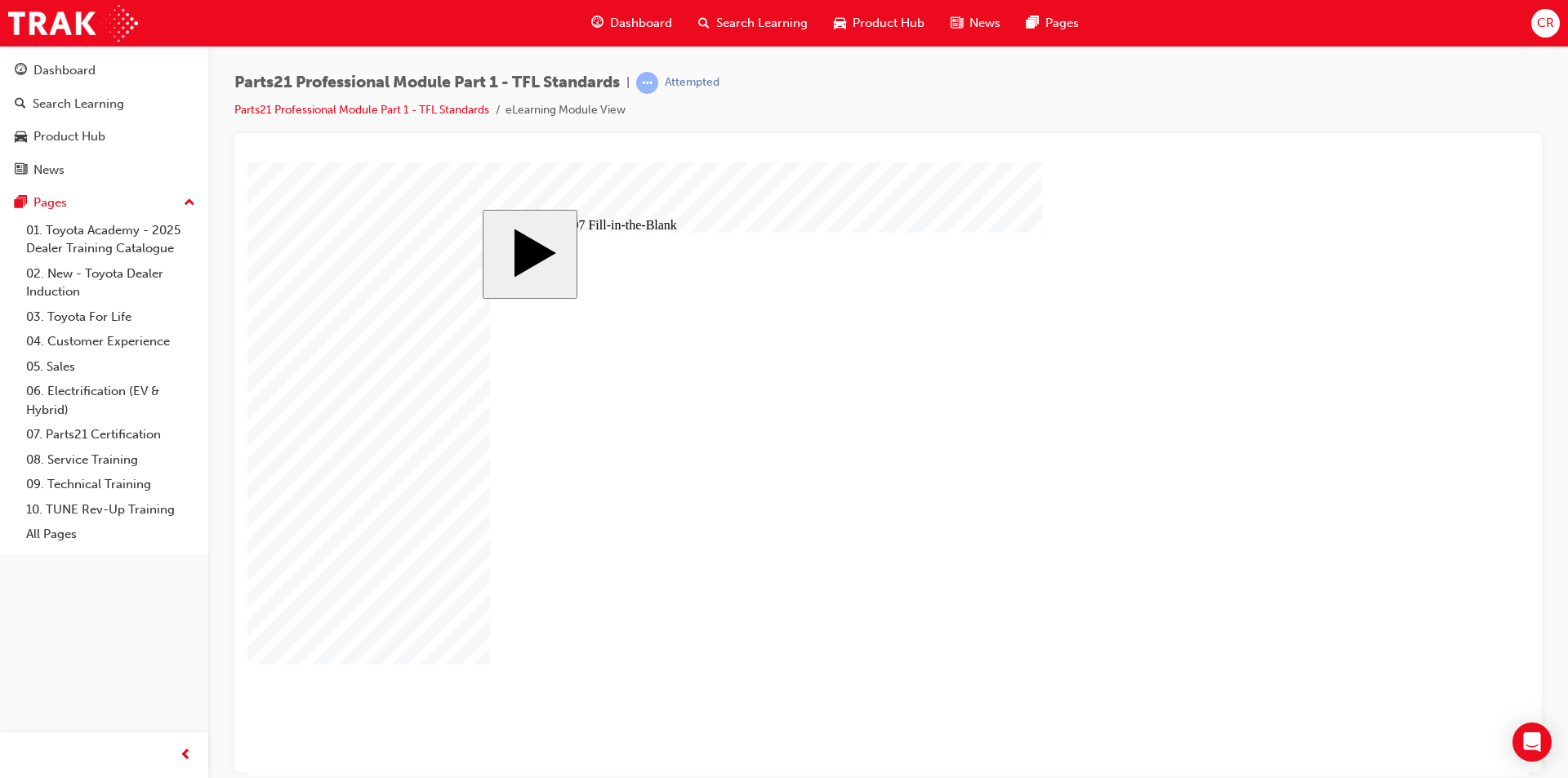
type input "7"
type input "7."
type input "7.7"
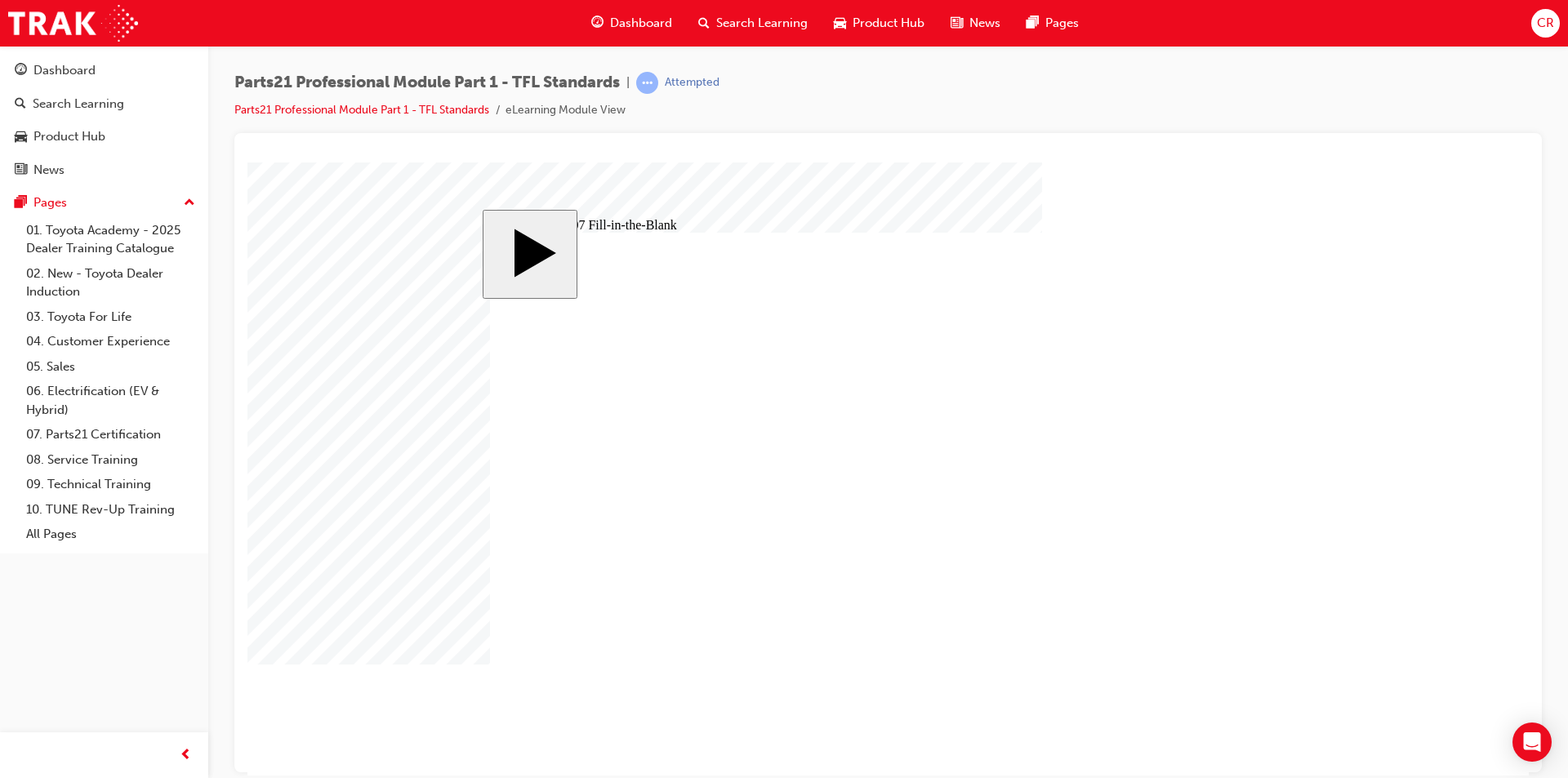
type input "7.75"
type input "4"
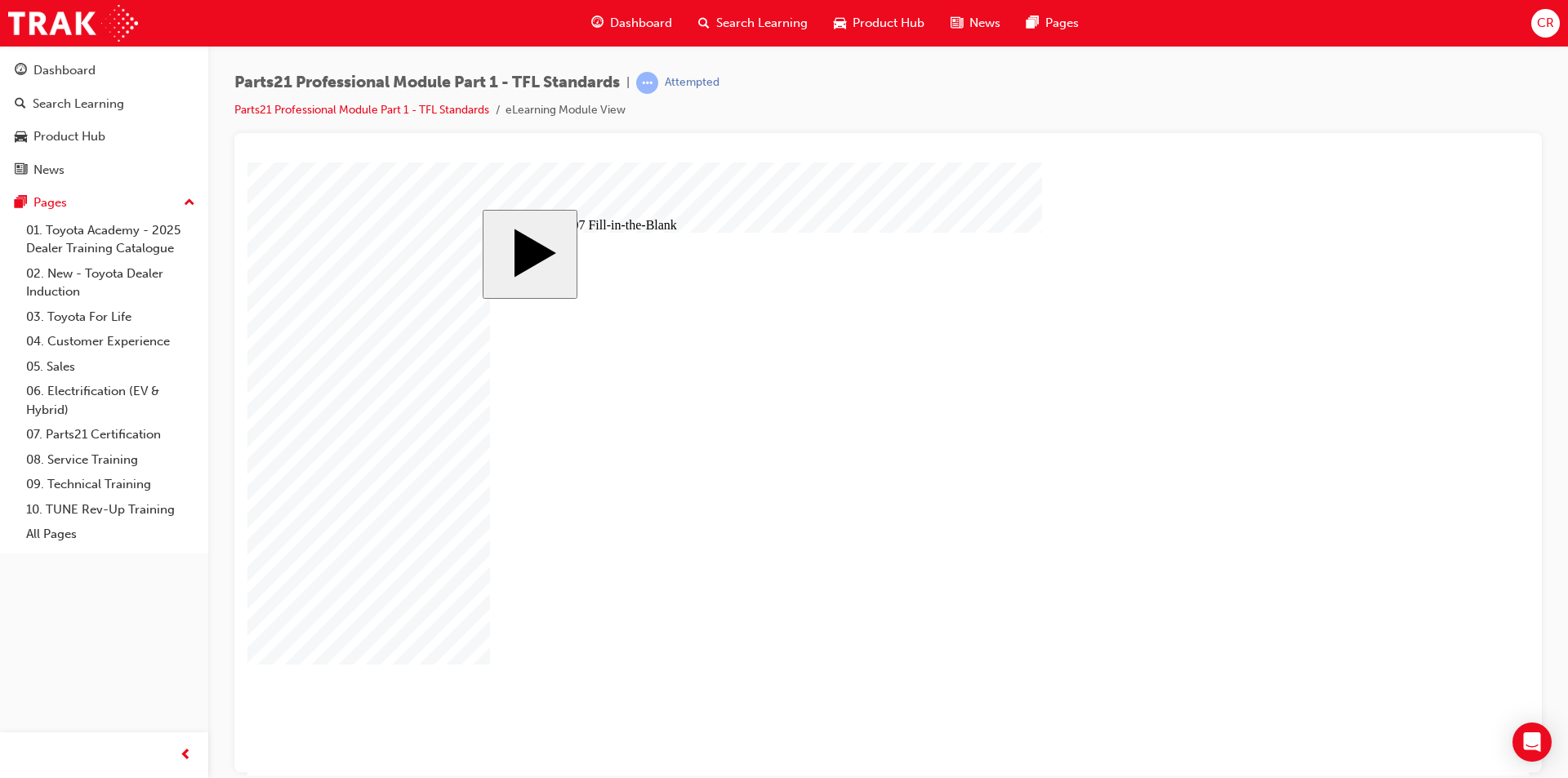
type input "4"
drag, startPoint x: 1229, startPoint y: 705, endPoint x: 1221, endPoint y: 690, distance: 17.0
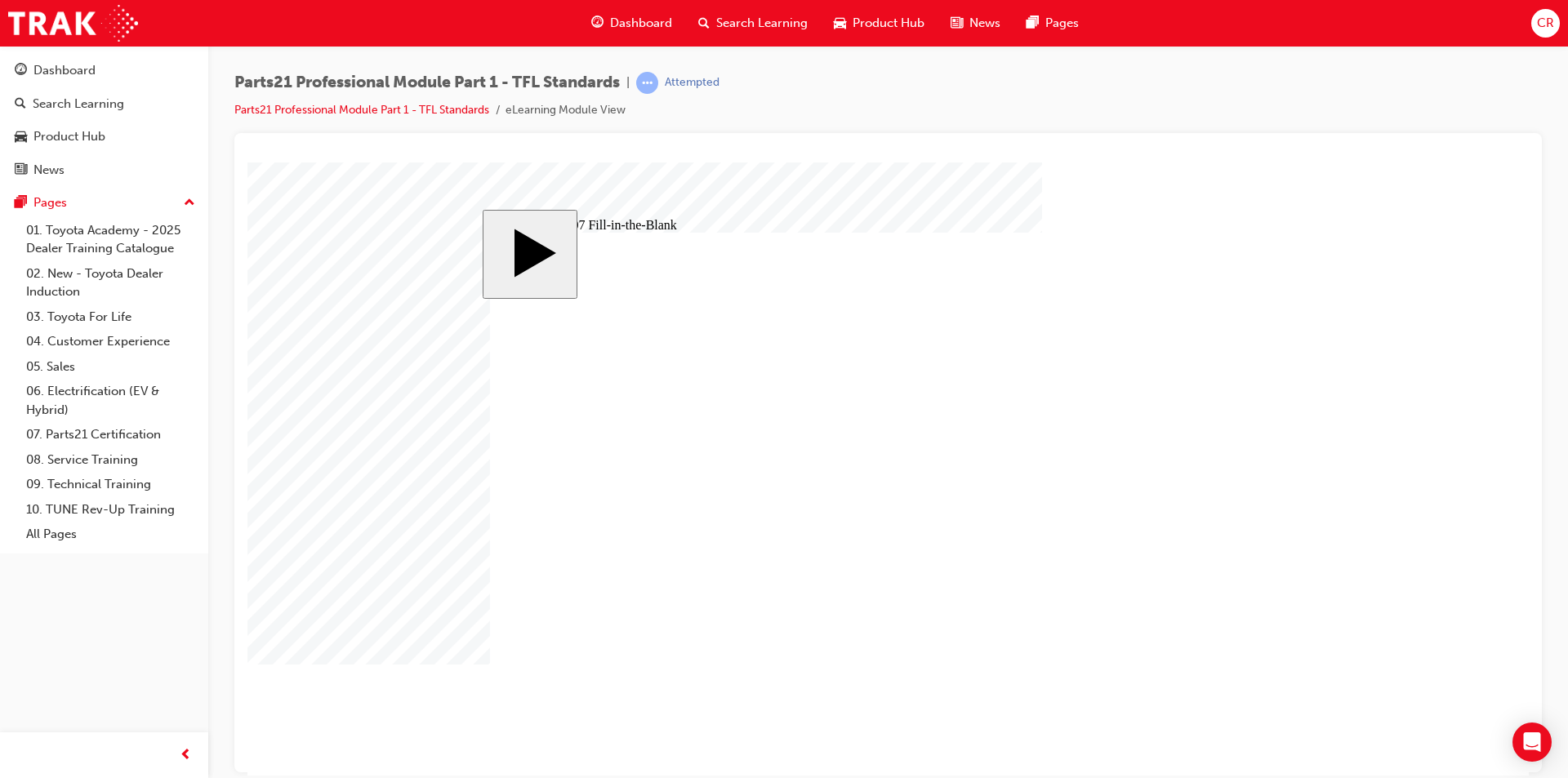
type input "8"
type input "6"
type input "8"
type input "9"
type input "31"
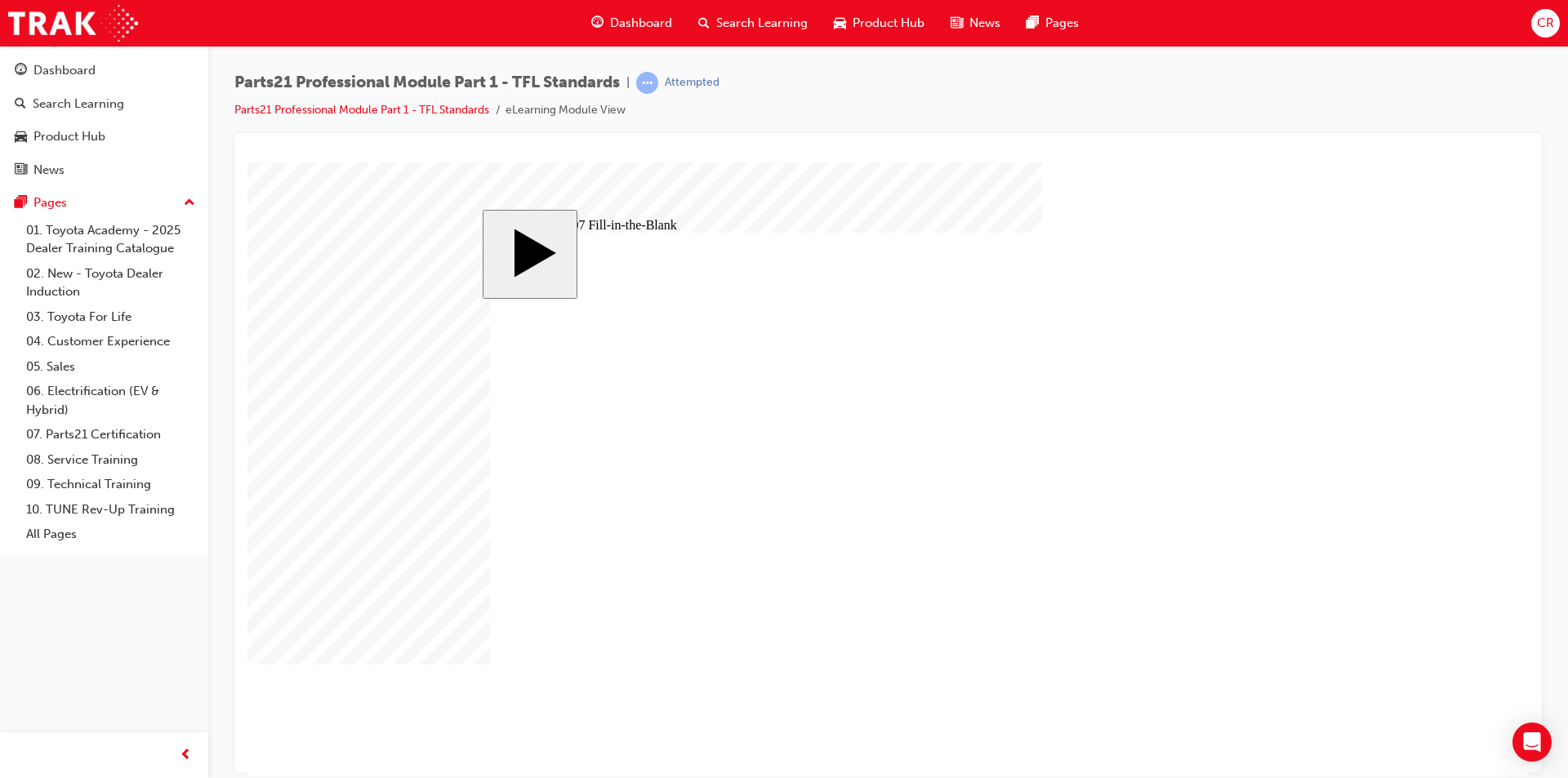
type input "31"
type input "4"
type input "7.75"
drag, startPoint x: 851, startPoint y: 584, endPoint x: 1218, endPoint y: 458, distance: 388.0
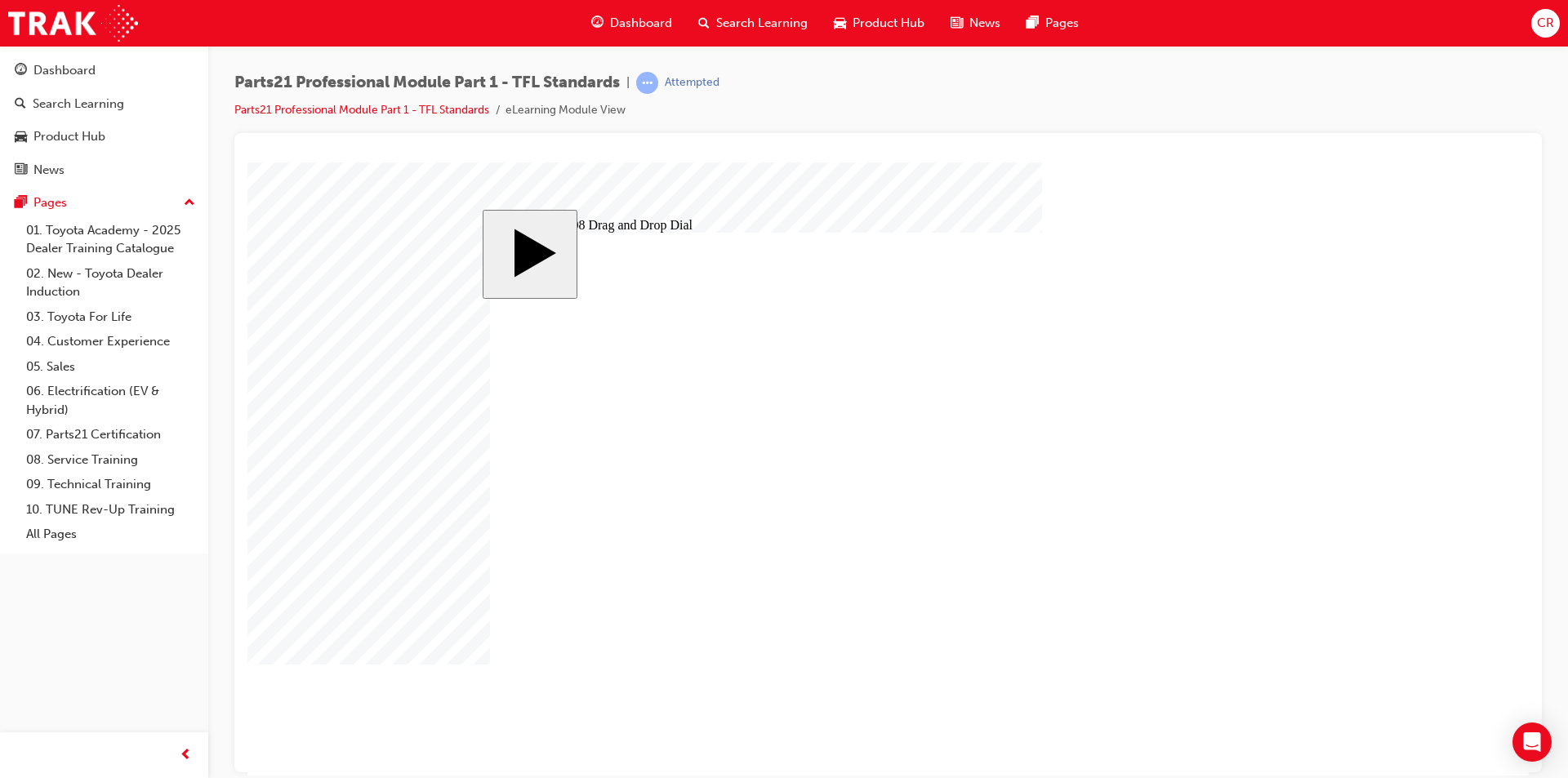
drag, startPoint x: 1230, startPoint y: 456, endPoint x: 842, endPoint y: 606, distance: 416.0
drag, startPoint x: 617, startPoint y: 591, endPoint x: 1177, endPoint y: 470, distance: 572.9
drag, startPoint x: 1039, startPoint y: 576, endPoint x: 1237, endPoint y: 489, distance: 216.3
drag, startPoint x: 874, startPoint y: 572, endPoint x: 1204, endPoint y: 530, distance: 332.7
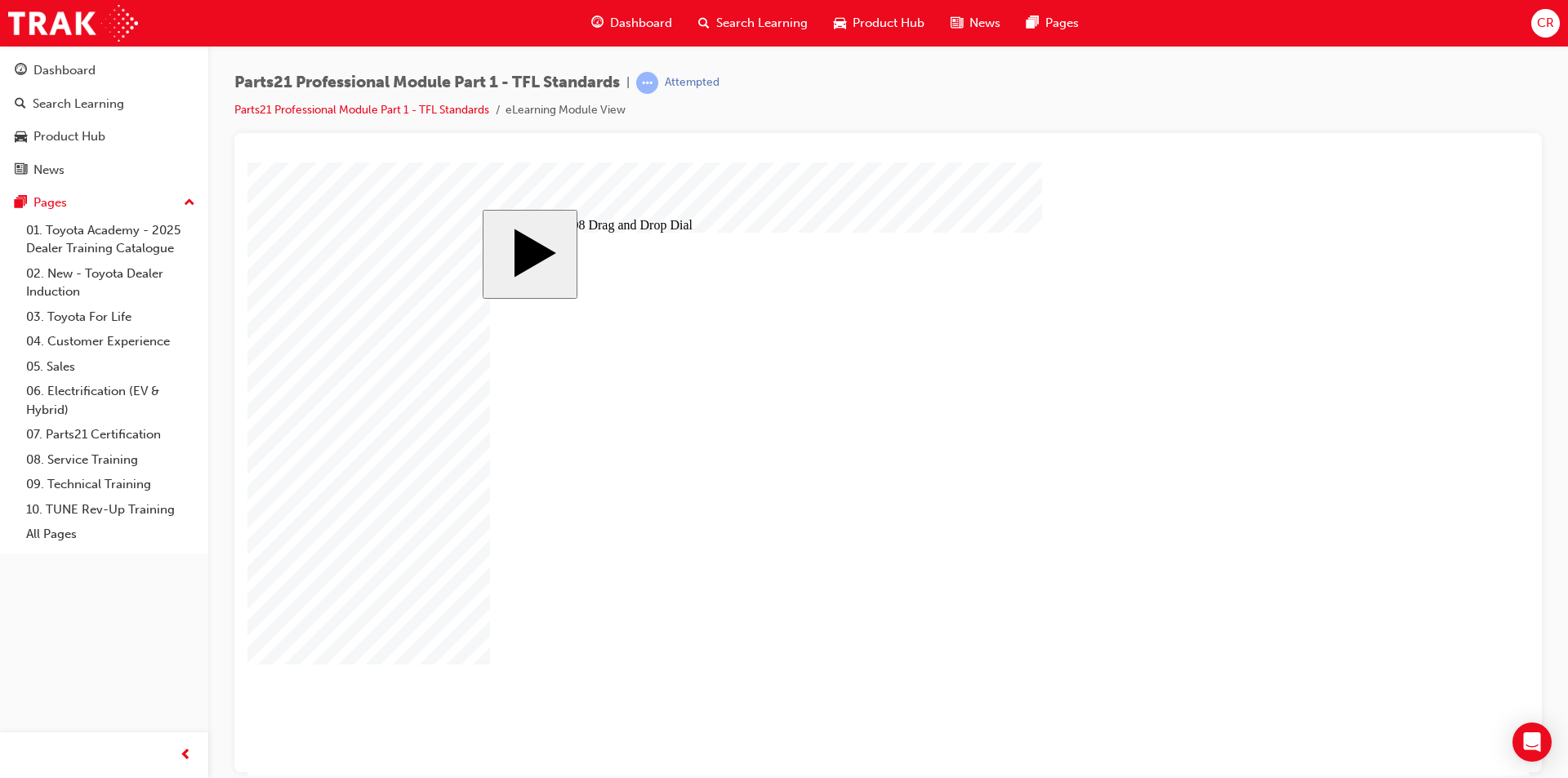
type input "6"
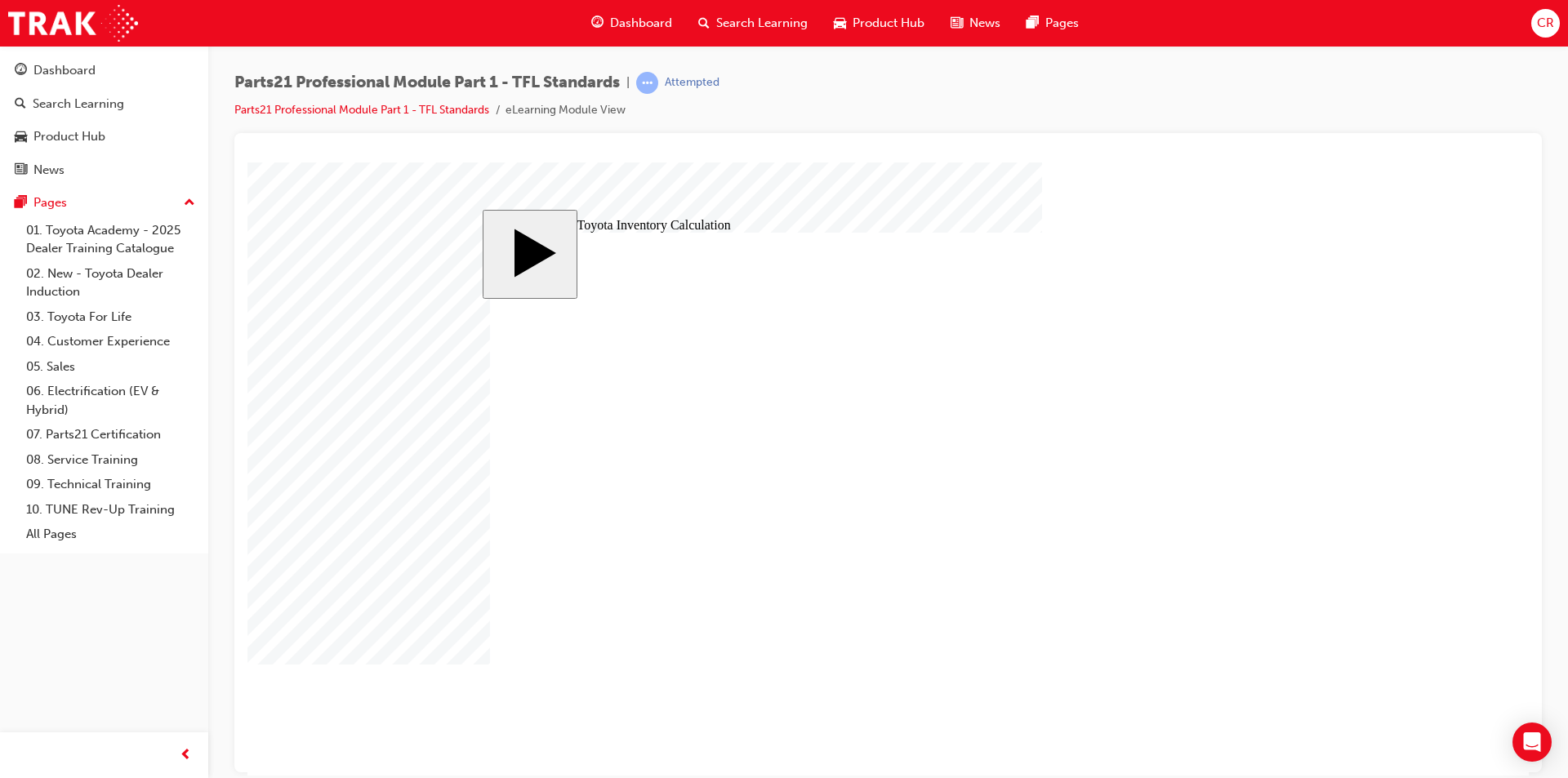
checkbox input "true"
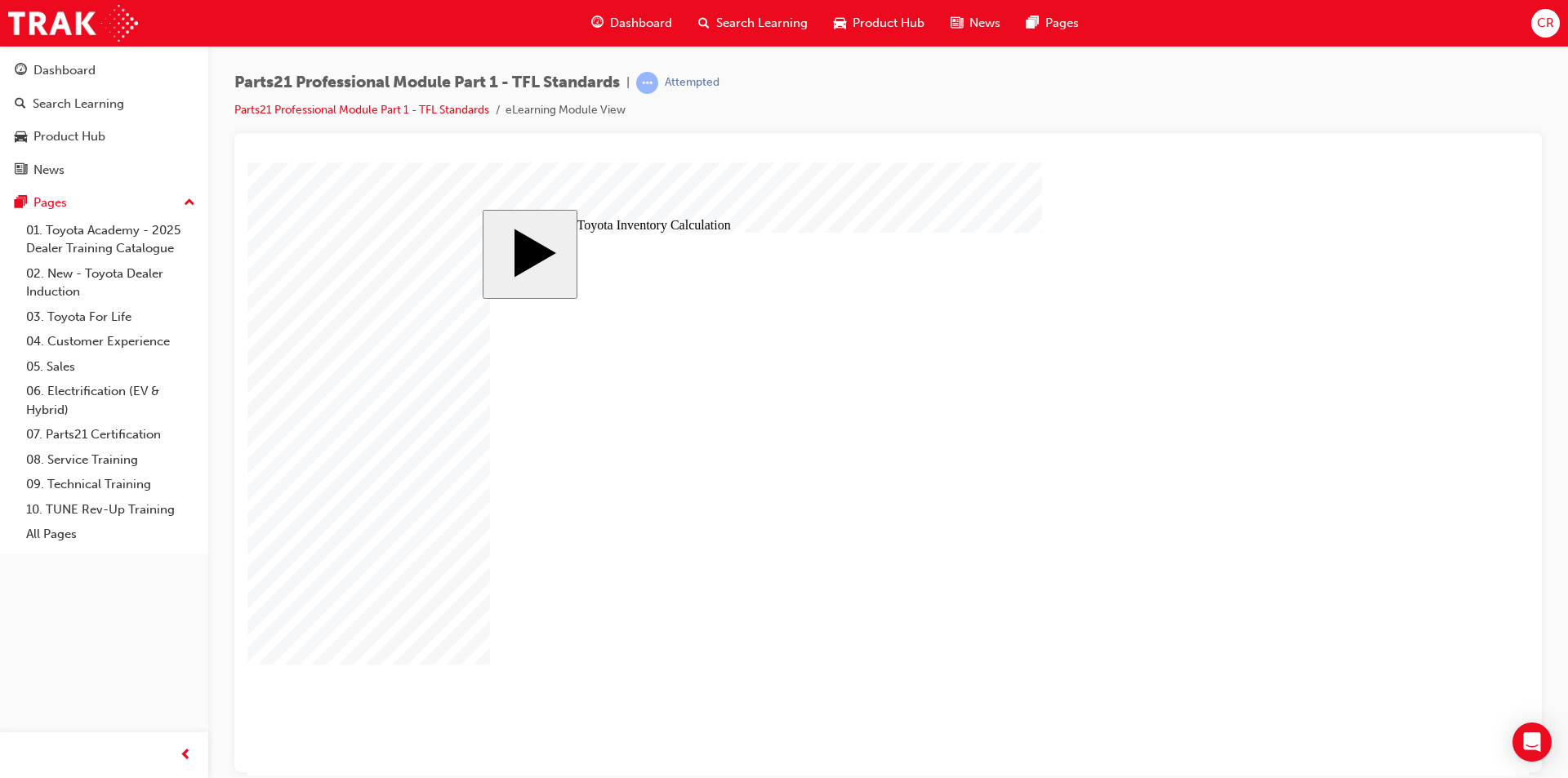
checkbox input "true"
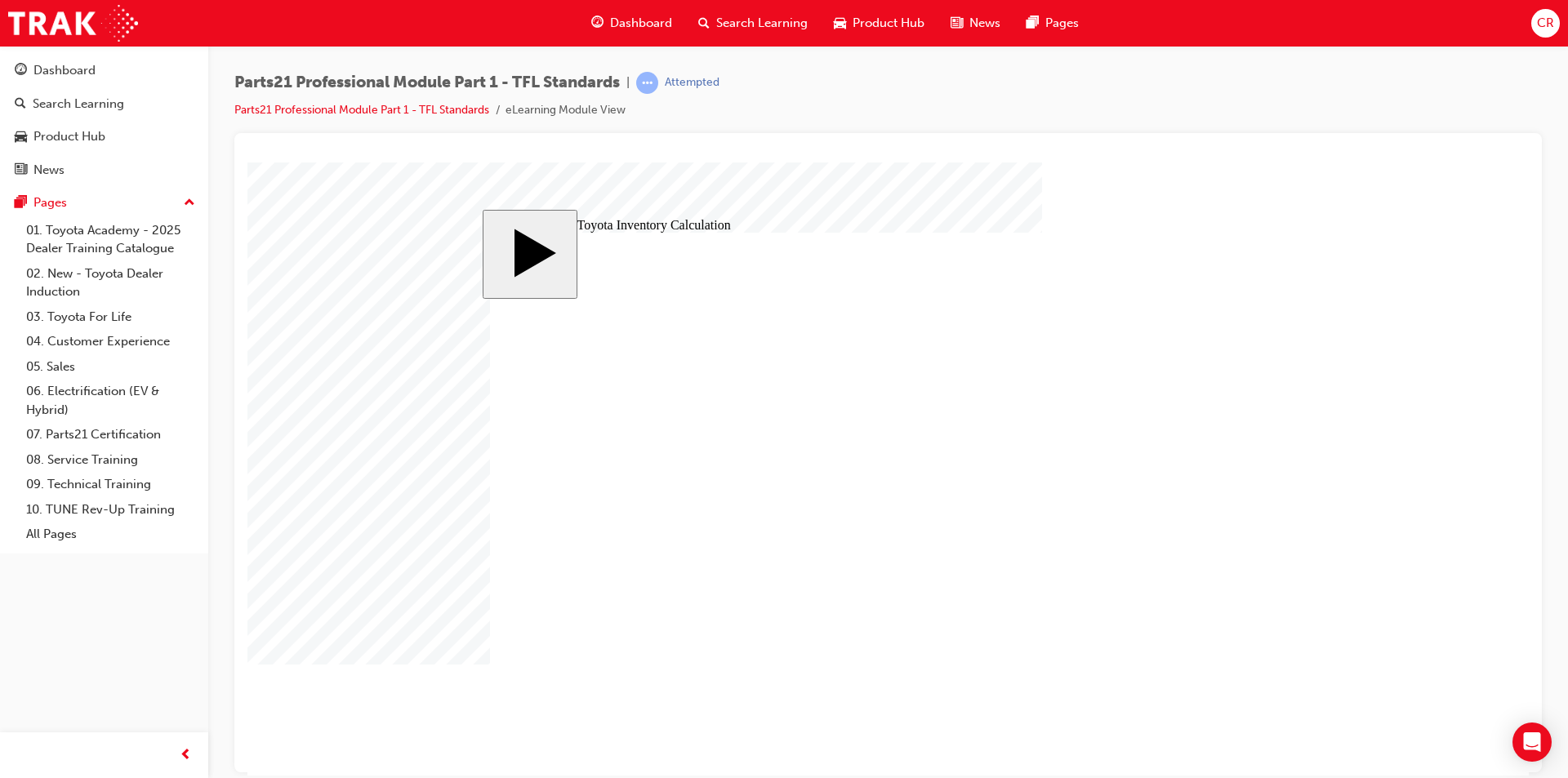
checkbox input "true"
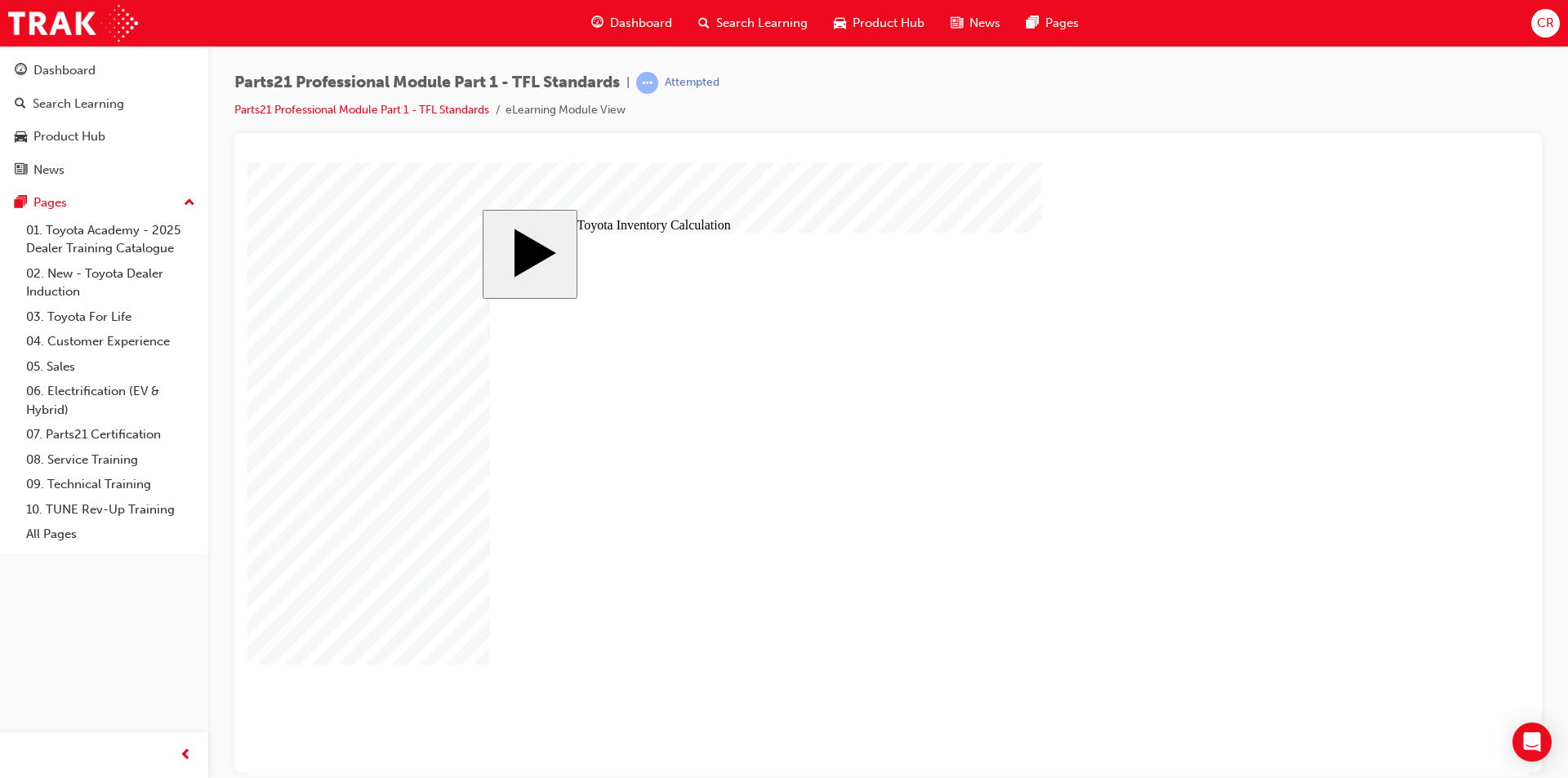
checkbox input "true"
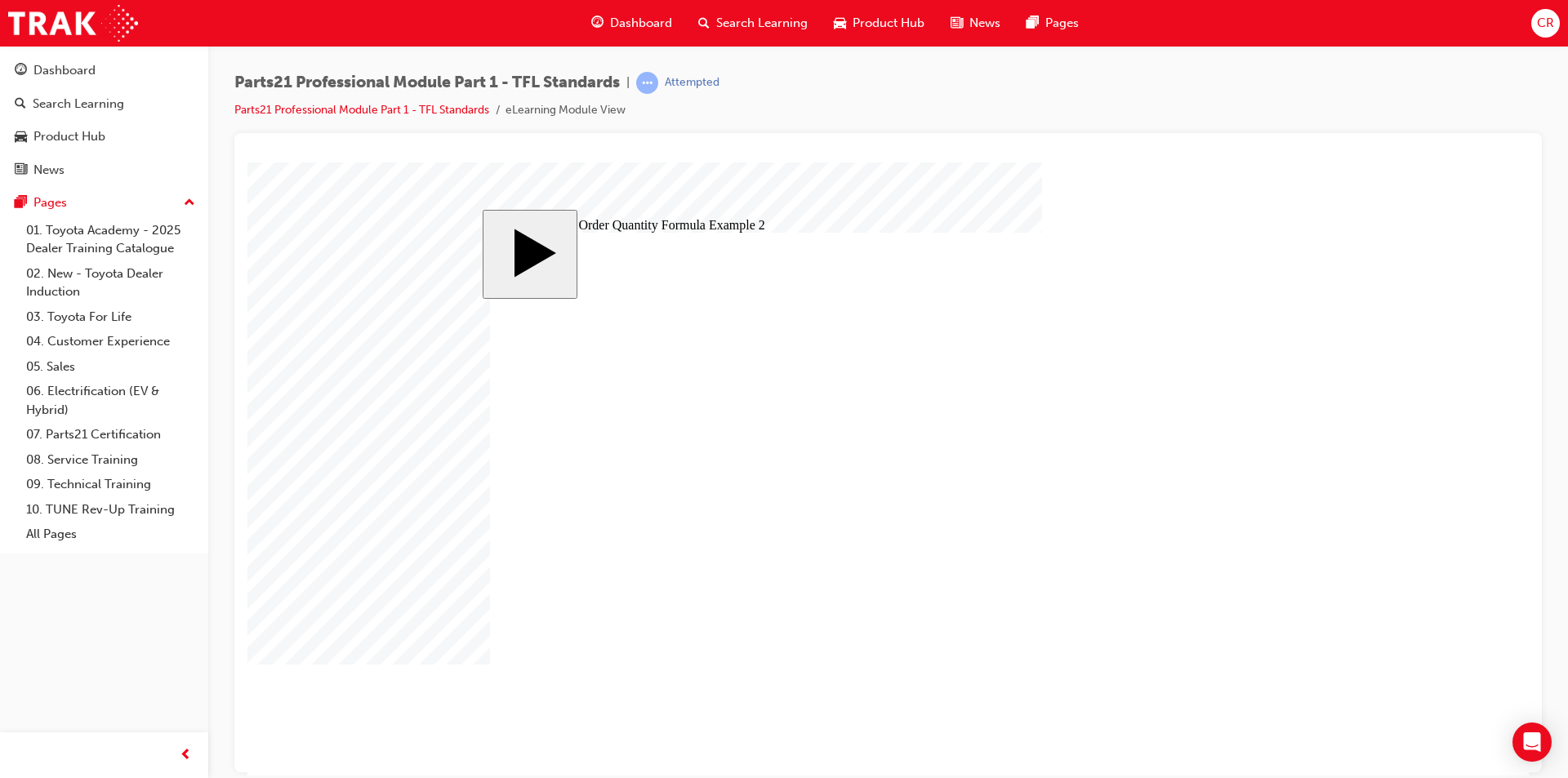
click at [1469, 448] on body "slide: Suggested Order Quantity Formula Example 2 Rectangle 1 CLOSE Select the …" at bounding box center [888, 468] width 1281 height 613
drag, startPoint x: 1005, startPoint y: 317, endPoint x: 1146, endPoint y: 338, distance: 142.6
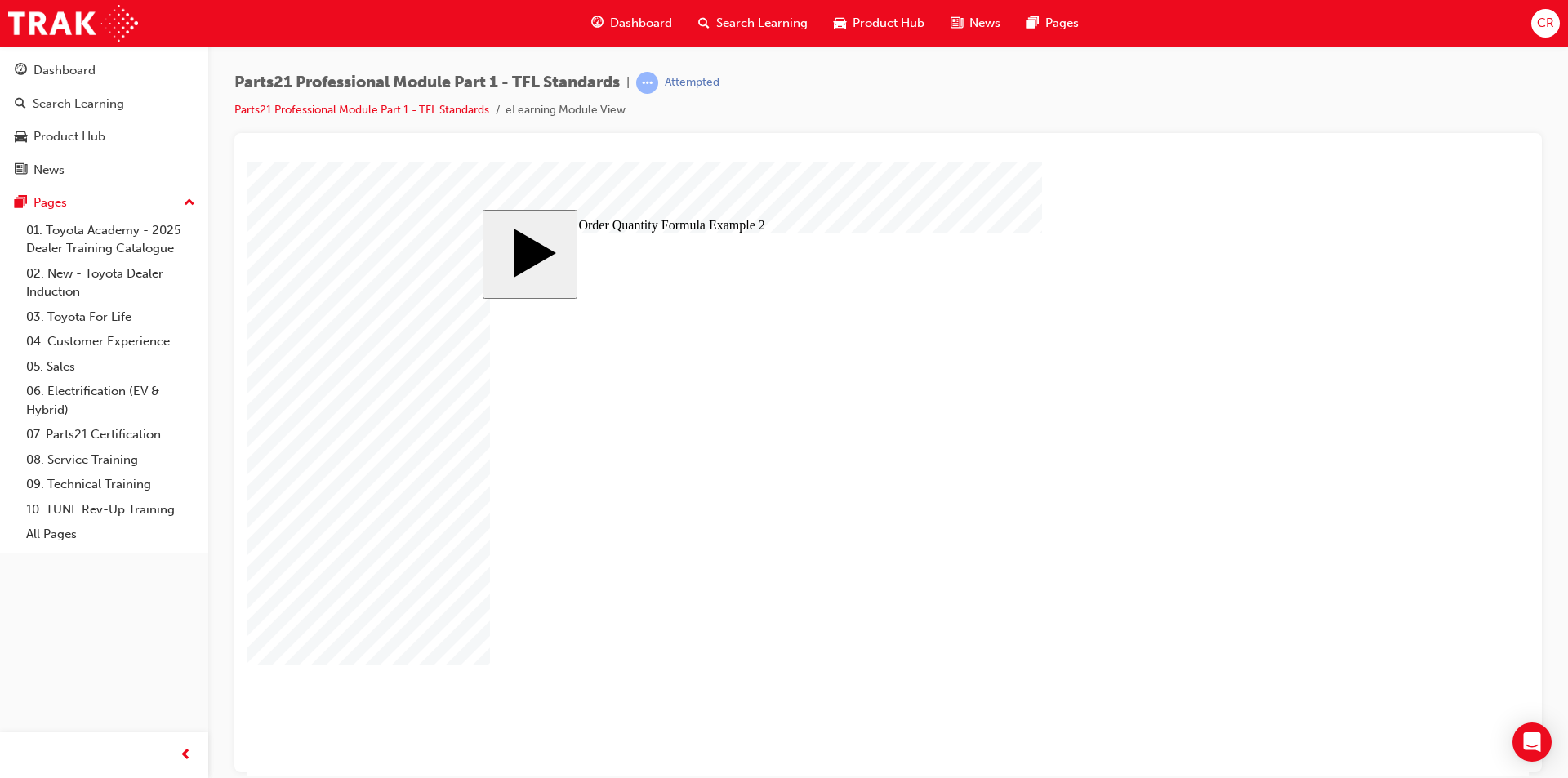
type input "11"
